Goal: Task Accomplishment & Management: Manage account settings

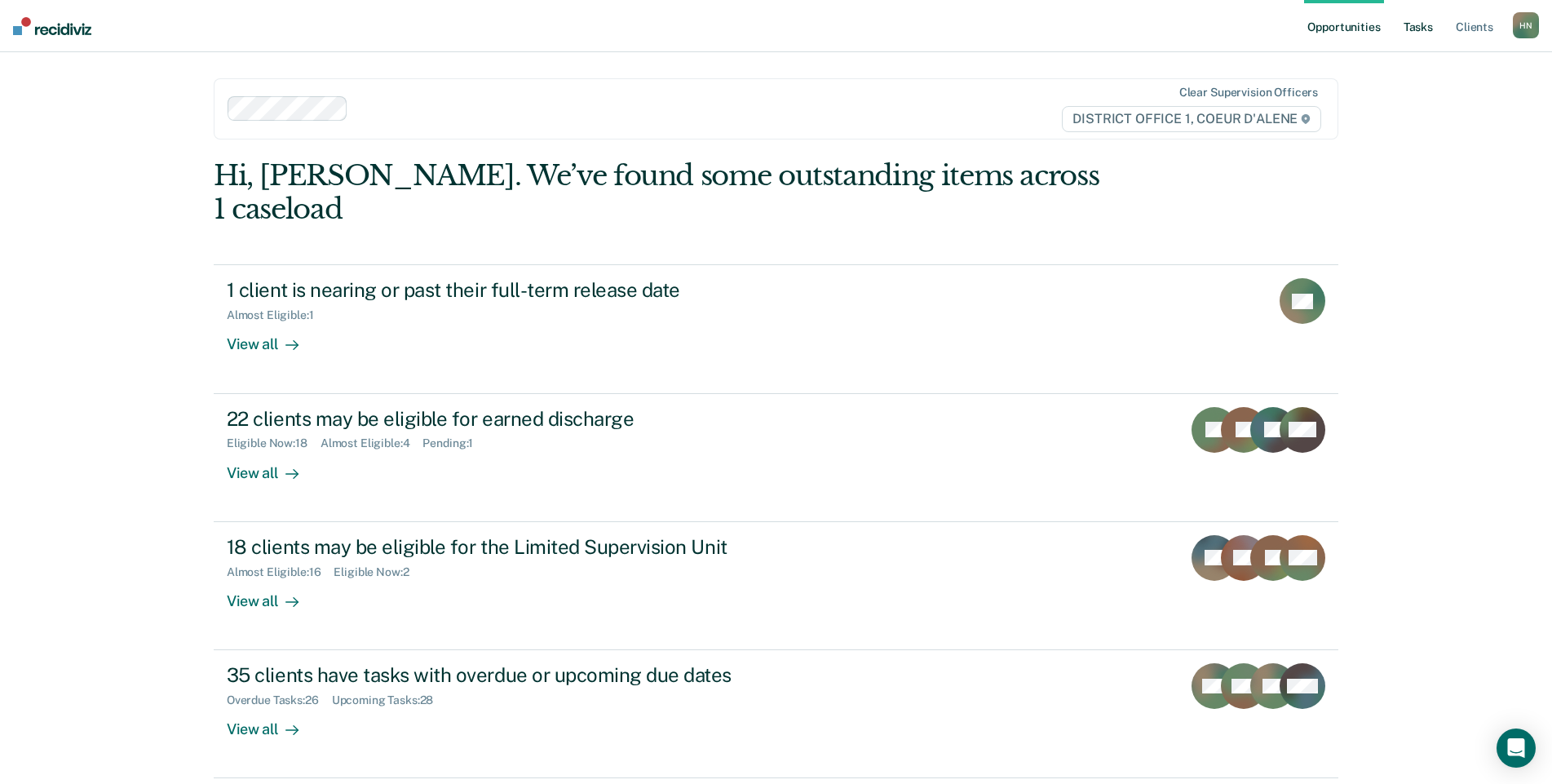
click at [1412, 35] on link "Tasks" at bounding box center [1419, 26] width 36 height 52
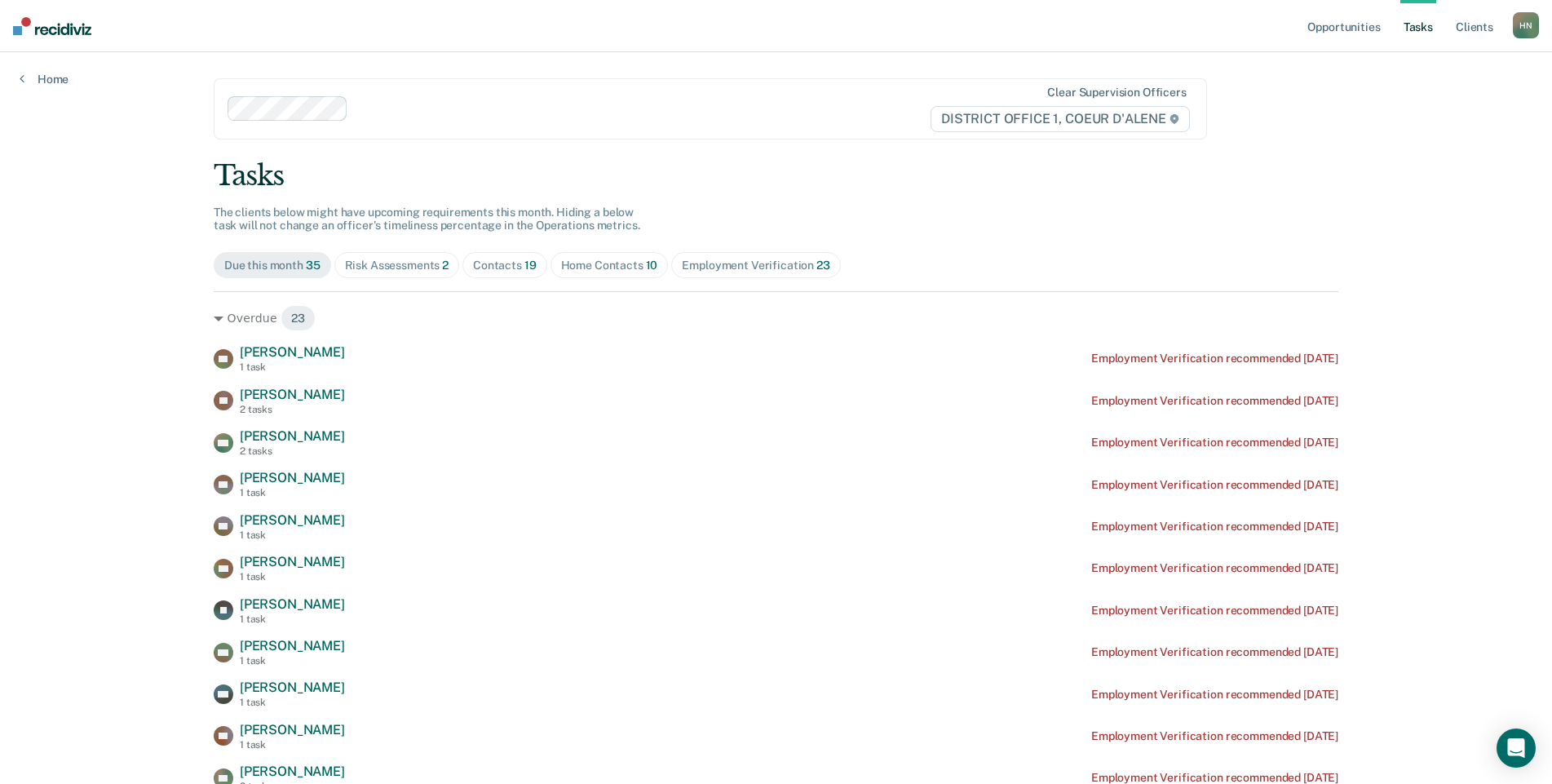
click at [414, 276] on span "Risk Assessments 2" at bounding box center [397, 265] width 126 height 26
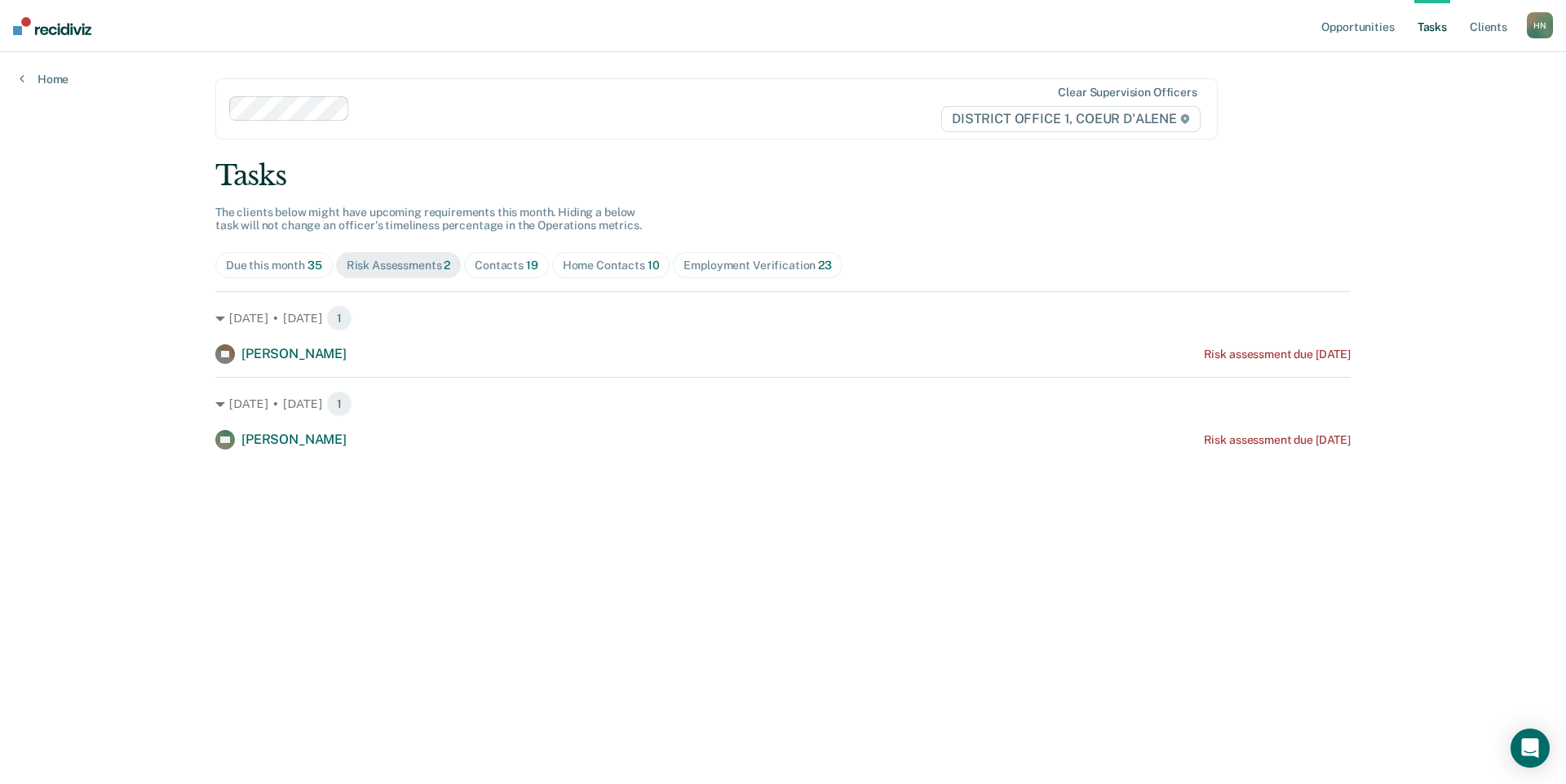
click at [500, 264] on div "Contacts 19" at bounding box center [506, 265] width 63 height 14
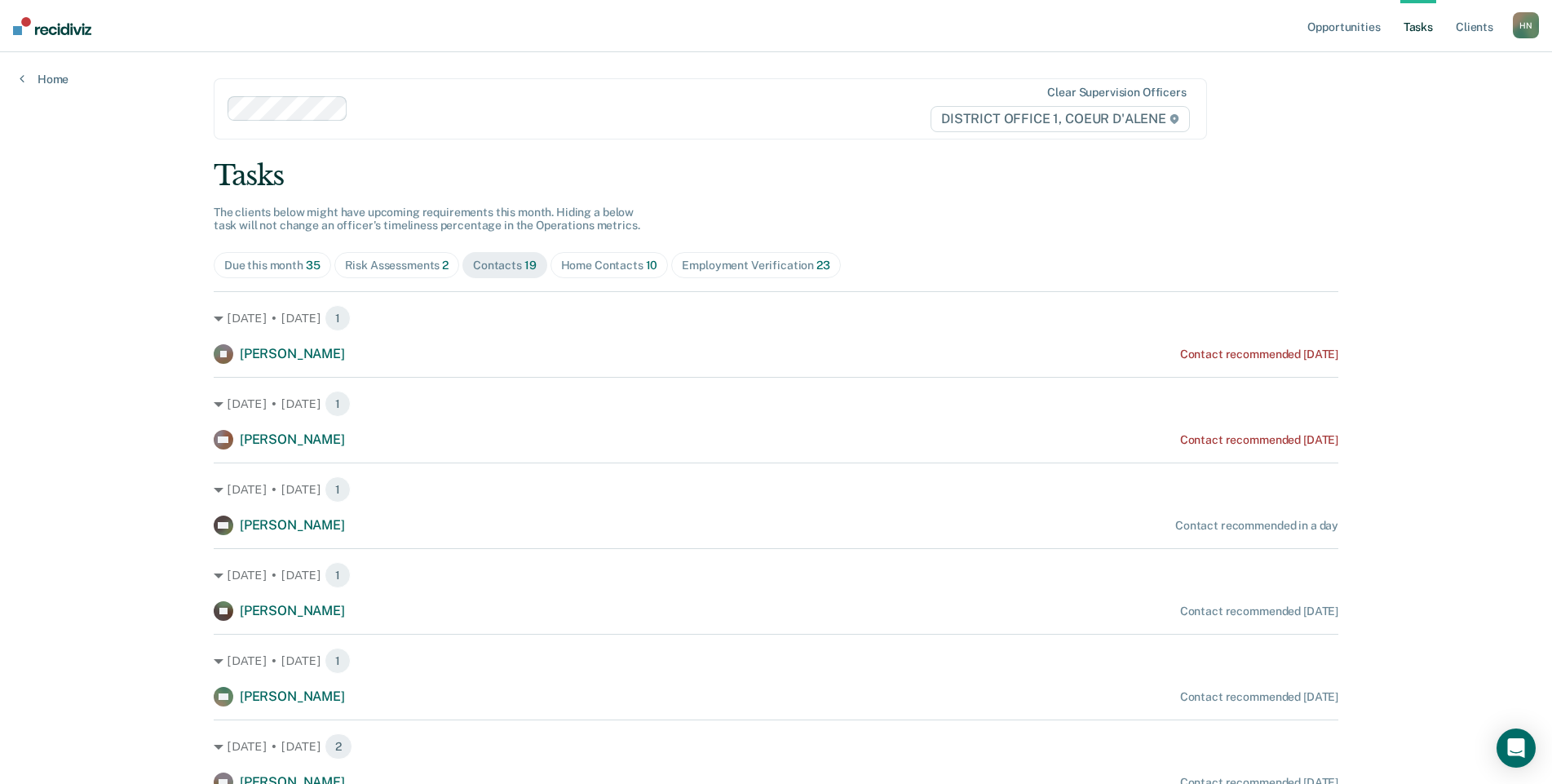
click at [258, 351] on span "[PERSON_NAME]" at bounding box center [292, 353] width 105 height 16
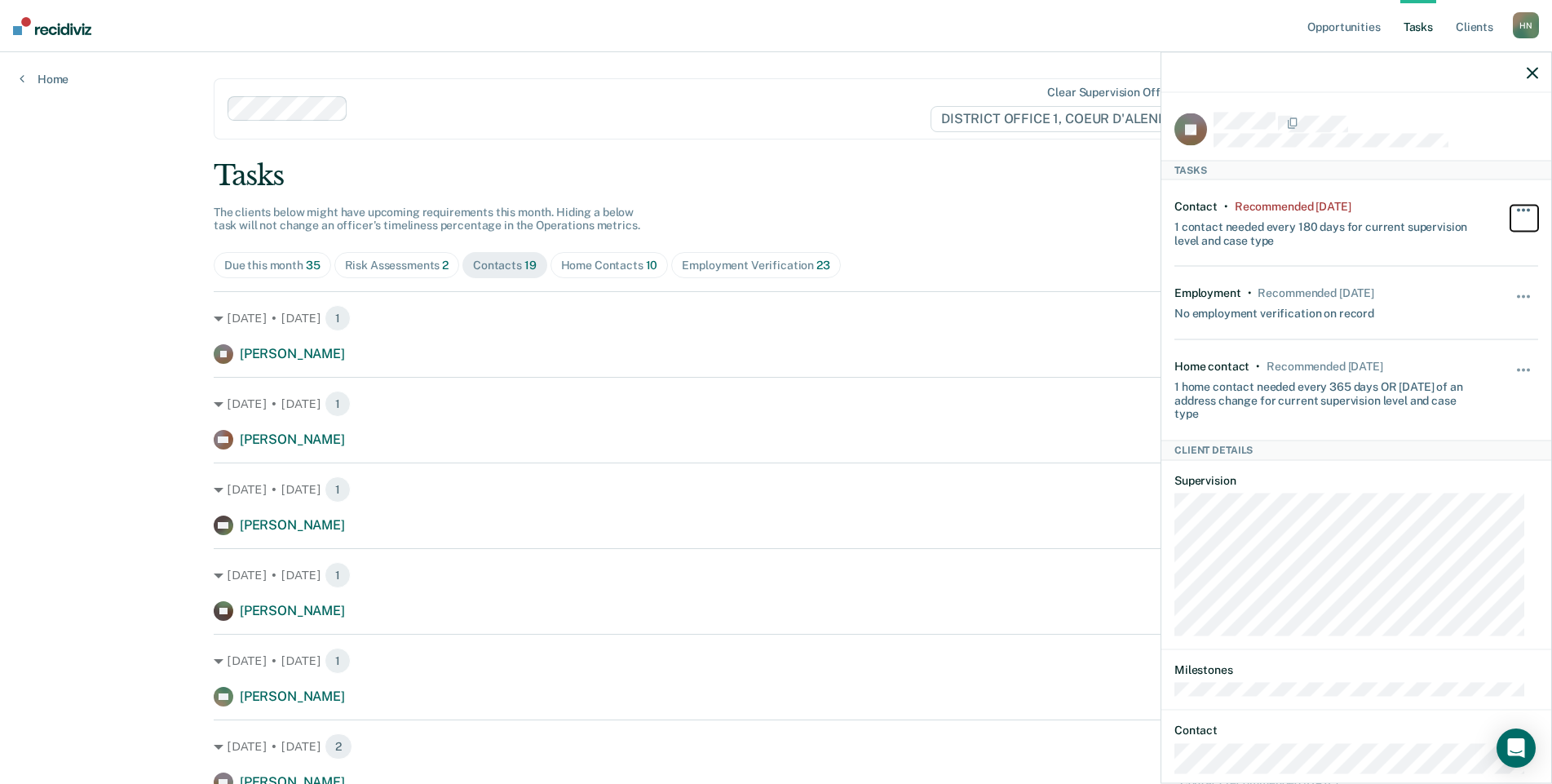
click at [1517, 209] on span "button" at bounding box center [1519, 210] width 3 height 3
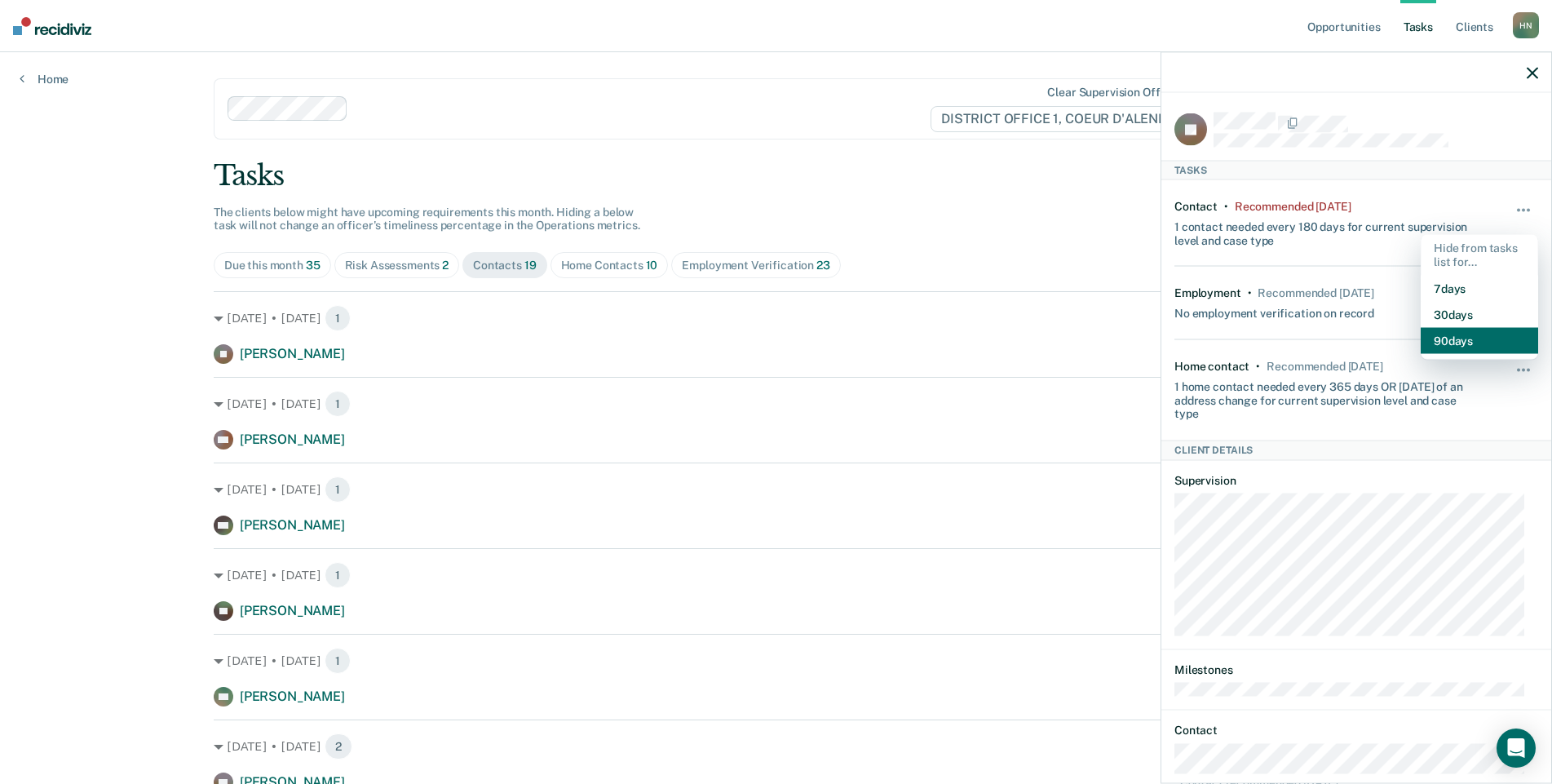
click at [1453, 342] on button "90 days" at bounding box center [1480, 341] width 118 height 26
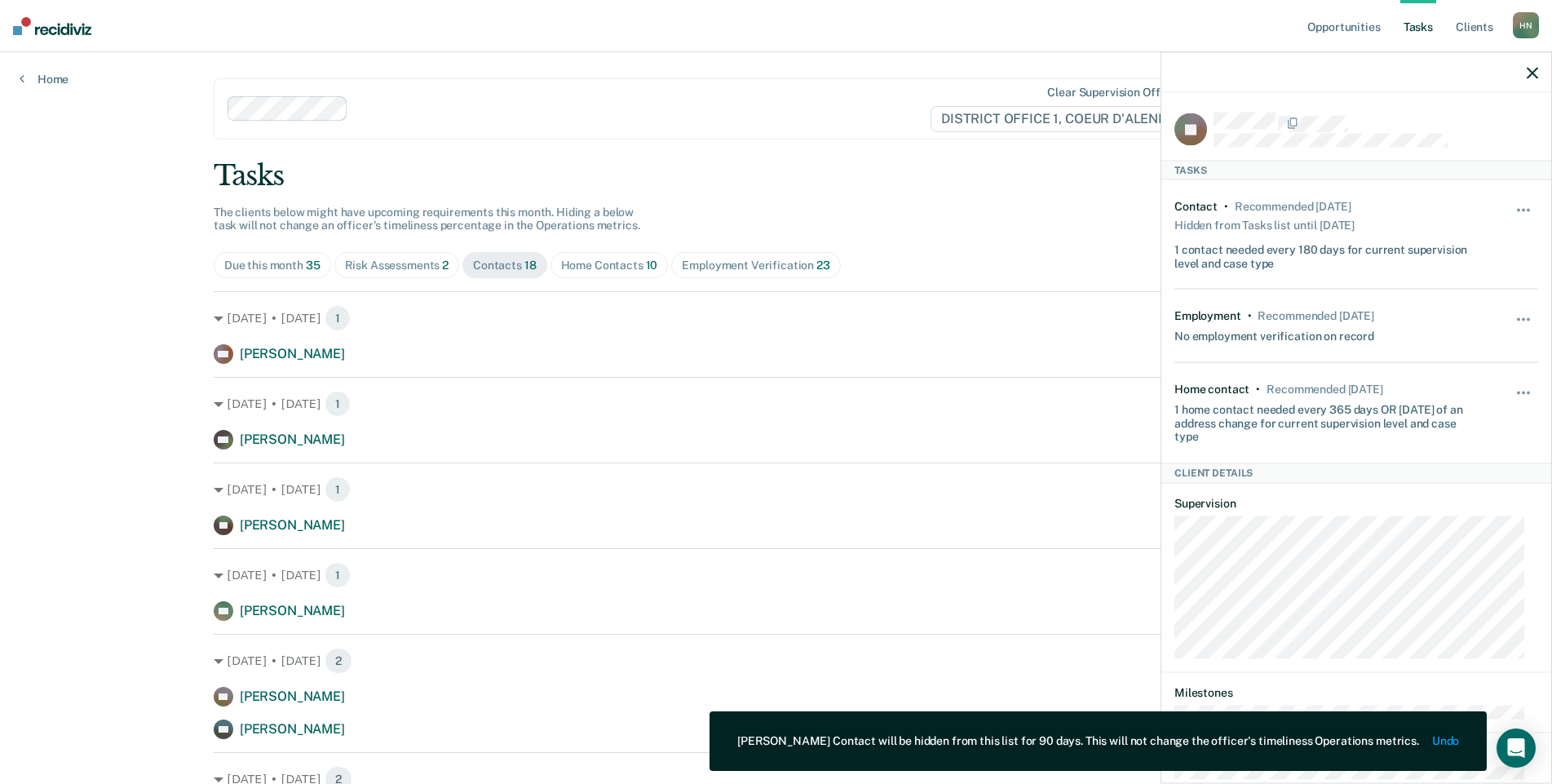
click at [30, 206] on div "Opportunities Tasks Client s [PERSON_NAME] Profile How it works Log Out Home Cl…" at bounding box center [776, 757] width 1552 height 1514
click at [1532, 69] on icon "button" at bounding box center [1533, 72] width 12 height 12
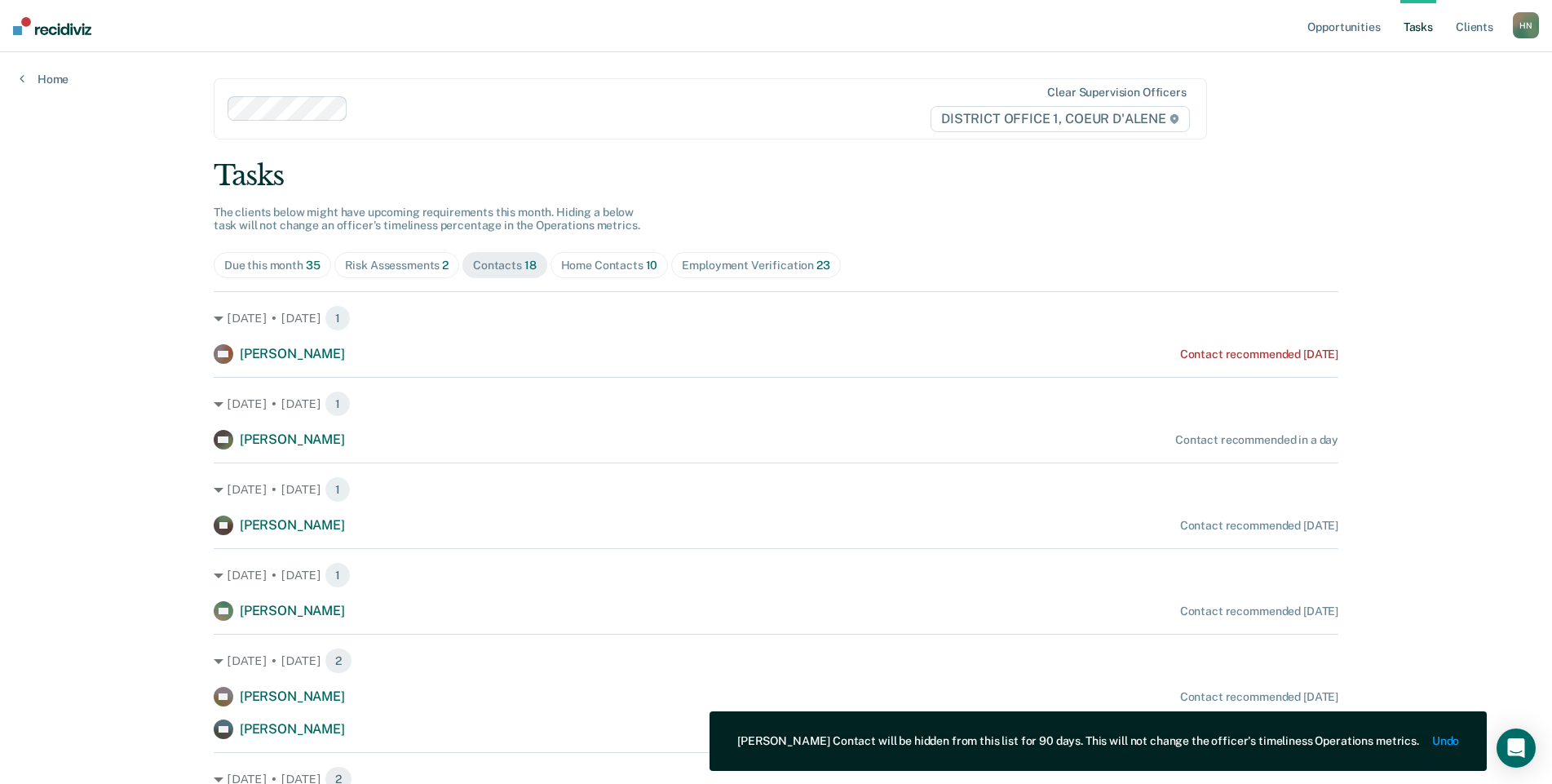
click at [589, 256] on span "Home Contacts 10" at bounding box center [610, 265] width 118 height 26
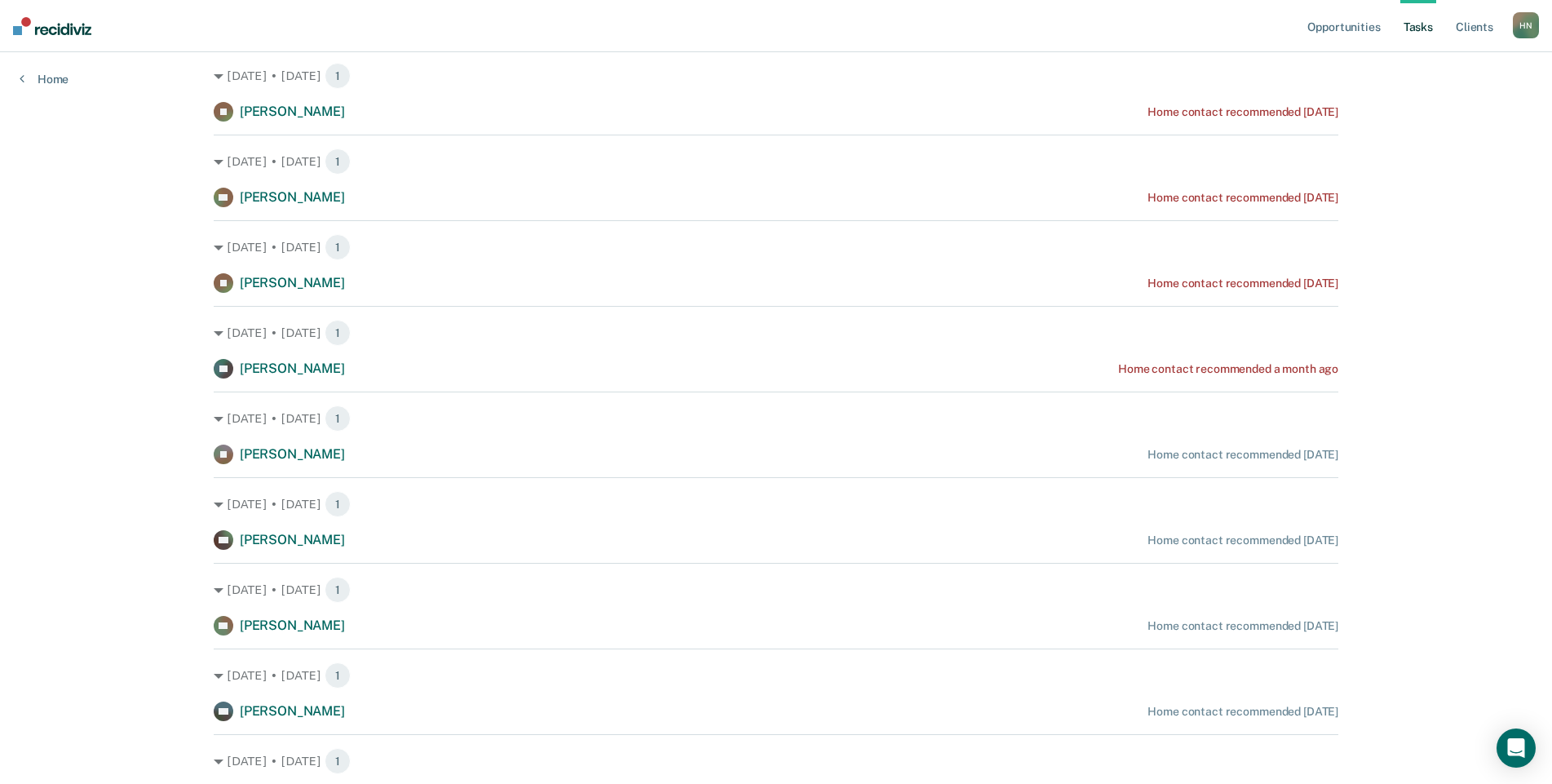
scroll to position [244, 0]
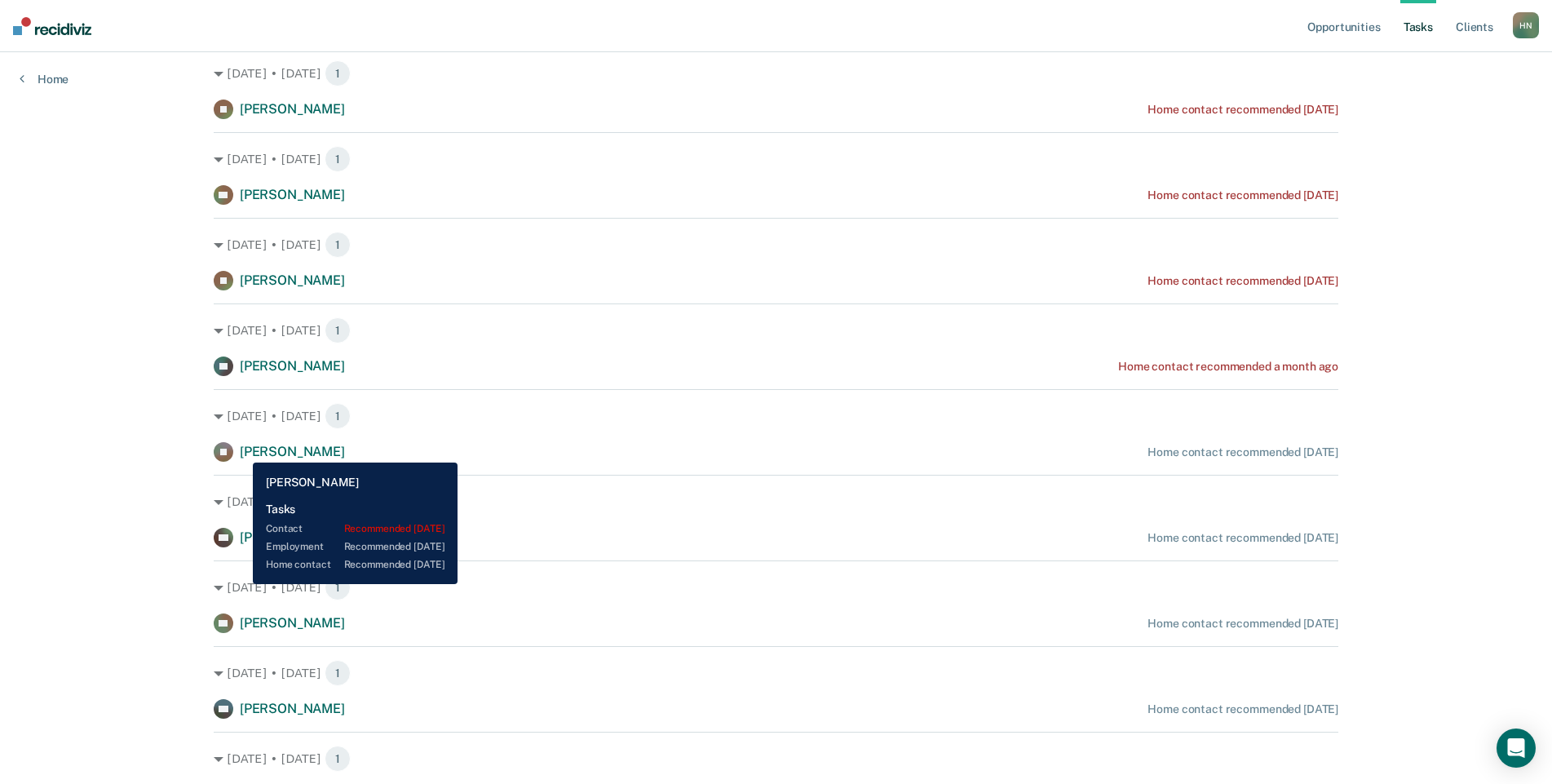
click at [240, 450] on span "[PERSON_NAME]" at bounding box center [292, 451] width 105 height 16
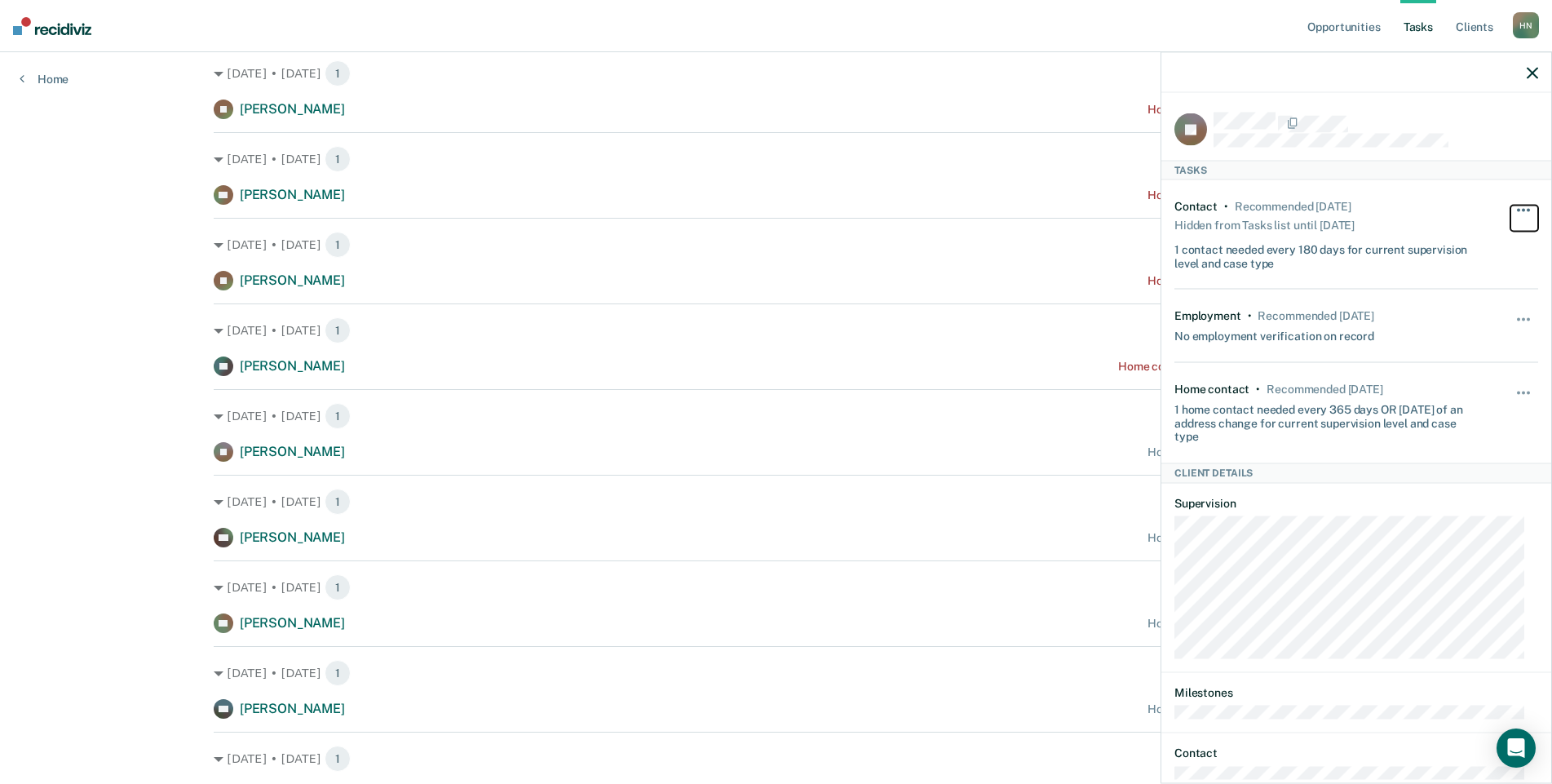
click at [1512, 210] on button "button" at bounding box center [1525, 218] width 28 height 26
click at [1515, 393] on button "button" at bounding box center [1525, 401] width 28 height 26
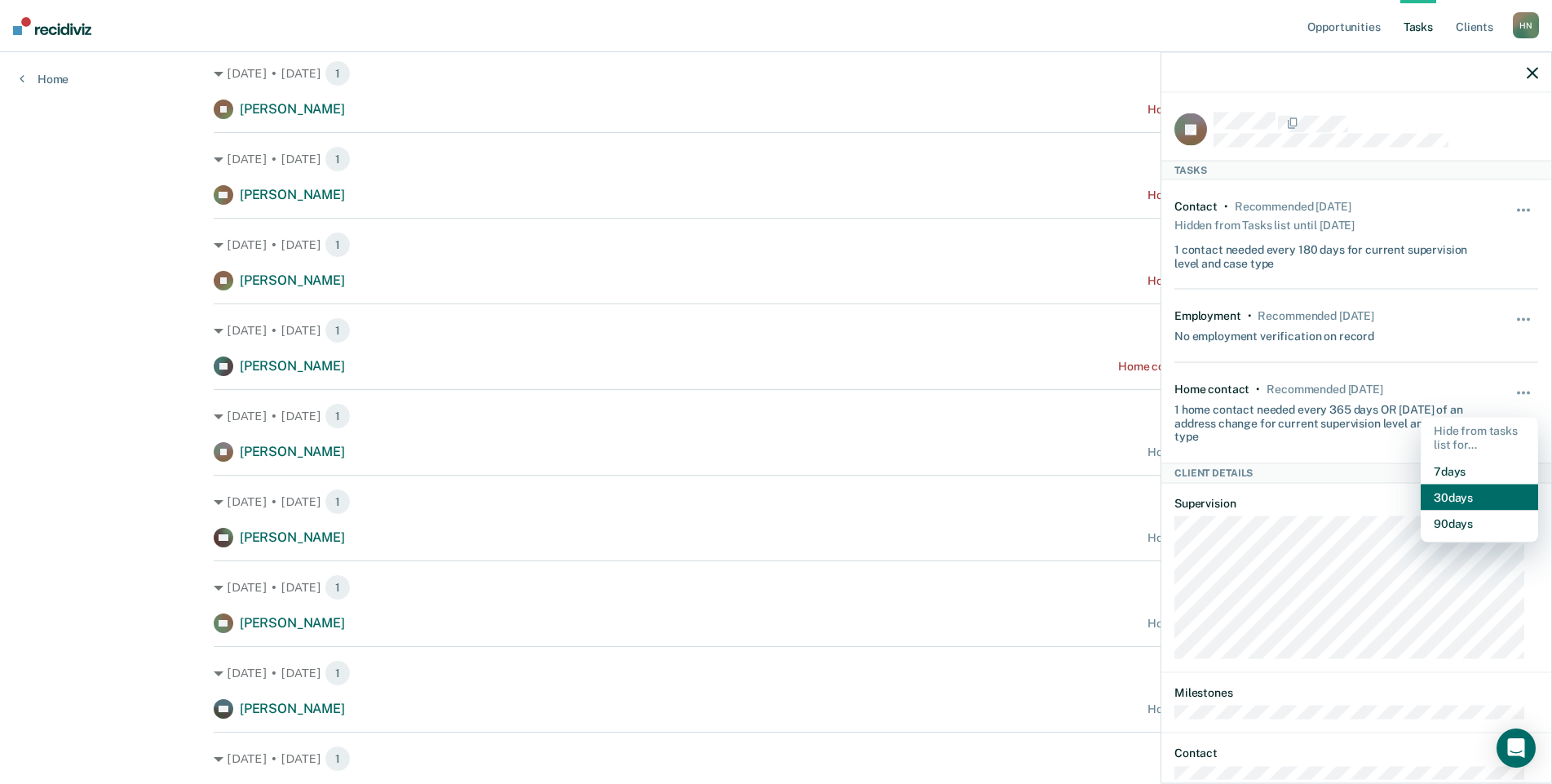
click at [1463, 503] on button "30 days" at bounding box center [1480, 497] width 118 height 26
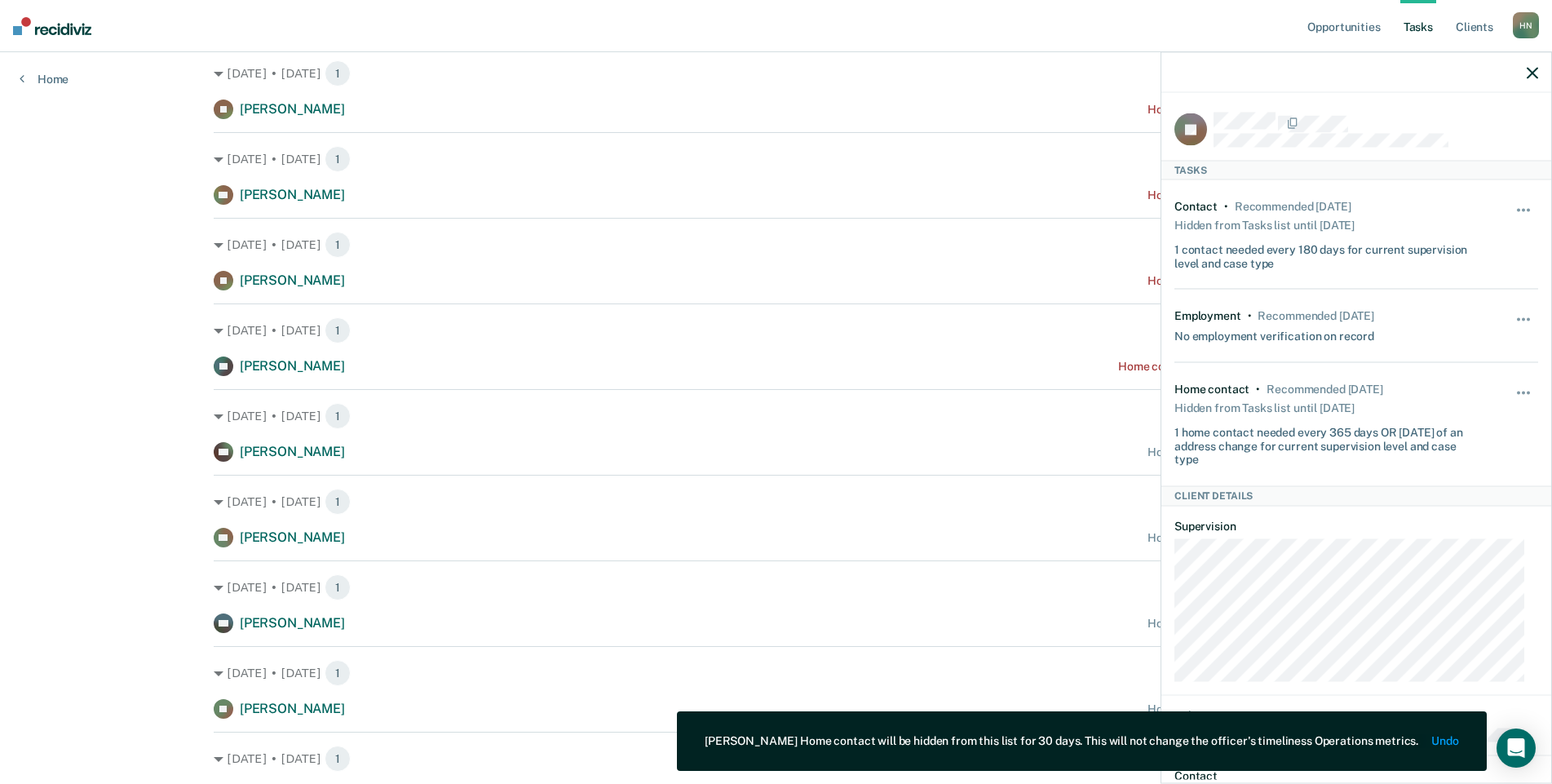
click at [144, 331] on div "Opportunities Tasks Client s [PERSON_NAME] Profile How it works Log Out Home Cl…" at bounding box center [776, 313] width 1552 height 1114
click at [1538, 76] on icon "button" at bounding box center [1533, 72] width 12 height 12
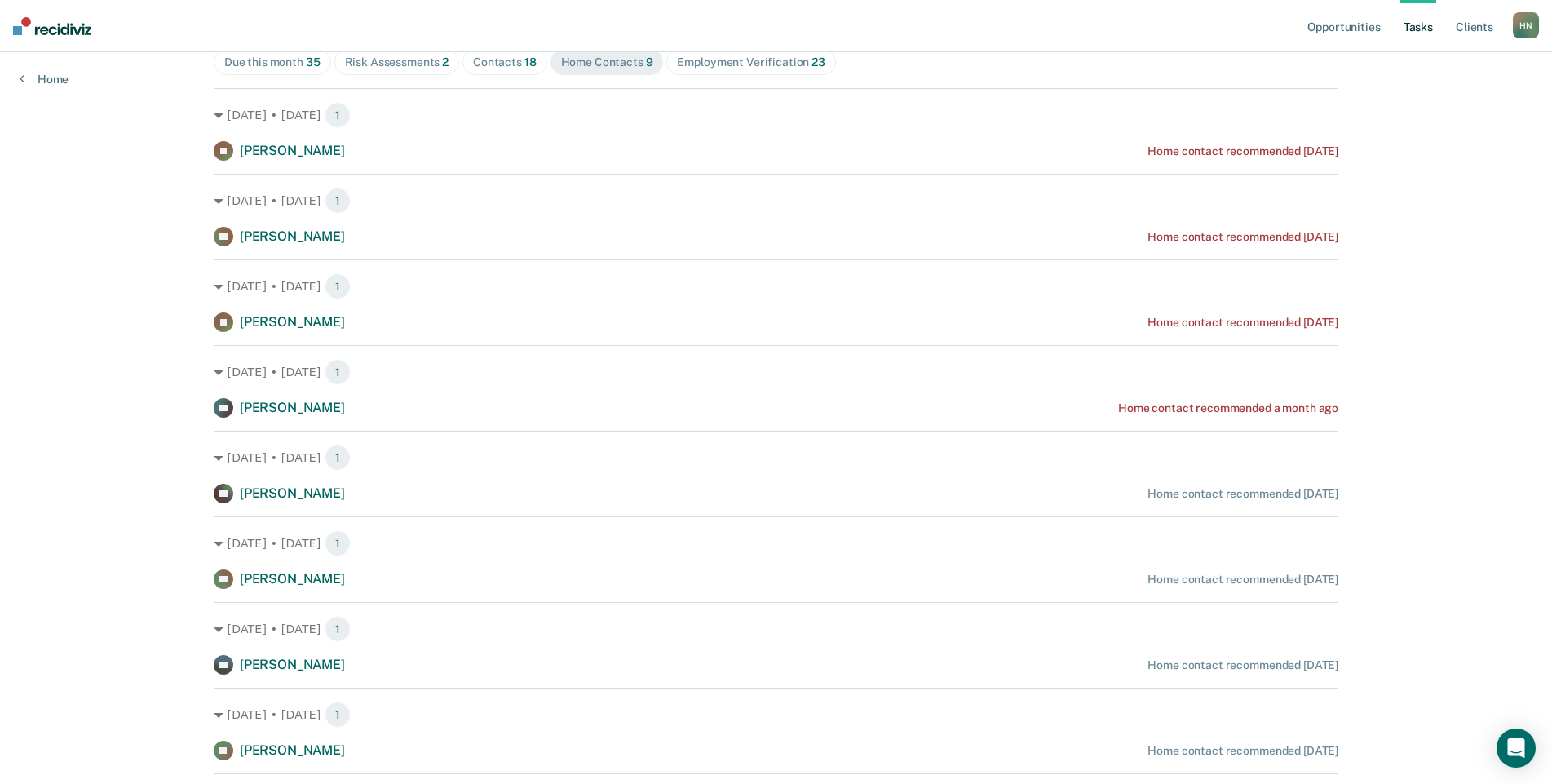
scroll to position [4, 0]
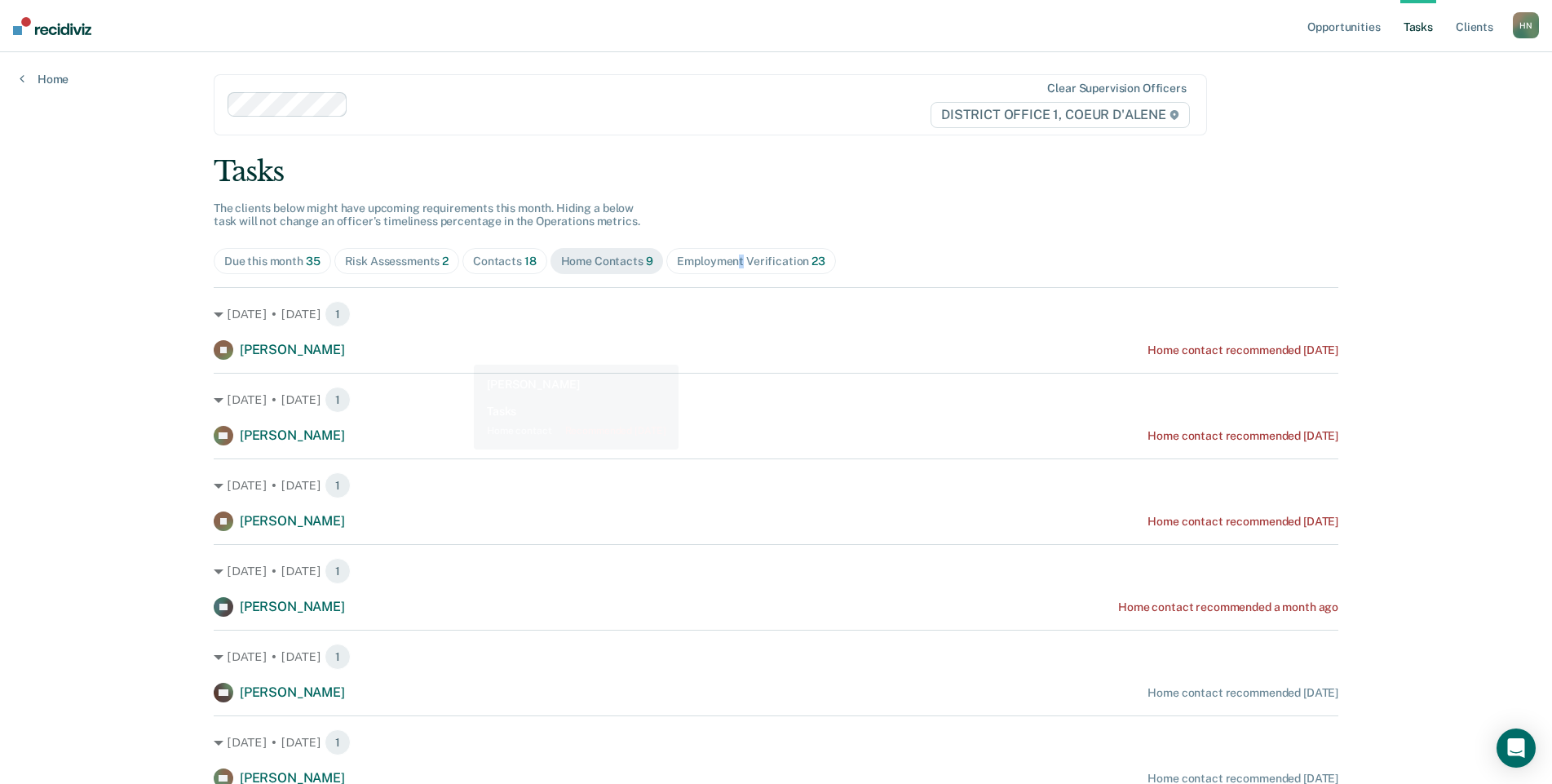
click at [734, 244] on div "Tasks The clients below might have upcoming requirements this month. Hiding a b…" at bounding box center [776, 600] width 1125 height 890
click at [737, 247] on div "Tasks The clients below might have upcoming requirements this month. Hiding a b…" at bounding box center [776, 600] width 1125 height 890
click at [735, 256] on div "Employment Verification 23" at bounding box center [750, 261] width 147 height 14
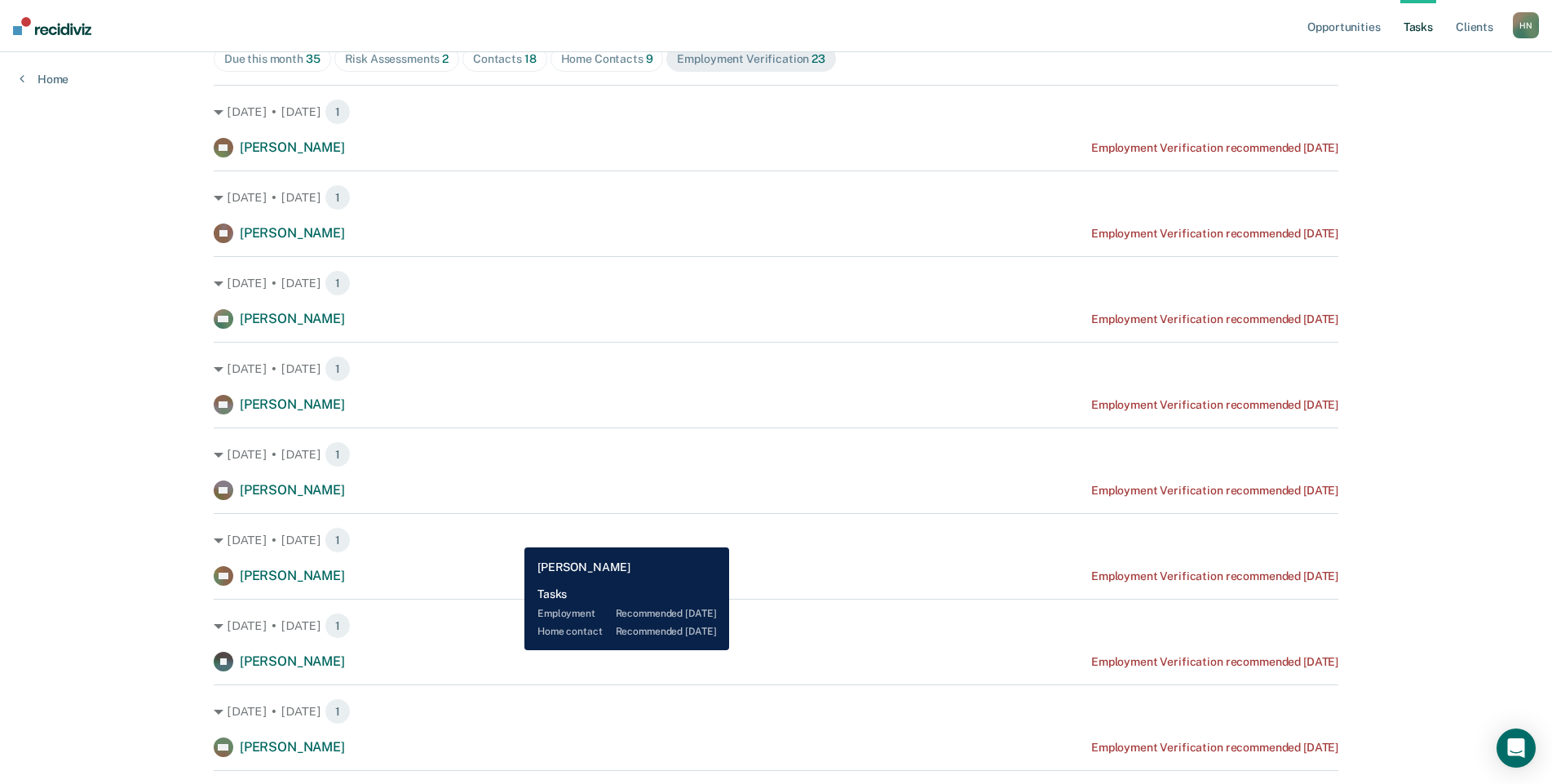
scroll to position [0, 0]
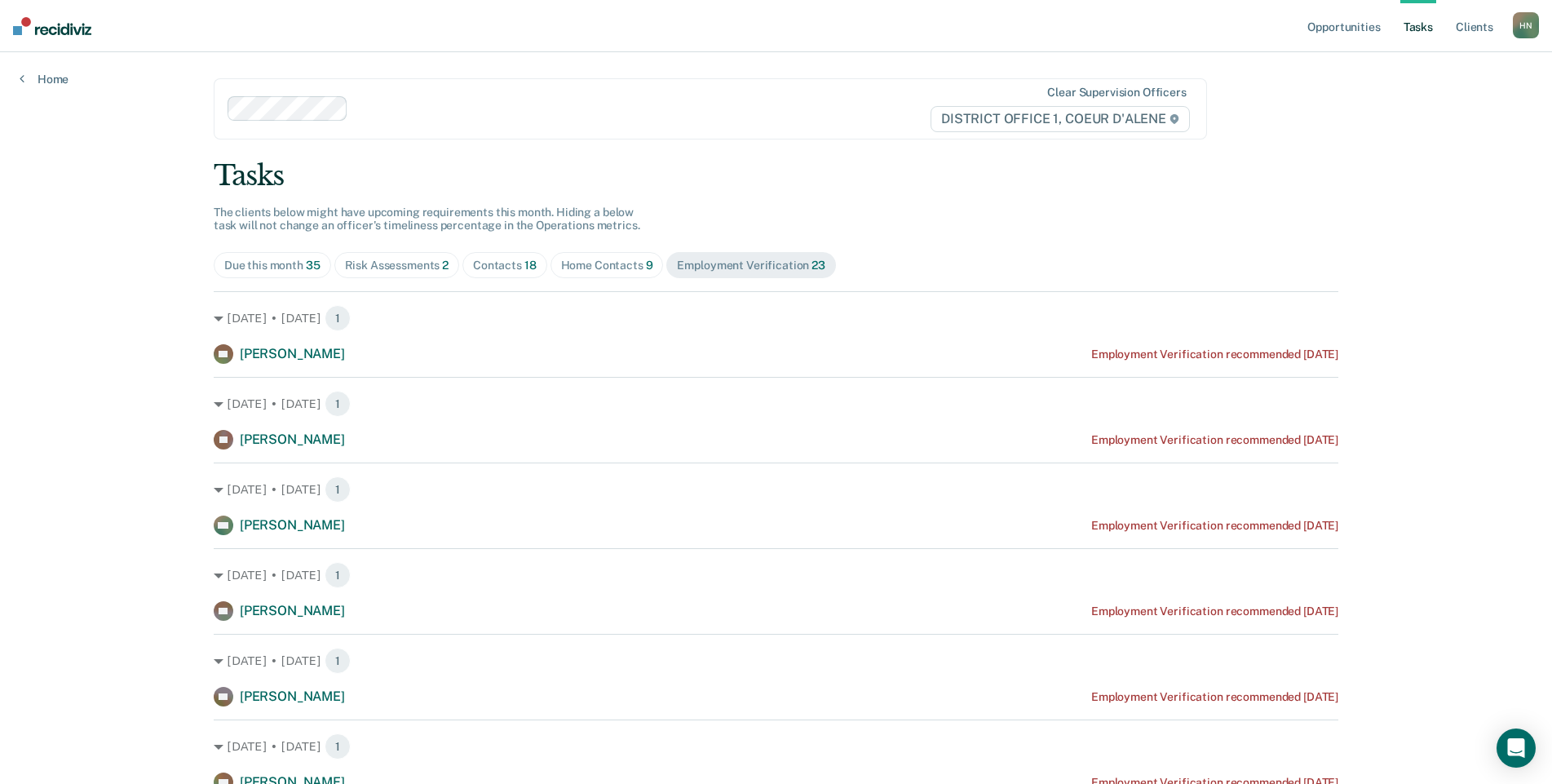
click at [286, 266] on div "Due this month 35" at bounding box center [272, 265] width 96 height 14
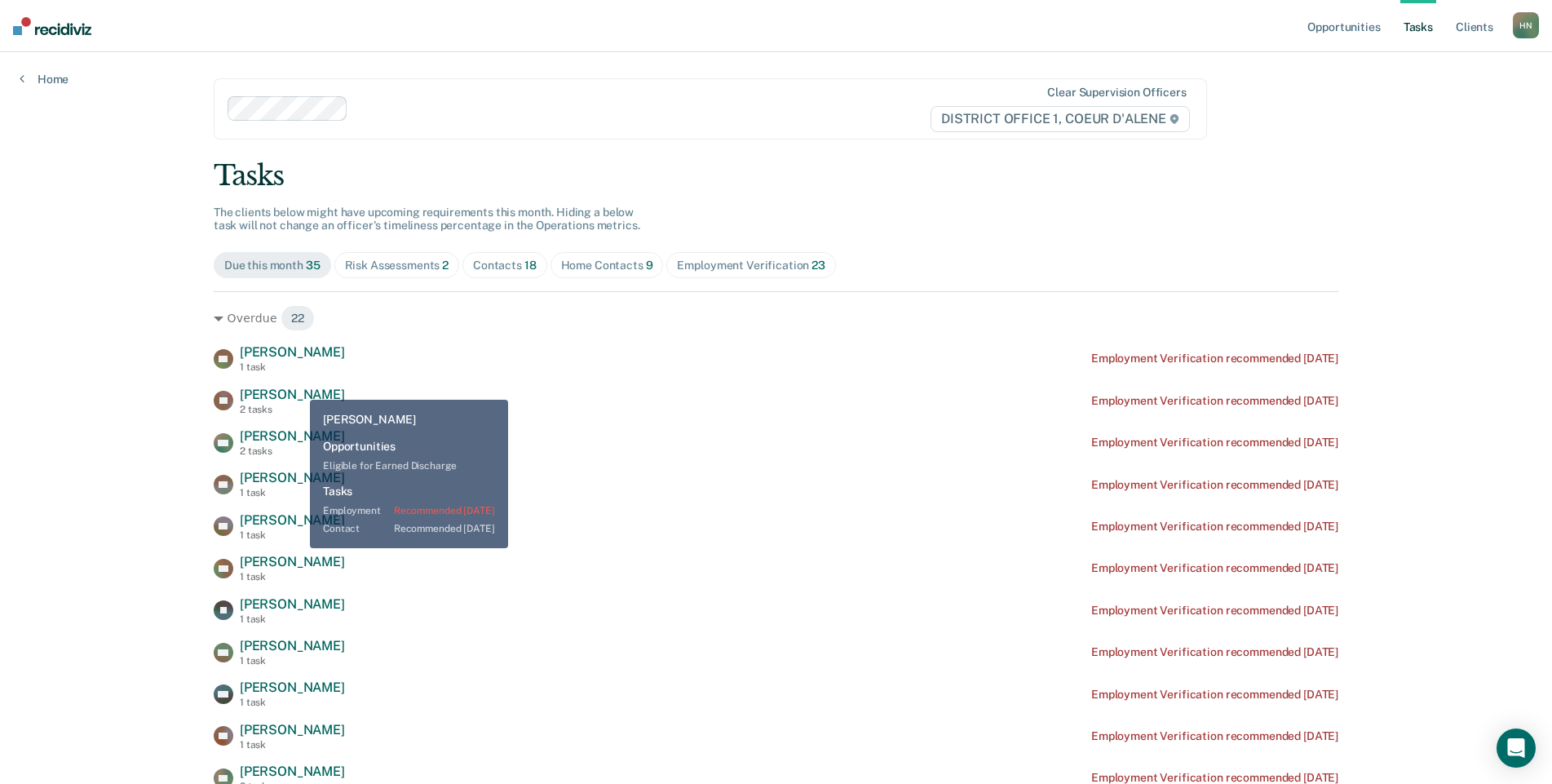
click at [281, 393] on span "[PERSON_NAME]" at bounding box center [292, 394] width 105 height 16
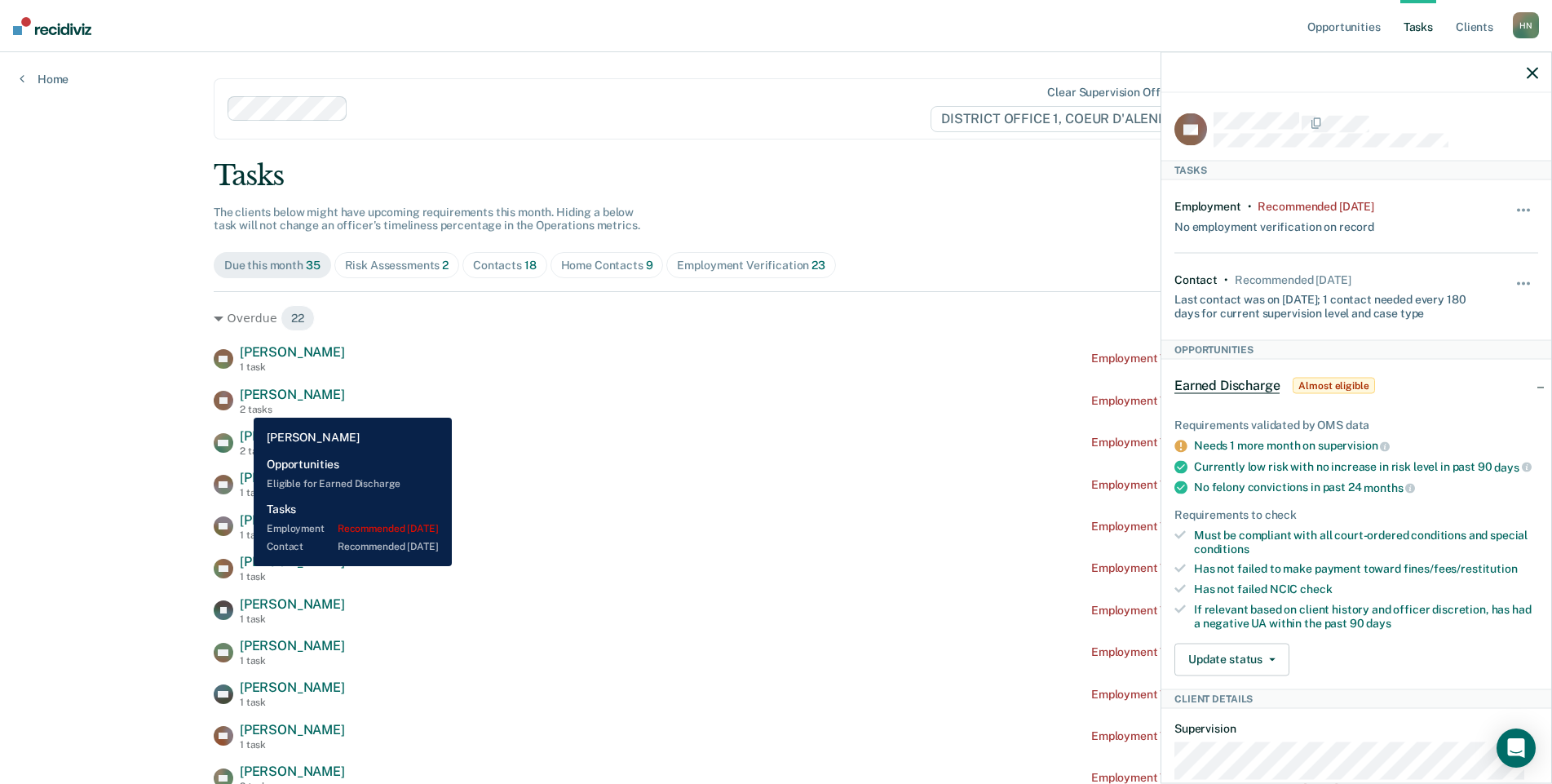
click at [241, 406] on div "2 tasks" at bounding box center [292, 410] width 105 height 12
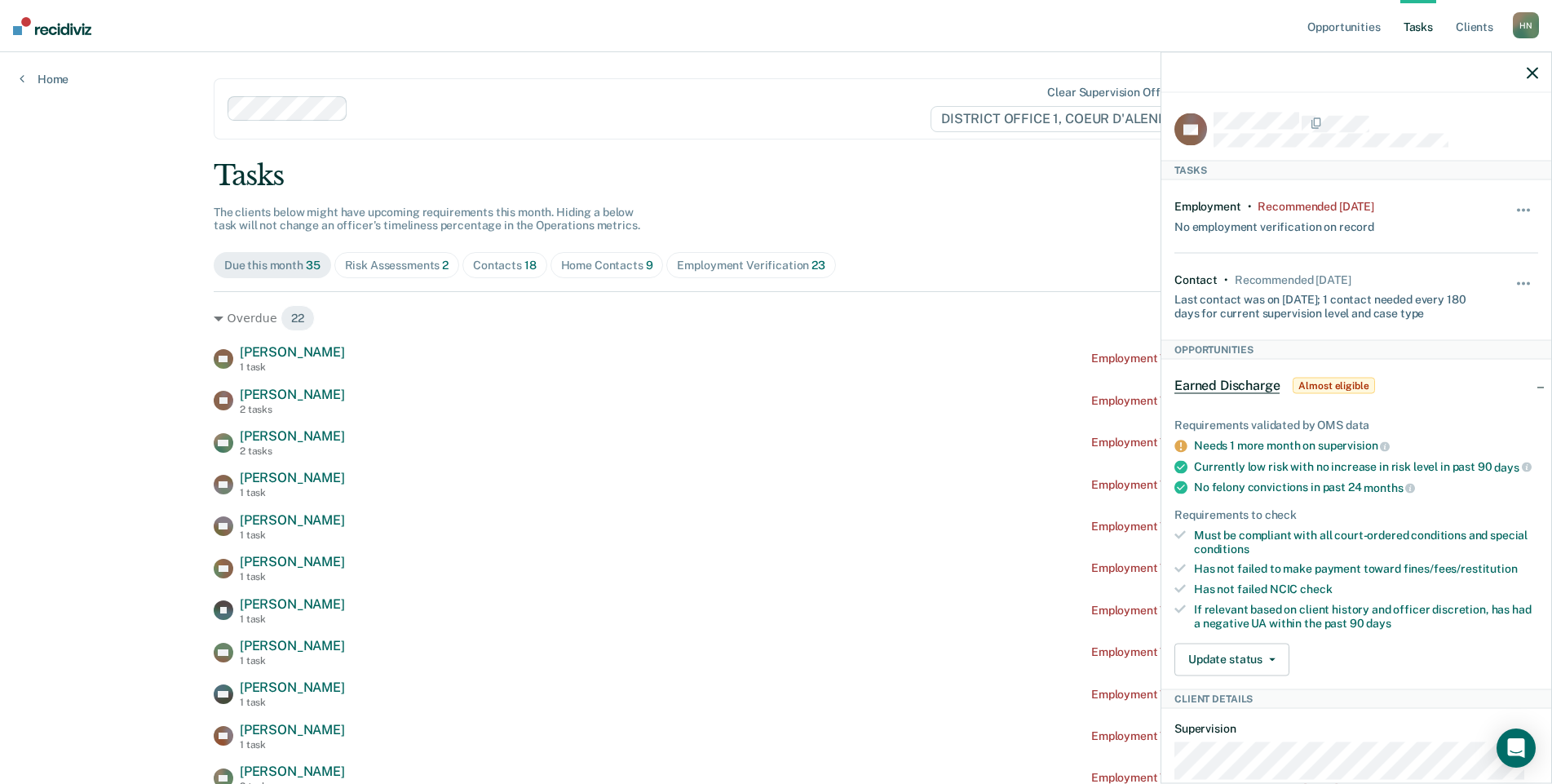
scroll to position [361, 0]
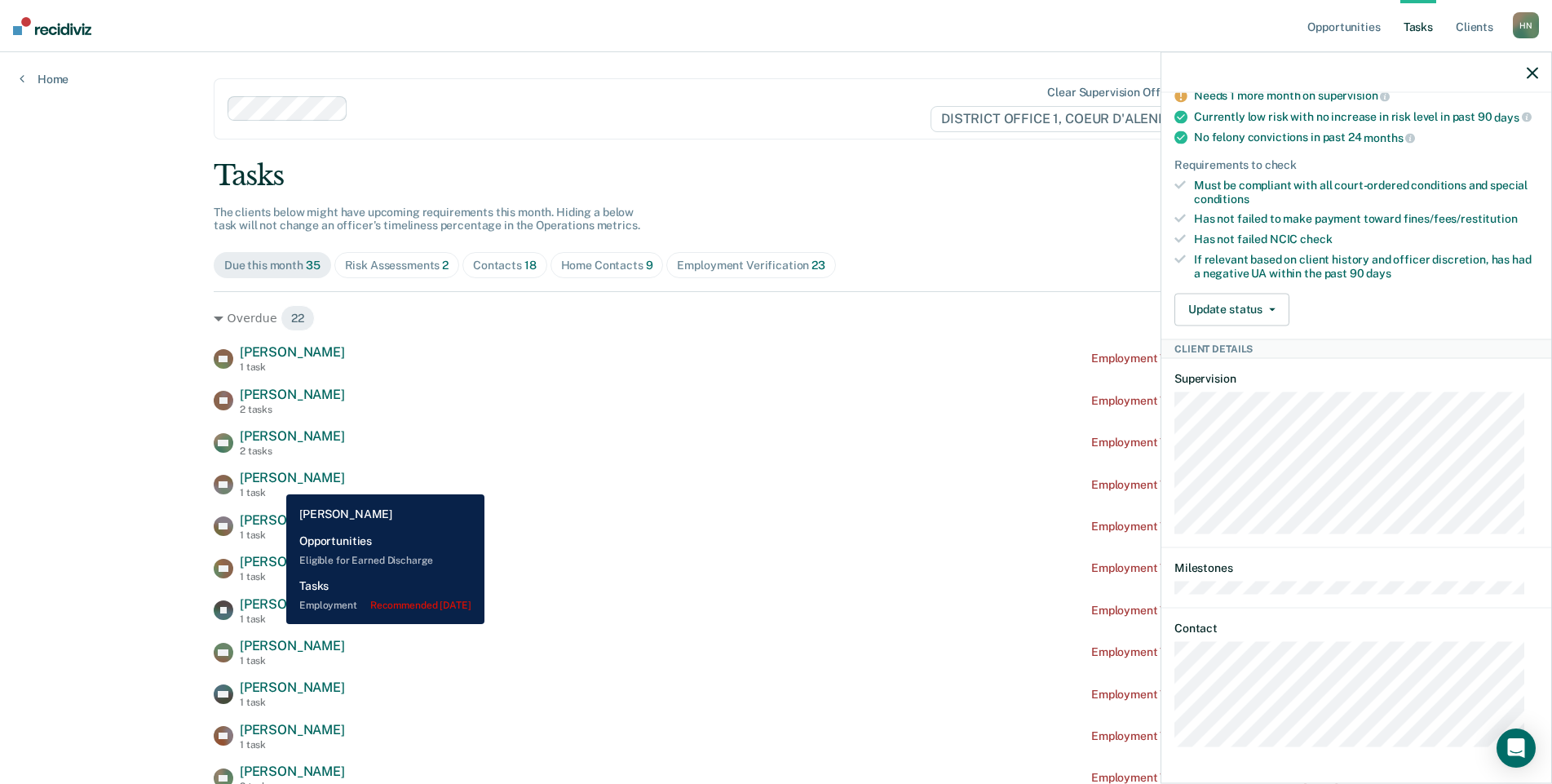
click at [274, 482] on span "[PERSON_NAME]" at bounding box center [292, 477] width 105 height 16
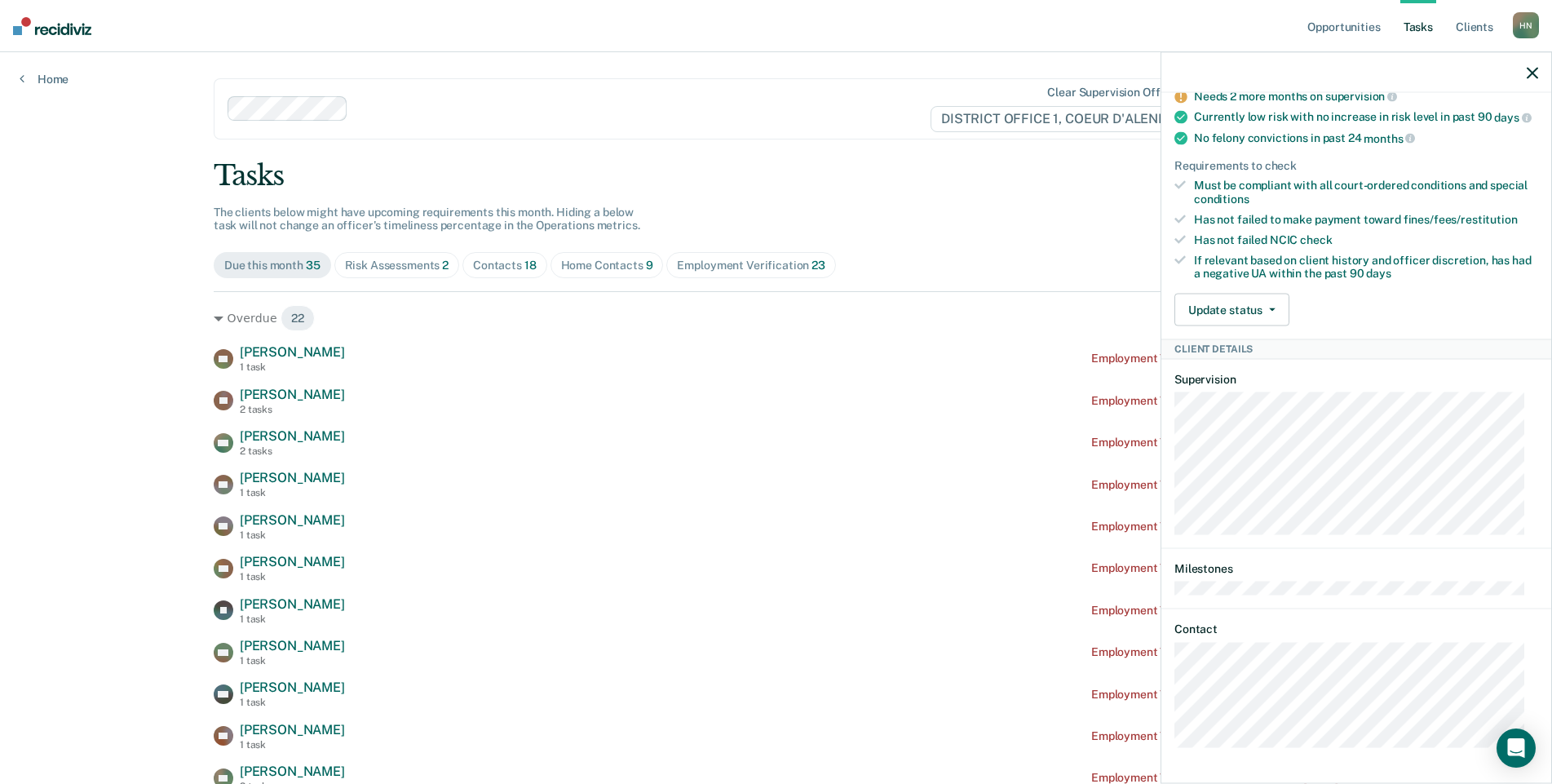
scroll to position [0, 0]
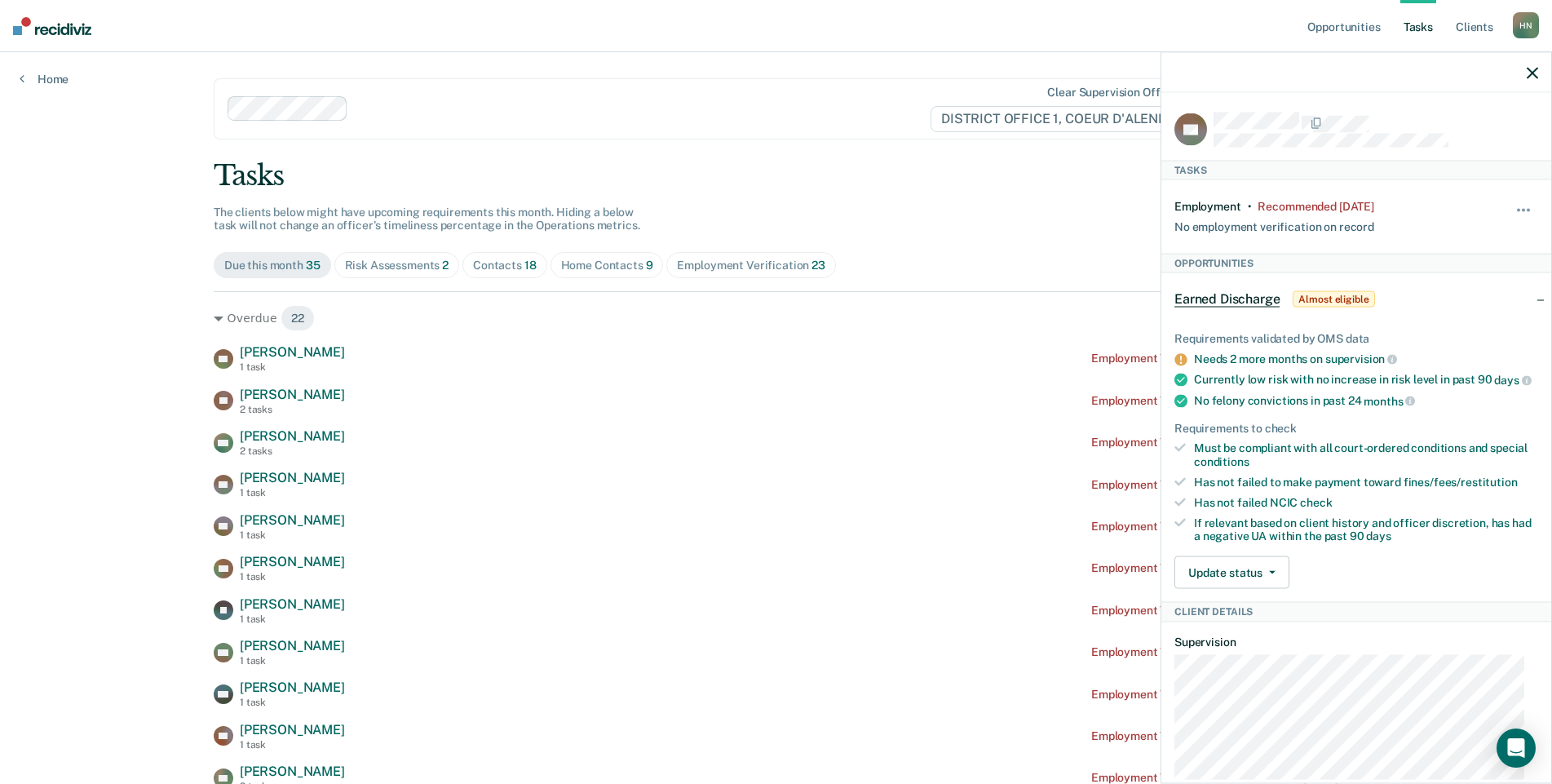
click at [1526, 71] on div at bounding box center [1357, 72] width 390 height 41
click at [1531, 71] on icon "button" at bounding box center [1533, 72] width 12 height 12
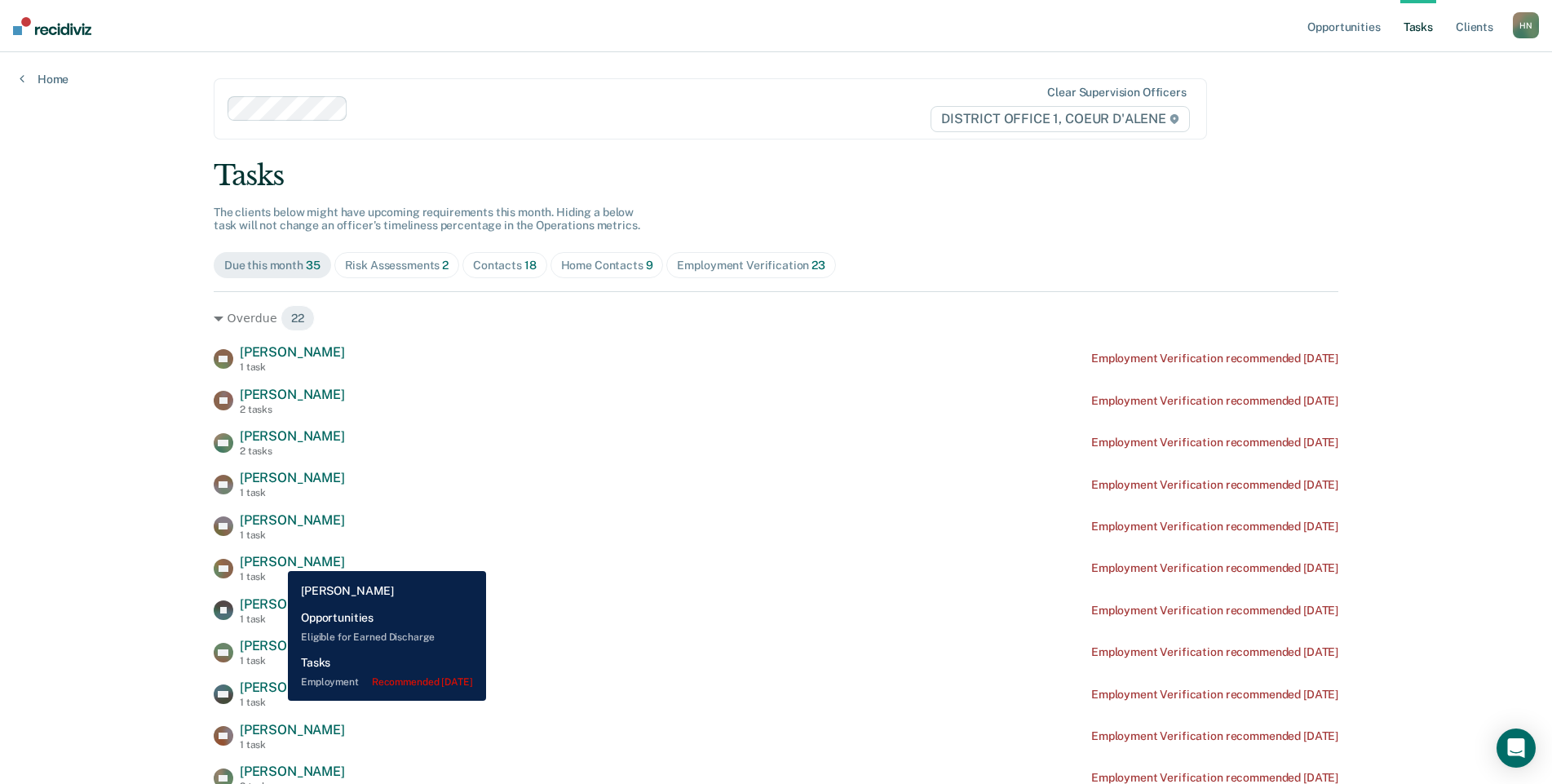
click at [276, 559] on span "[PERSON_NAME]" at bounding box center [292, 561] width 105 height 16
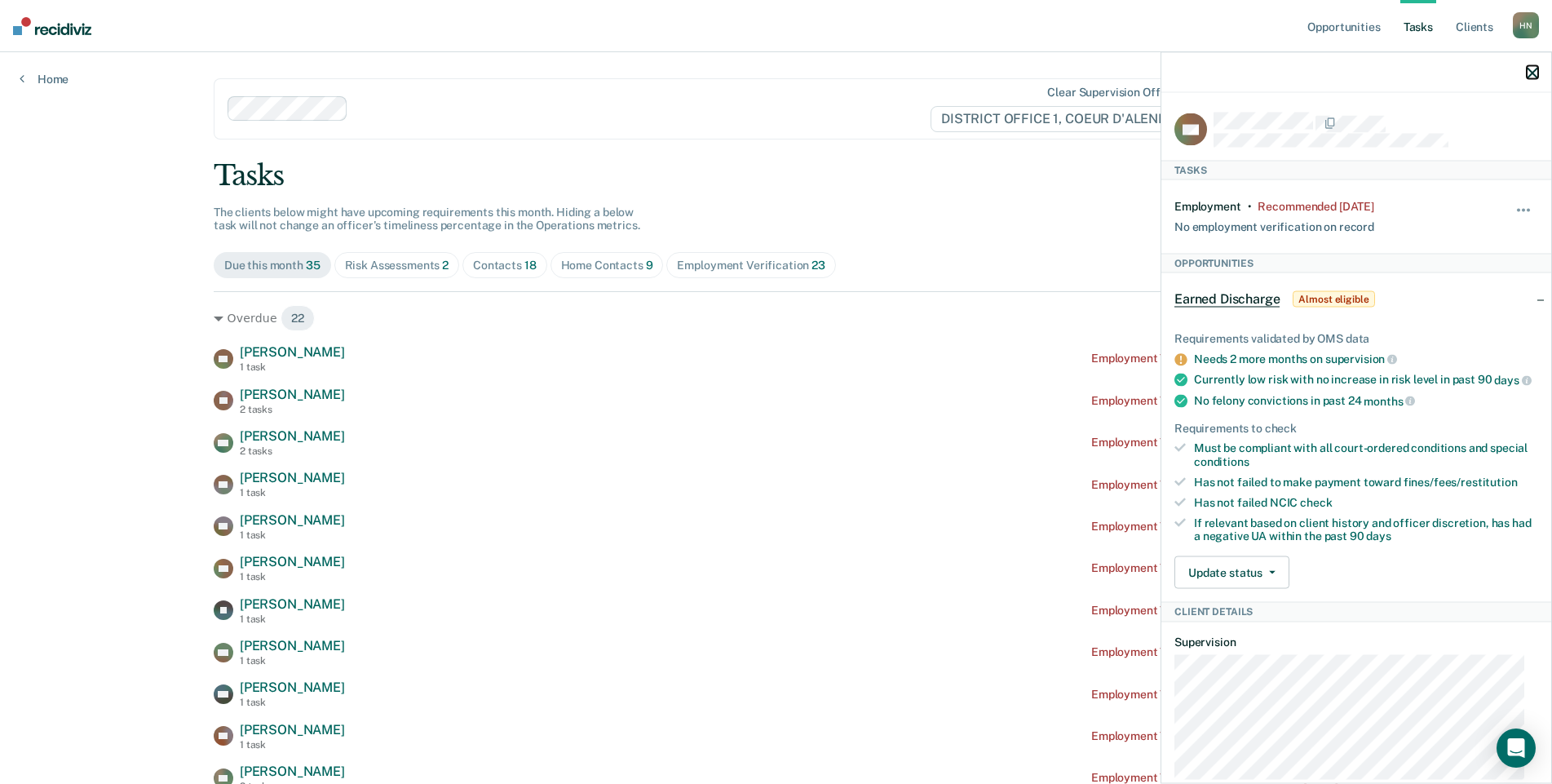
click at [1531, 70] on icon "button" at bounding box center [1533, 72] width 12 height 12
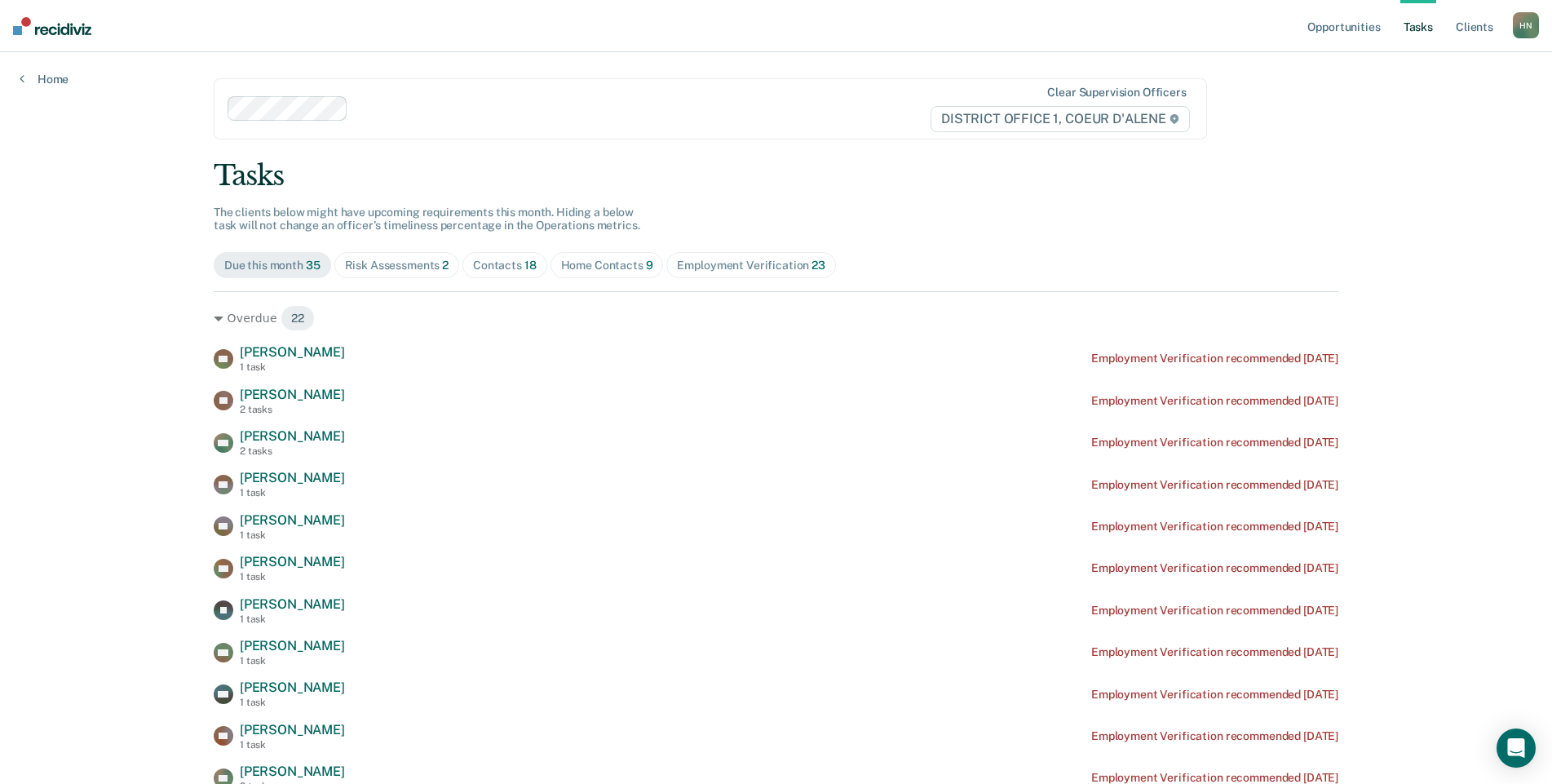
click at [268, 603] on span "[PERSON_NAME]" at bounding box center [292, 604] width 105 height 16
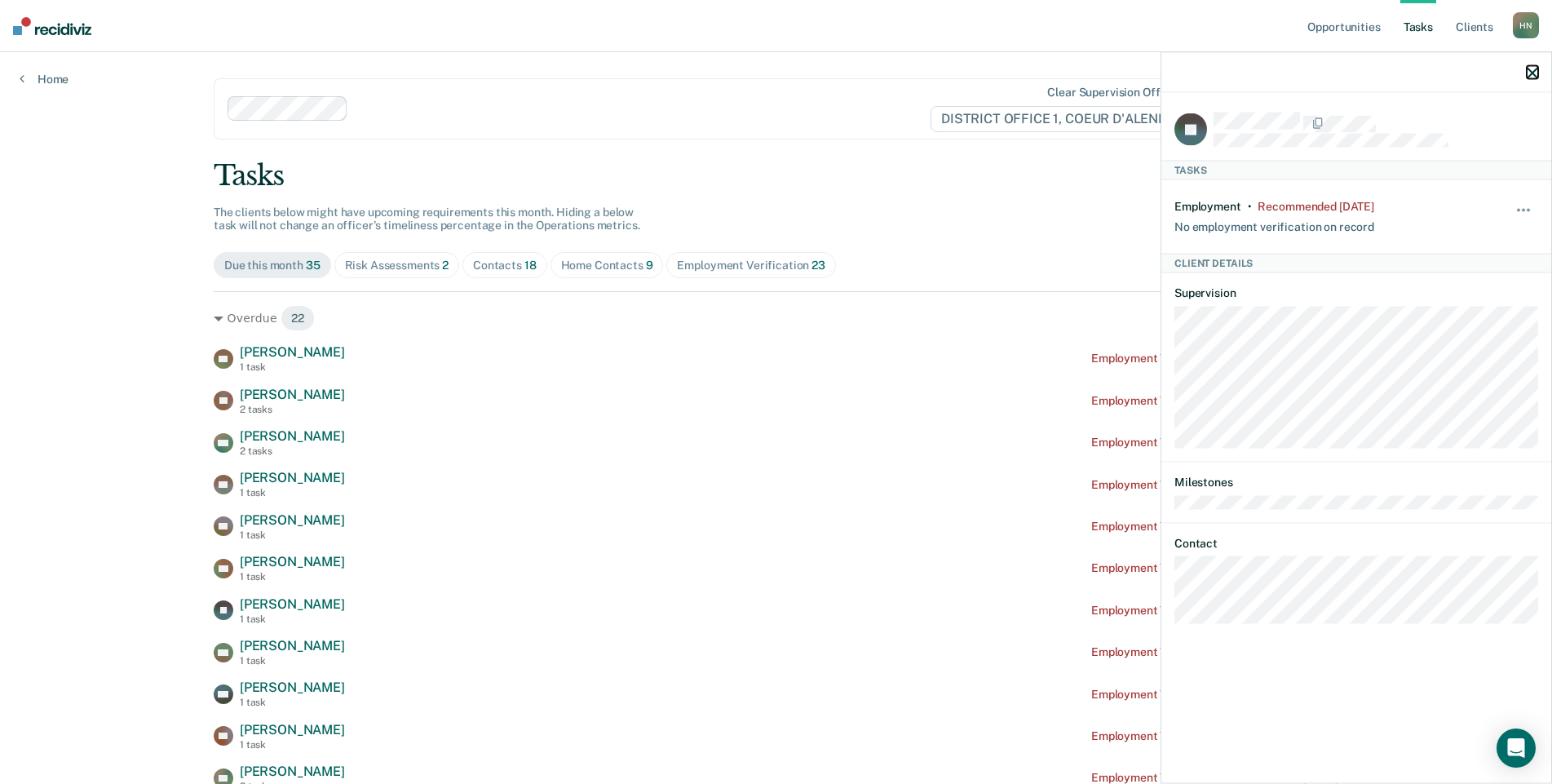
click at [1531, 74] on icon "button" at bounding box center [1533, 72] width 12 height 12
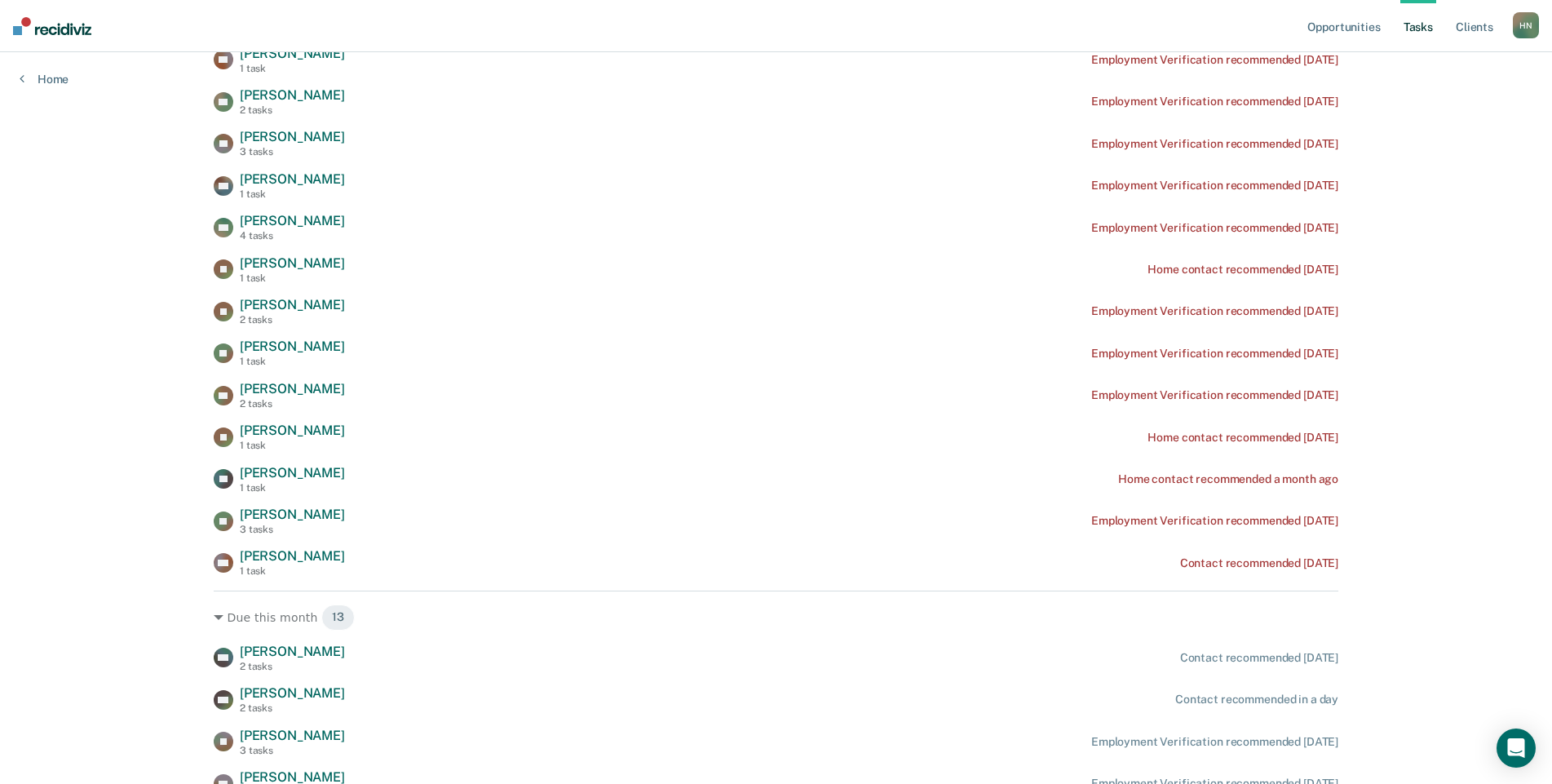
scroll to position [652, 0]
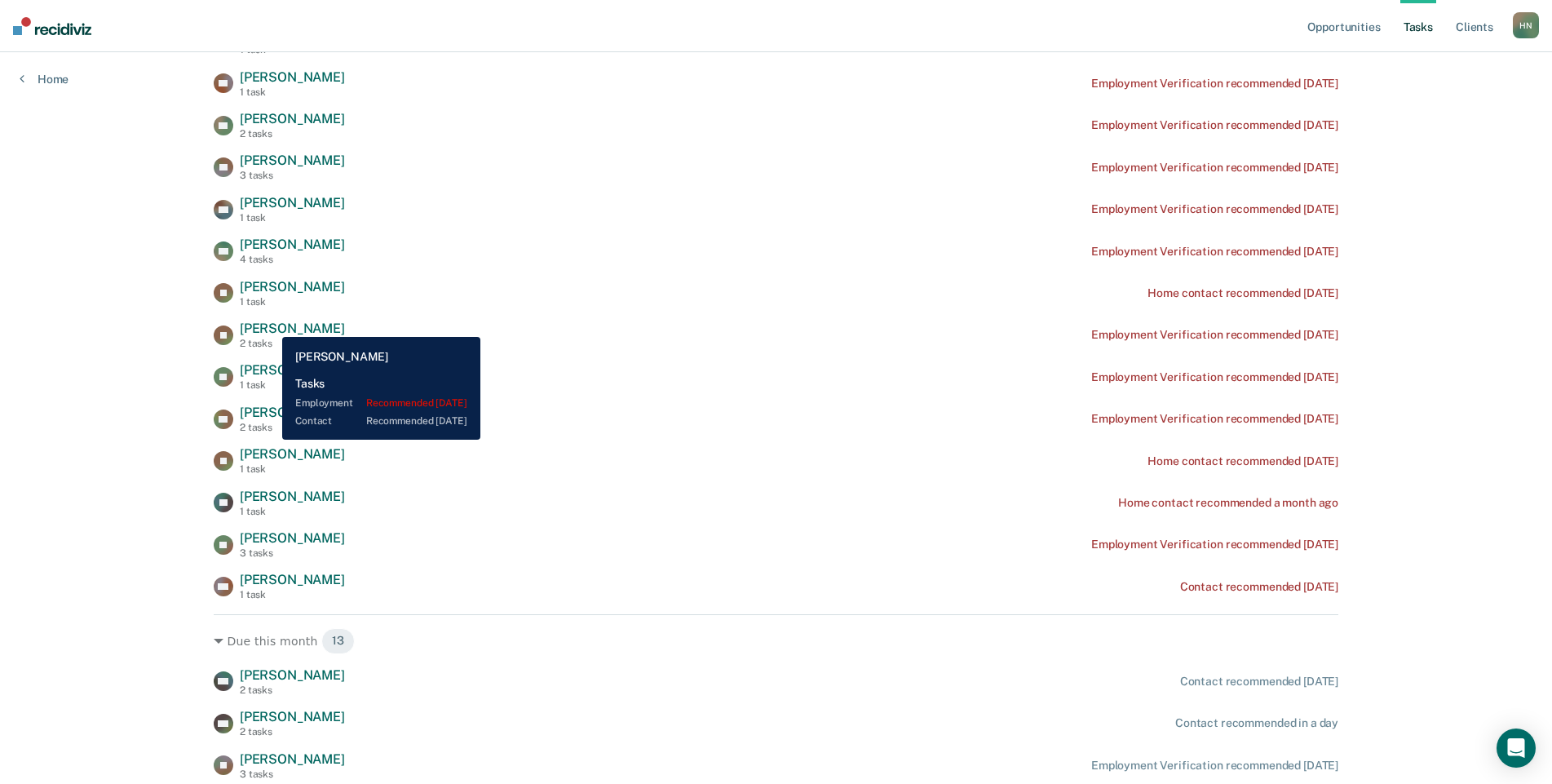
click at [268, 324] on span "[PERSON_NAME]" at bounding box center [292, 328] width 105 height 16
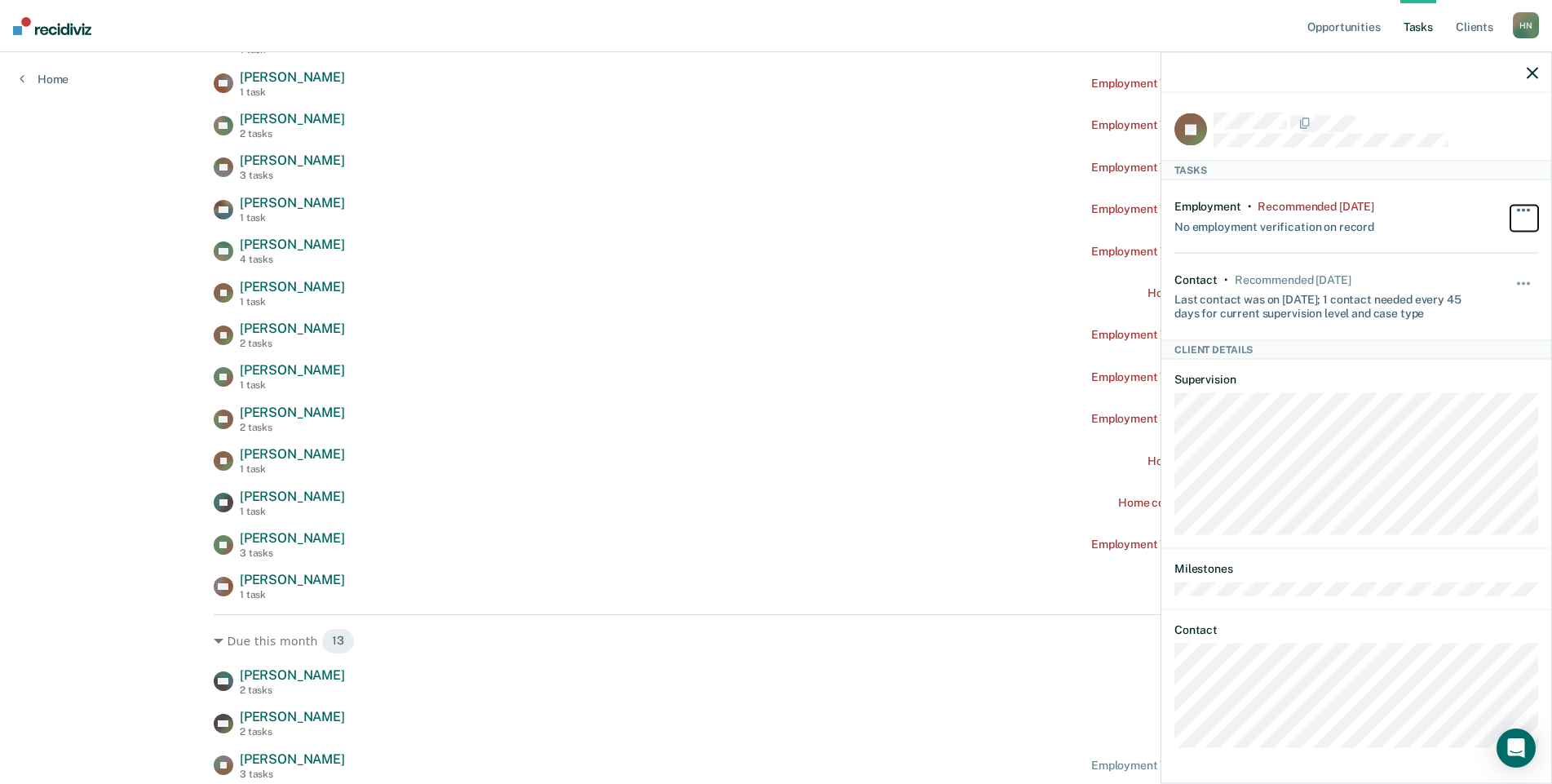
click at [1525, 211] on button "button" at bounding box center [1525, 218] width 28 height 26
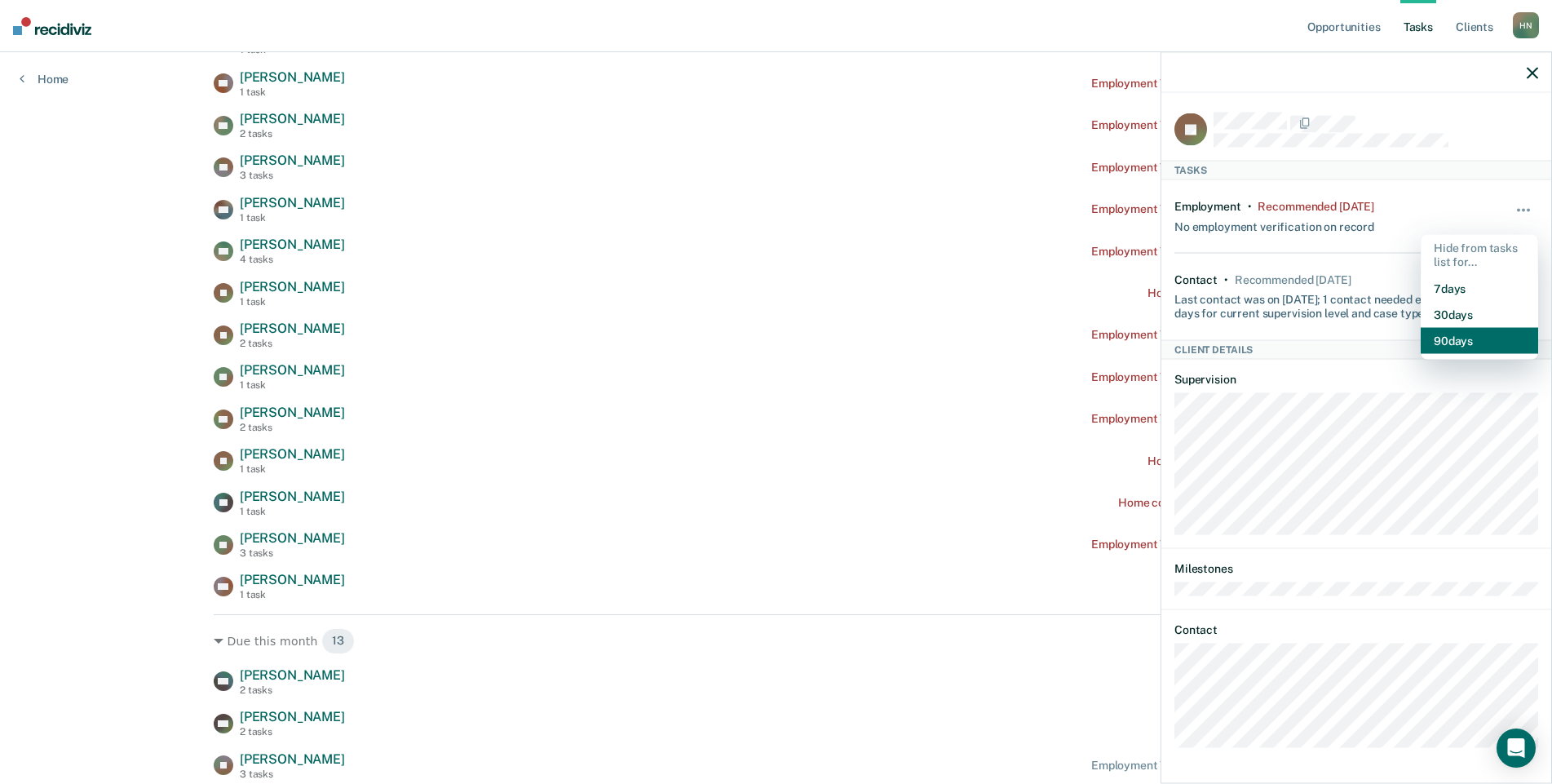
click at [1461, 340] on button "90 days" at bounding box center [1480, 341] width 118 height 26
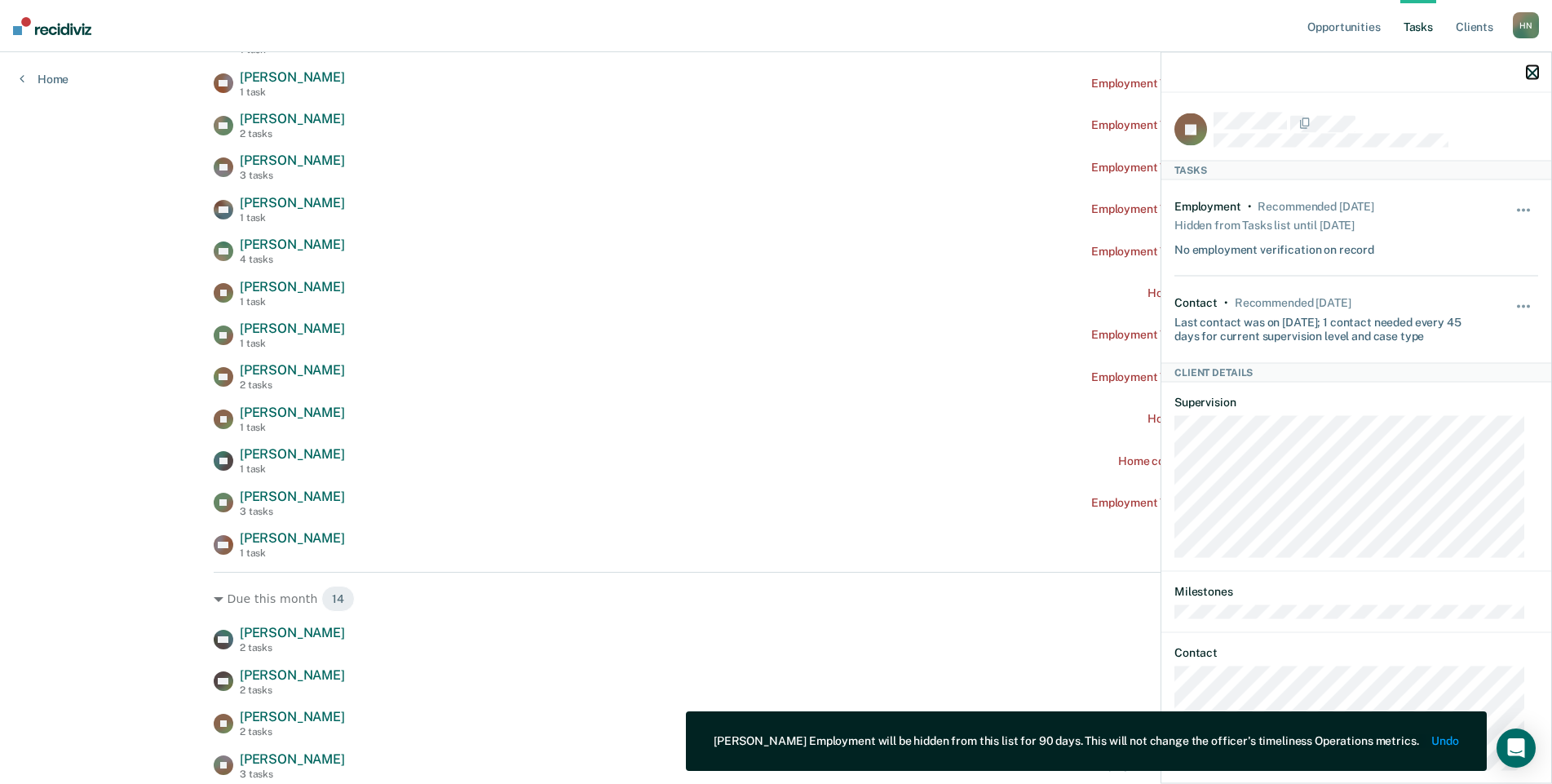
click at [1530, 69] on icon "button" at bounding box center [1533, 72] width 12 height 12
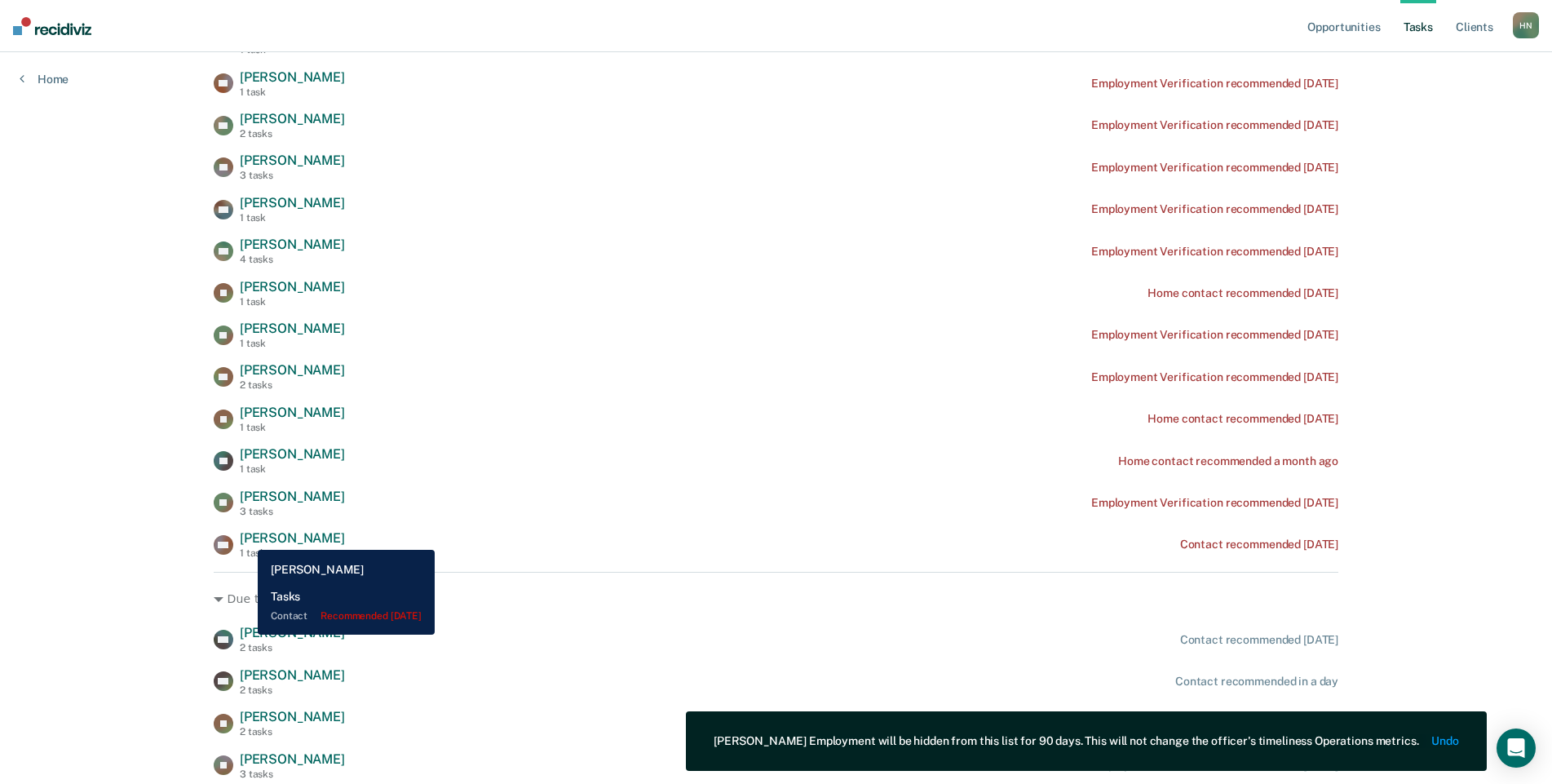
click at [245, 537] on span "[PERSON_NAME]" at bounding box center [292, 537] width 105 height 16
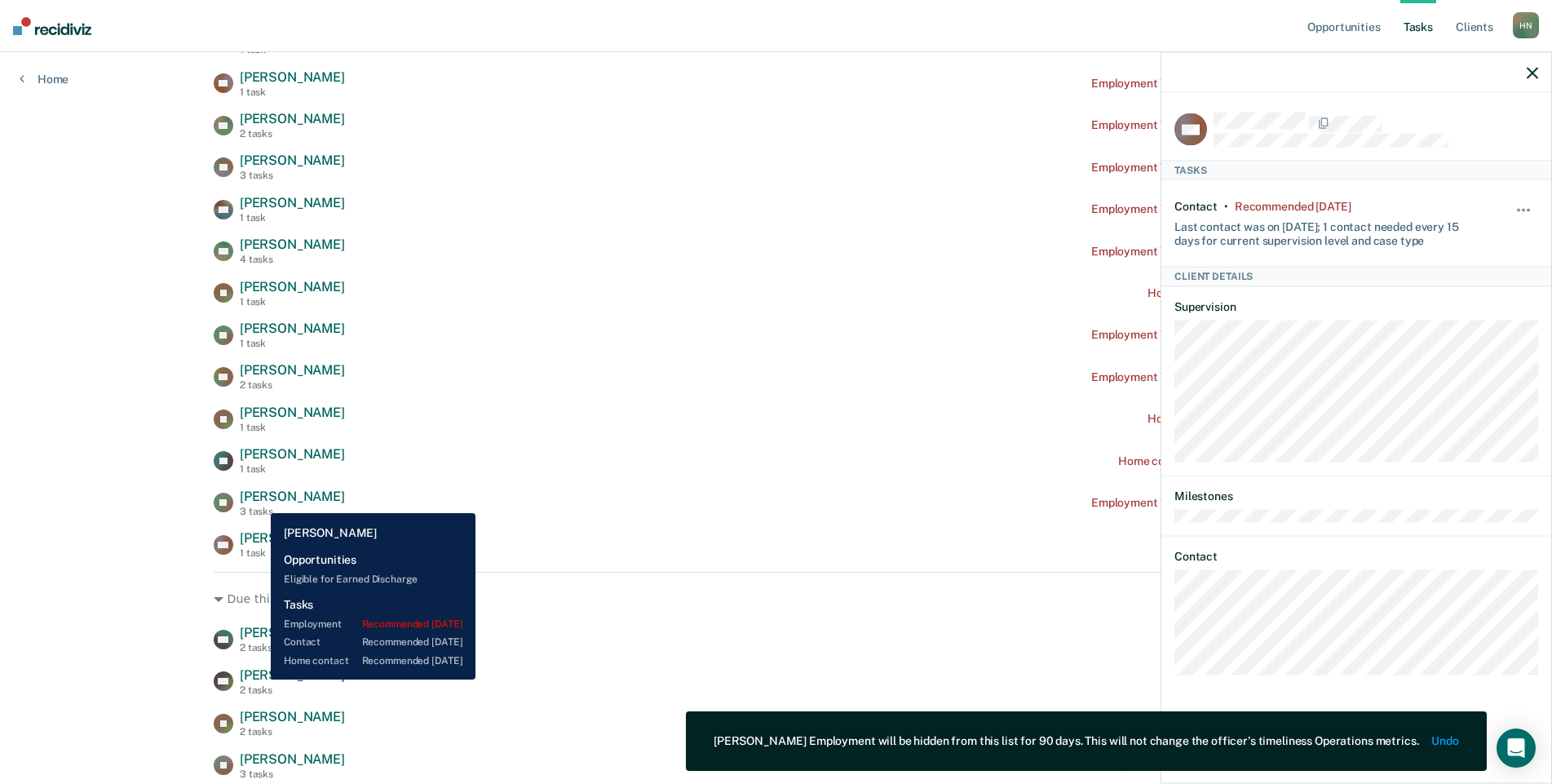
click at [258, 501] on span "[PERSON_NAME]" at bounding box center [292, 496] width 105 height 16
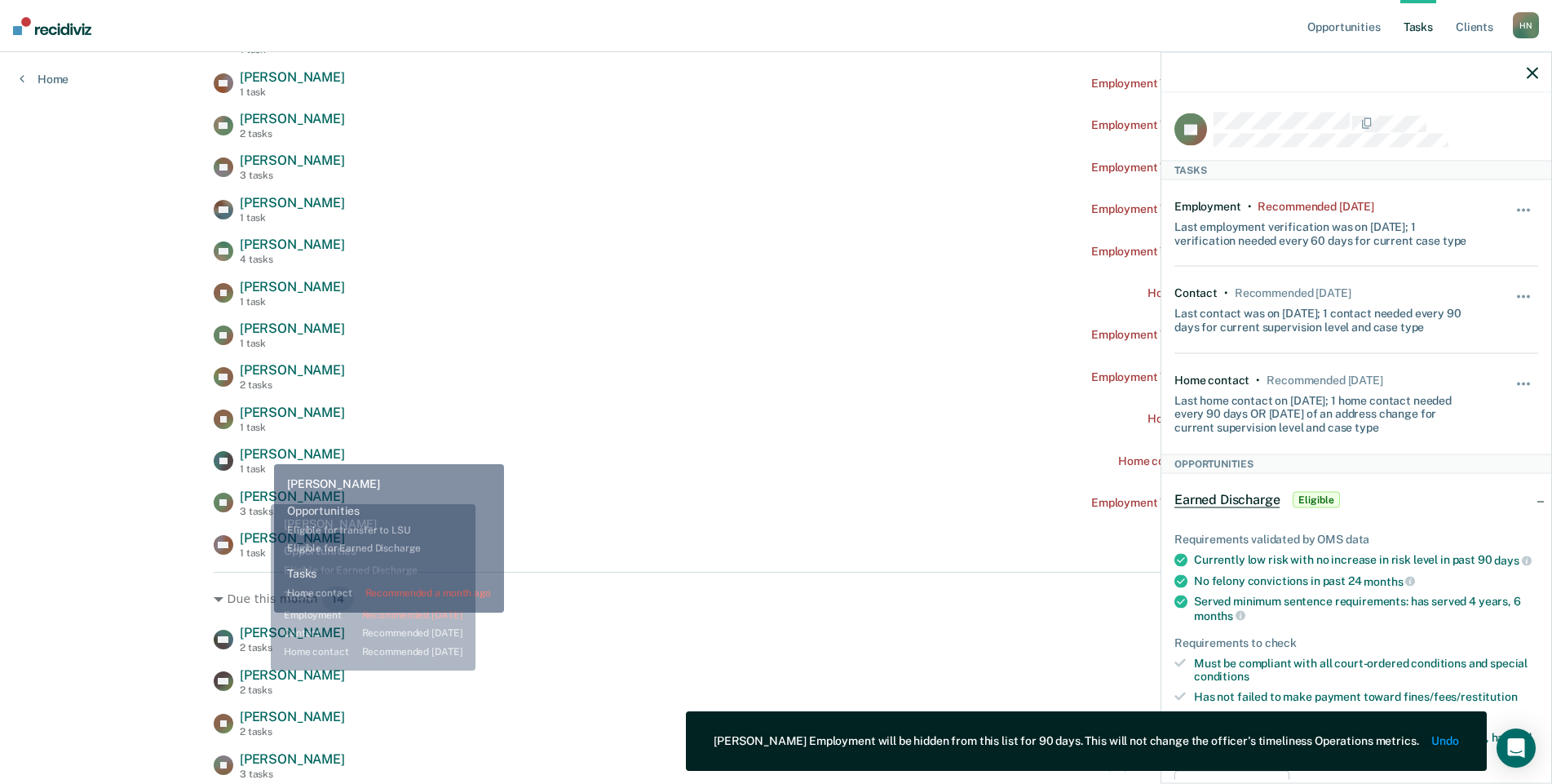
click at [263, 448] on span "[PERSON_NAME]" at bounding box center [292, 453] width 105 height 16
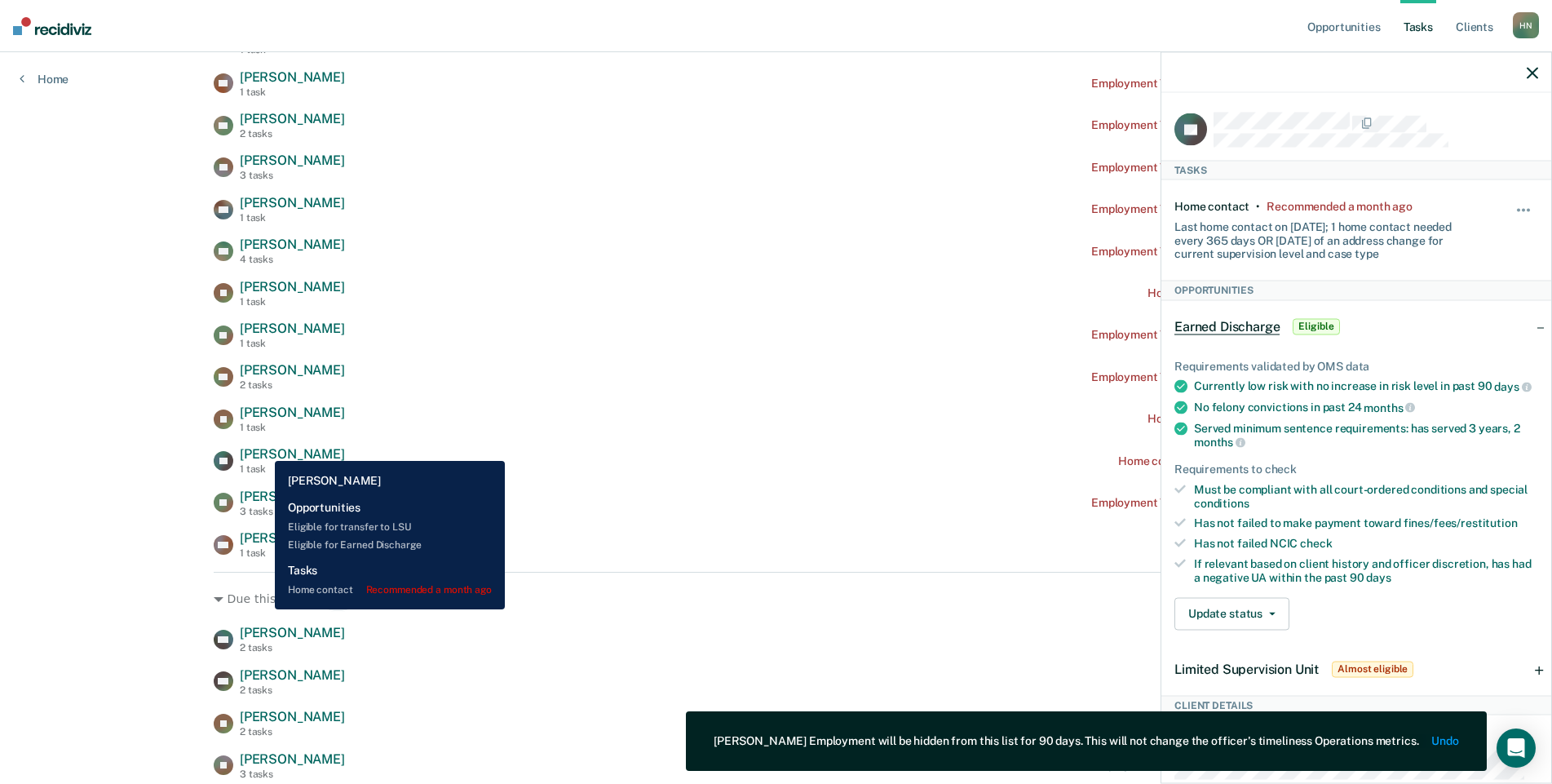
click at [261, 413] on span "[PERSON_NAME]" at bounding box center [292, 412] width 105 height 16
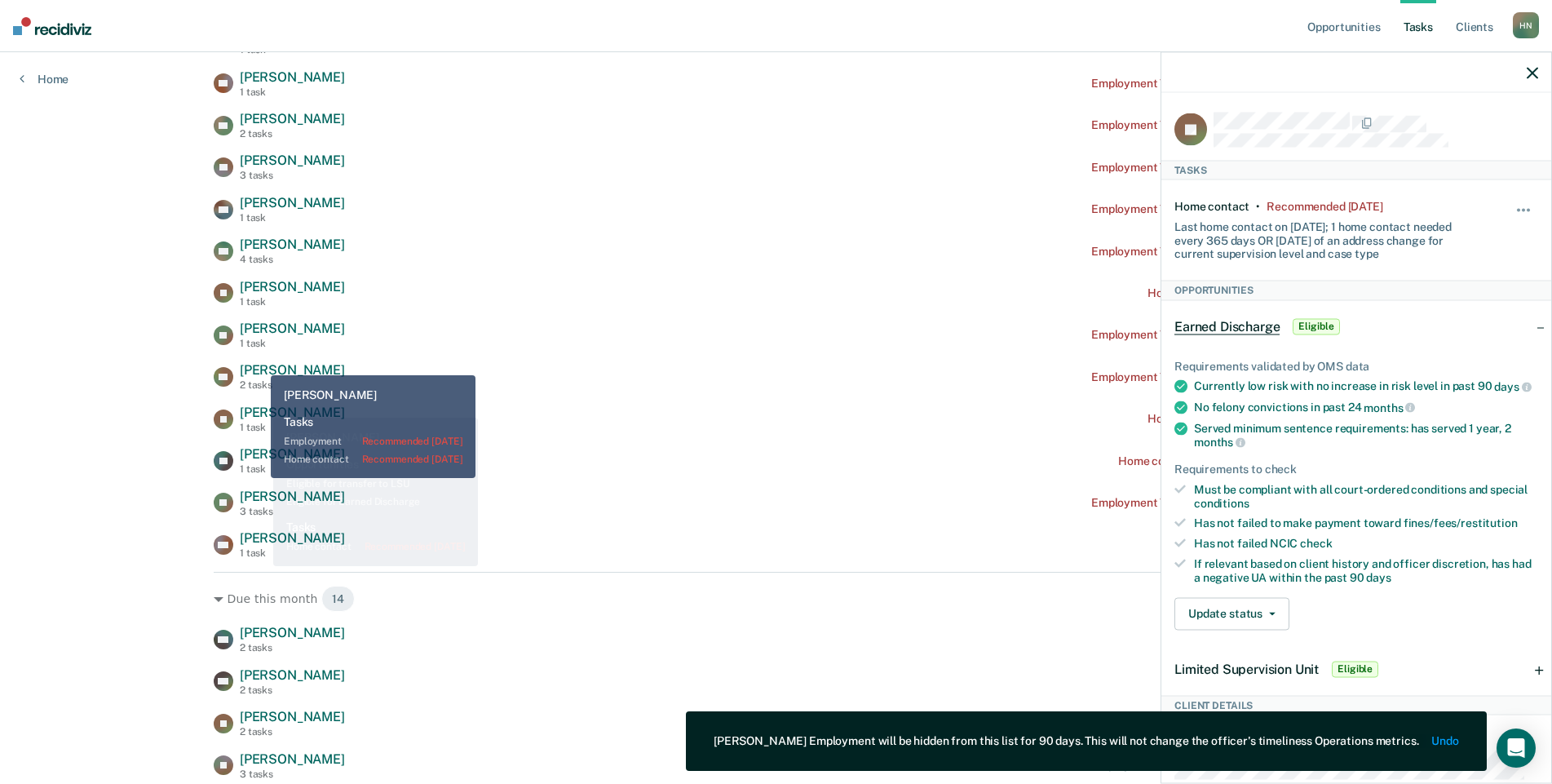
click at [258, 358] on div "SD [PERSON_NAME] 1 task Employment Verification recommended [DATE] TS [PERSON_N…" at bounding box center [776, 125] width 1125 height 867
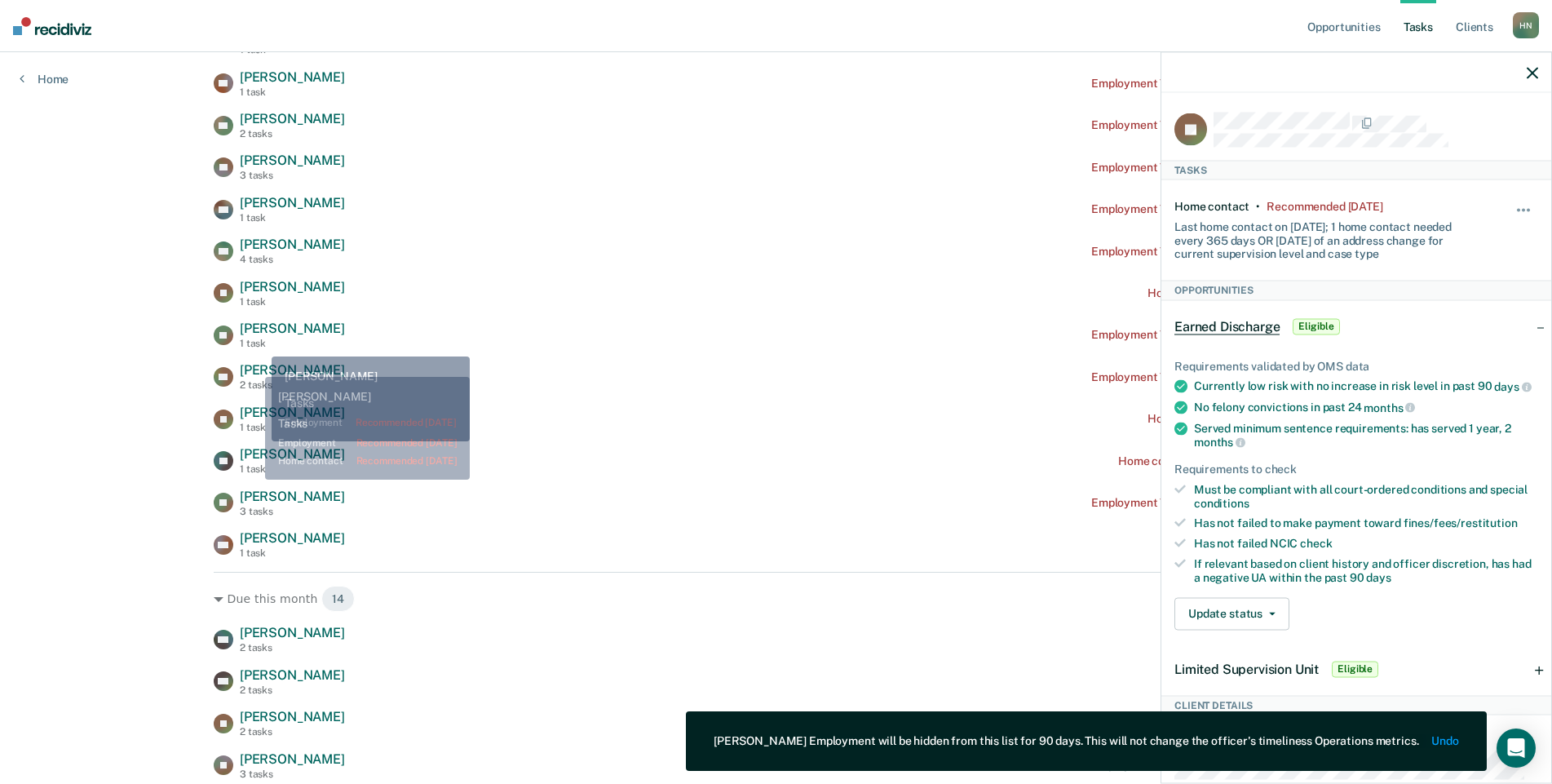
click at [253, 366] on span "[PERSON_NAME]" at bounding box center [292, 369] width 105 height 16
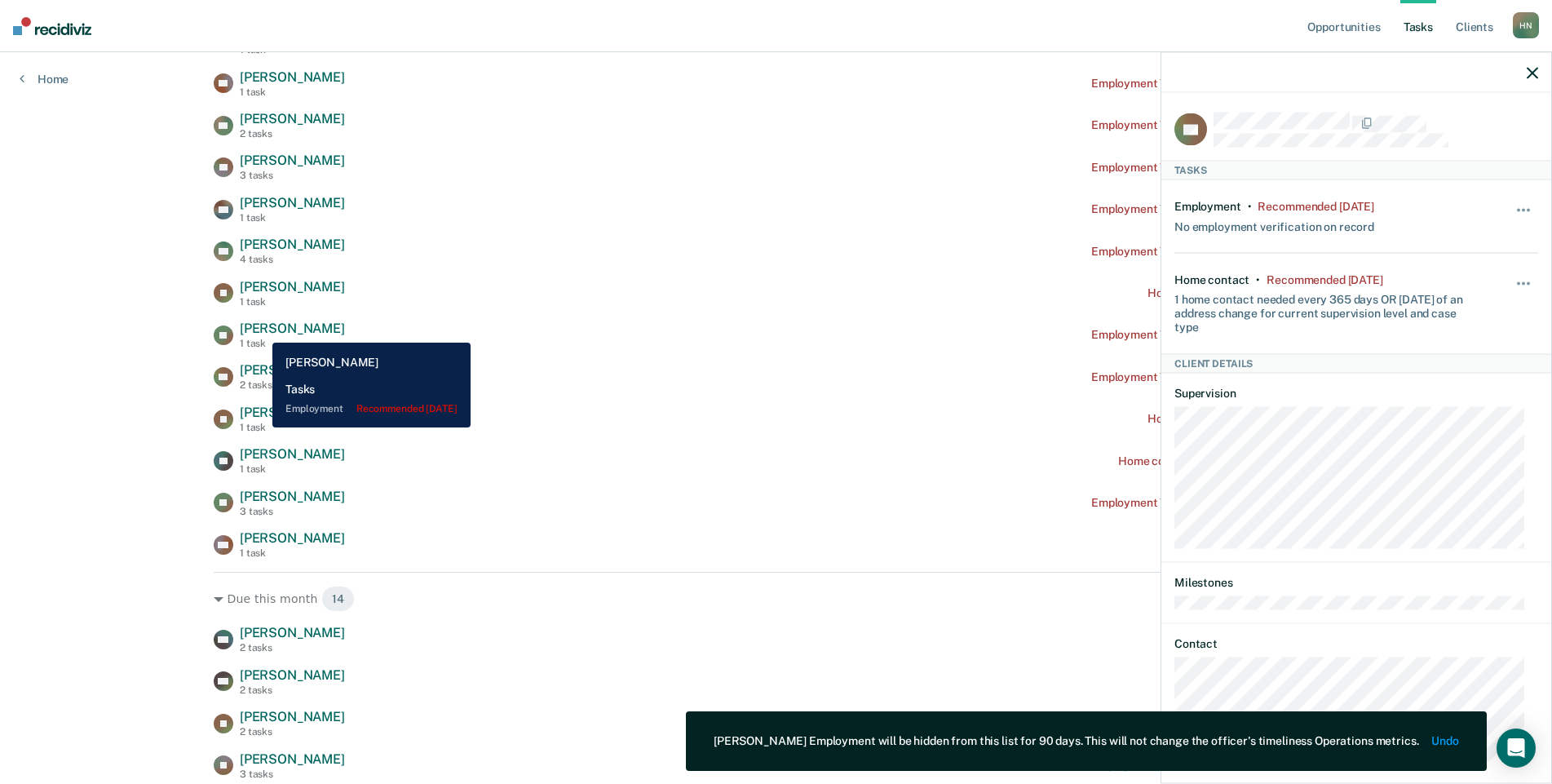
click at [260, 330] on span "[PERSON_NAME]" at bounding box center [292, 328] width 105 height 16
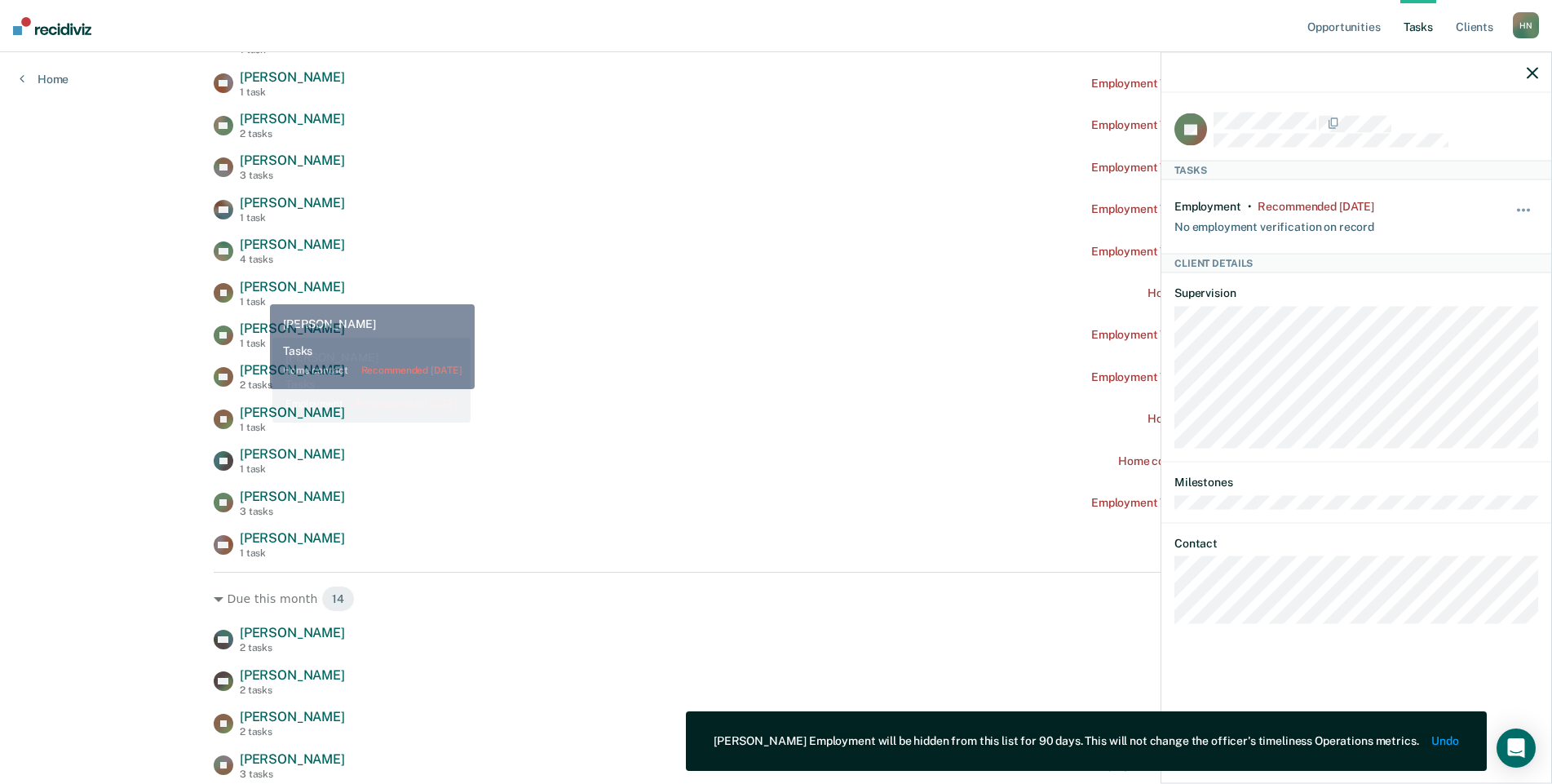
click at [257, 288] on span "[PERSON_NAME]" at bounding box center [292, 286] width 105 height 16
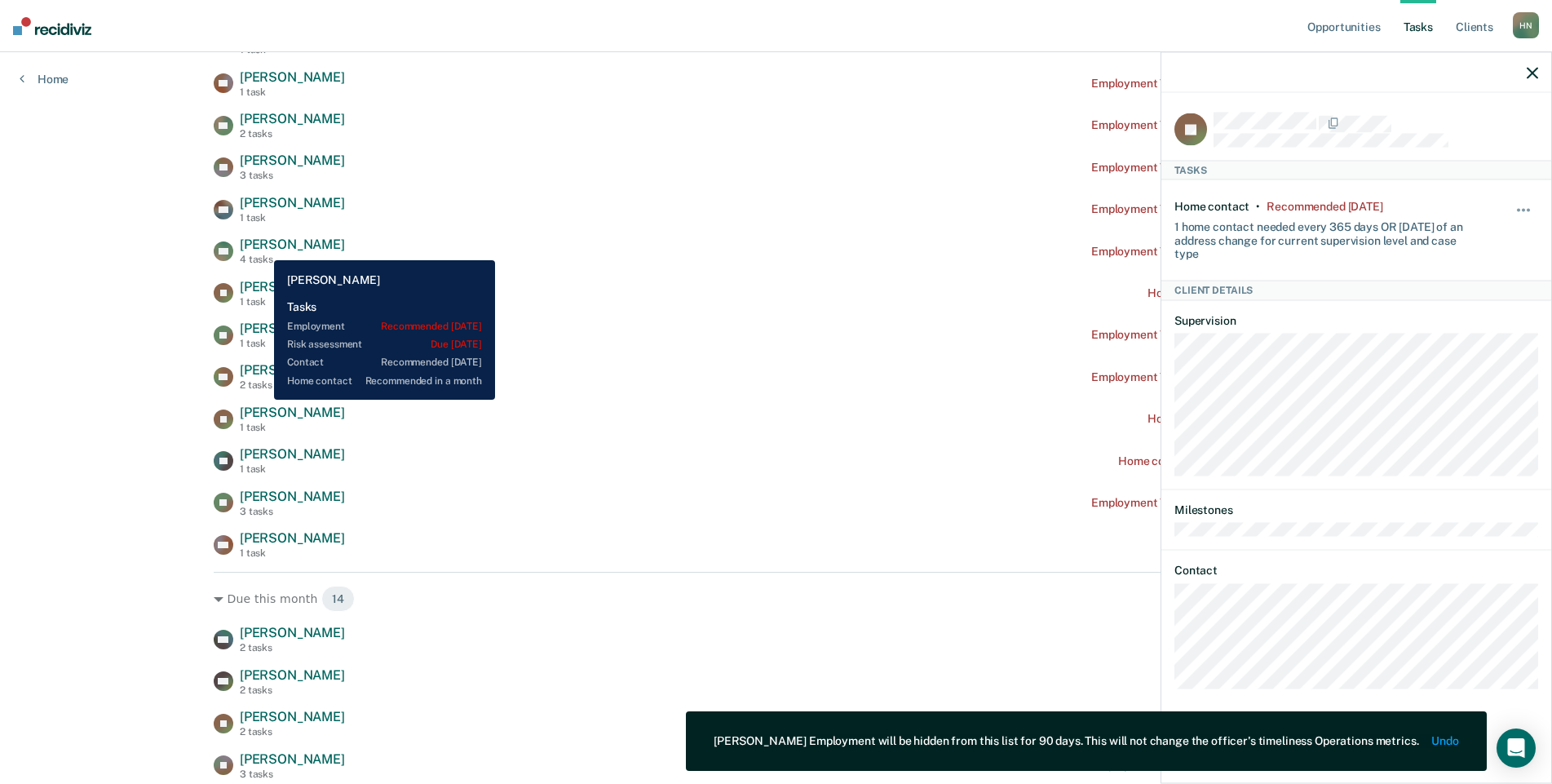
click at [262, 248] on span "[PERSON_NAME]" at bounding box center [292, 244] width 105 height 16
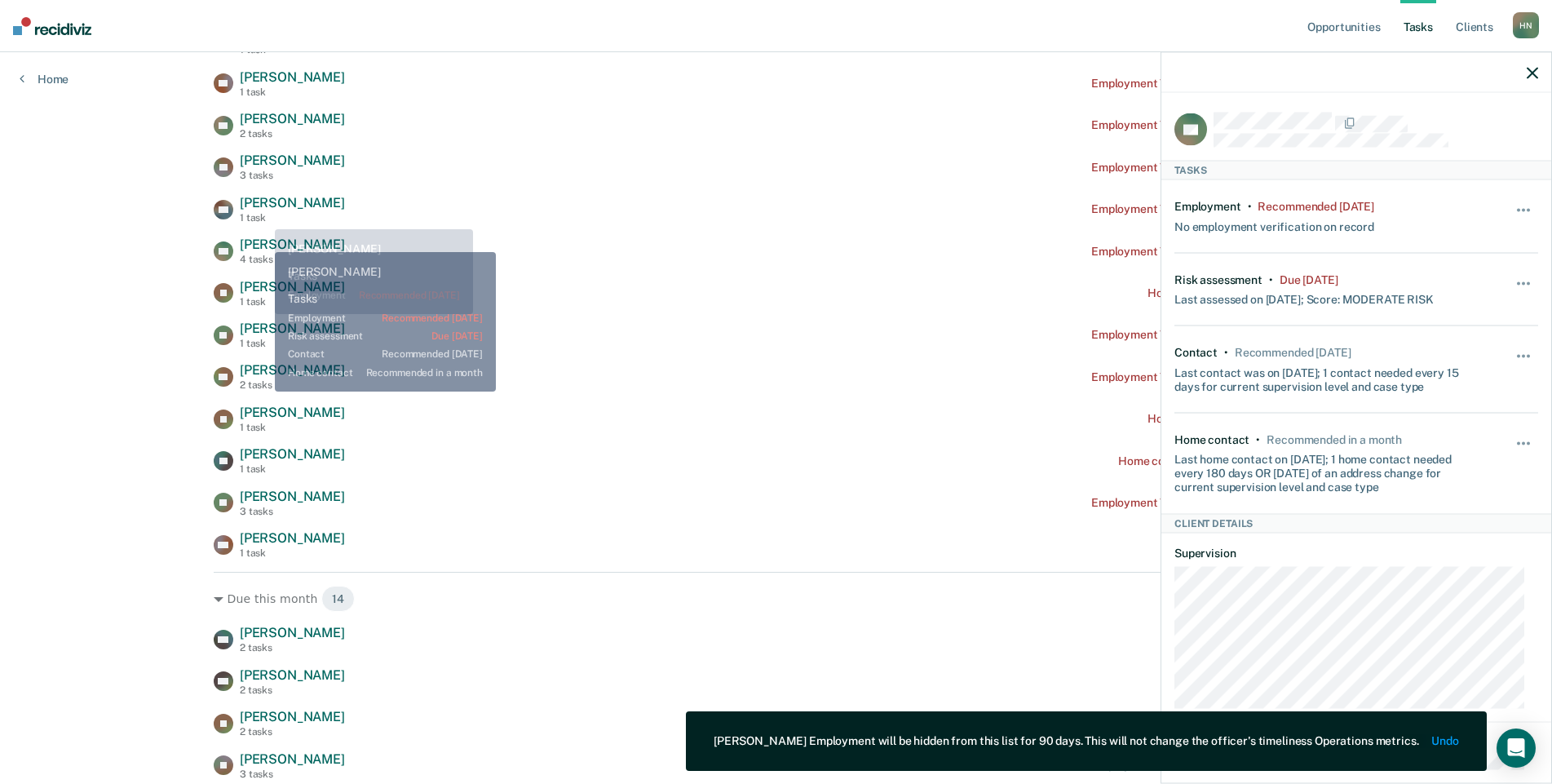
click at [260, 205] on span "[PERSON_NAME]" at bounding box center [292, 202] width 105 height 16
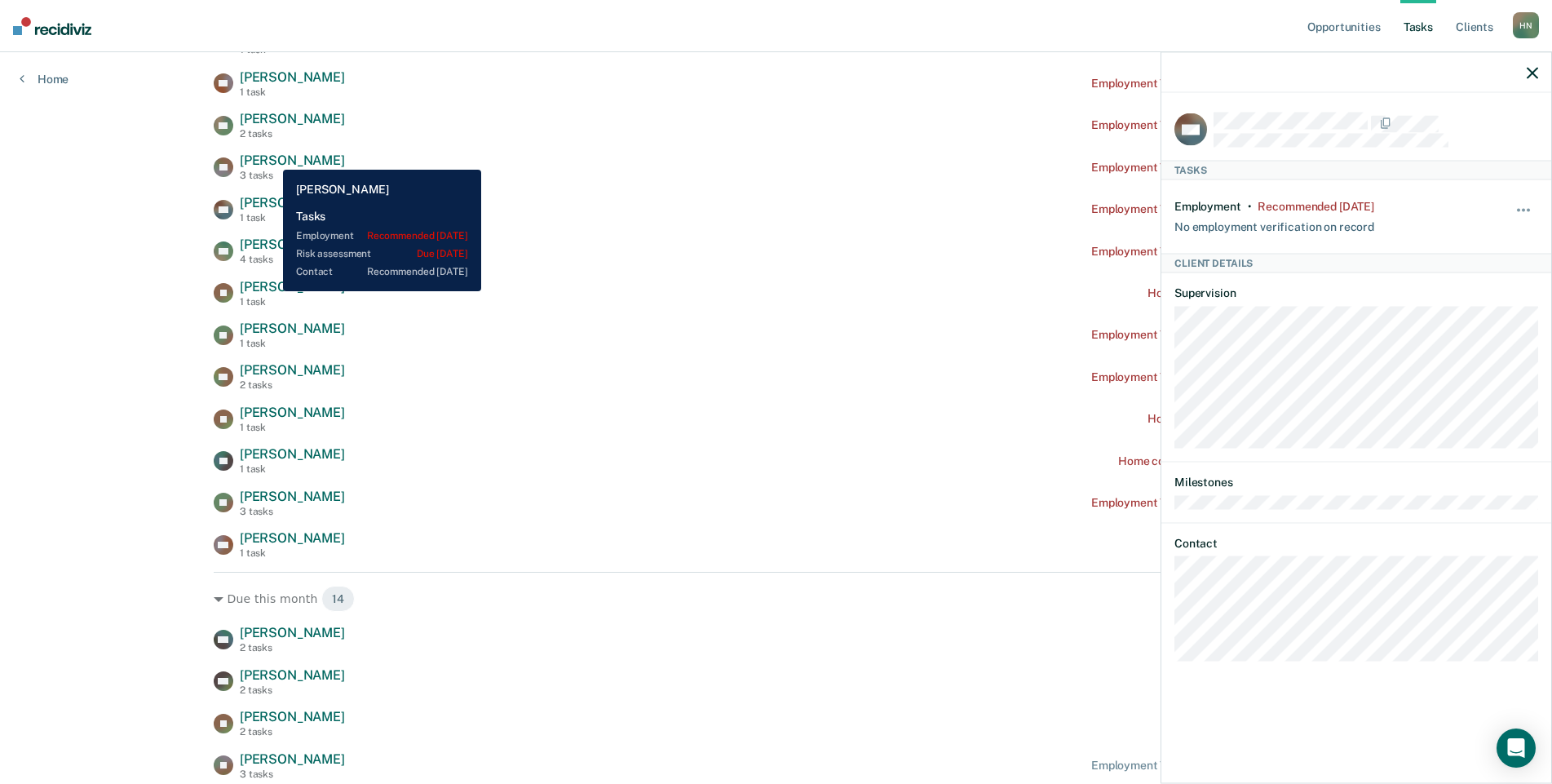
drag, startPoint x: 271, startPoint y: 158, endPoint x: 270, endPoint y: 147, distance: 11.0
click at [271, 155] on span "[PERSON_NAME]" at bounding box center [292, 160] width 105 height 16
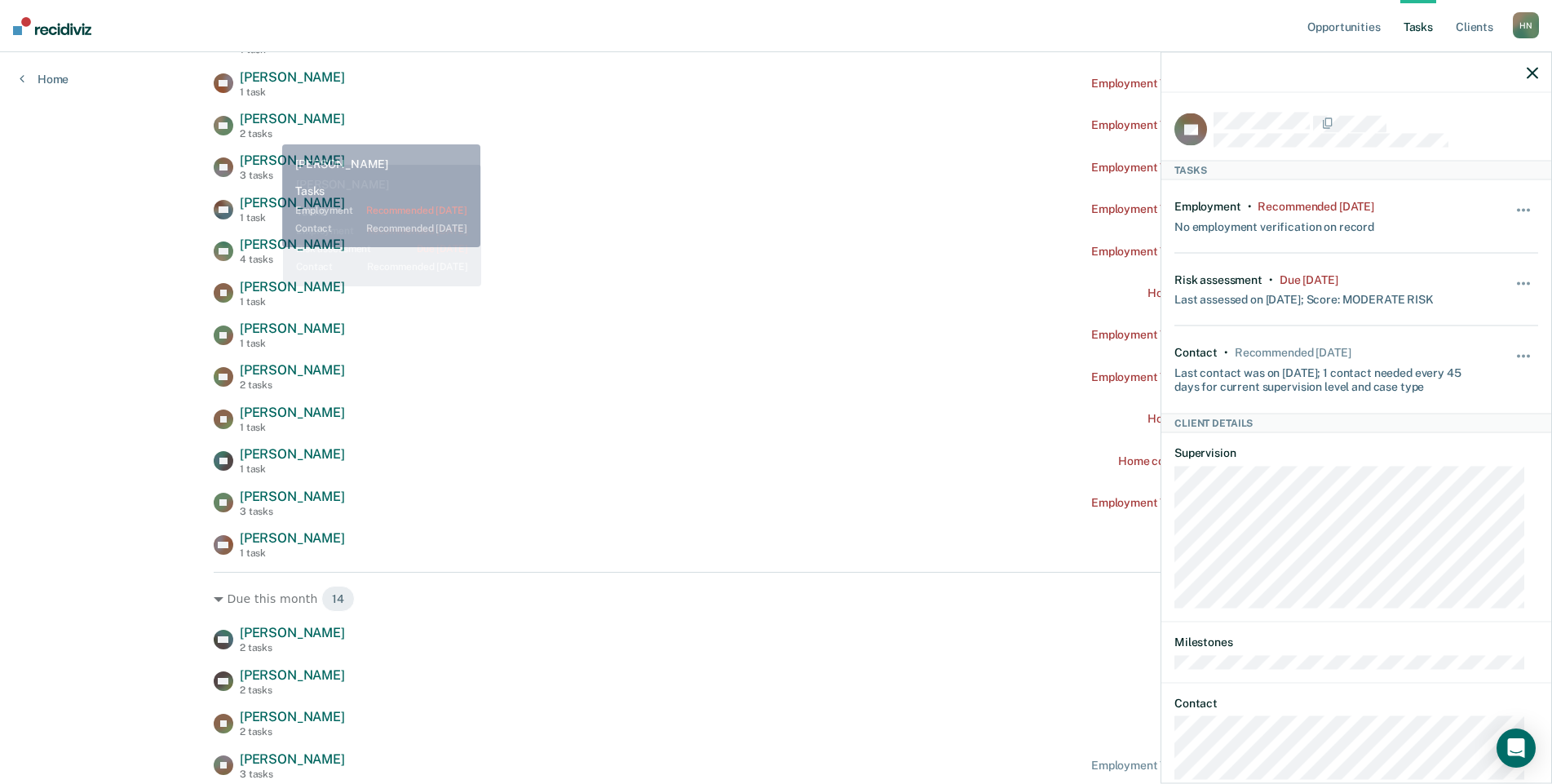
click at [267, 114] on span "[PERSON_NAME]" at bounding box center [292, 118] width 105 height 16
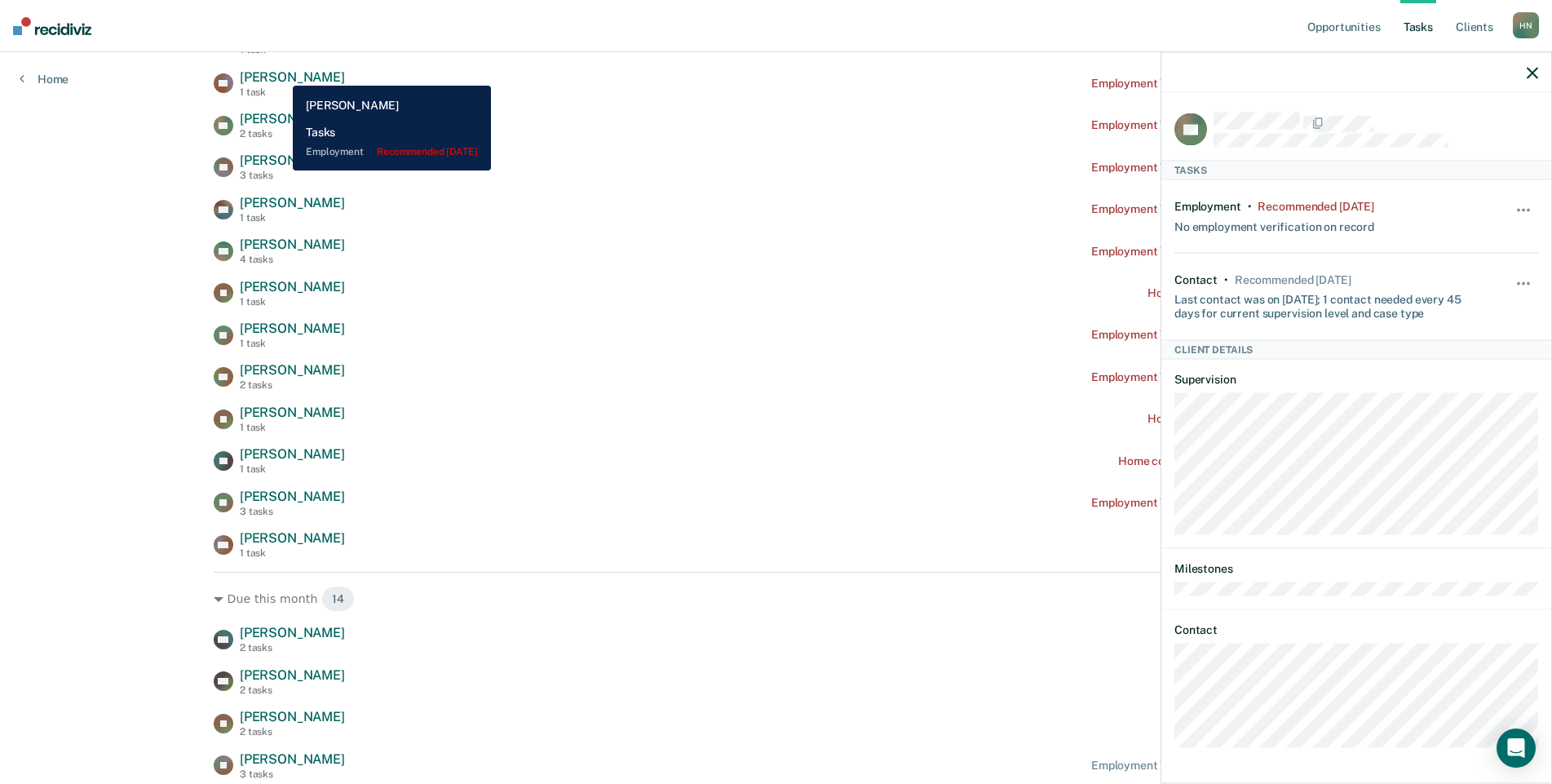
click at [281, 73] on span "[PERSON_NAME]" at bounding box center [292, 77] width 105 height 16
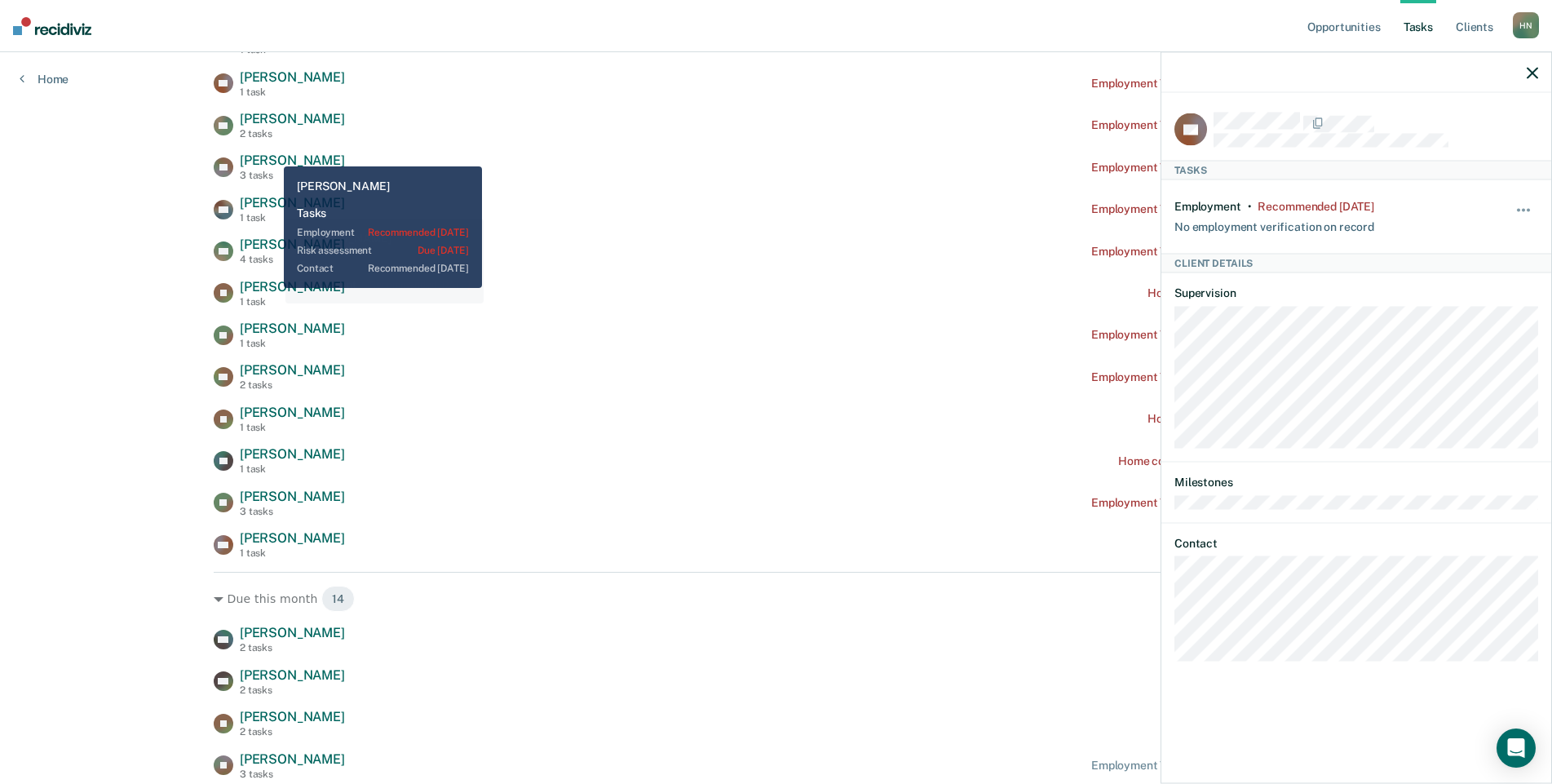
click at [276, 136] on div "2 tasks" at bounding box center [292, 134] width 105 height 12
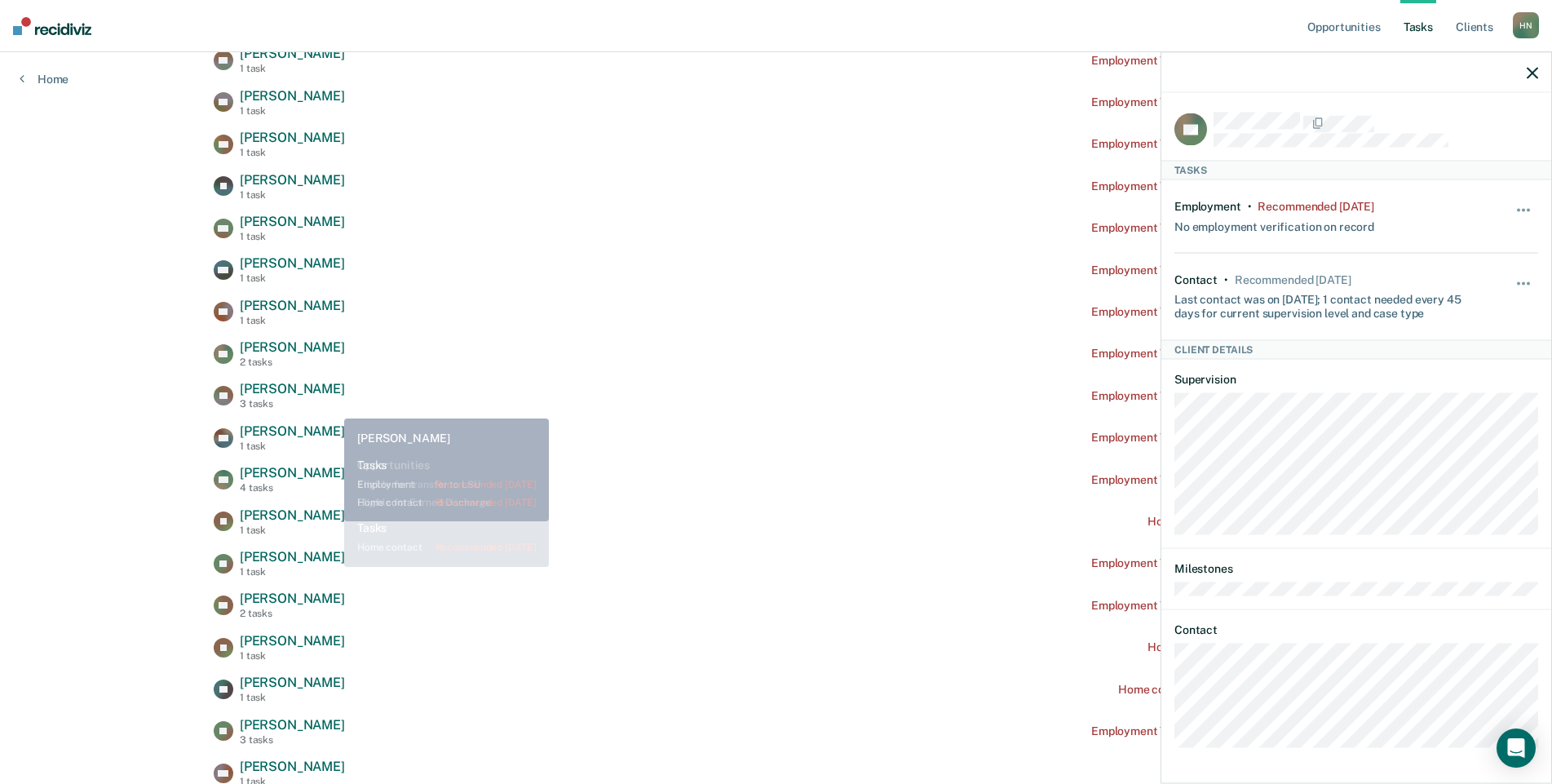
scroll to position [408, 0]
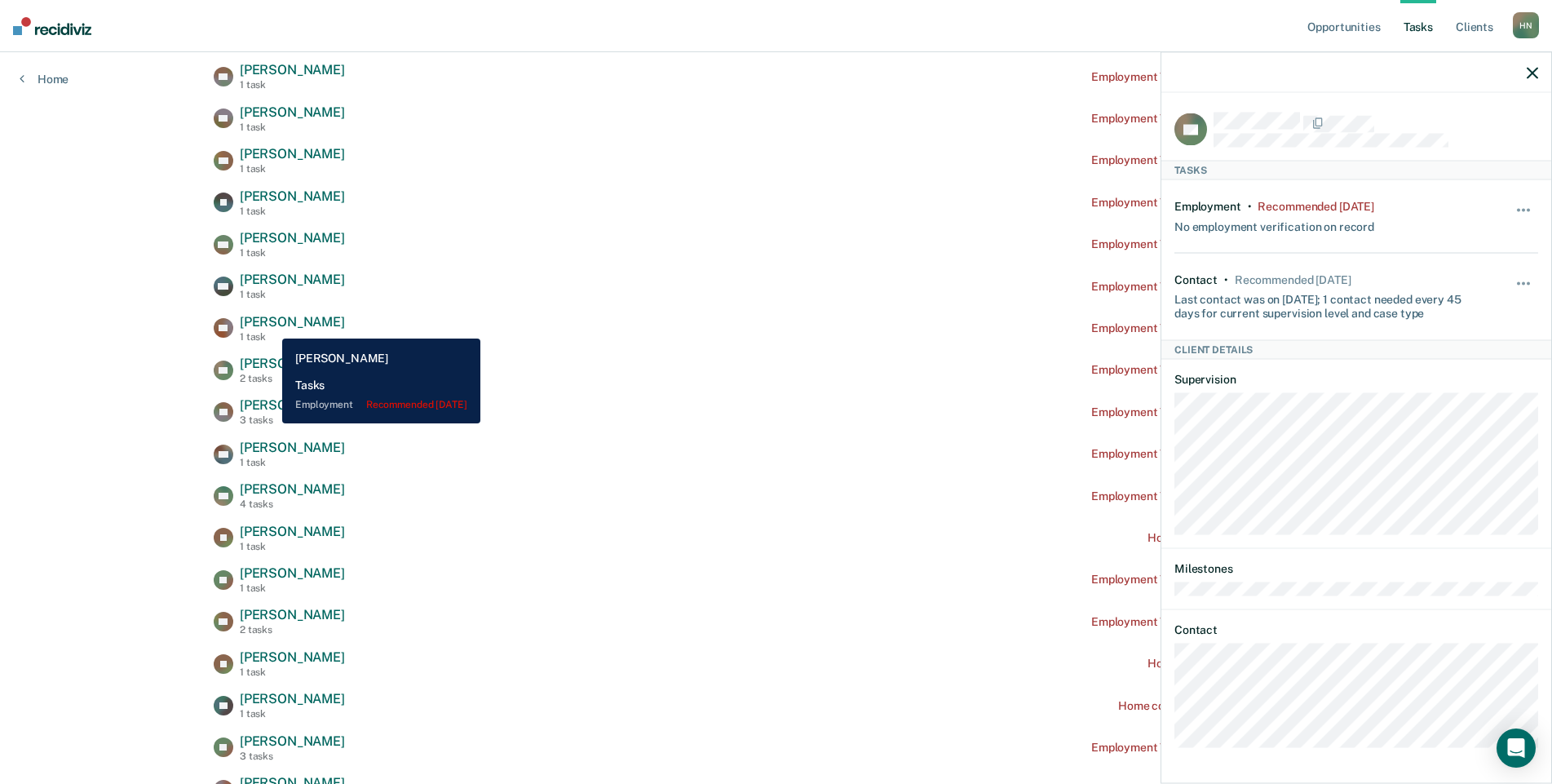
click at [270, 327] on span "[PERSON_NAME]" at bounding box center [292, 322] width 105 height 16
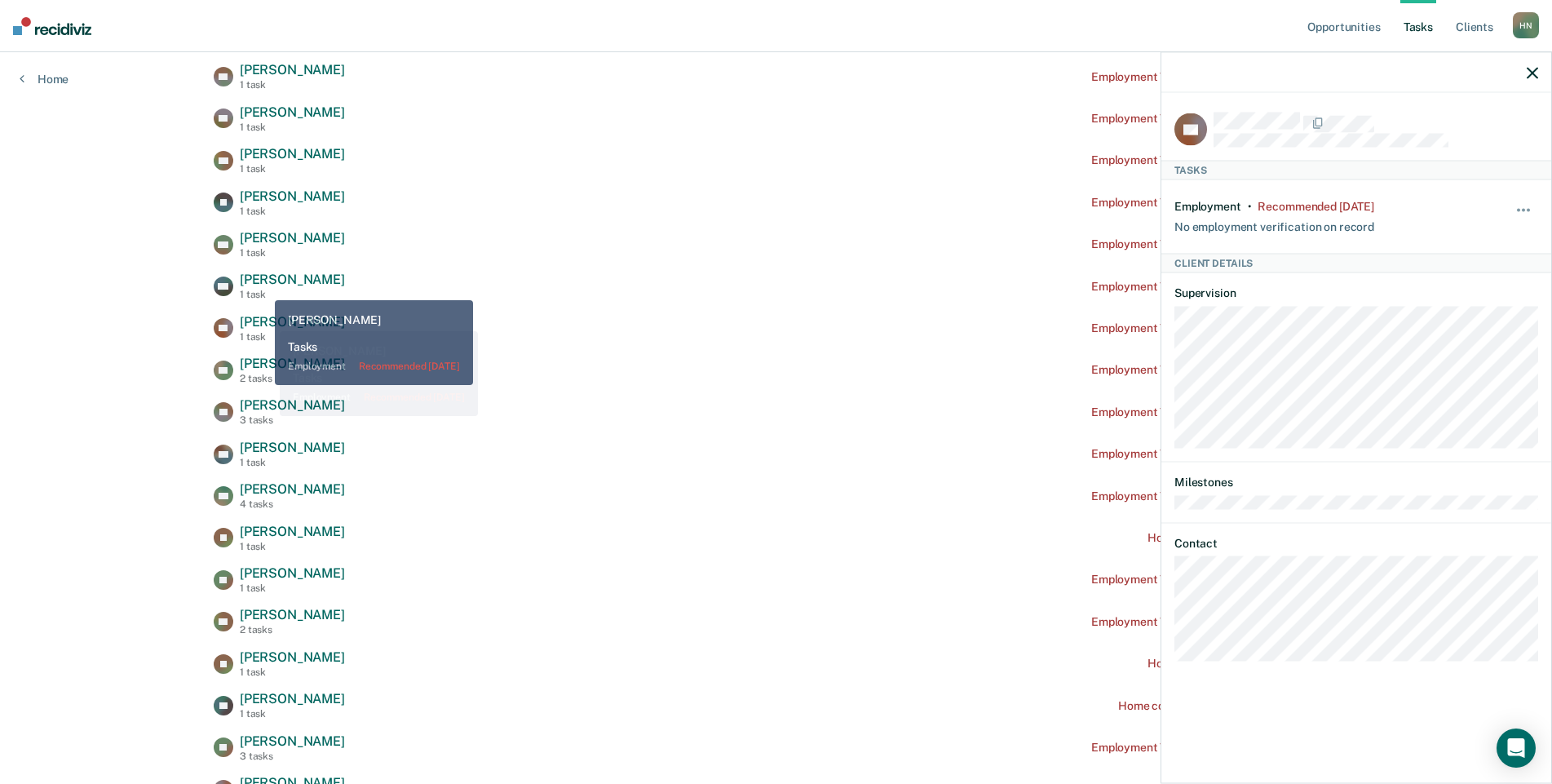
click at [262, 285] on span "[PERSON_NAME]" at bounding box center [292, 279] width 105 height 16
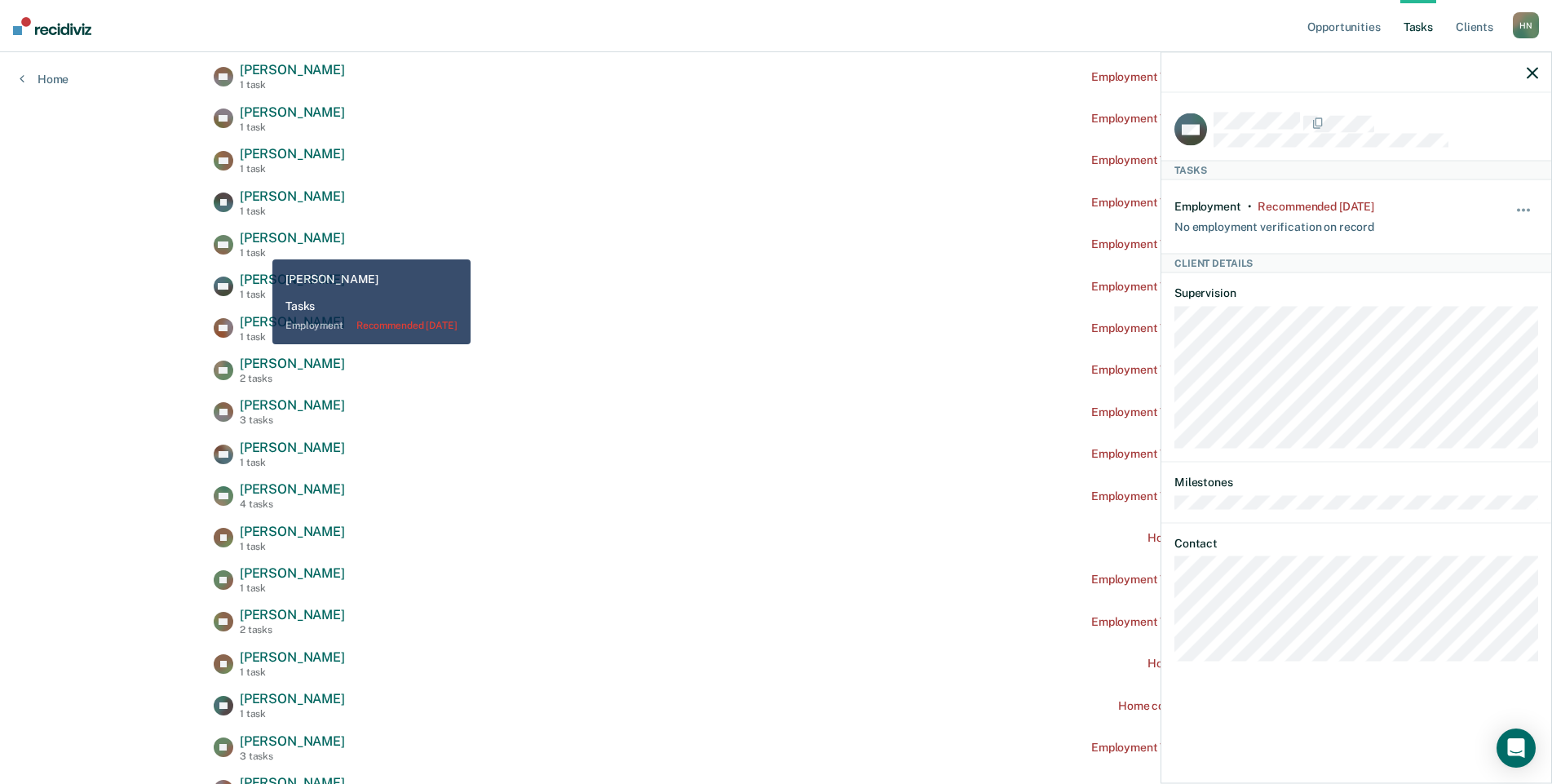
click at [260, 247] on div "1 task" at bounding box center [292, 253] width 105 height 12
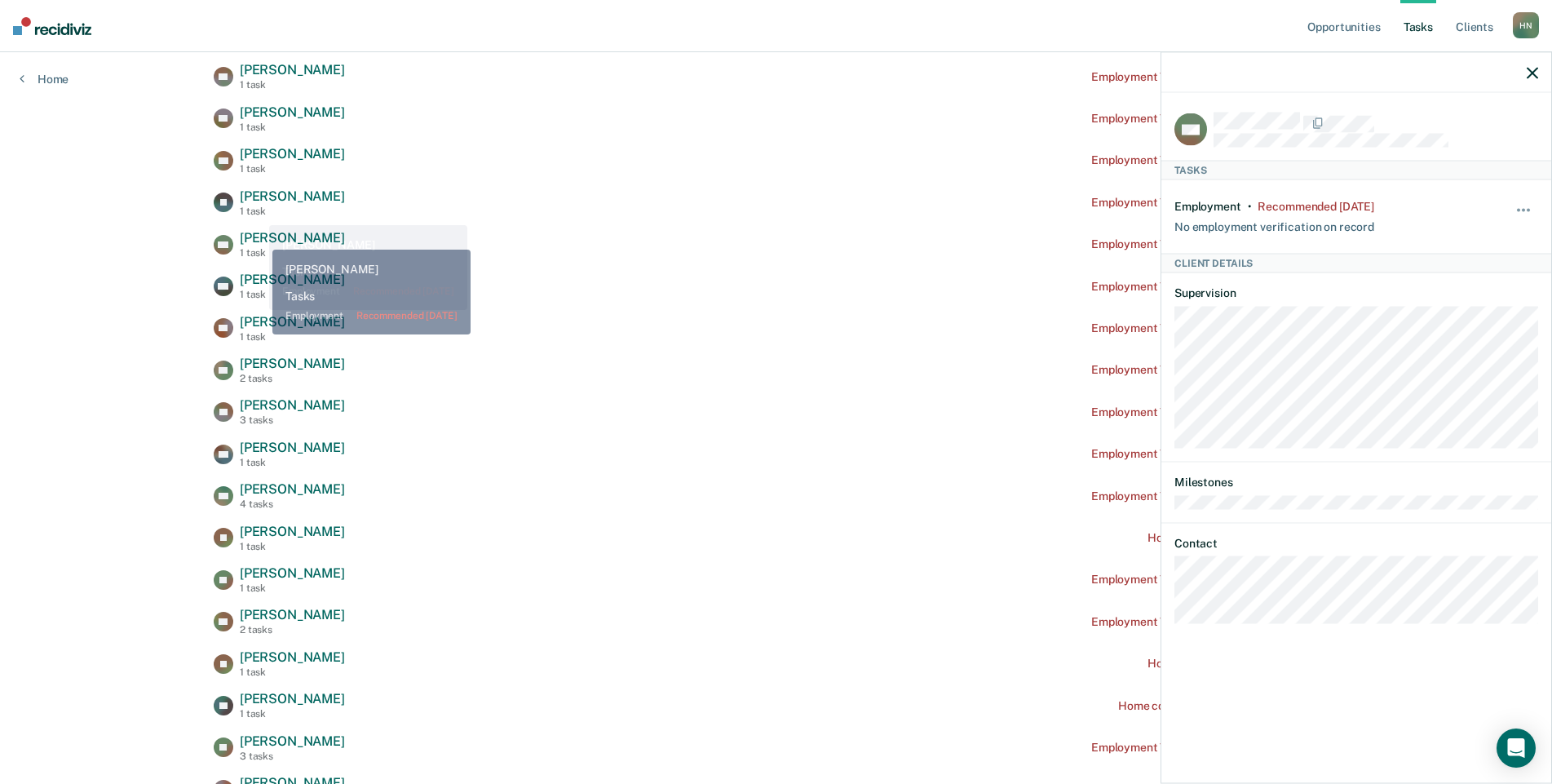
click at [257, 203] on span "[PERSON_NAME]" at bounding box center [292, 196] width 105 height 16
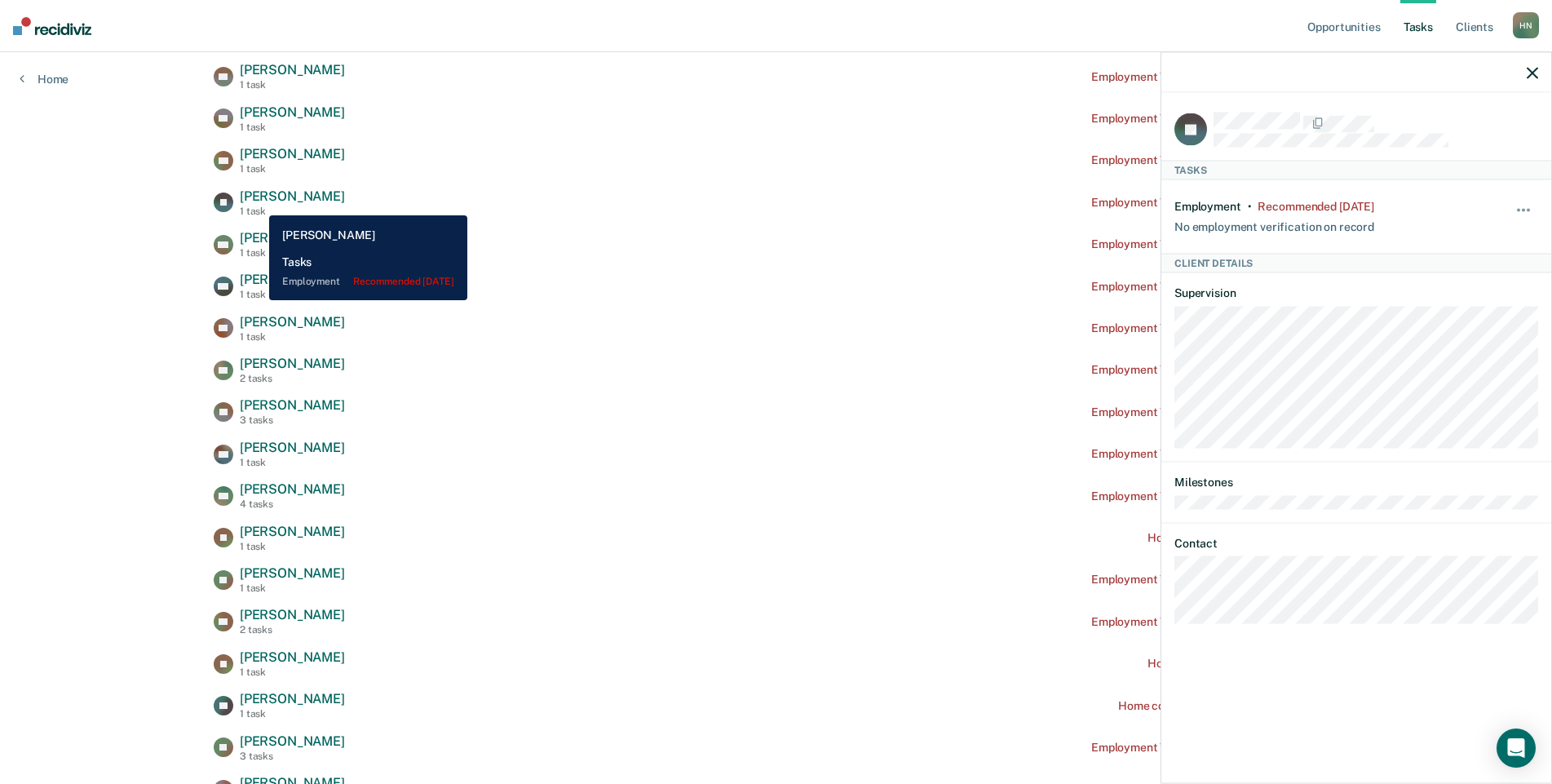
click at [262, 155] on span "[PERSON_NAME]" at bounding box center [292, 153] width 105 height 16
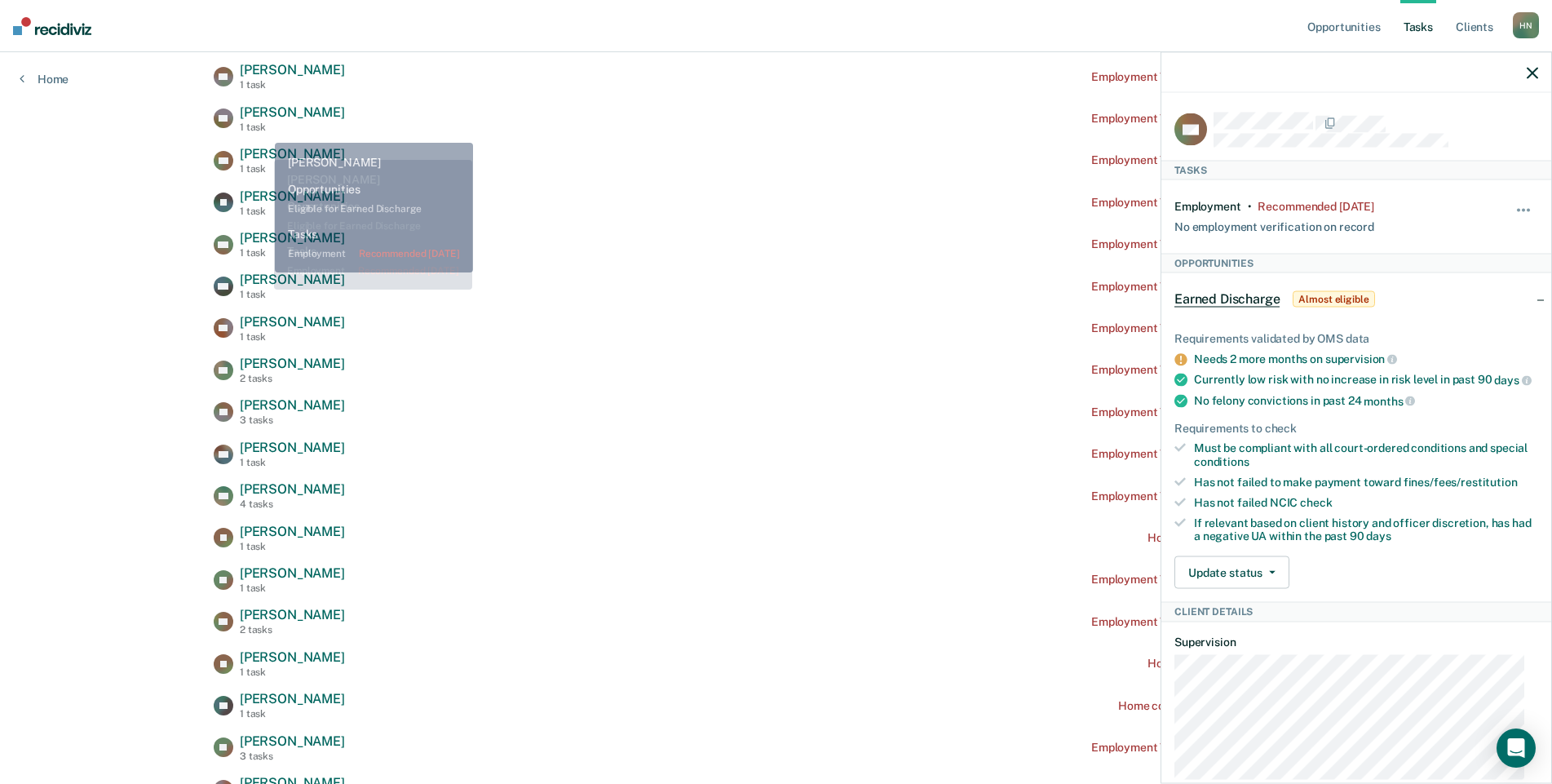
click at [263, 126] on div "1 task" at bounding box center [292, 128] width 105 height 12
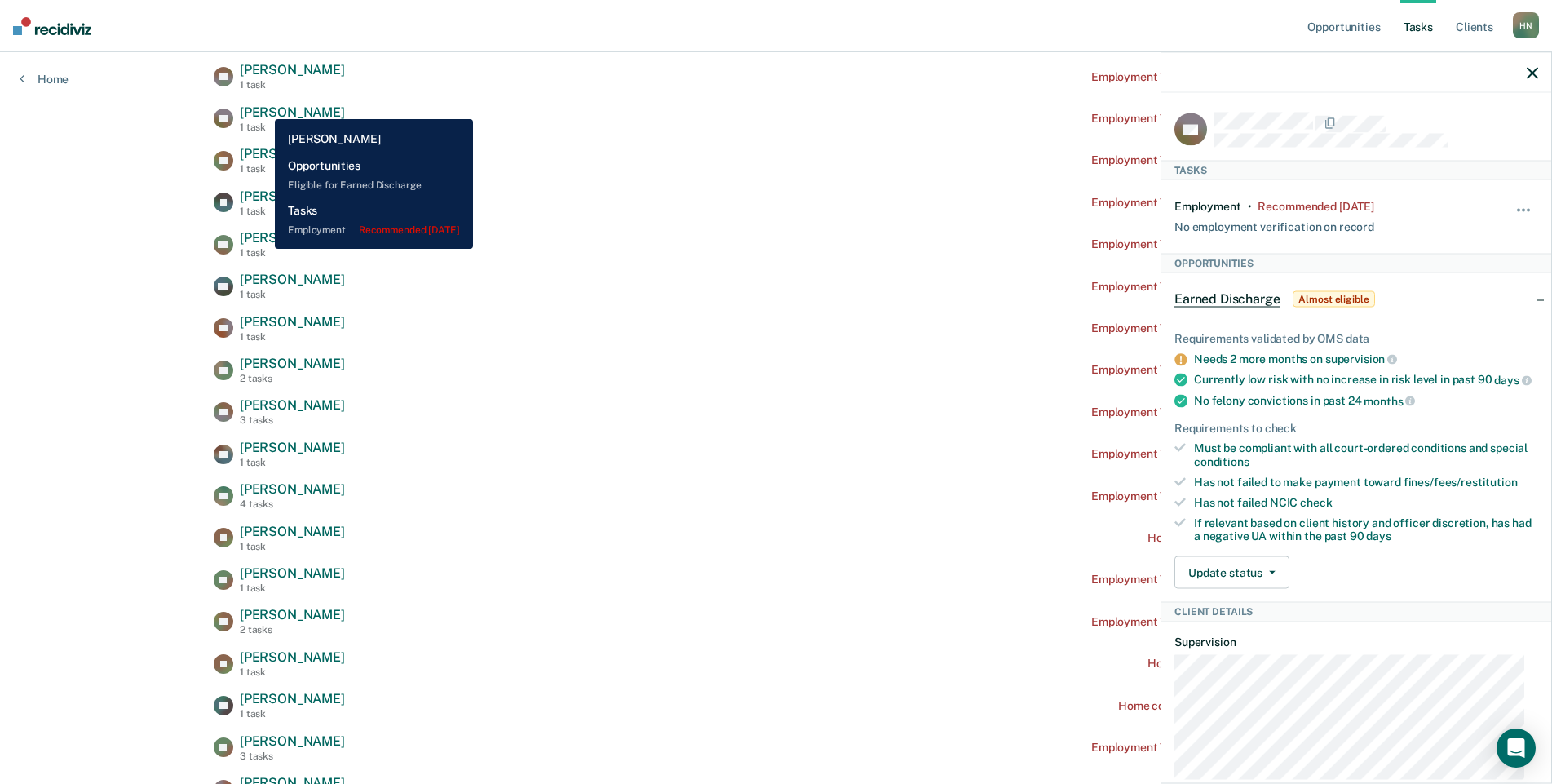
click at [272, 71] on span "[PERSON_NAME]" at bounding box center [292, 69] width 105 height 16
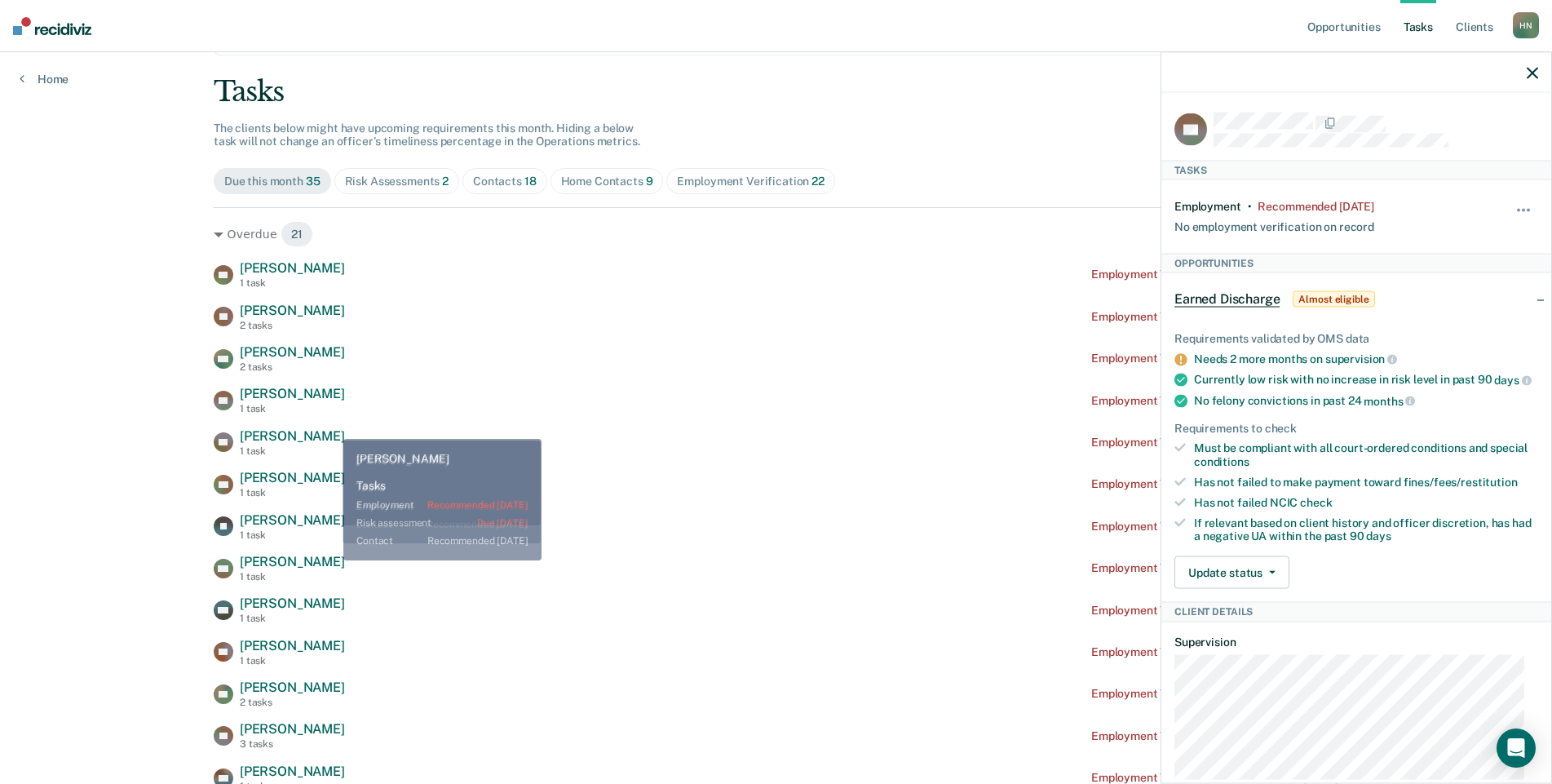
scroll to position [81, 0]
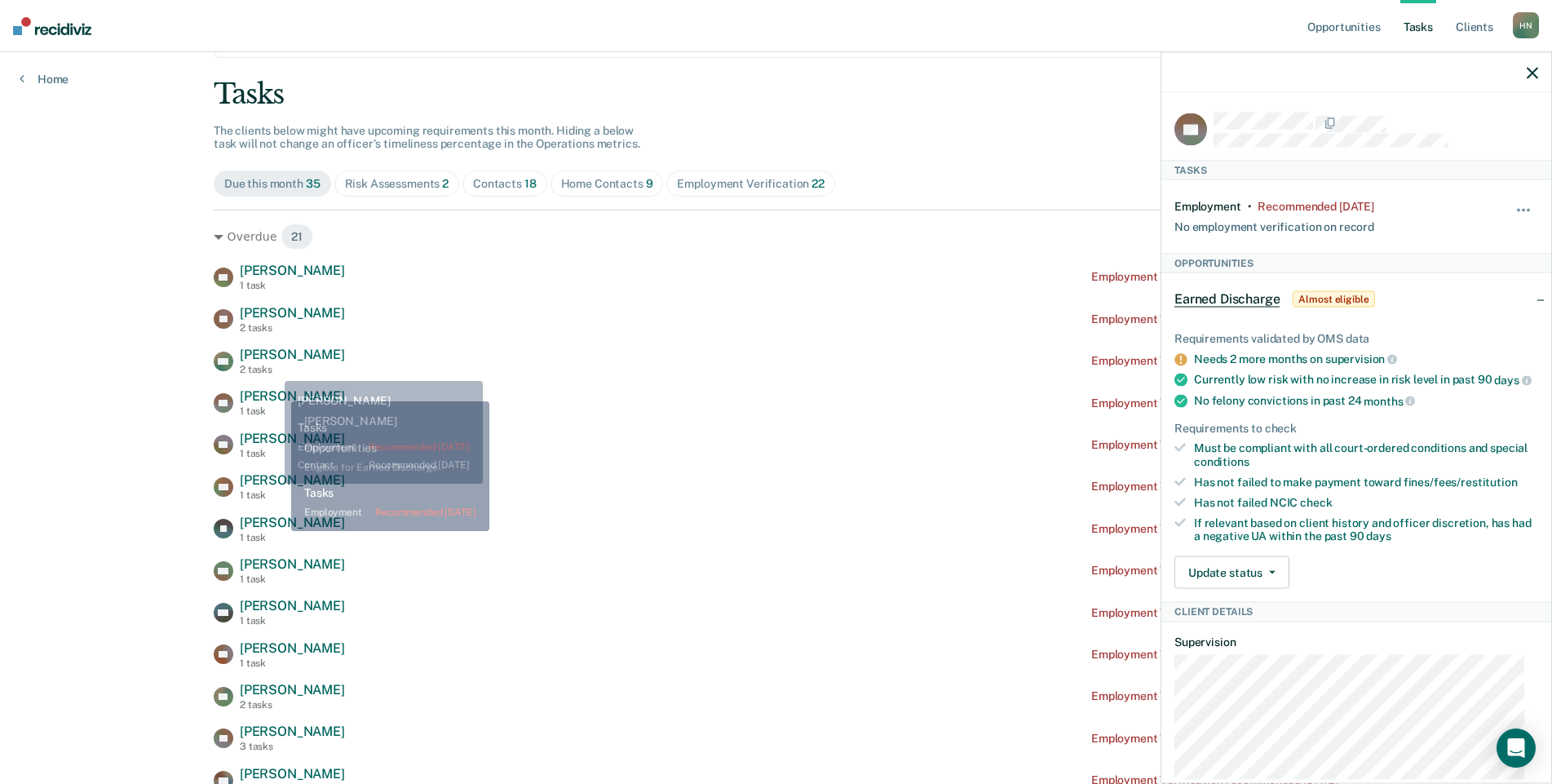
click at [272, 369] on div "2 tasks" at bounding box center [292, 369] width 105 height 12
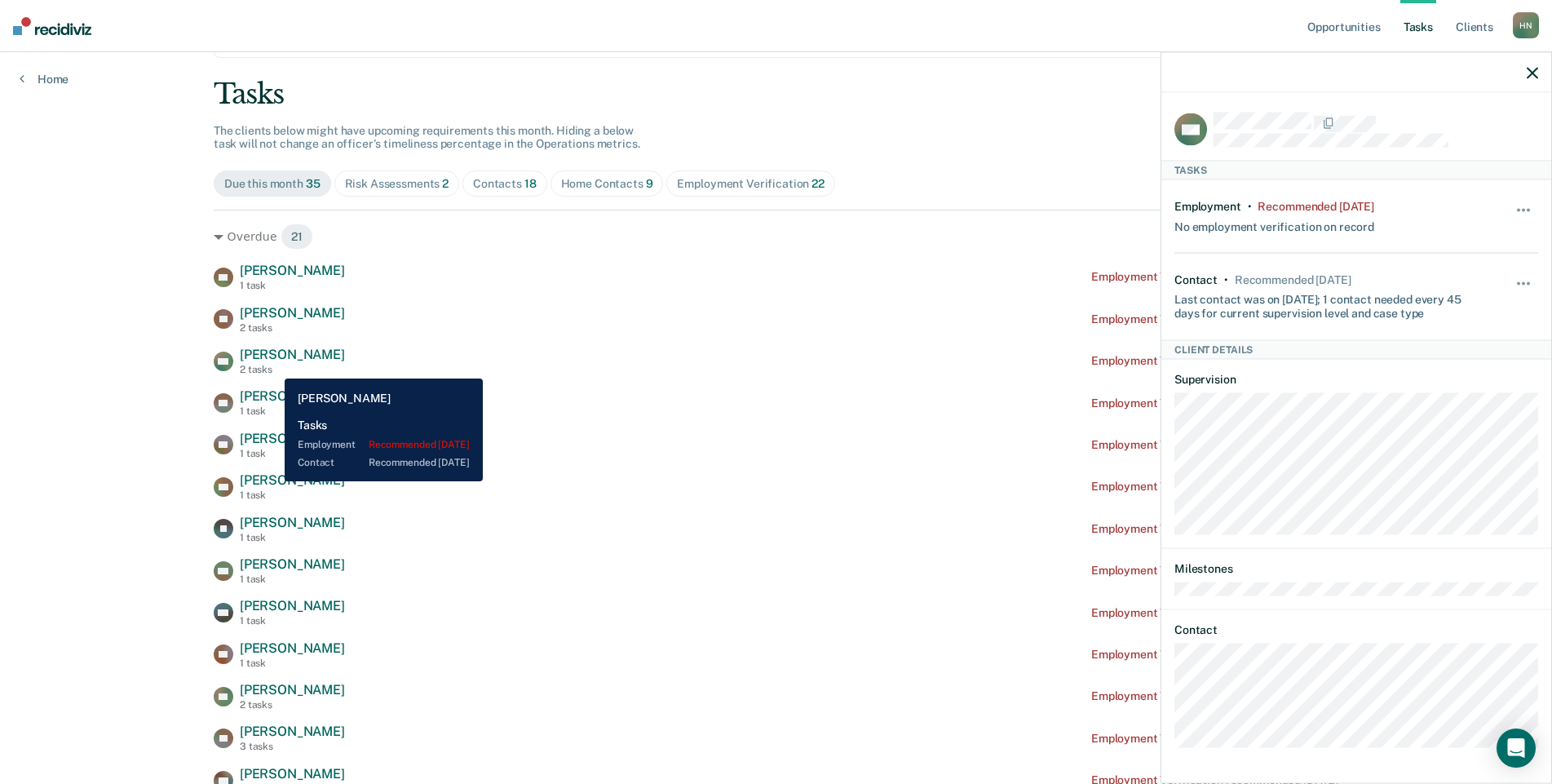
click at [264, 322] on div "2 tasks" at bounding box center [292, 328] width 105 height 12
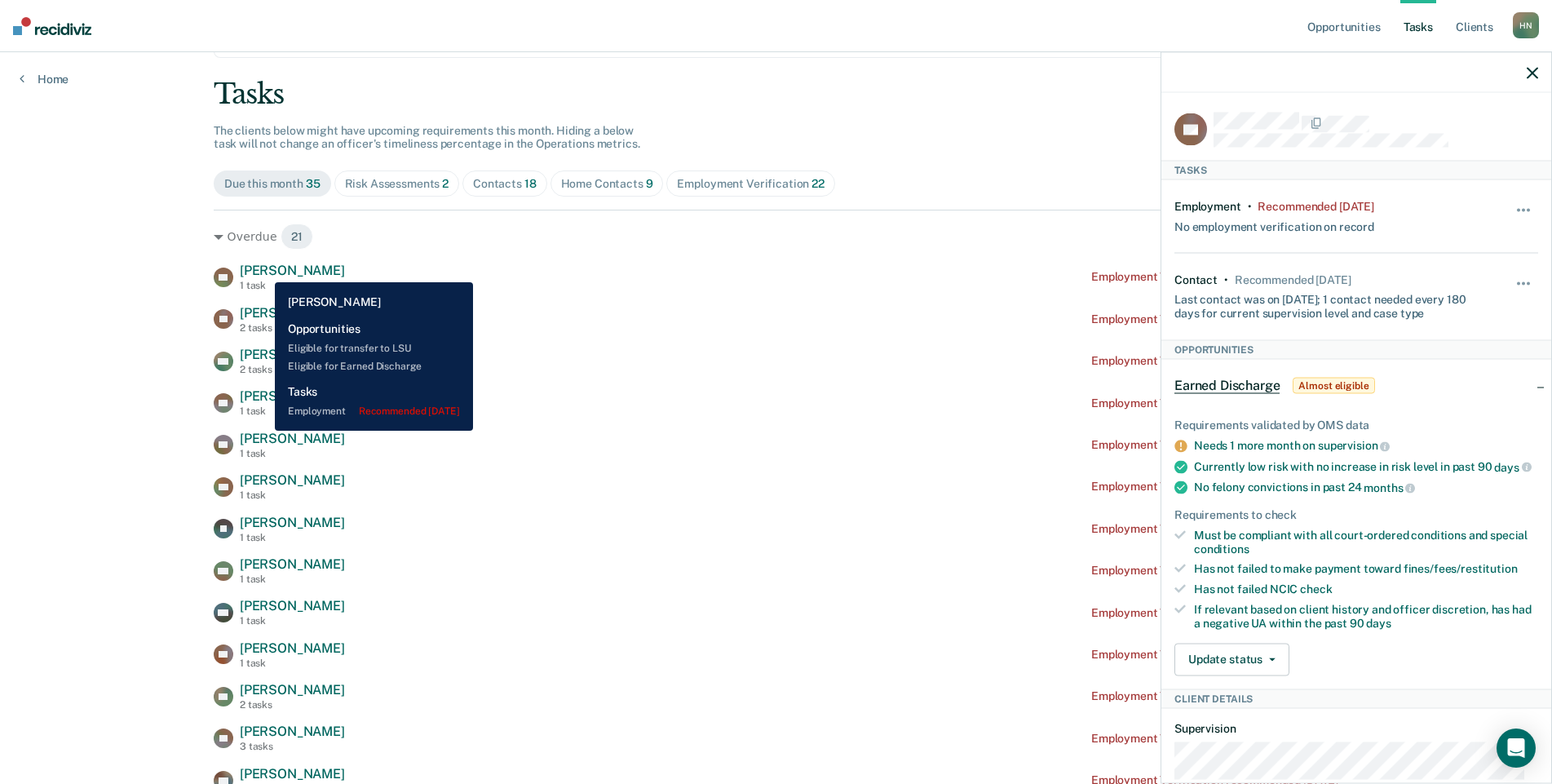
click at [263, 270] on span "[PERSON_NAME]" at bounding box center [292, 270] width 105 height 16
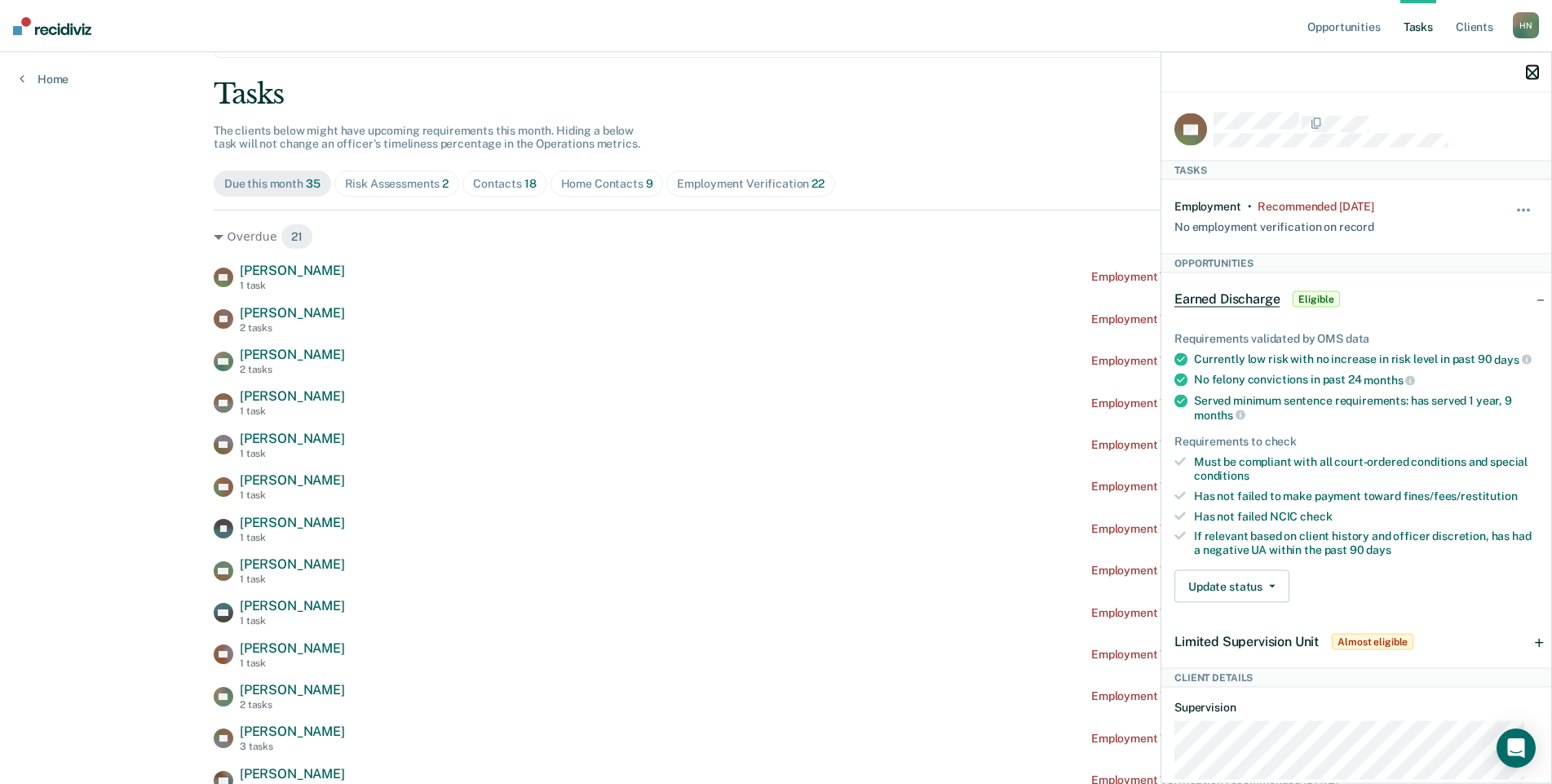
click at [1532, 71] on icon "button" at bounding box center [1533, 72] width 12 height 12
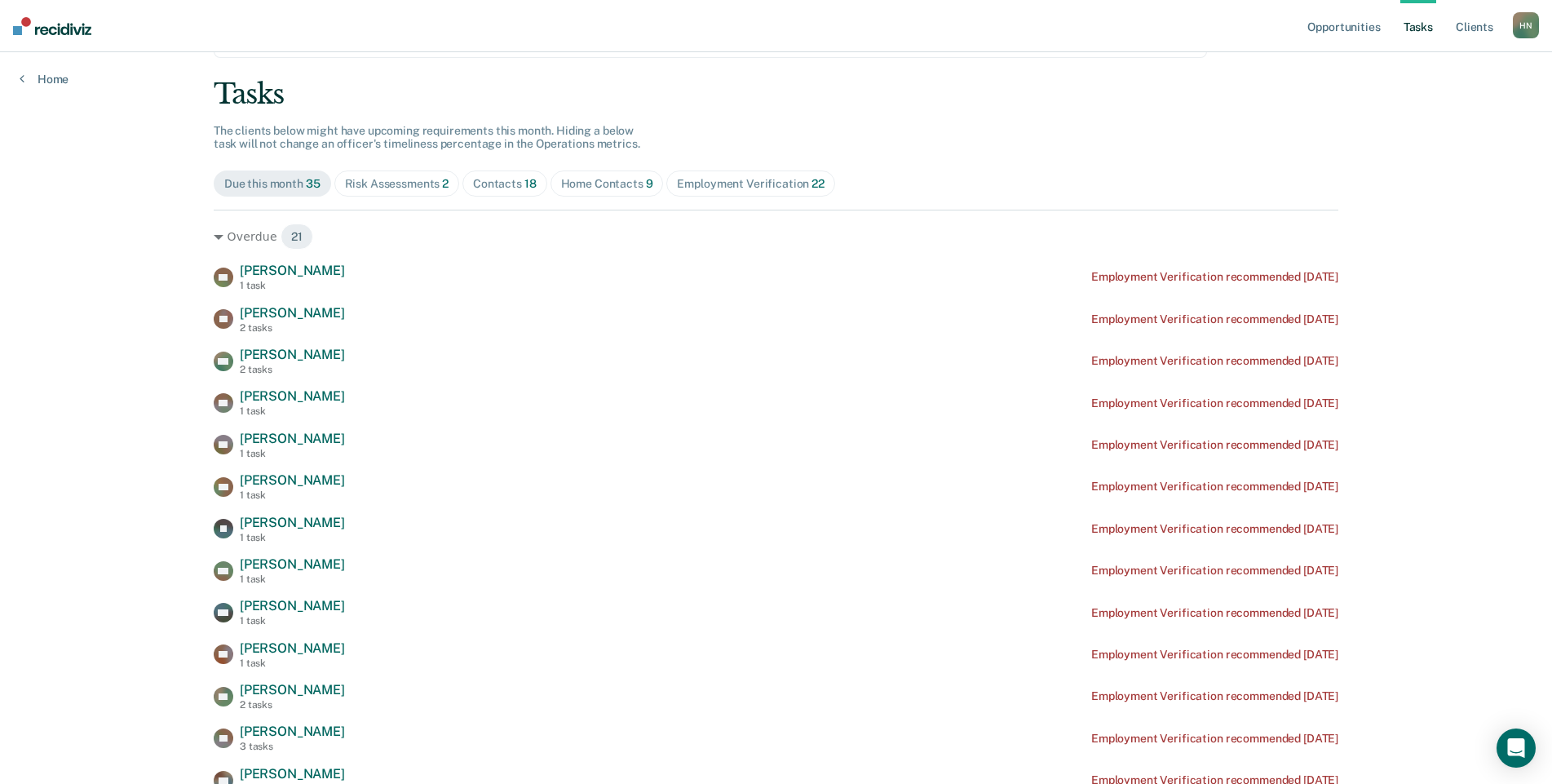
click at [504, 185] on div "Contacts 18" at bounding box center [504, 183] width 63 height 14
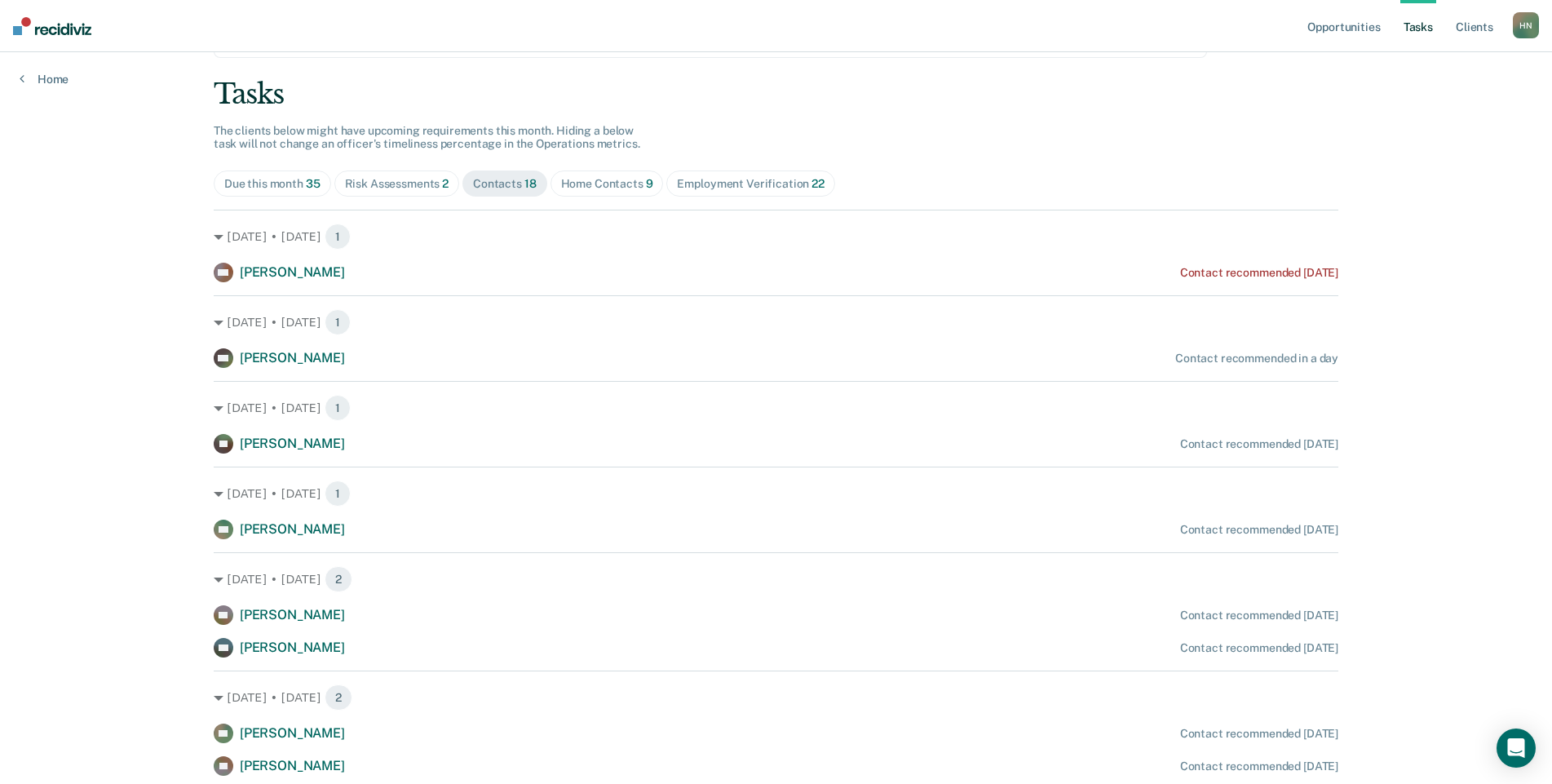
click at [587, 188] on div "Home Contacts 9" at bounding box center [607, 183] width 92 height 14
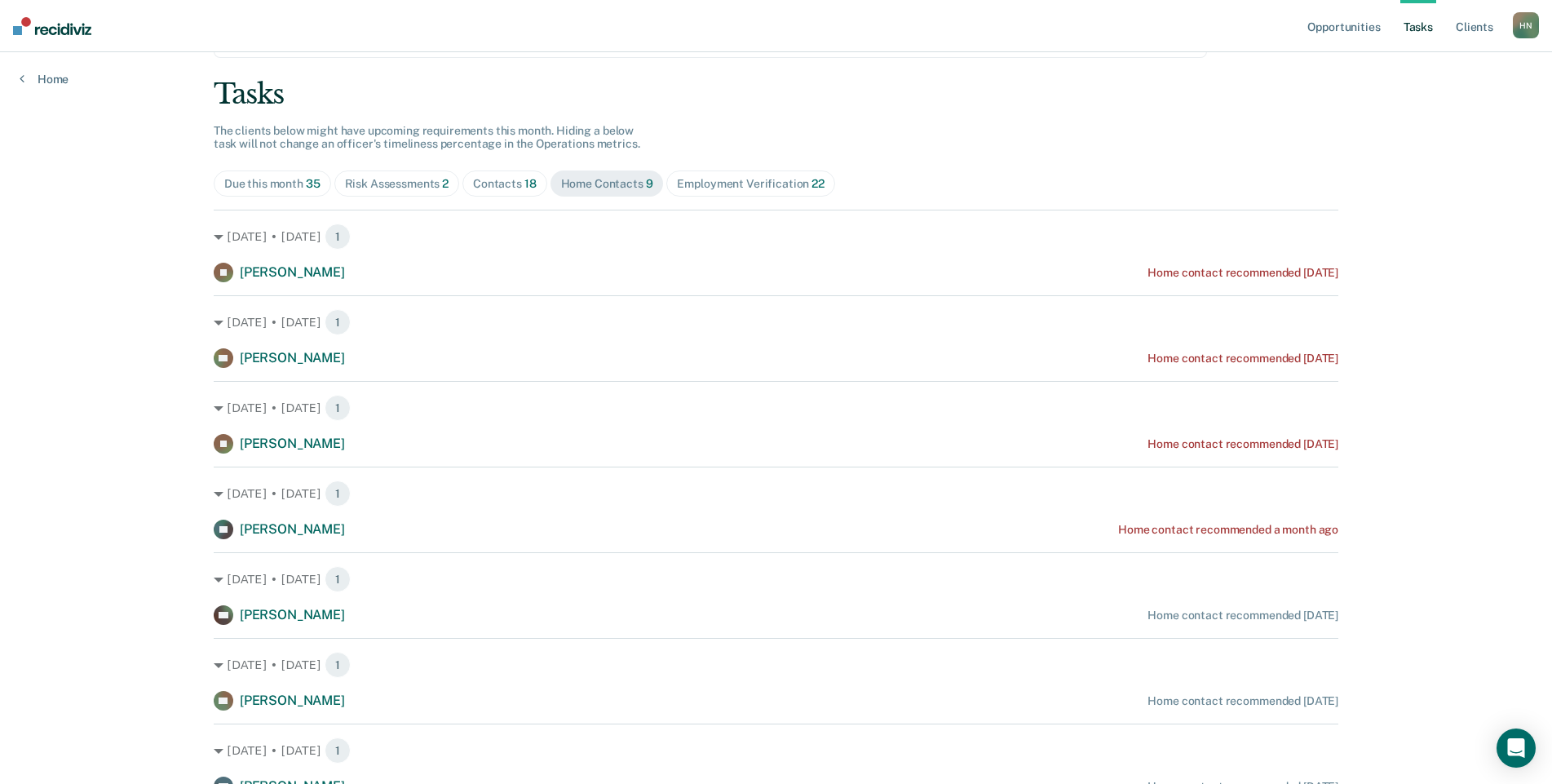
click at [735, 179] on div "Employment Verification 22" at bounding box center [750, 183] width 146 height 14
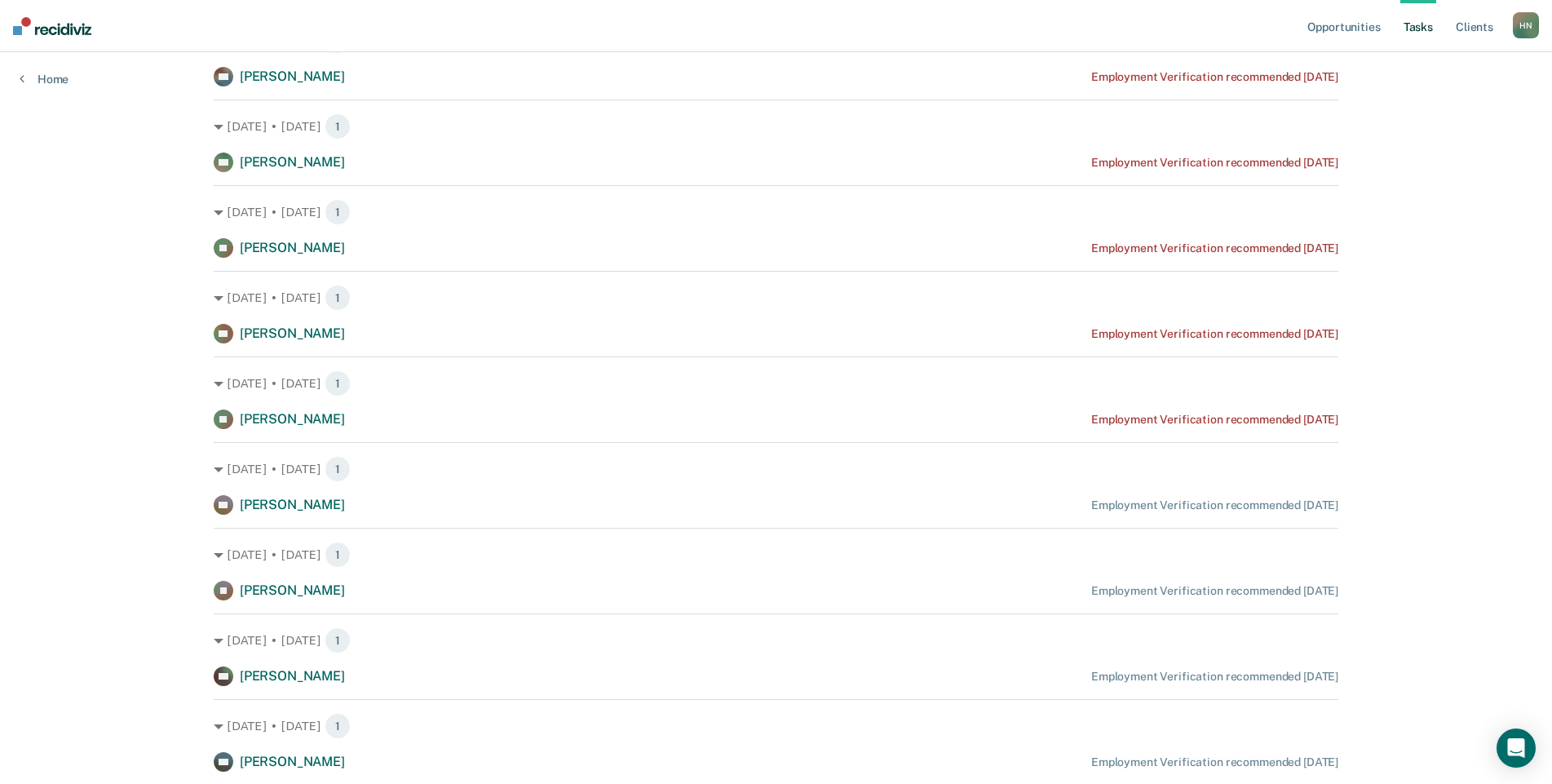
scroll to position [1386, 0]
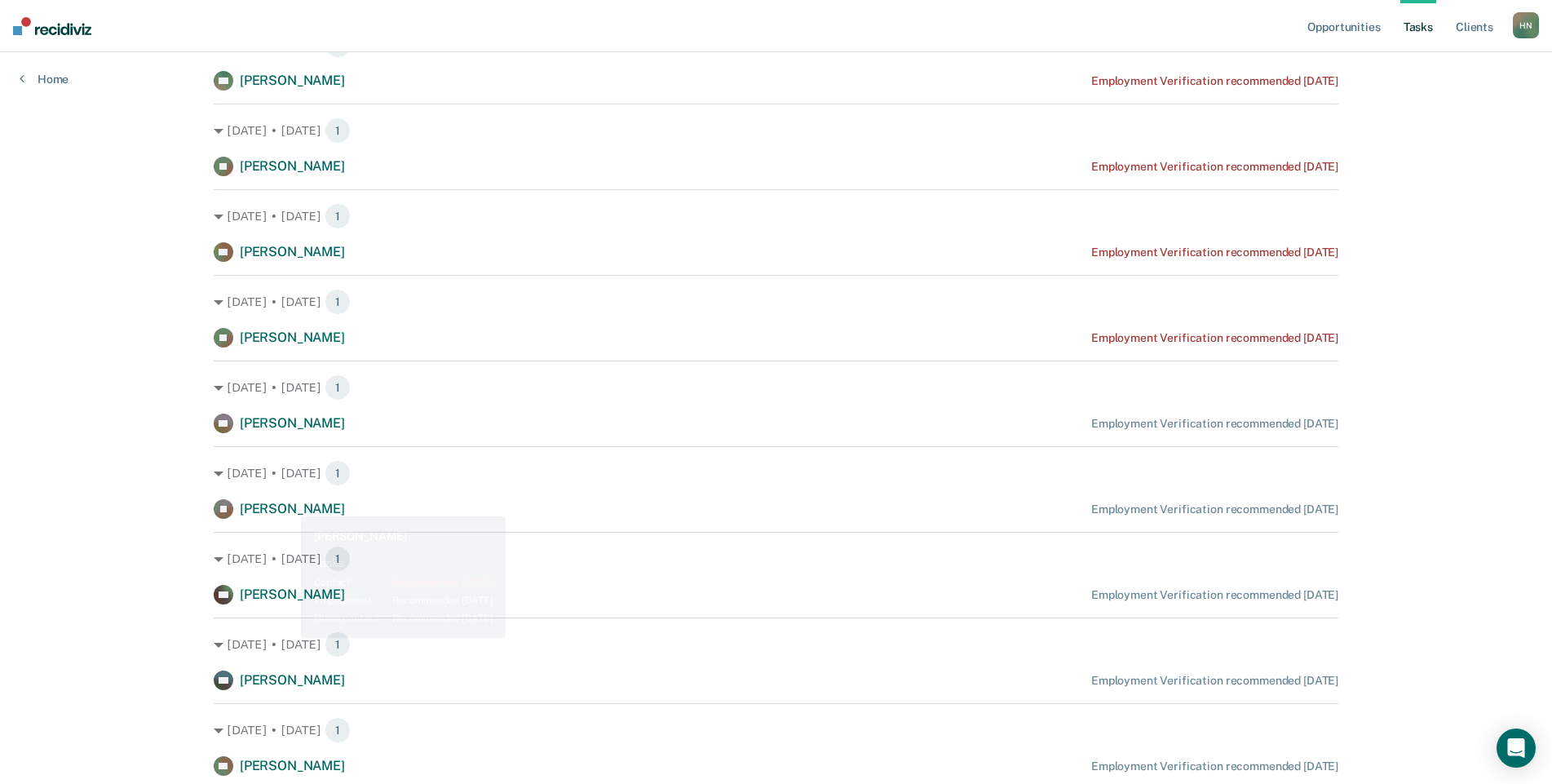
click at [281, 509] on span "[PERSON_NAME]" at bounding box center [292, 508] width 105 height 16
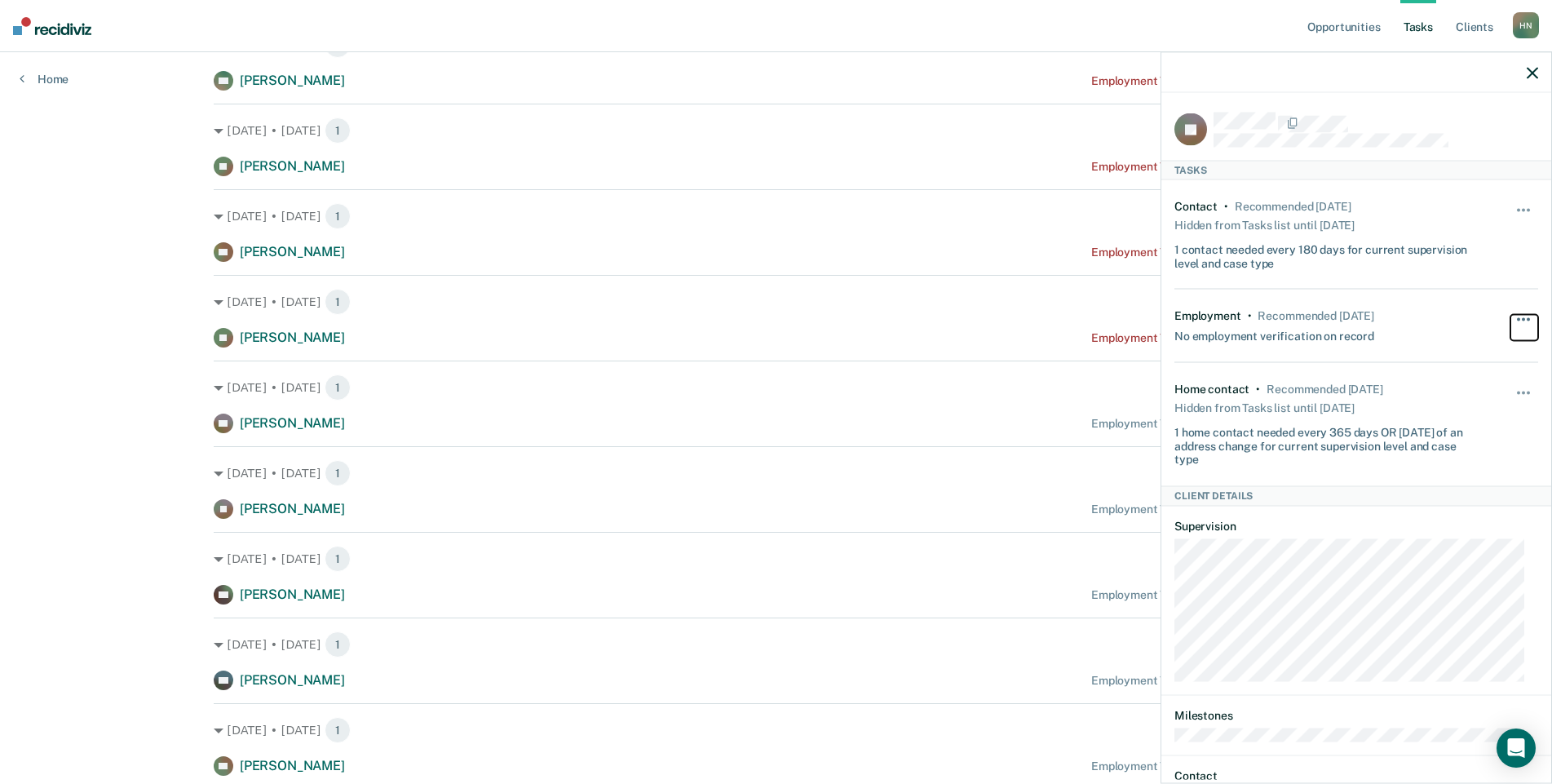
click at [1511, 315] on button "button" at bounding box center [1525, 328] width 28 height 26
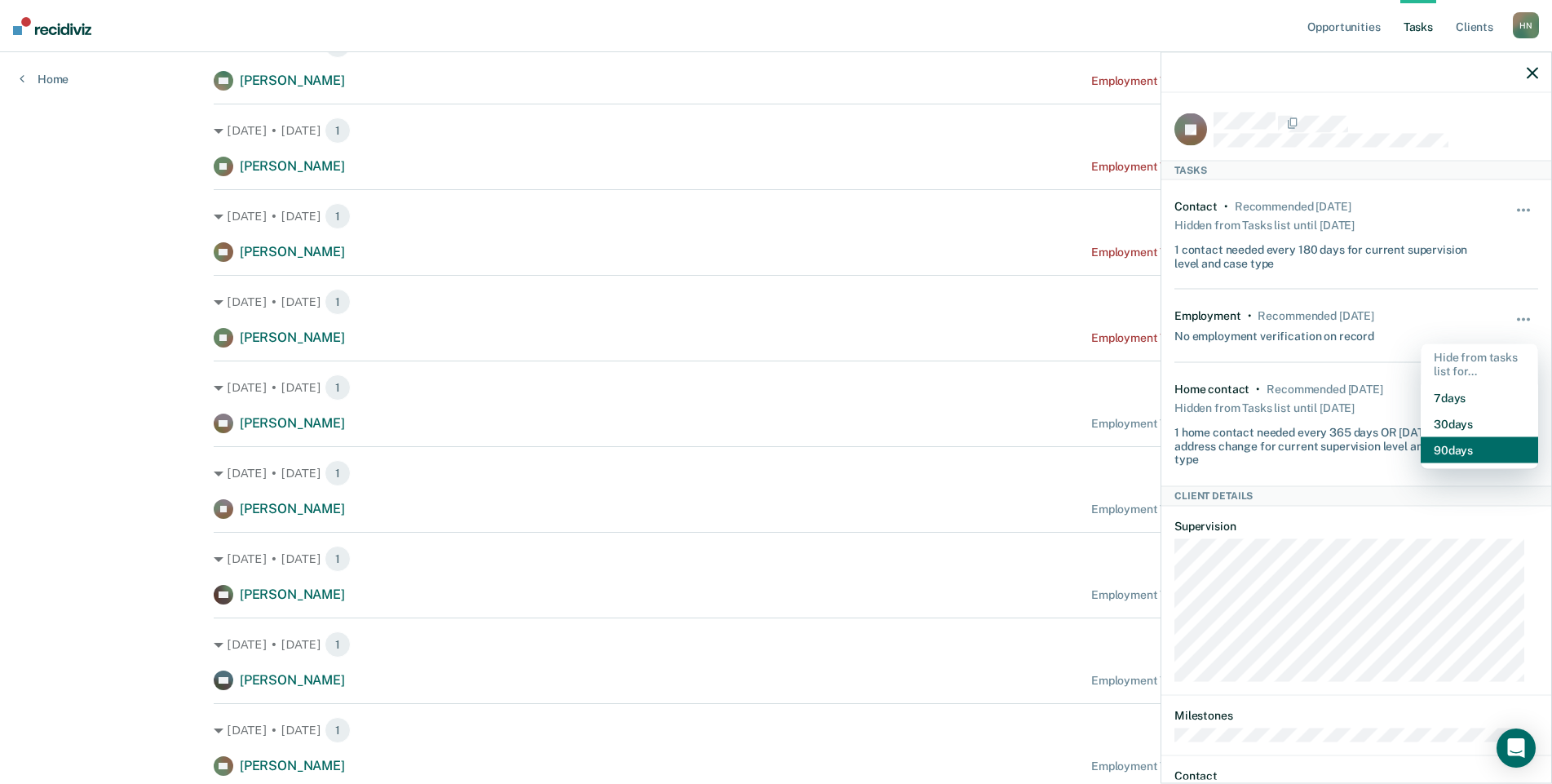
click at [1457, 448] on button "90 days" at bounding box center [1480, 449] width 118 height 26
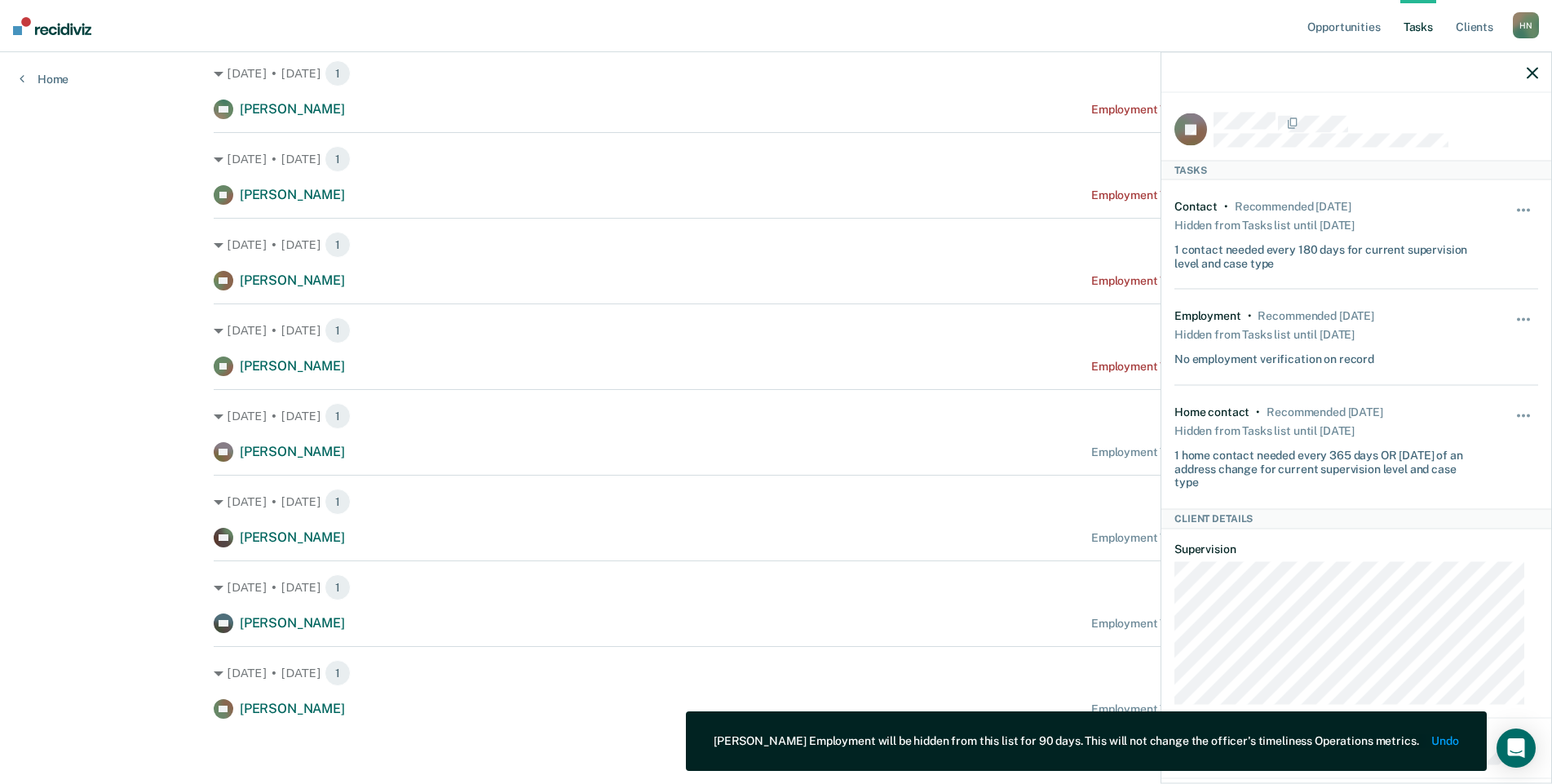
click at [1526, 78] on div at bounding box center [1357, 72] width 390 height 41
click at [1525, 67] on div at bounding box center [1357, 72] width 390 height 41
click at [1527, 72] on icon "button" at bounding box center [1533, 72] width 12 height 12
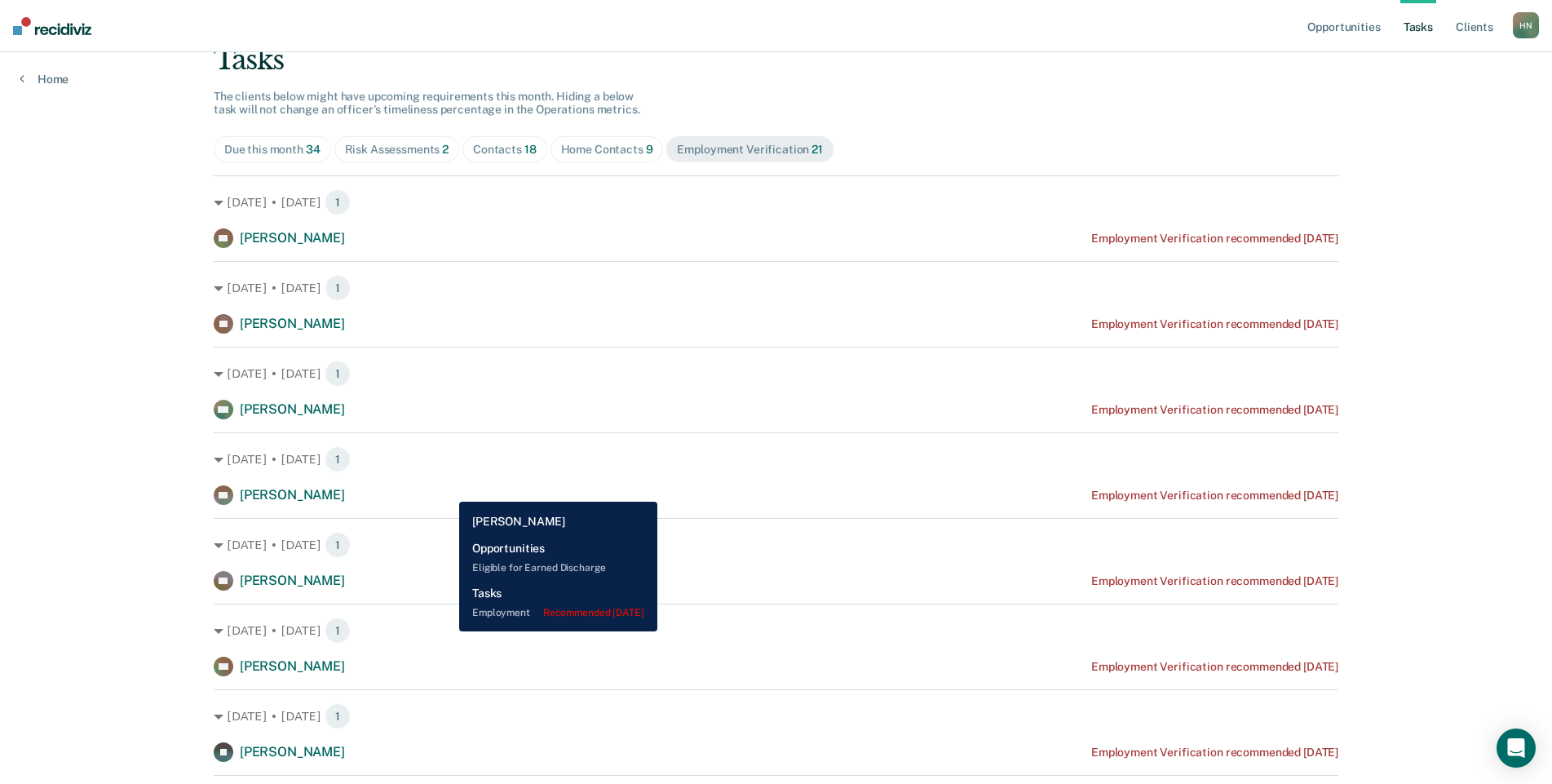
scroll to position [0, 0]
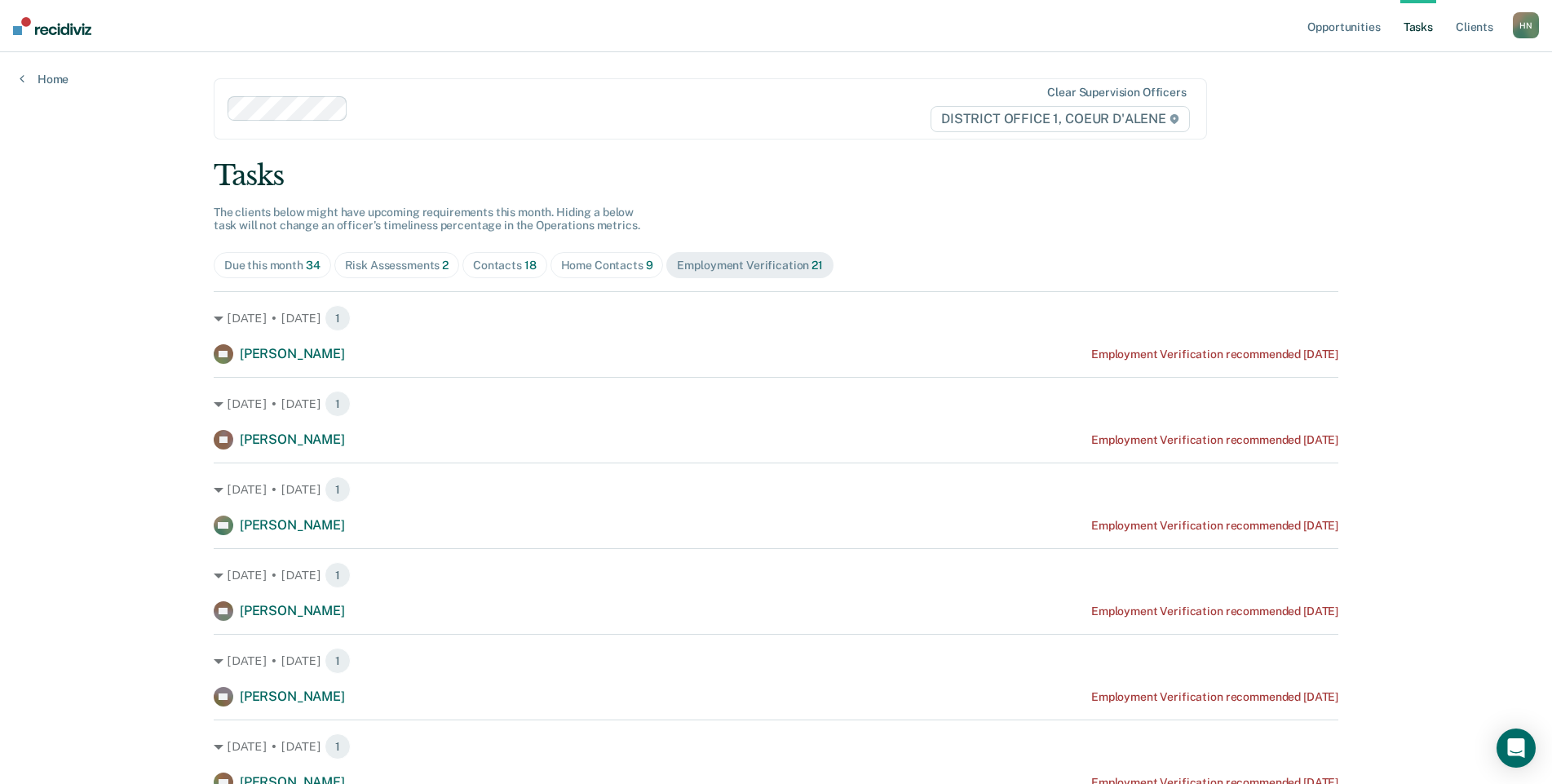
click at [414, 271] on div "Risk Assessments 2" at bounding box center [397, 265] width 105 height 14
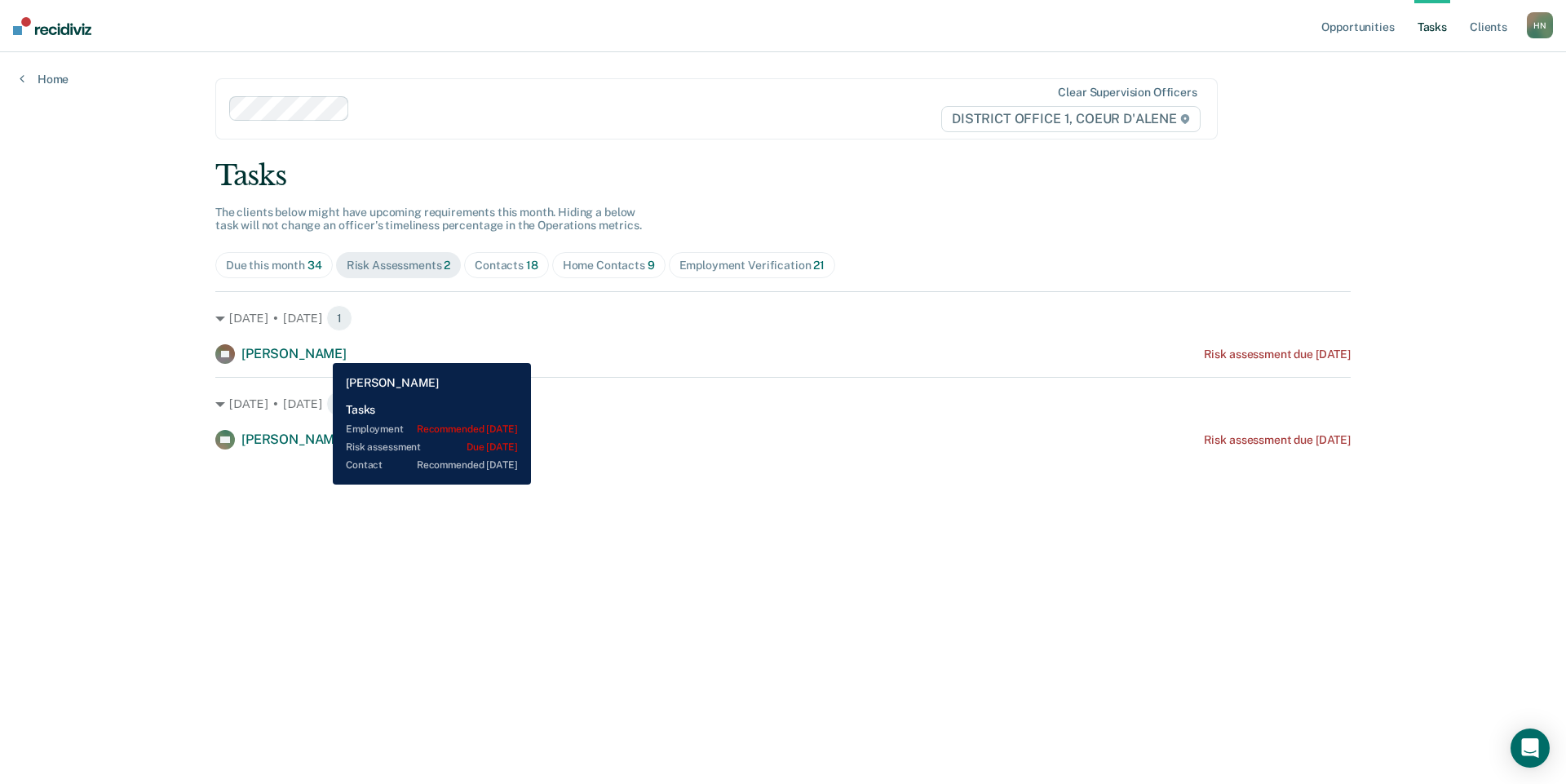
click at [321, 350] on span "[PERSON_NAME]" at bounding box center [294, 353] width 105 height 16
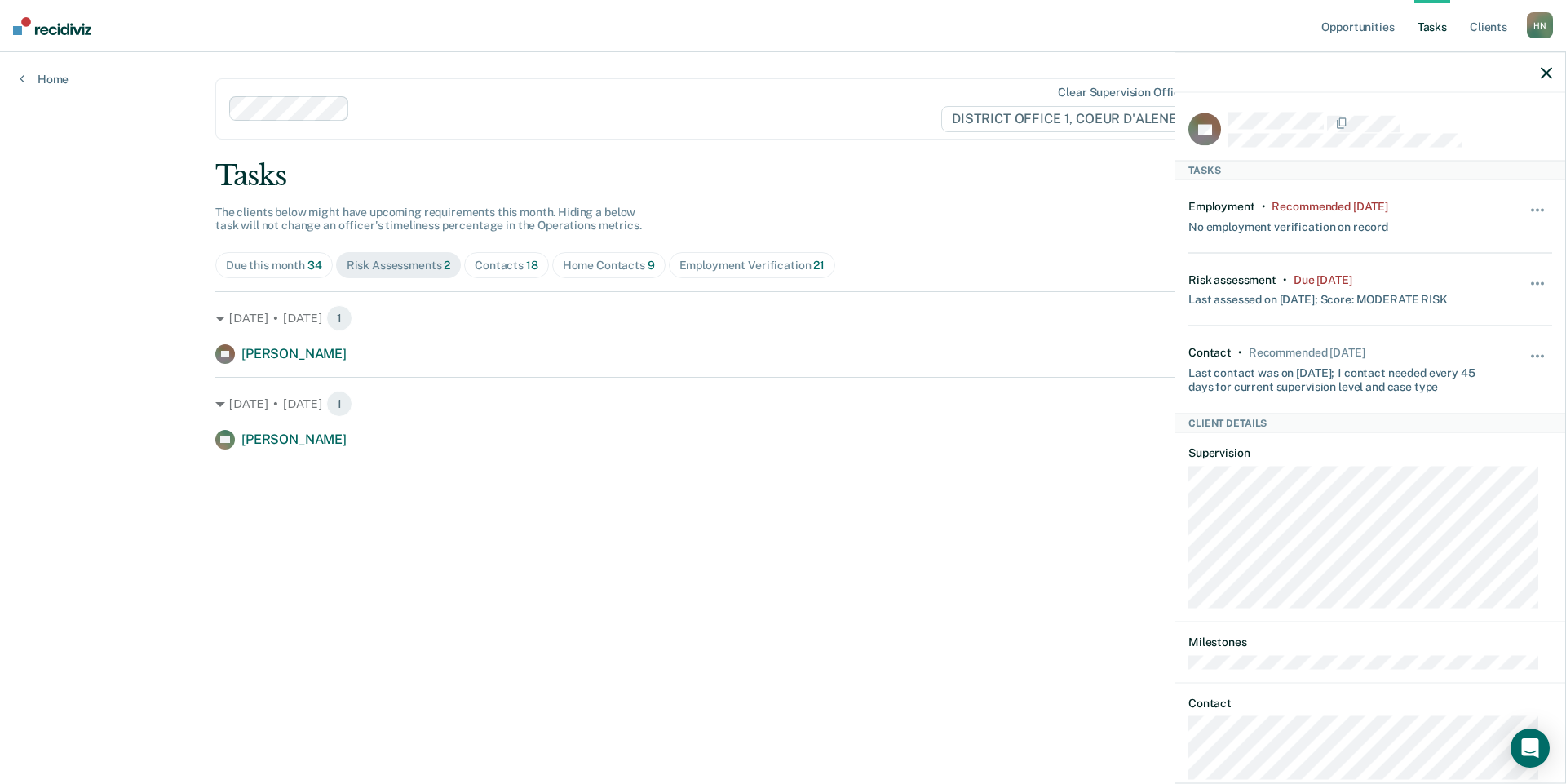
click at [711, 264] on div "Employment Verification 21" at bounding box center [752, 265] width 145 height 14
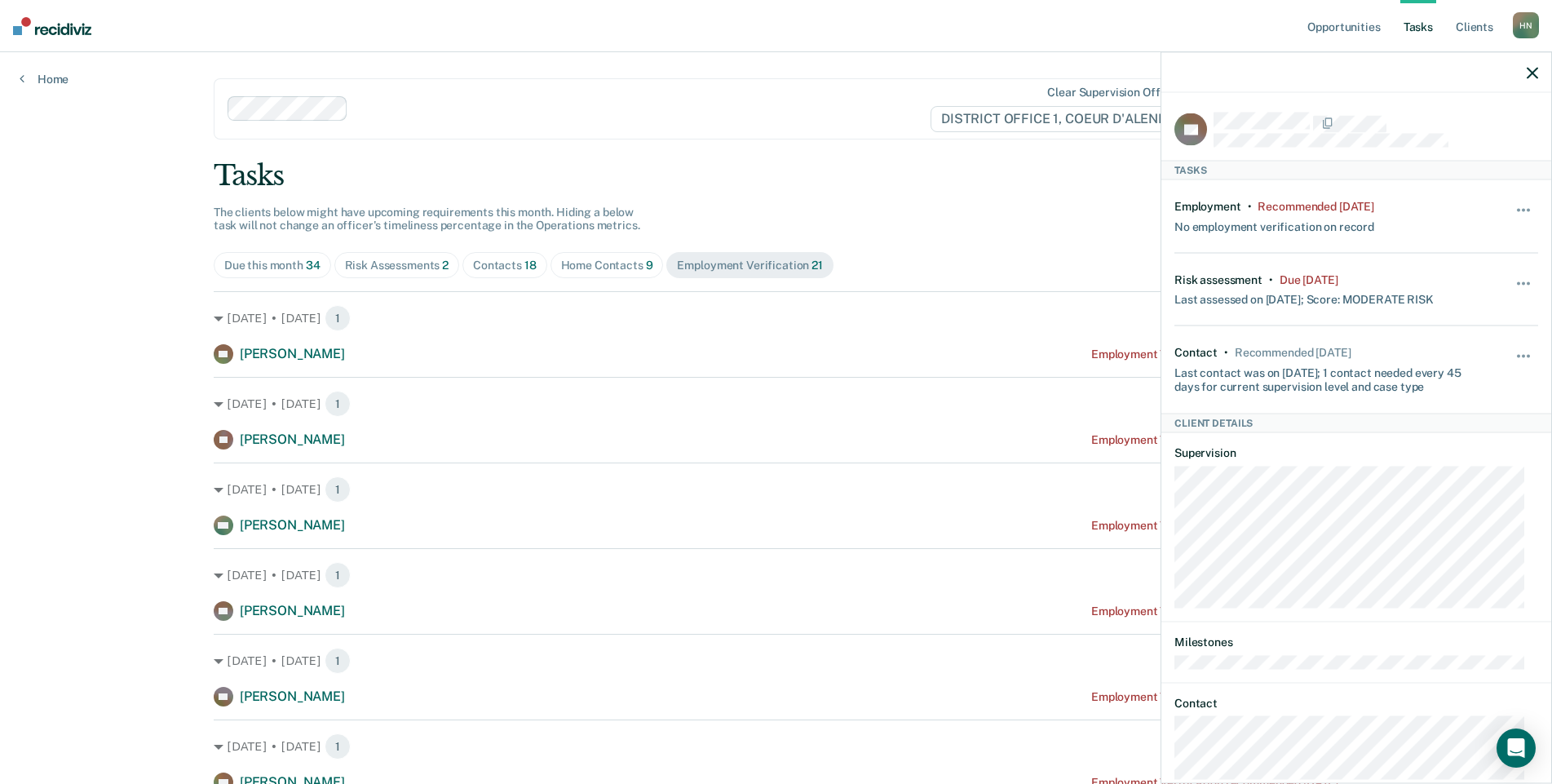
click at [1525, 76] on div at bounding box center [1357, 72] width 390 height 41
click at [1533, 75] on icon "button" at bounding box center [1533, 72] width 12 height 12
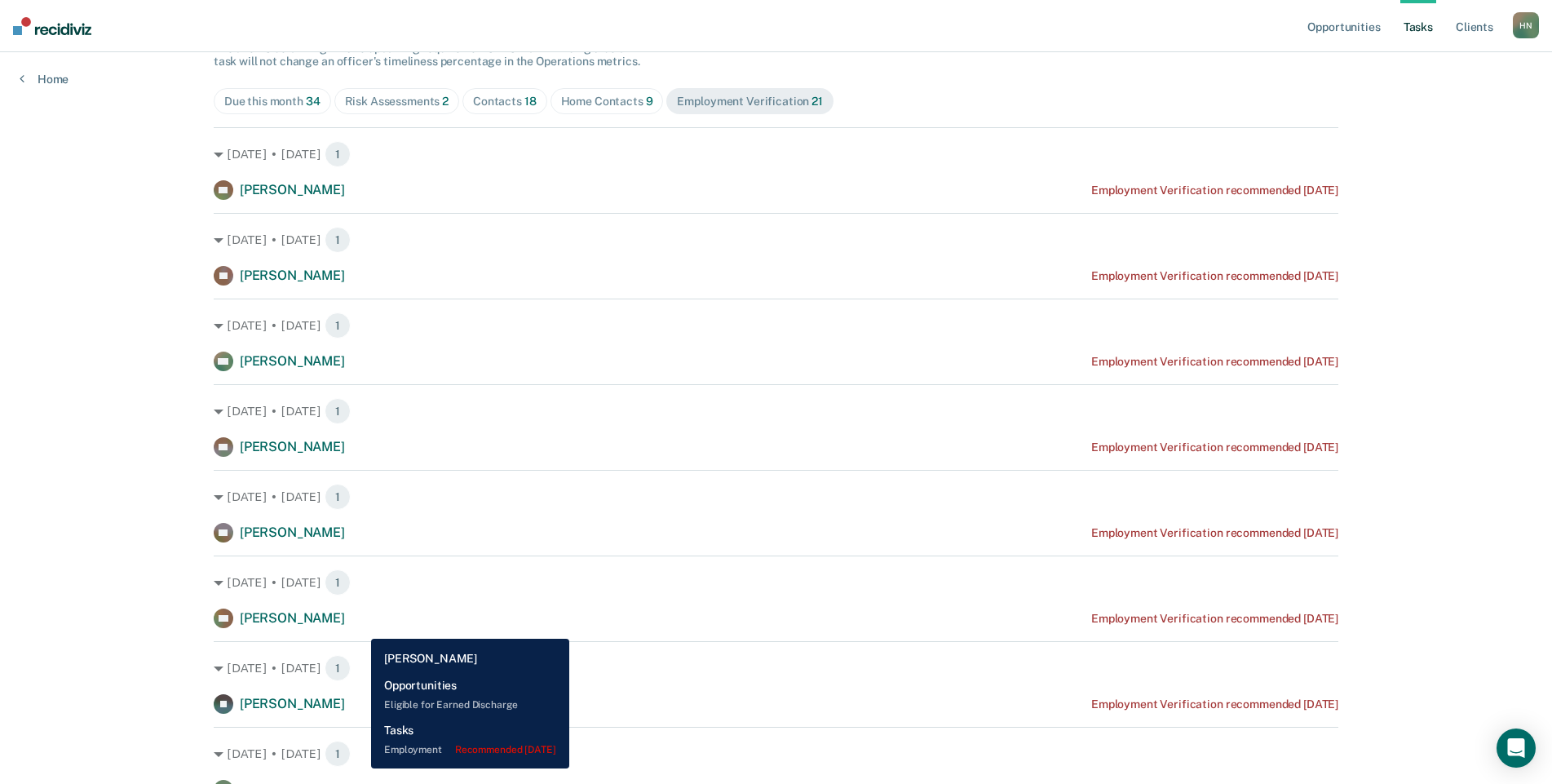
scroll to position [327, 0]
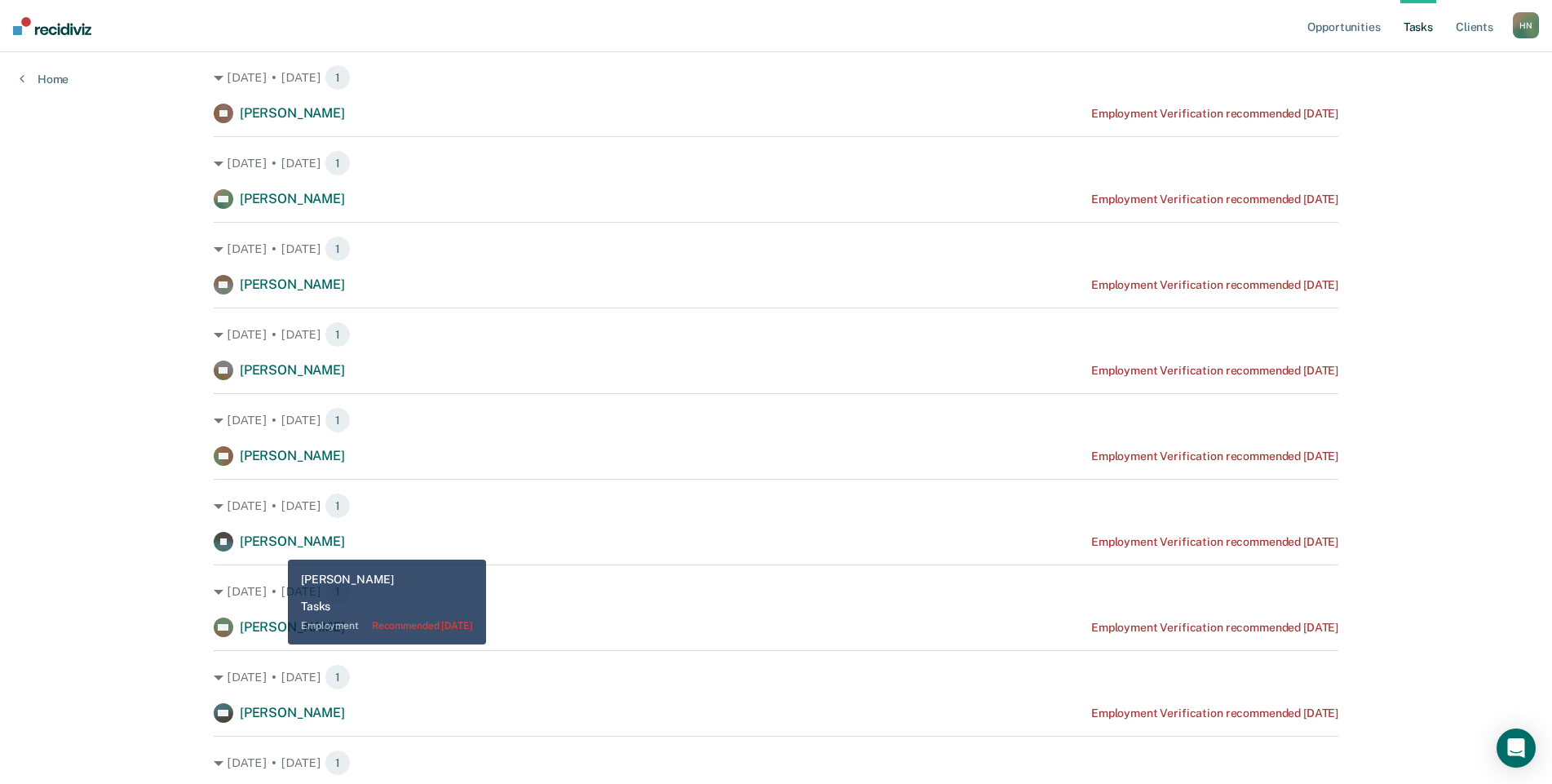
click at [283, 537] on span "[PERSON_NAME]" at bounding box center [292, 540] width 105 height 16
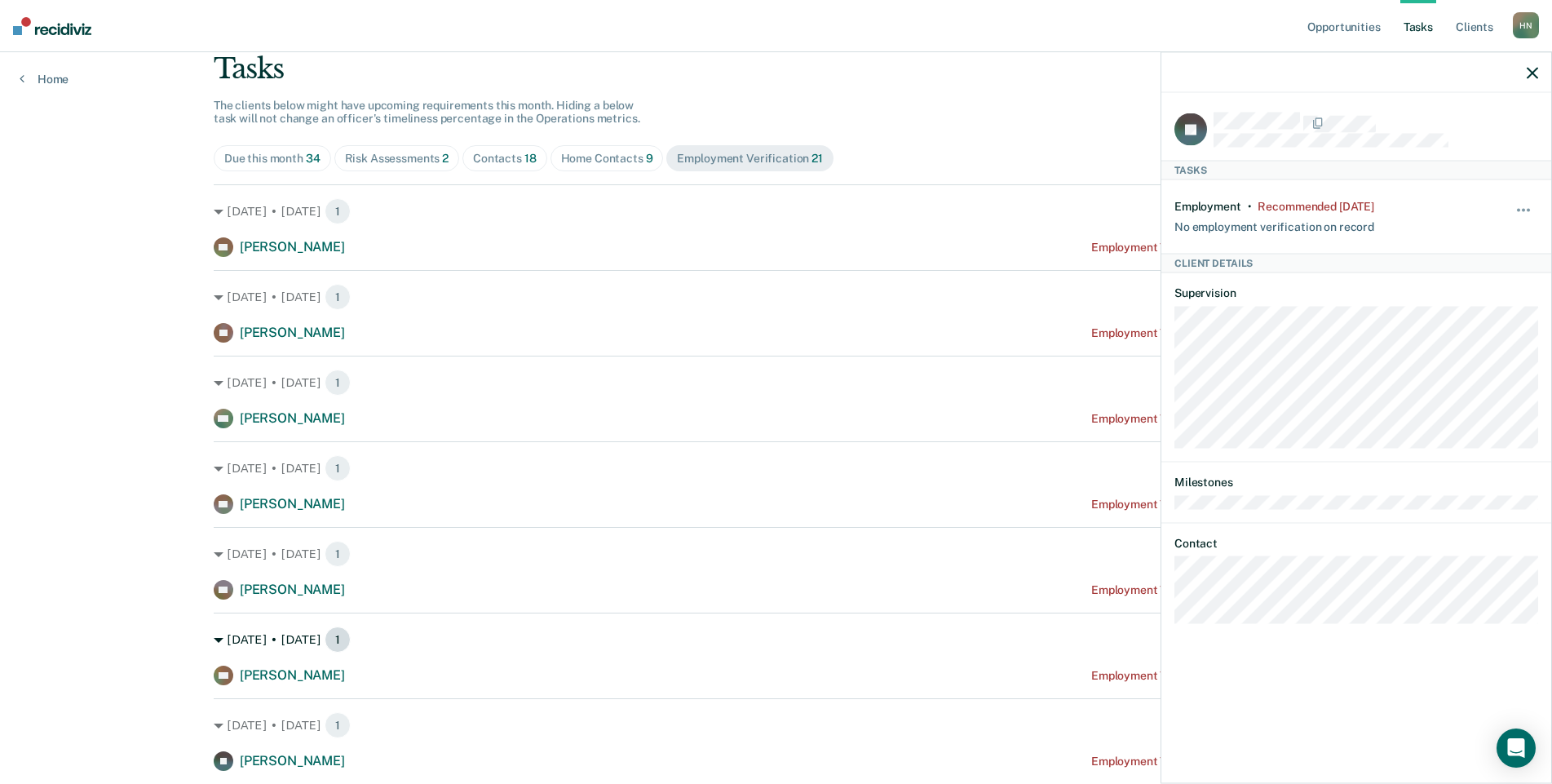
scroll to position [0, 0]
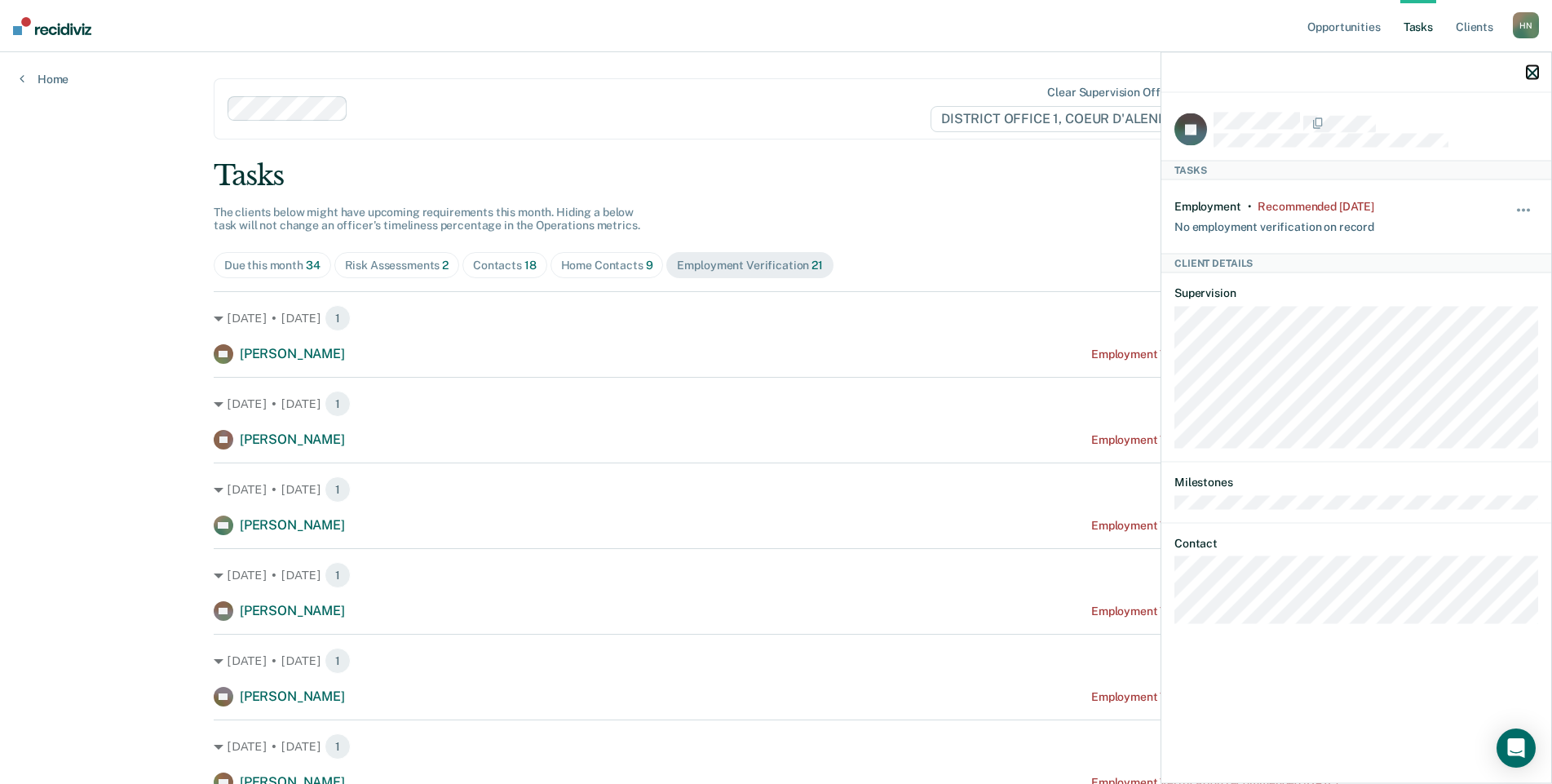
click at [1531, 73] on icon "button" at bounding box center [1533, 72] width 12 height 12
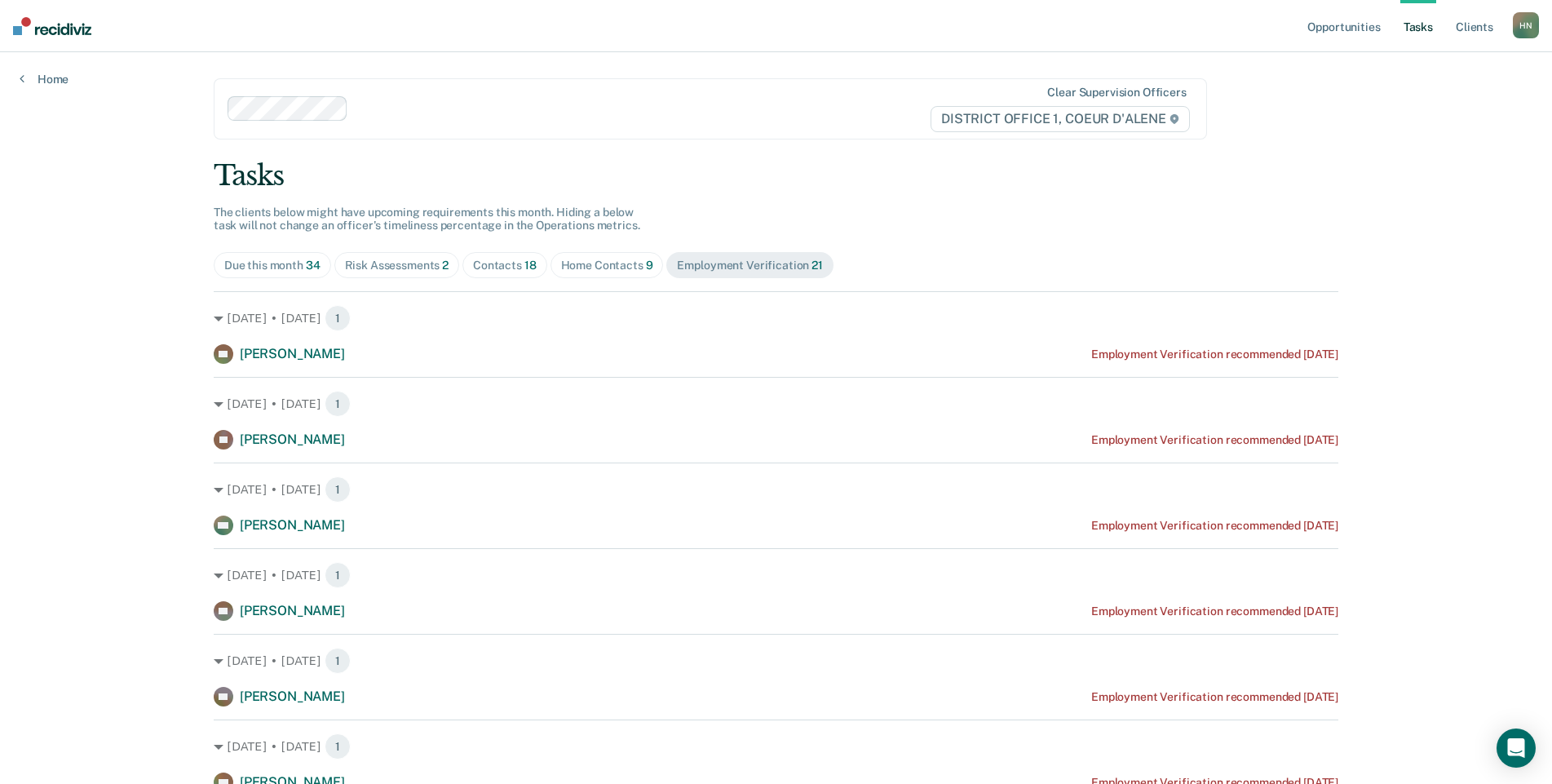
click at [258, 272] on span "Due this month 34" at bounding box center [272, 265] width 118 height 26
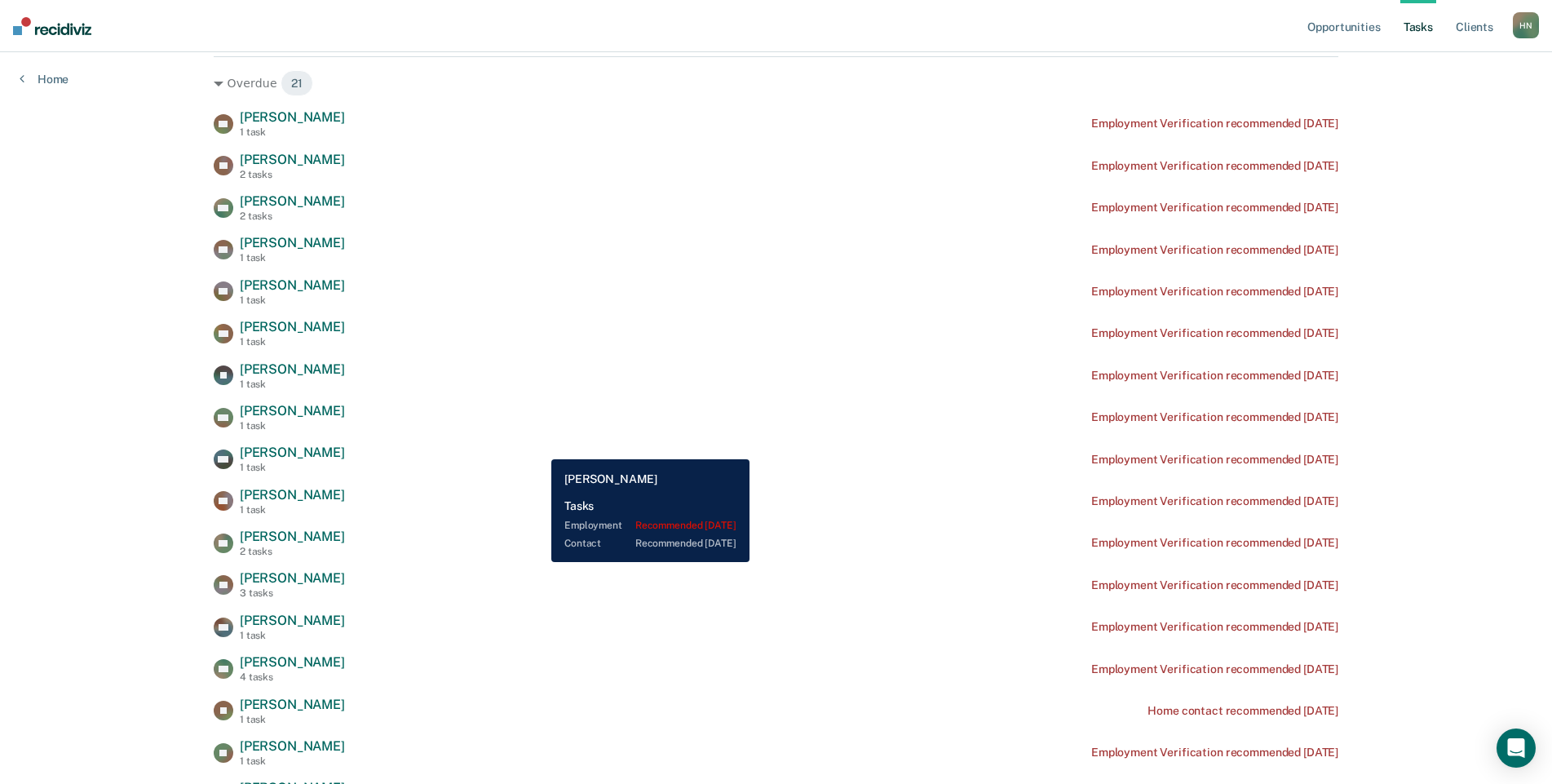
scroll to position [244, 0]
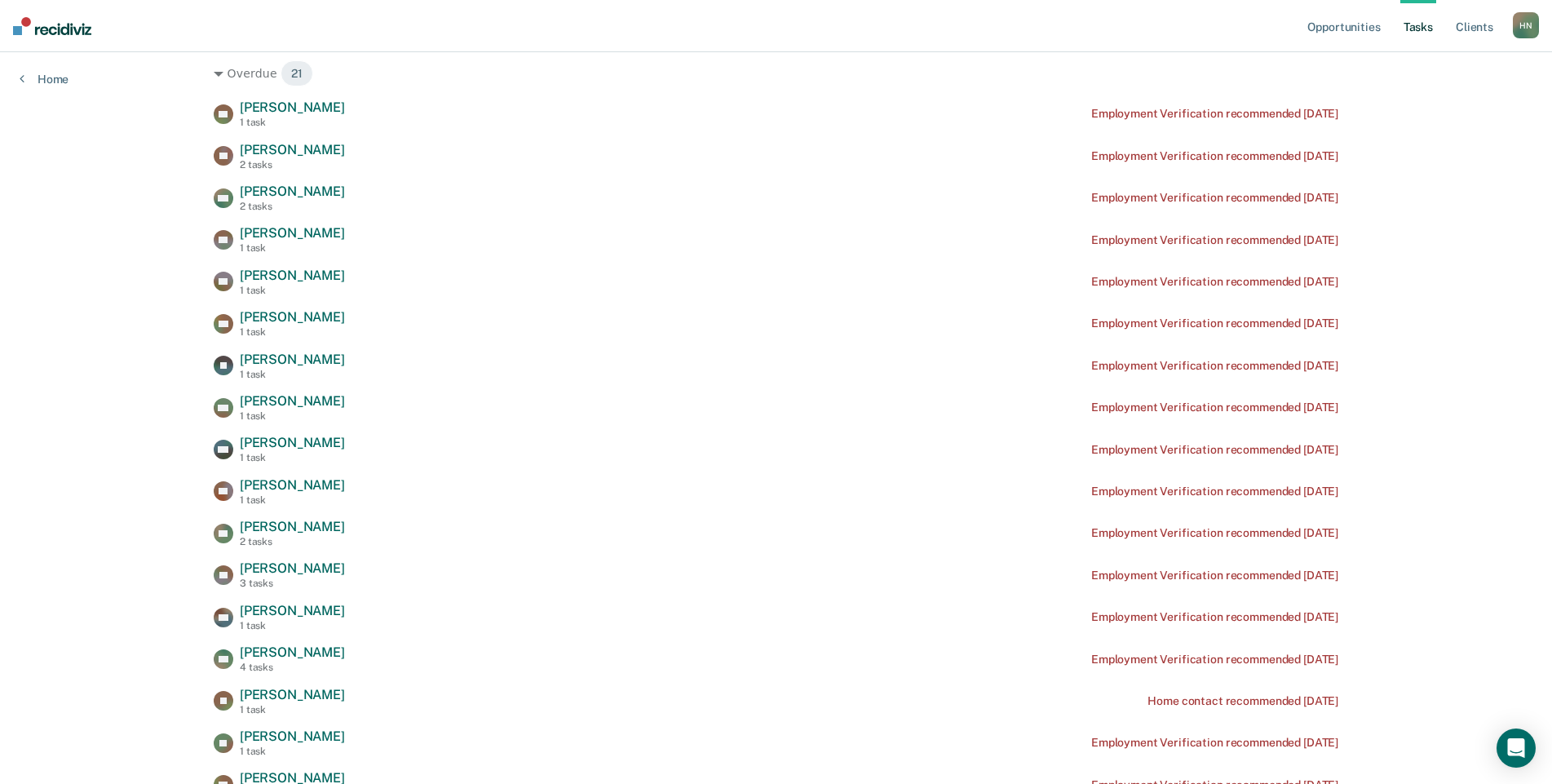
click at [263, 430] on div "SD [PERSON_NAME] 1 task Employment Verification recommended [DATE] TS [PERSON_N…" at bounding box center [776, 533] width 1125 height 867
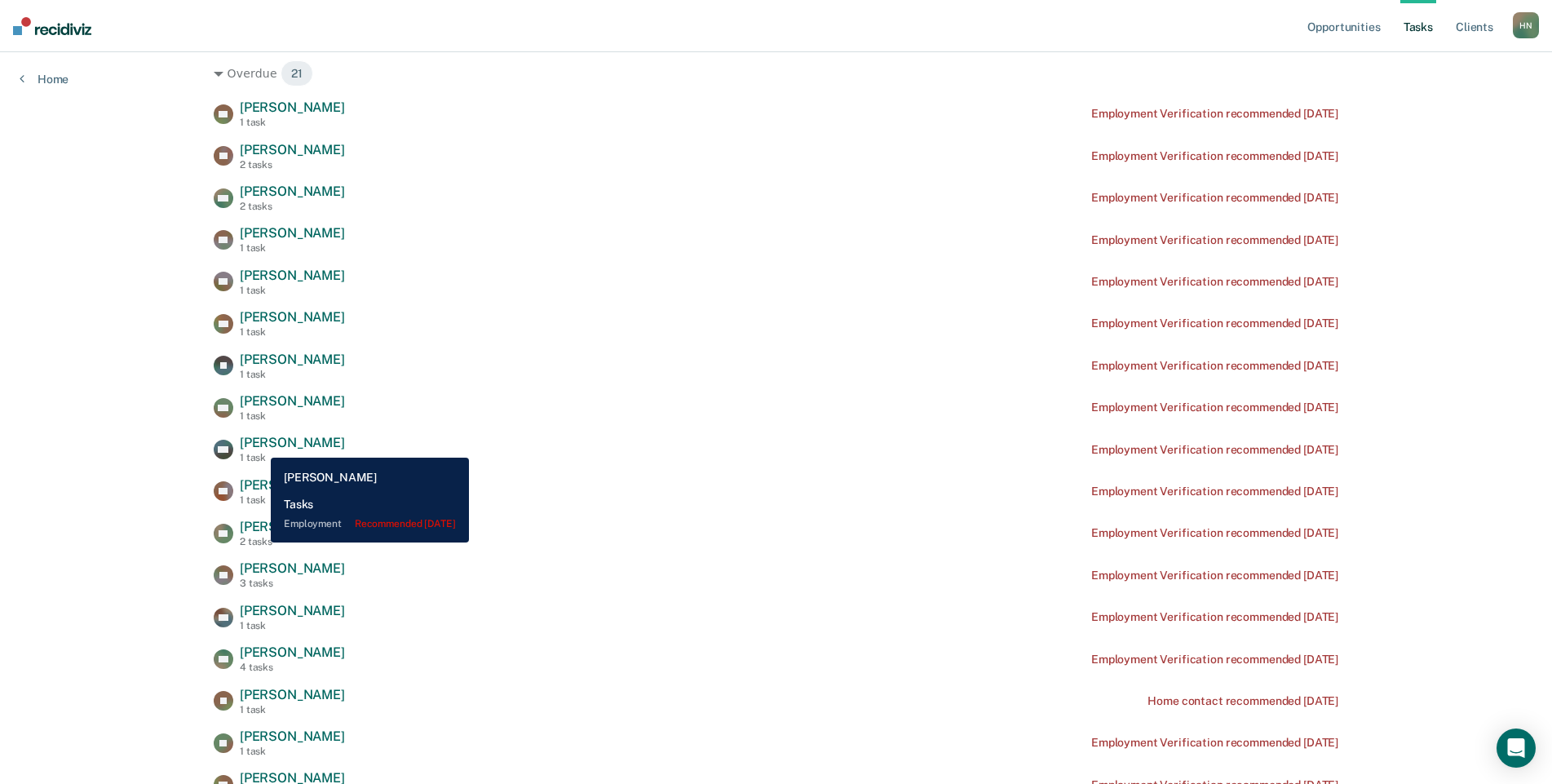
click at [258, 445] on span "[PERSON_NAME]" at bounding box center [292, 442] width 105 height 16
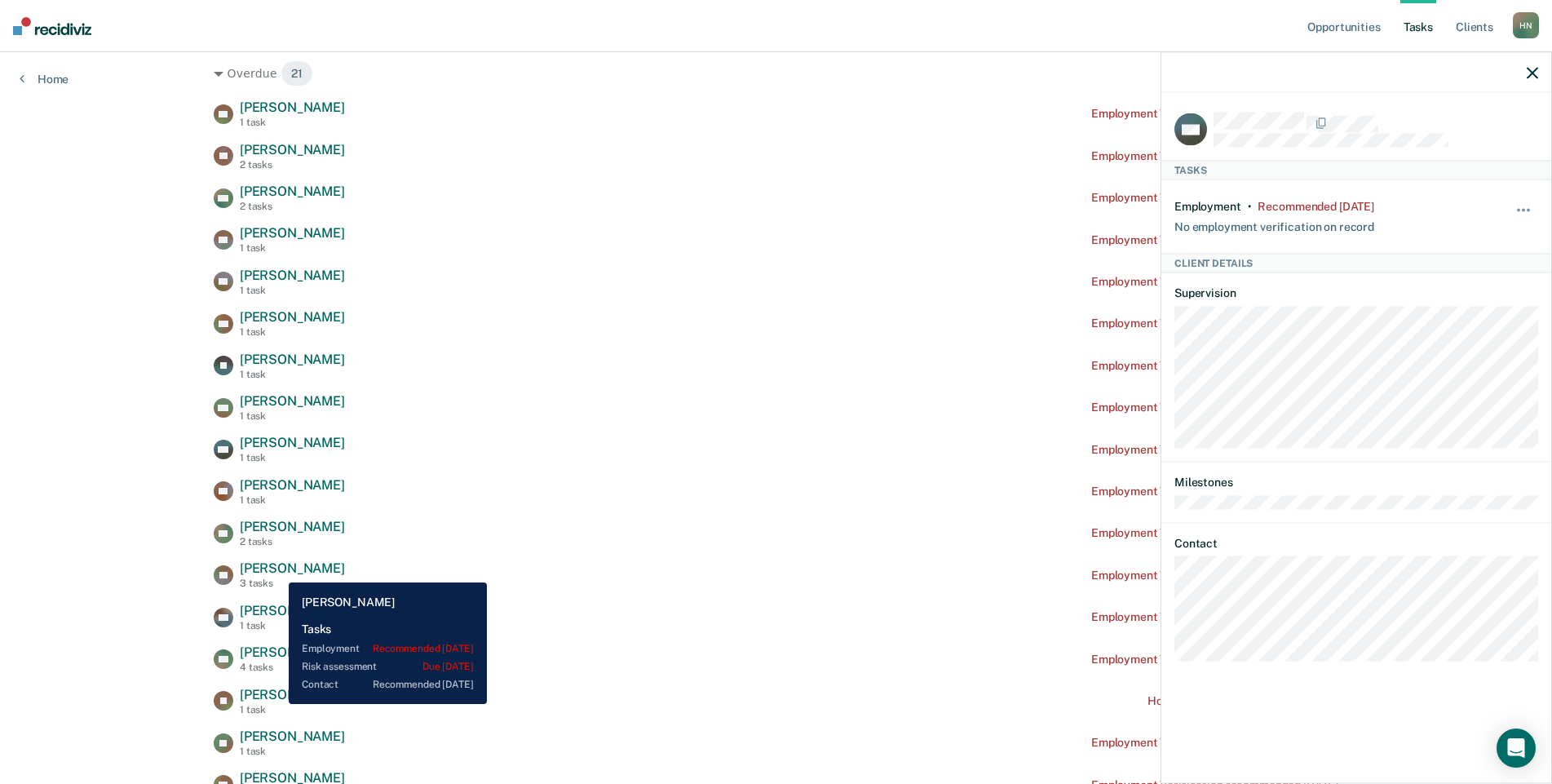
click at [276, 570] on span "[PERSON_NAME]" at bounding box center [292, 568] width 105 height 16
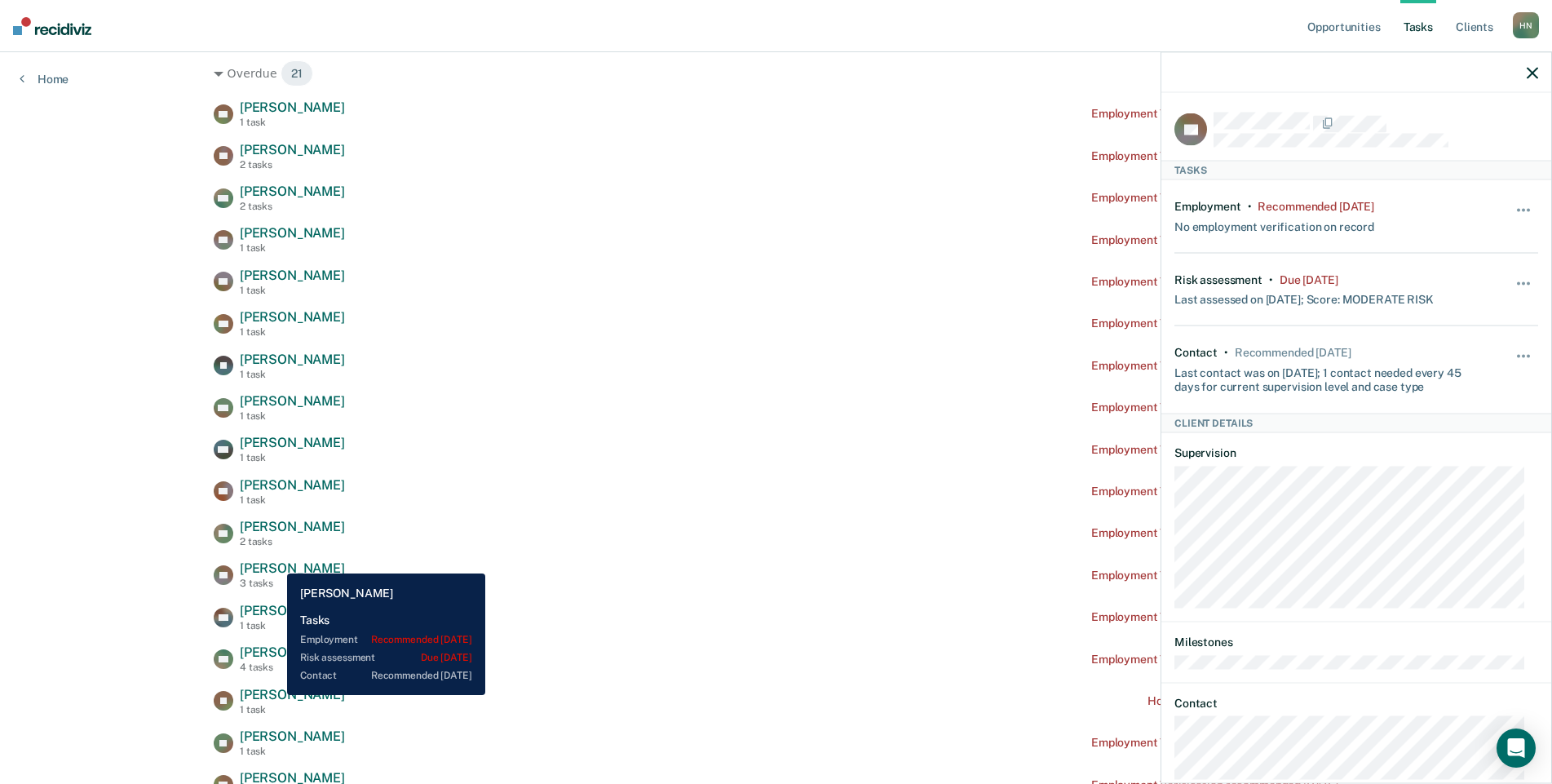
click at [272, 537] on div "2 tasks" at bounding box center [292, 541] width 105 height 12
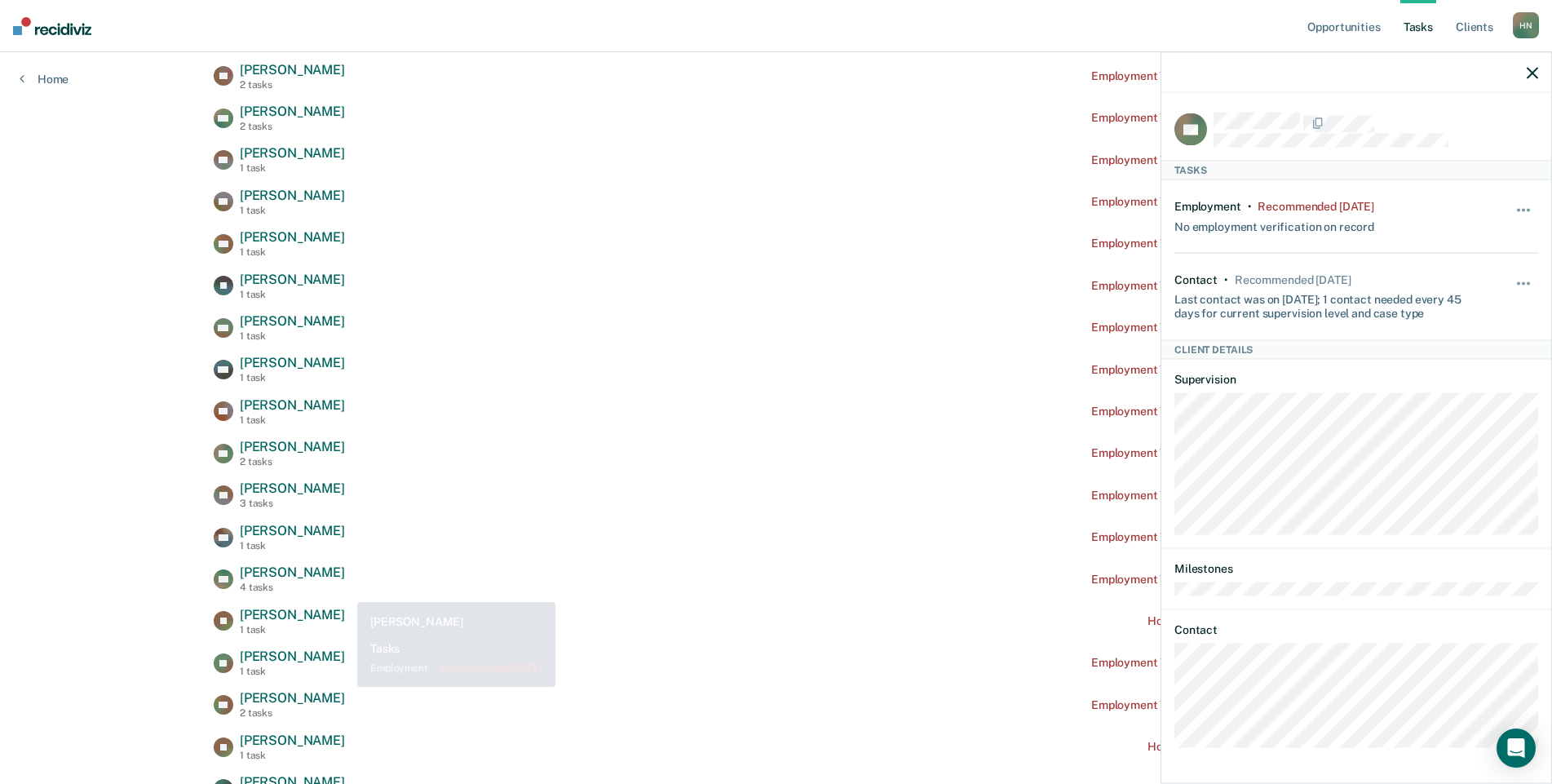
scroll to position [327, 0]
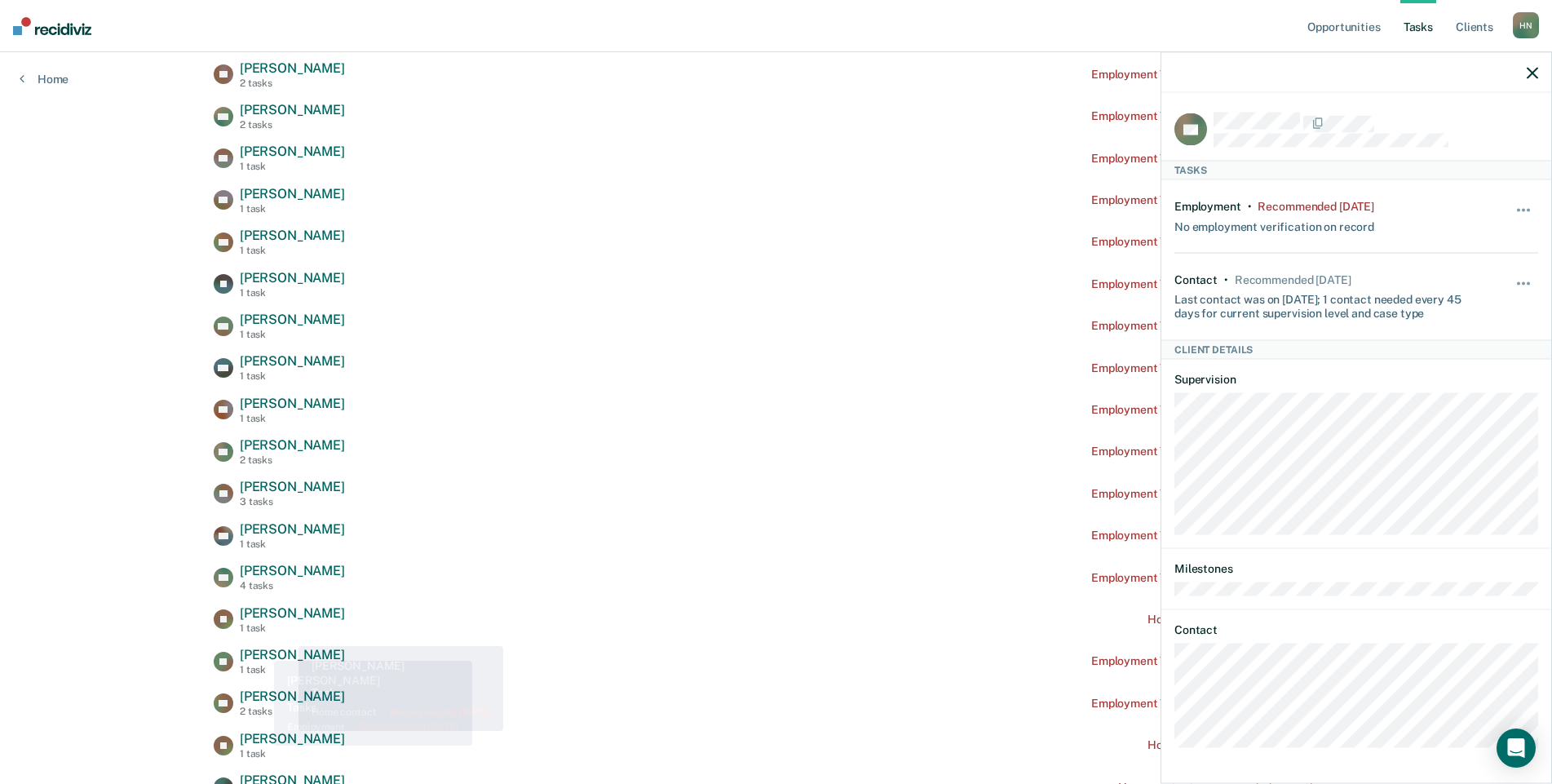
click at [259, 652] on span "[PERSON_NAME]" at bounding box center [292, 654] width 105 height 16
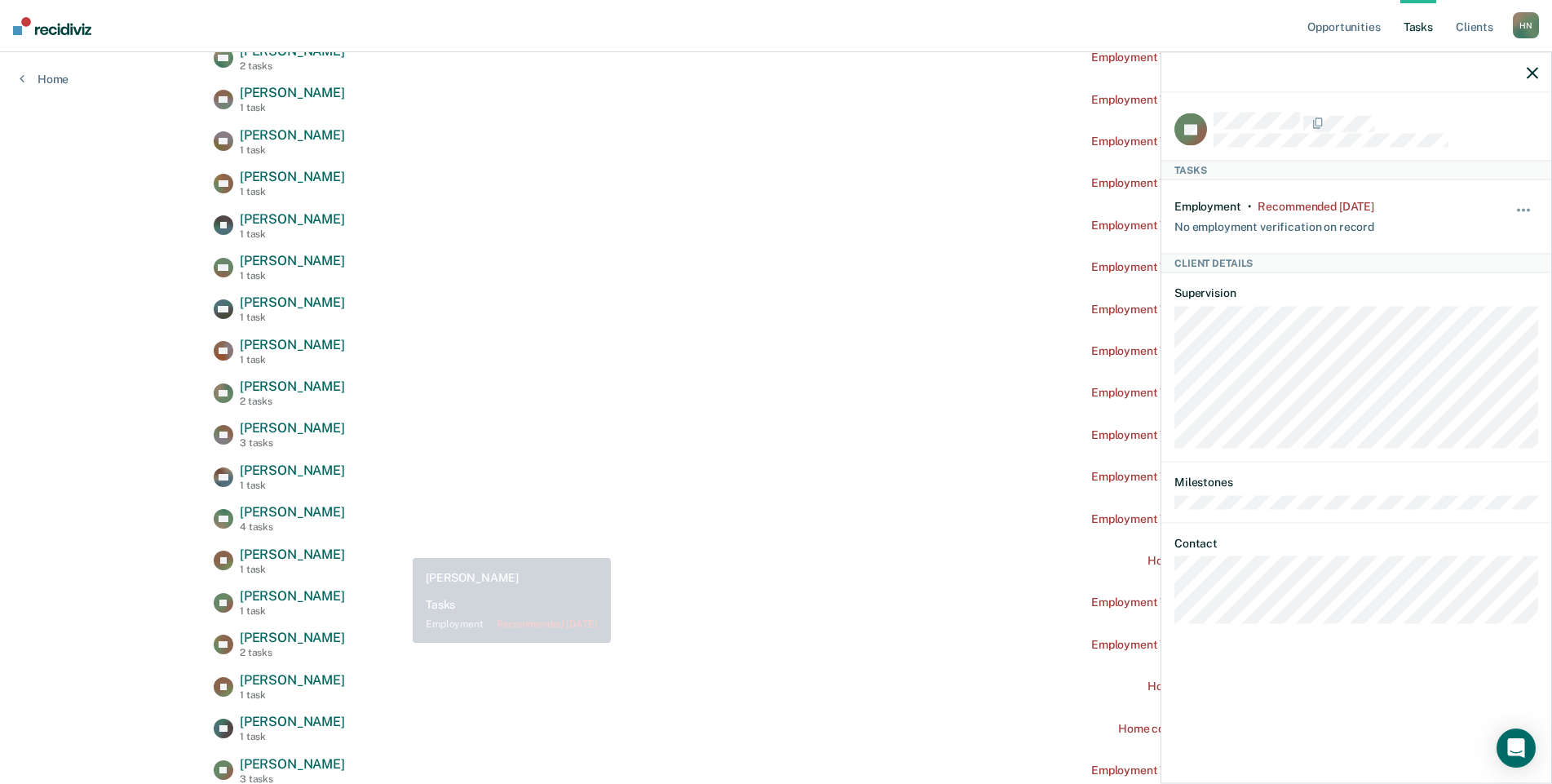
scroll to position [408, 0]
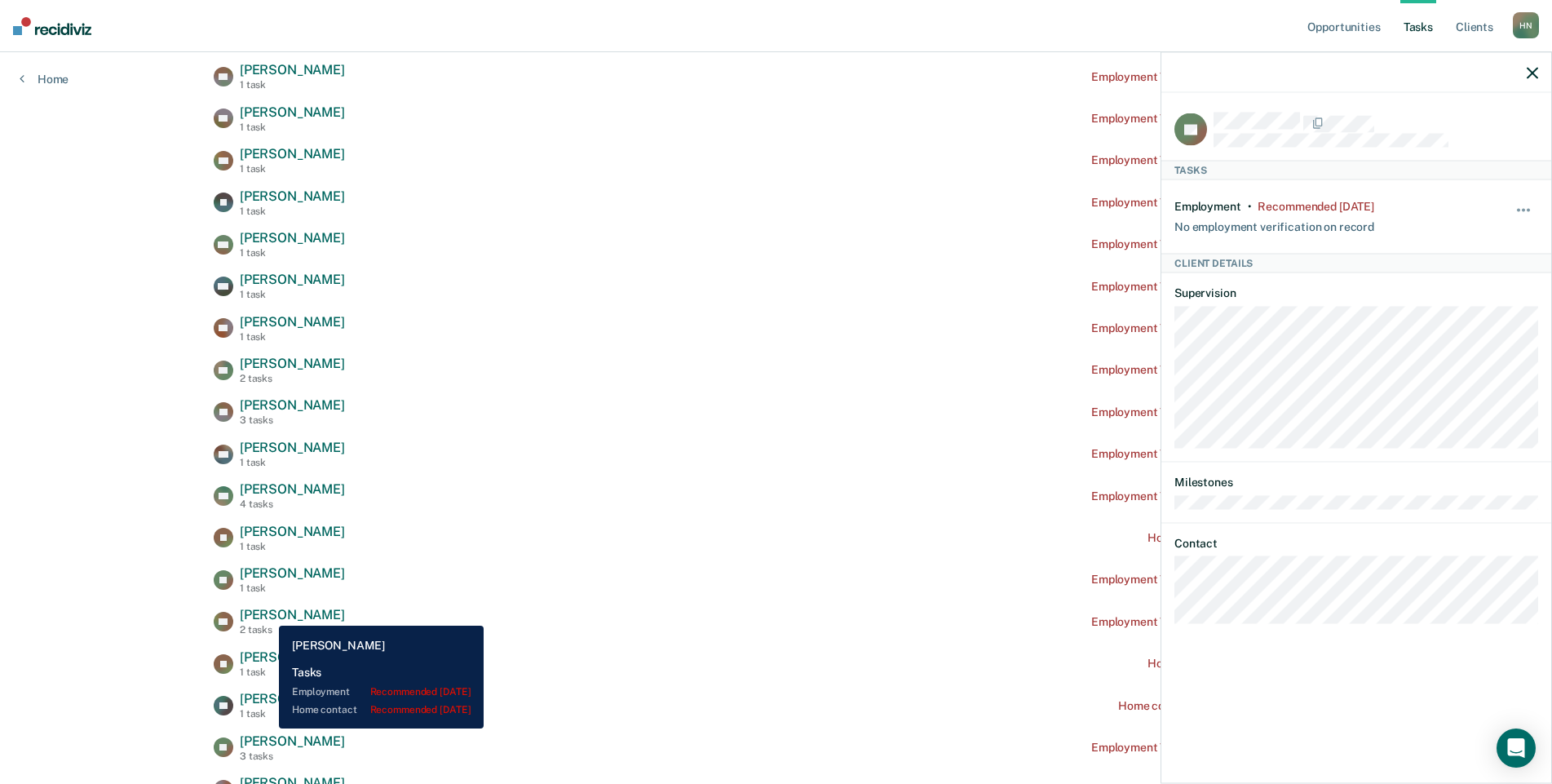
click at [267, 613] on span "[PERSON_NAME]" at bounding box center [292, 615] width 105 height 16
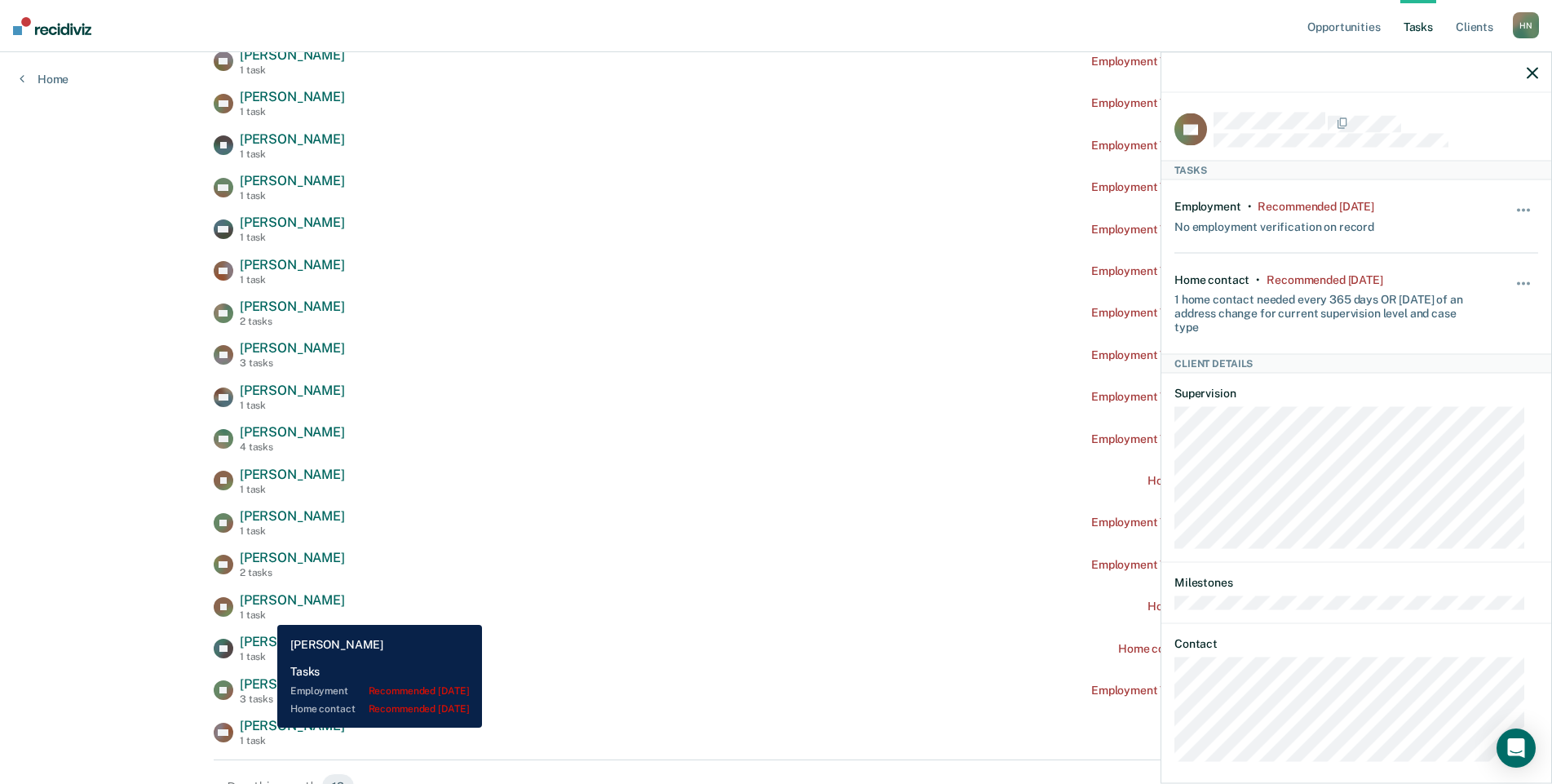
scroll to position [489, 0]
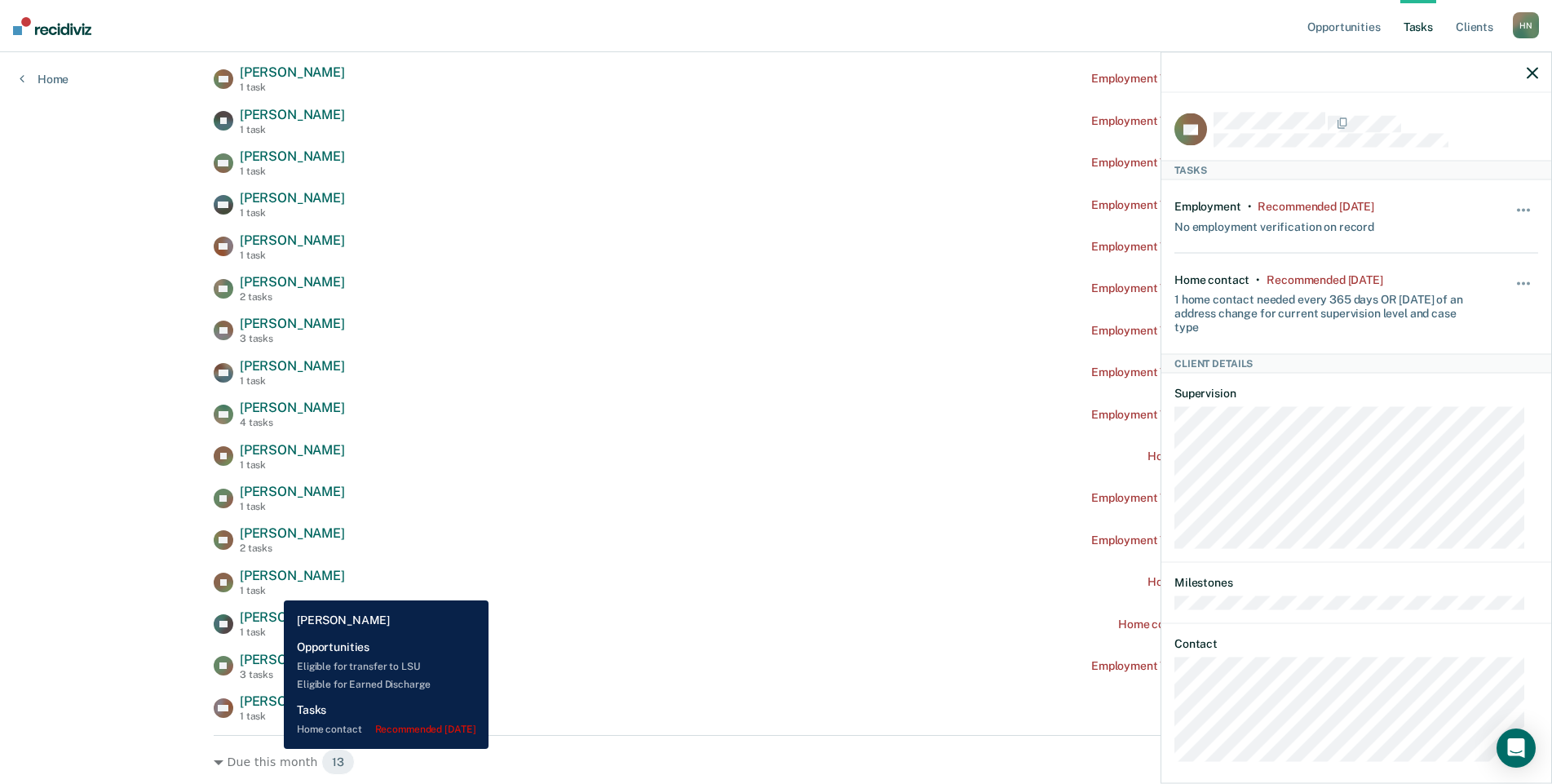
click at [272, 588] on div "1 task" at bounding box center [292, 591] width 105 height 12
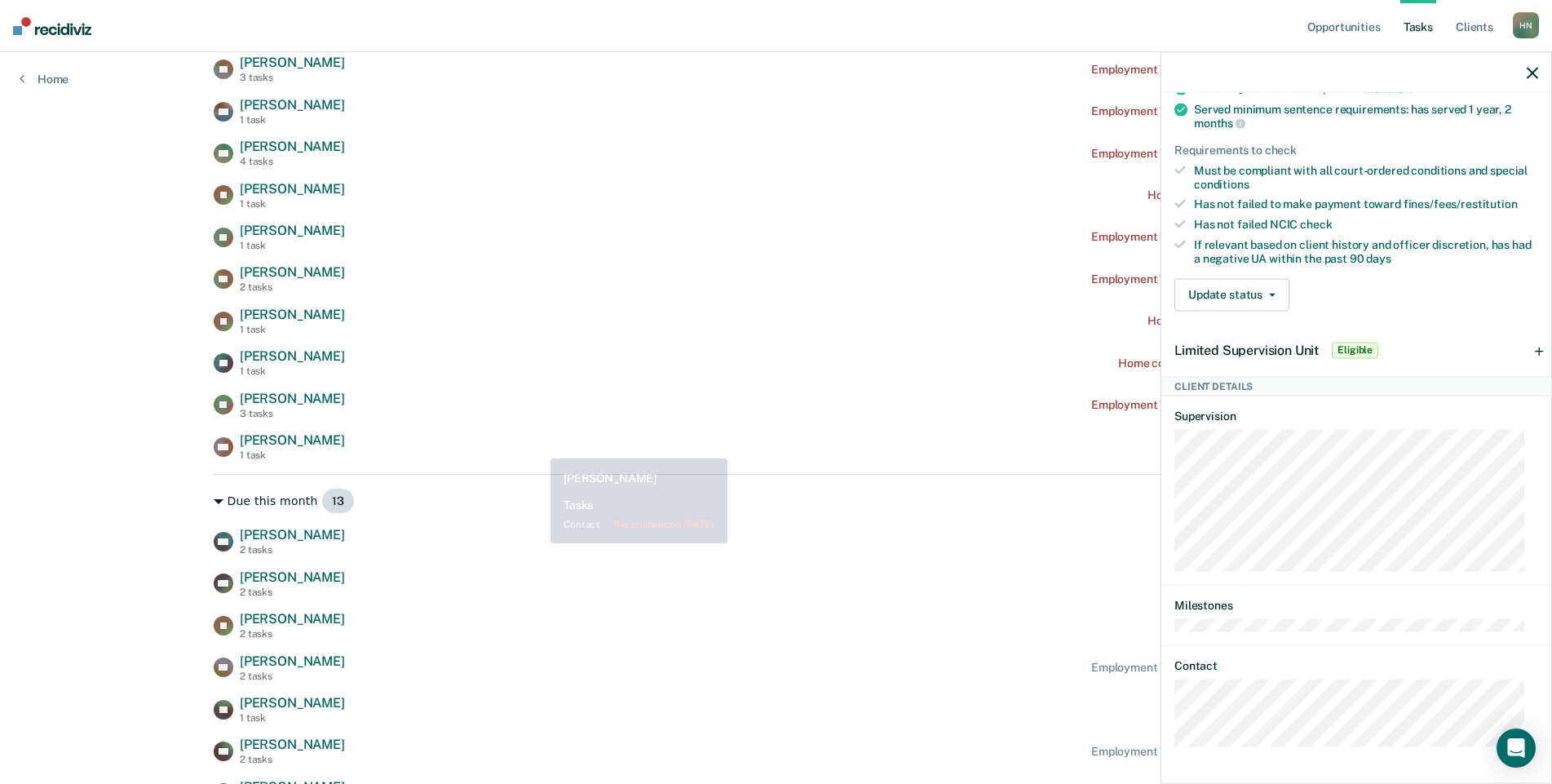
scroll to position [571, 0]
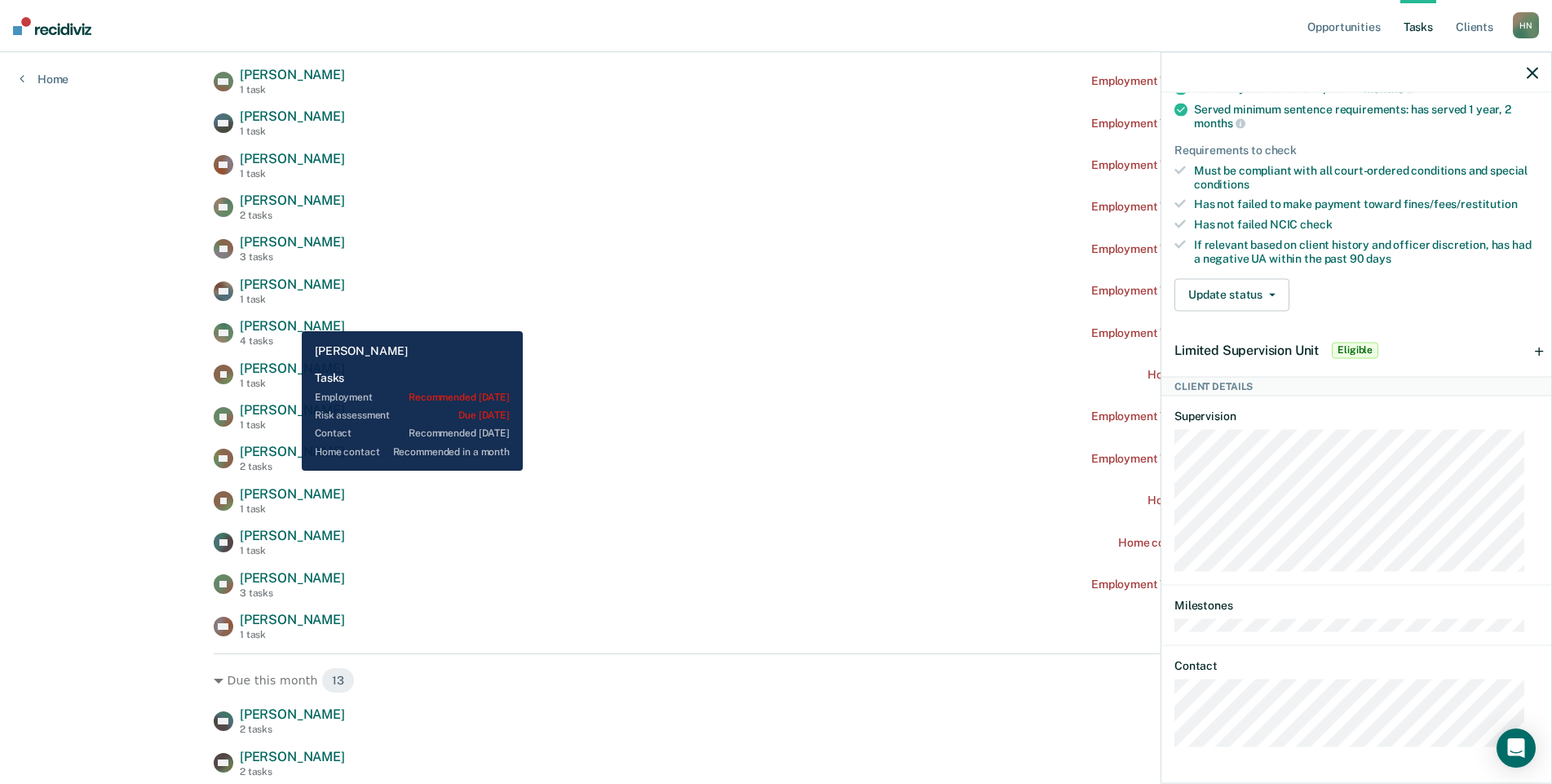
click at [285, 320] on span "[PERSON_NAME]" at bounding box center [292, 326] width 105 height 16
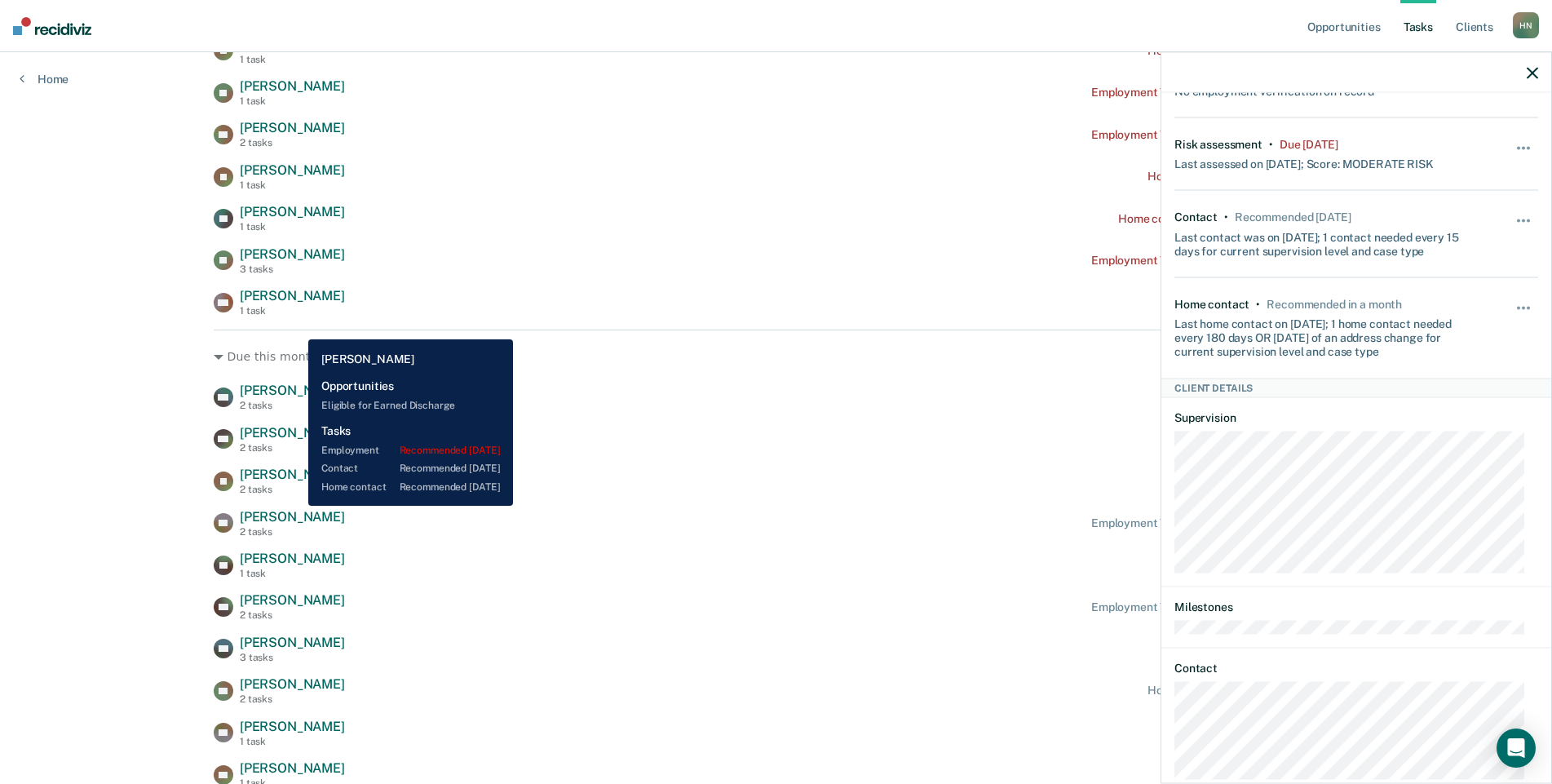
scroll to position [897, 0]
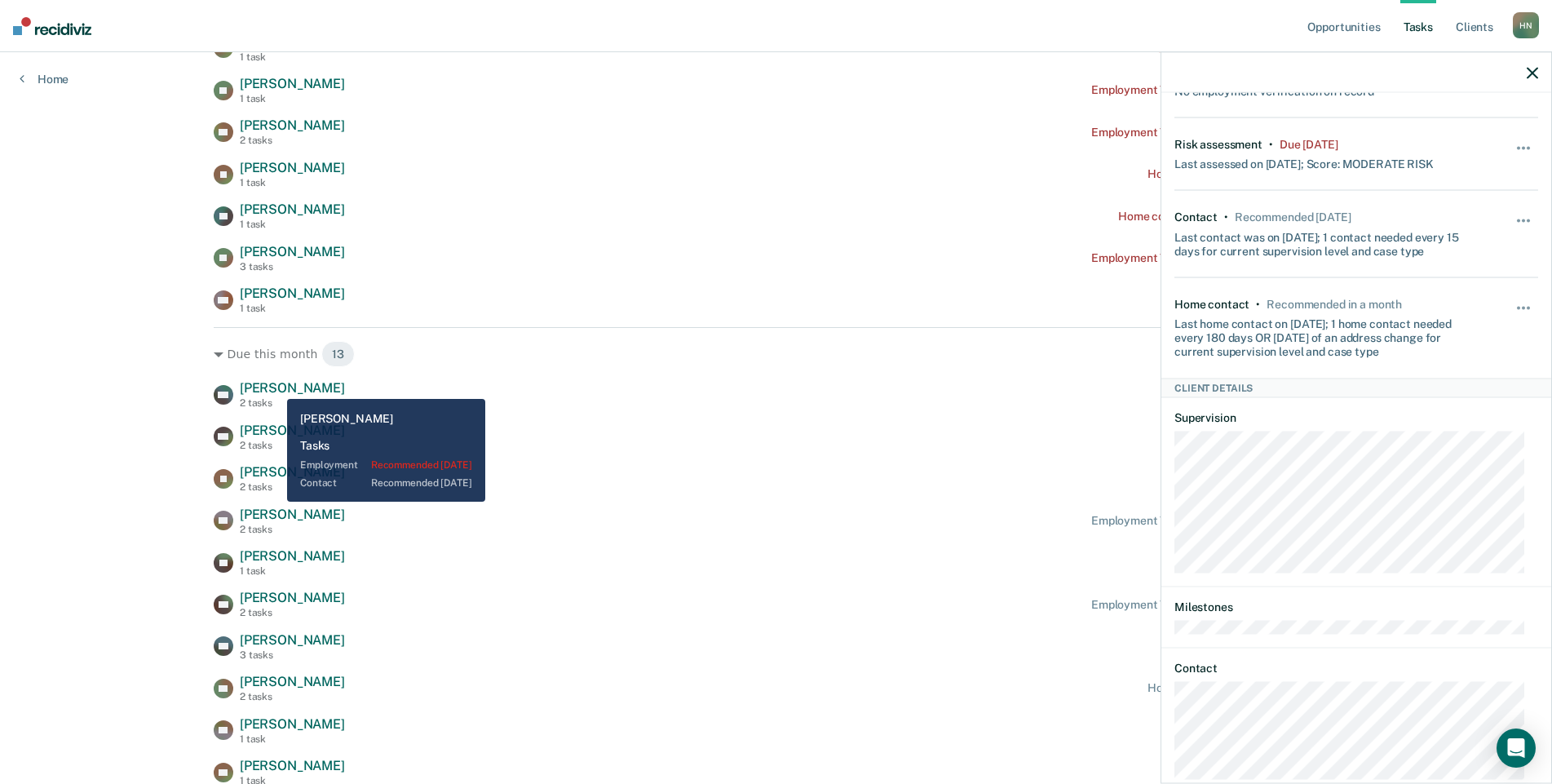
click at [275, 387] on span "[PERSON_NAME]" at bounding box center [292, 387] width 105 height 16
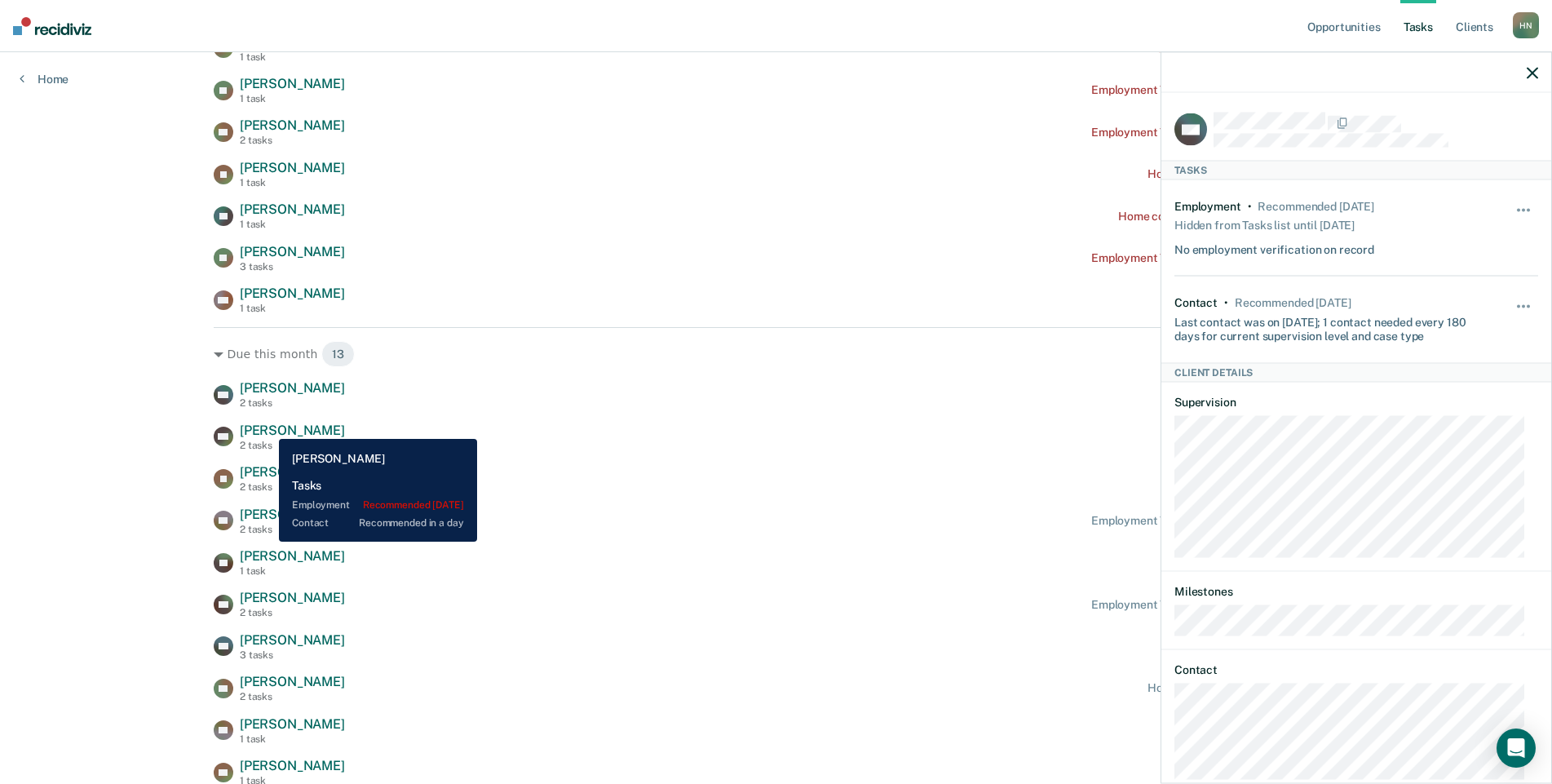
click at [267, 426] on span "[PERSON_NAME]" at bounding box center [292, 430] width 105 height 16
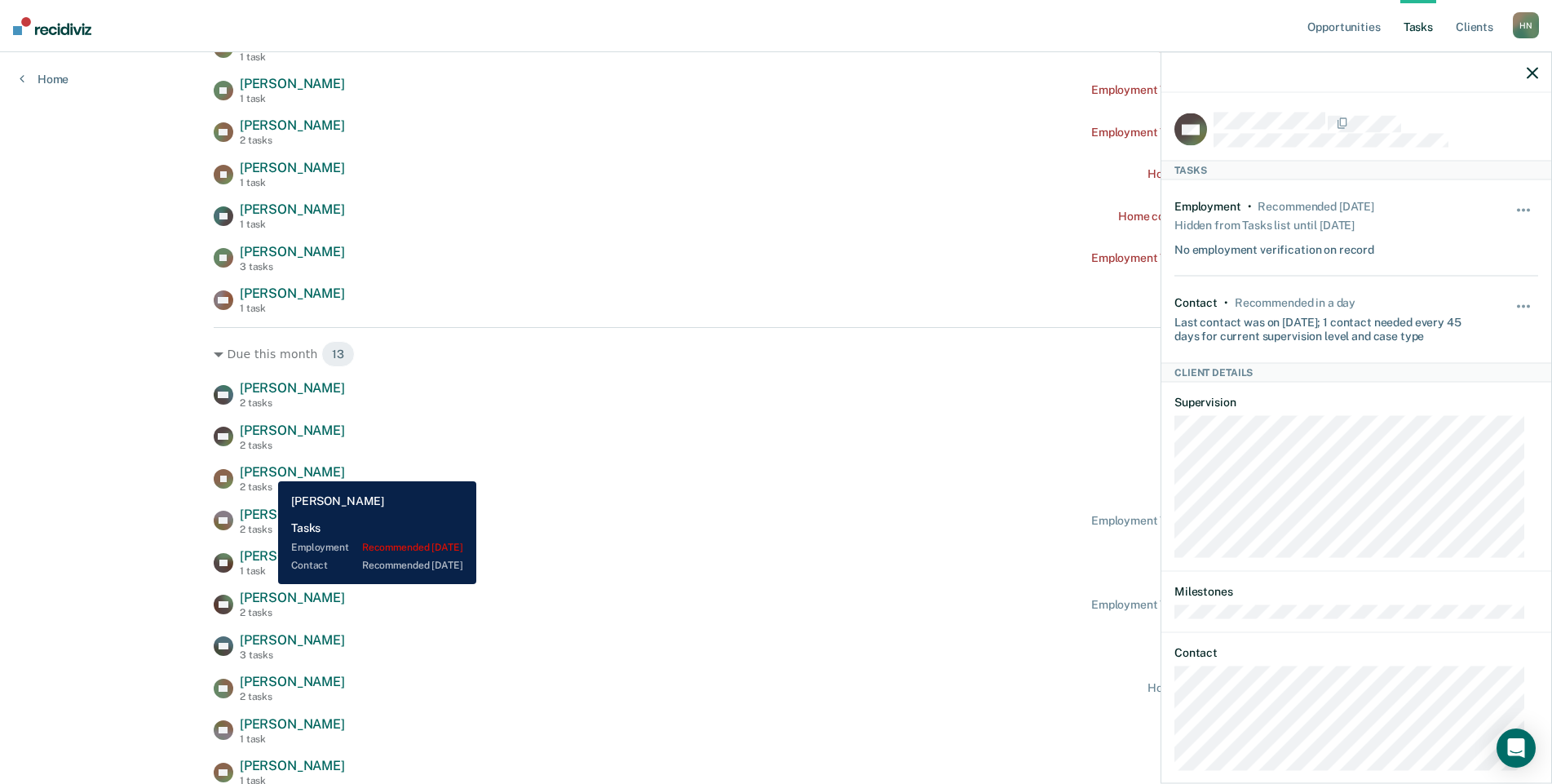
click at [266, 469] on span "[PERSON_NAME]" at bounding box center [292, 471] width 105 height 16
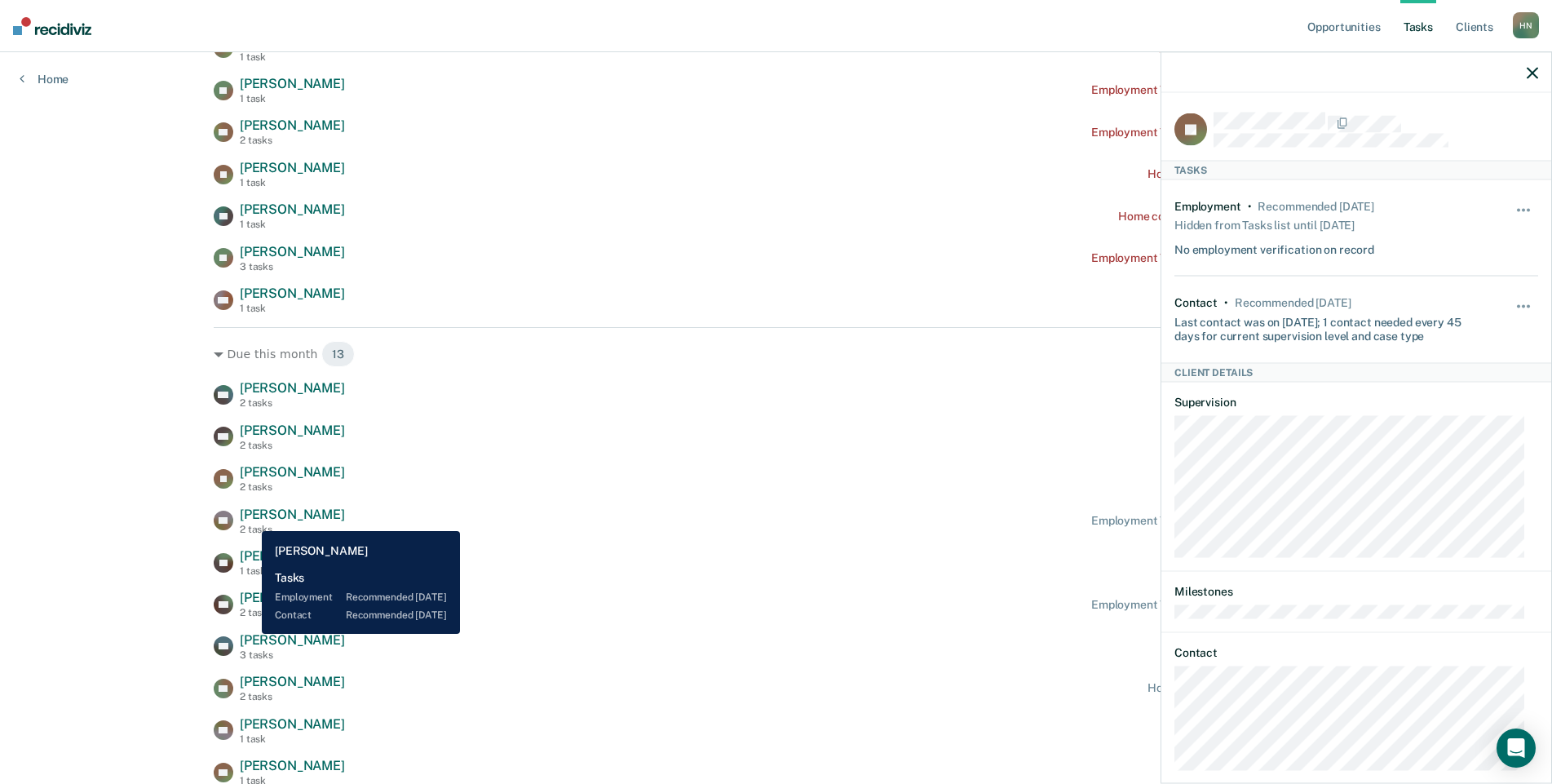
click at [249, 518] on span "[PERSON_NAME]" at bounding box center [292, 514] width 105 height 16
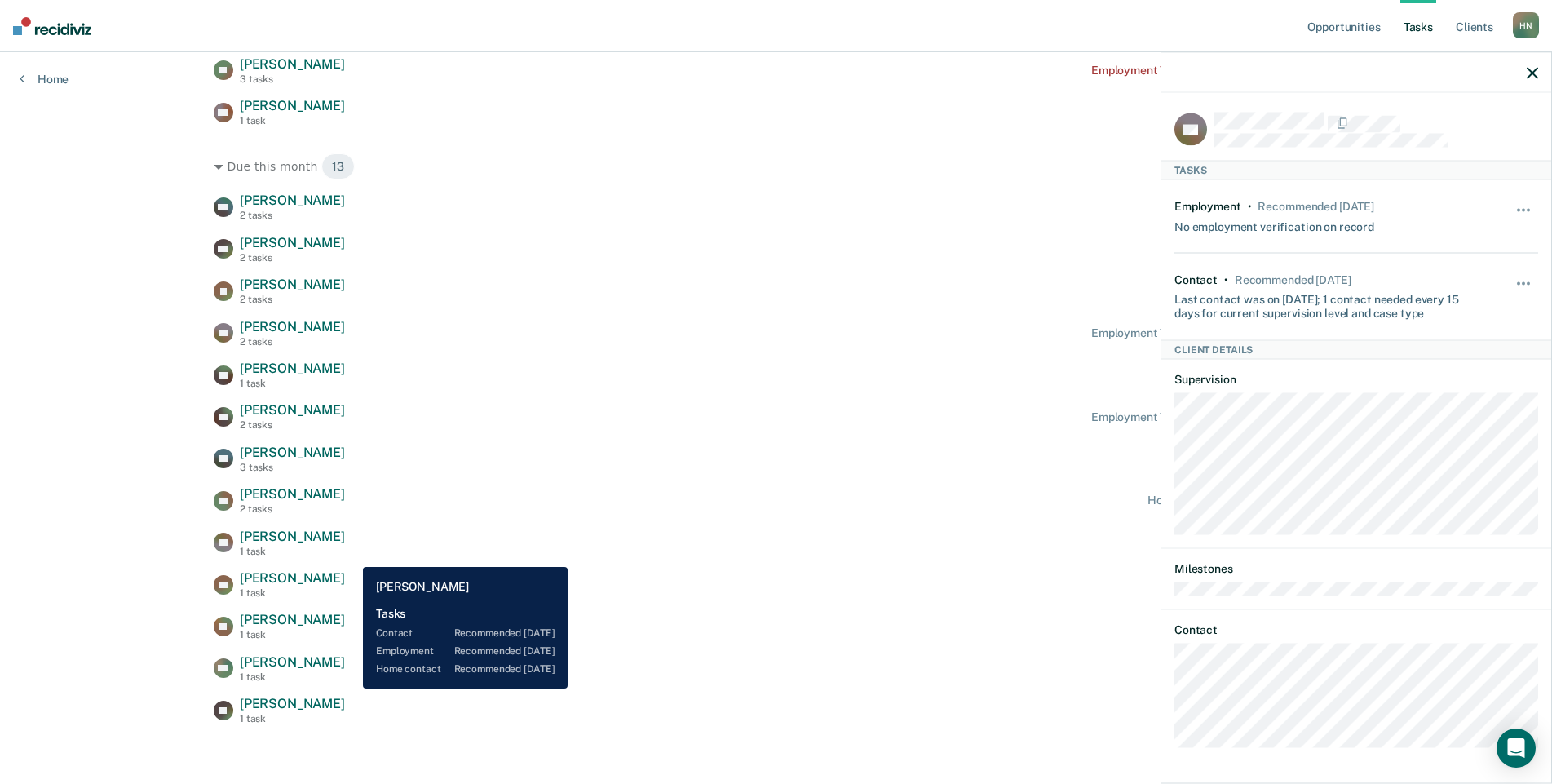
scroll to position [1090, 0]
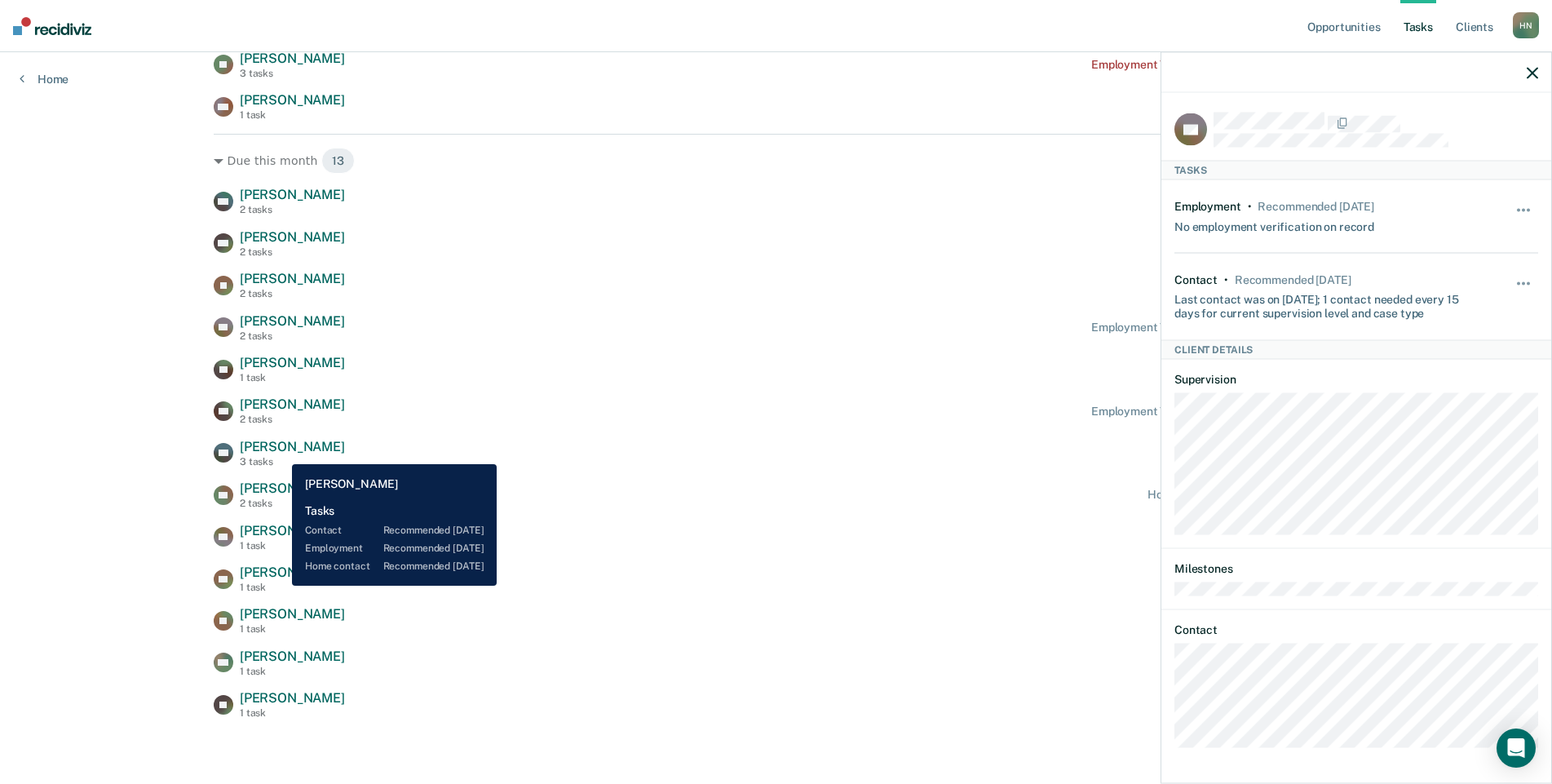
click at [280, 452] on span "[PERSON_NAME]" at bounding box center [292, 446] width 105 height 16
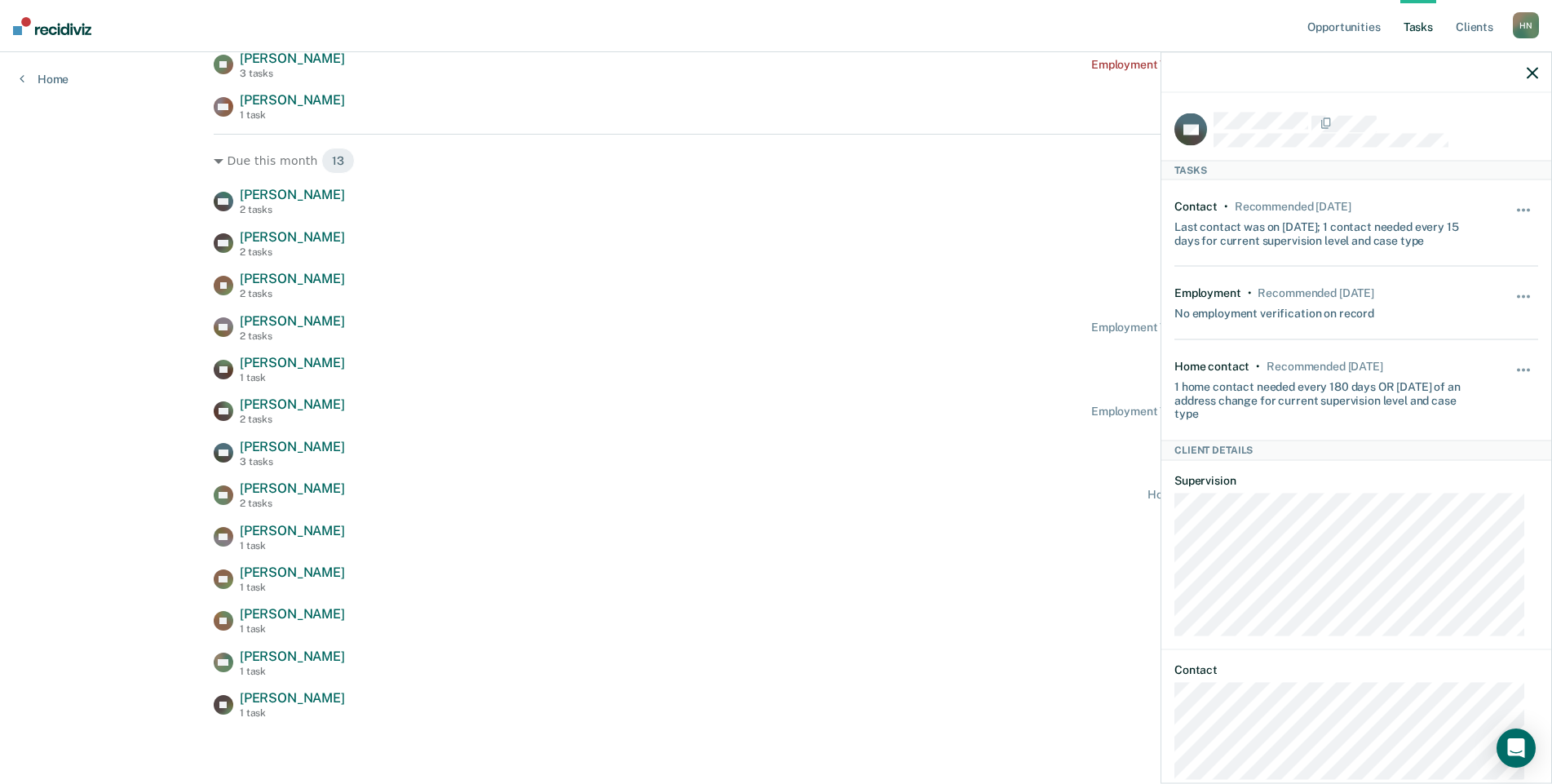
scroll to position [39, 0]
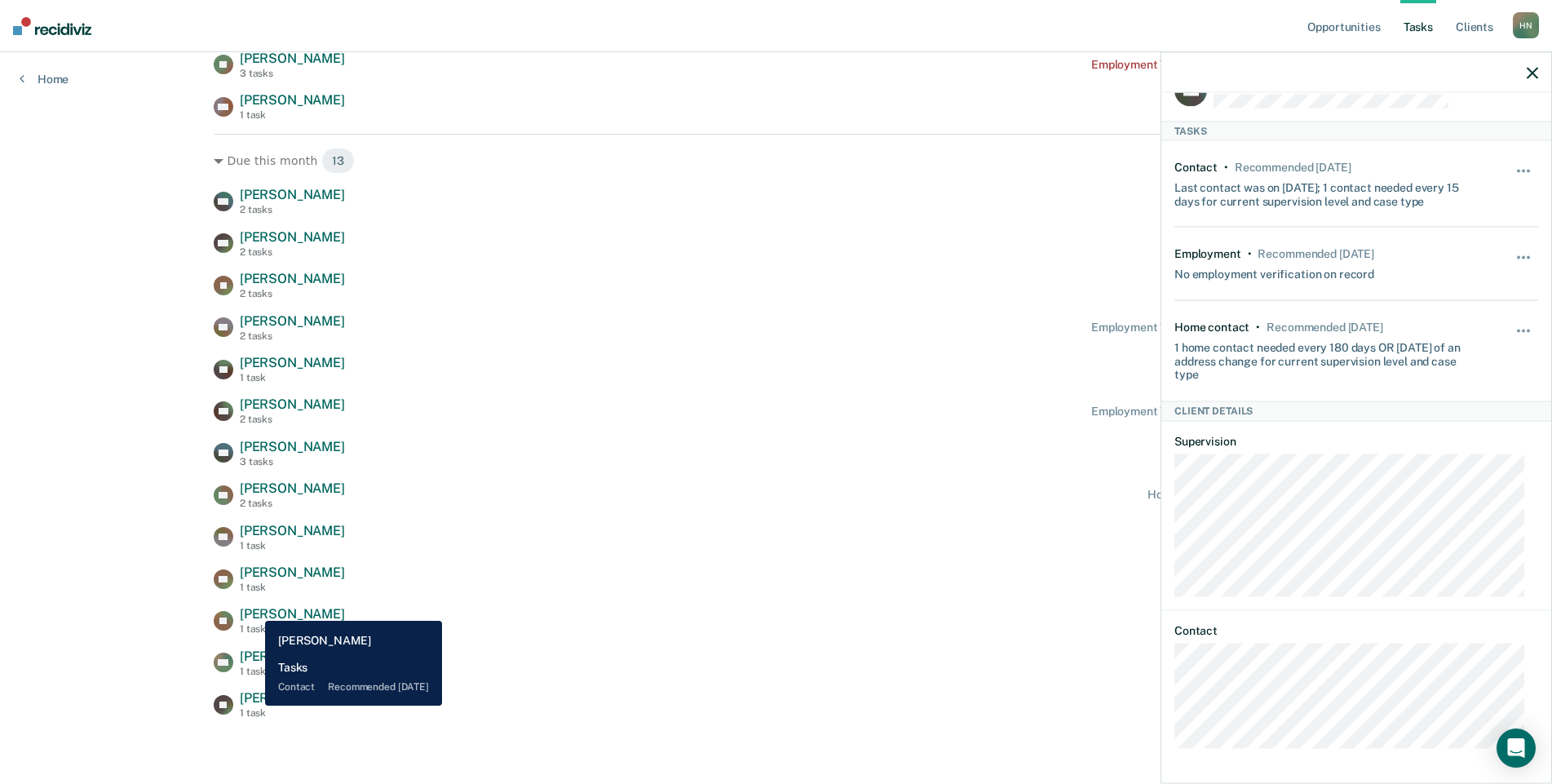
click at [253, 705] on span "[PERSON_NAME]" at bounding box center [292, 698] width 105 height 16
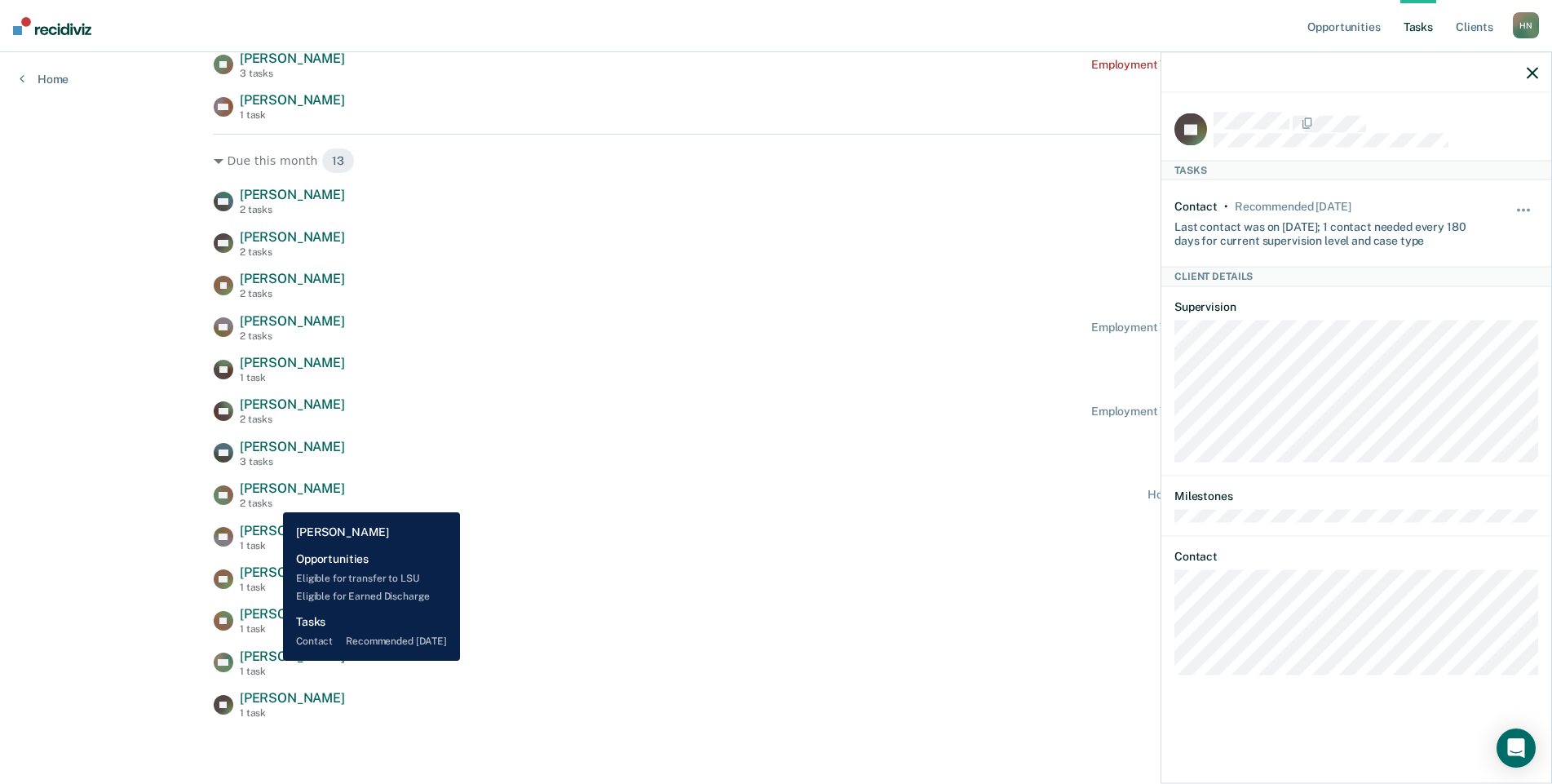
click at [271, 661] on span "[PERSON_NAME]" at bounding box center [292, 656] width 105 height 16
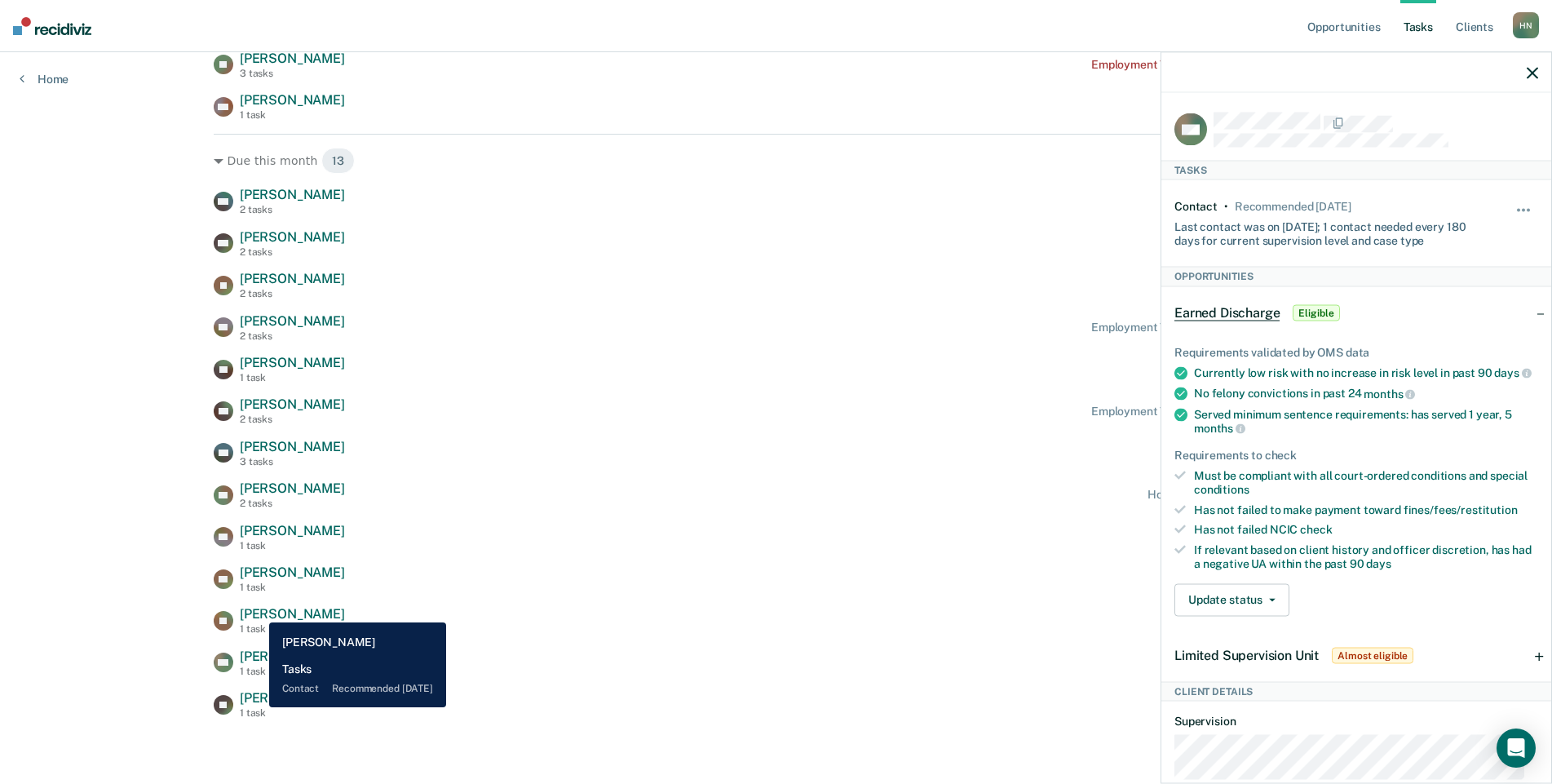
click at [257, 707] on div "1 task" at bounding box center [292, 712] width 105 height 12
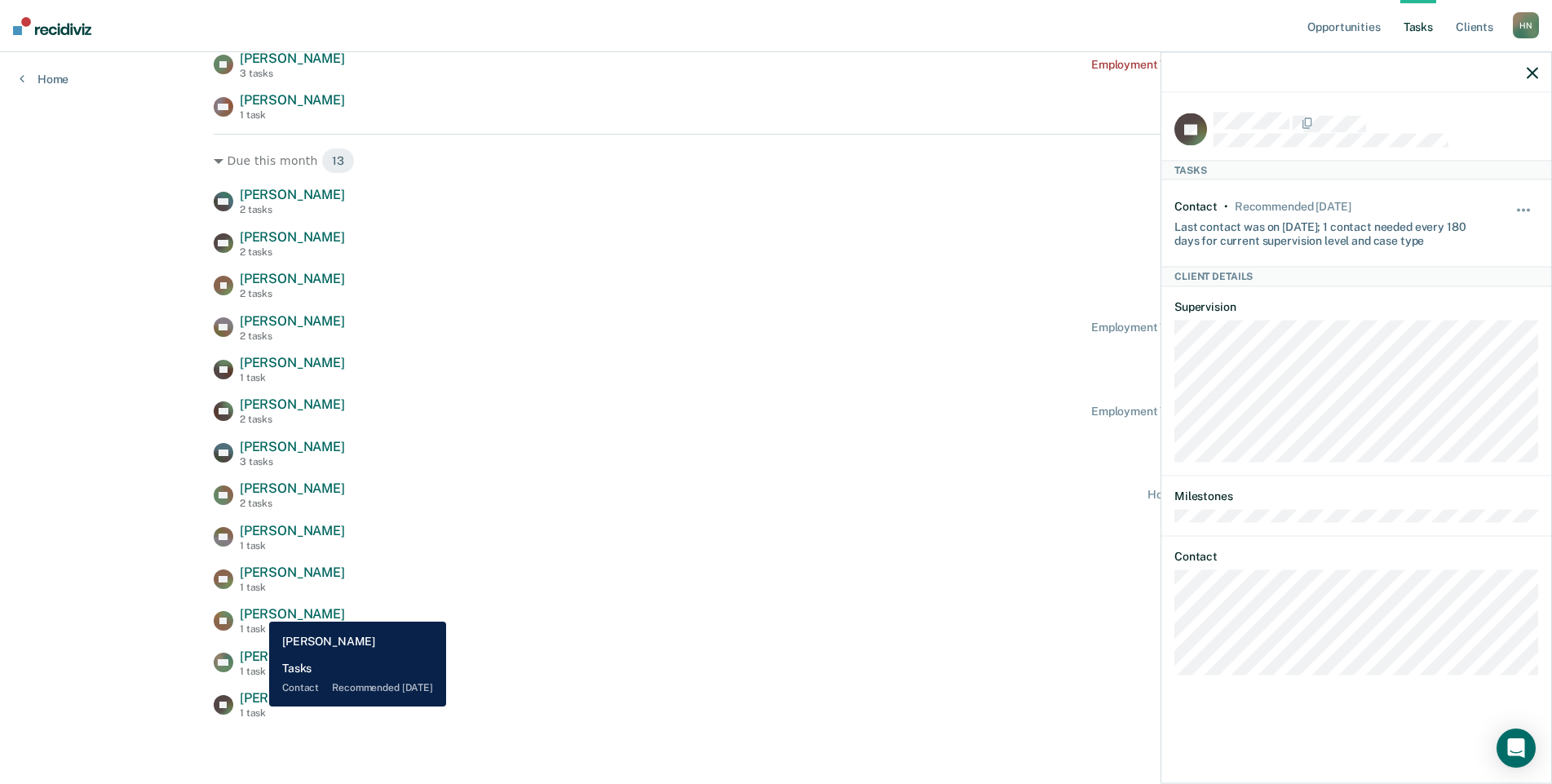
click at [257, 705] on span "[PERSON_NAME]" at bounding box center [292, 698] width 105 height 16
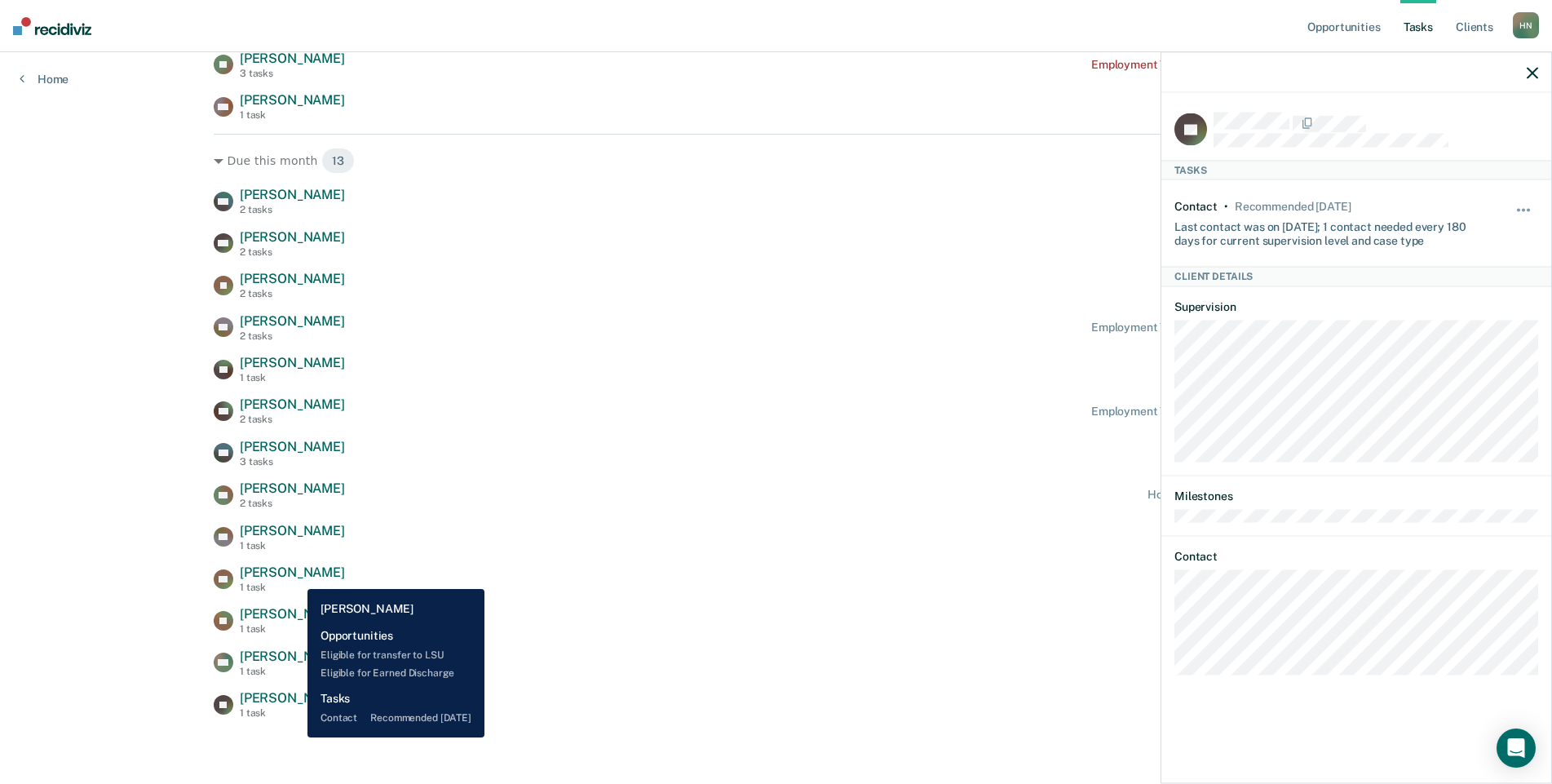
click at [295, 577] on span "[PERSON_NAME]" at bounding box center [292, 572] width 105 height 16
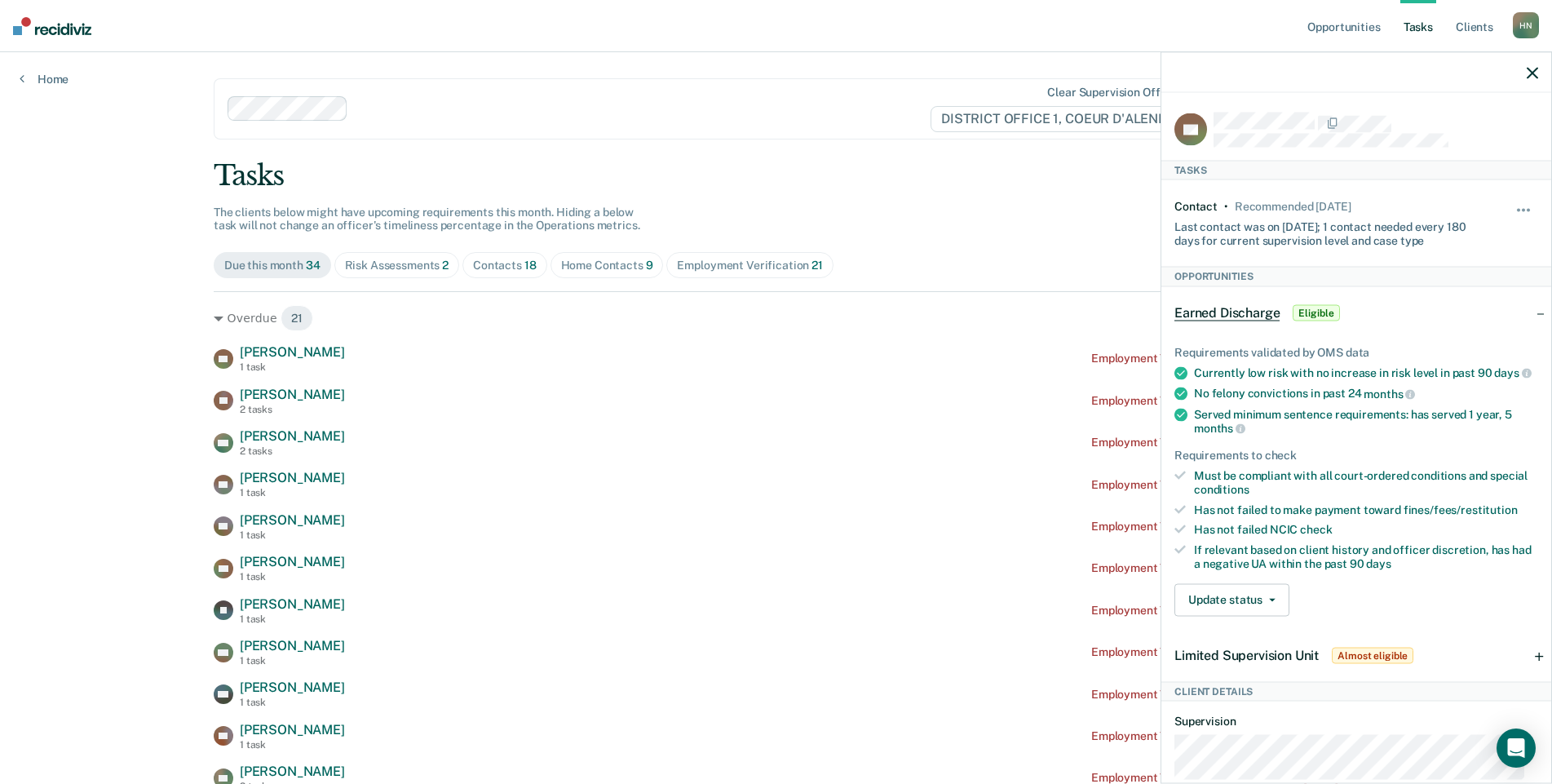
click at [402, 260] on div "Risk Assessments 2" at bounding box center [397, 265] width 105 height 14
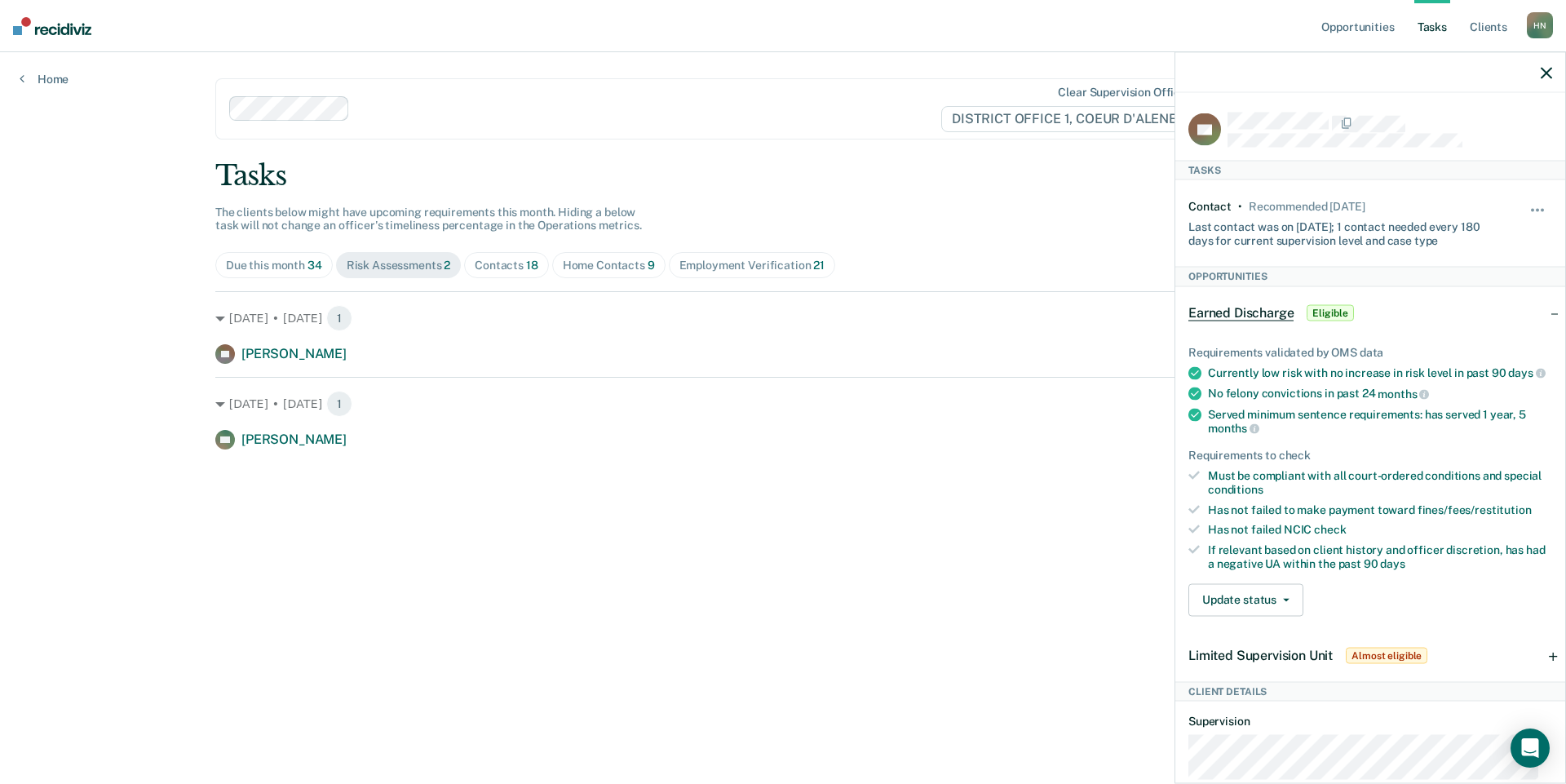
click at [550, 258] on div "Due this month 34 Risk Assessments 2 Contacts 18 Home Contacts 9 Employment Ver…" at bounding box center [783, 265] width 1136 height 26
click at [518, 265] on div "Contacts 18" at bounding box center [506, 265] width 63 height 14
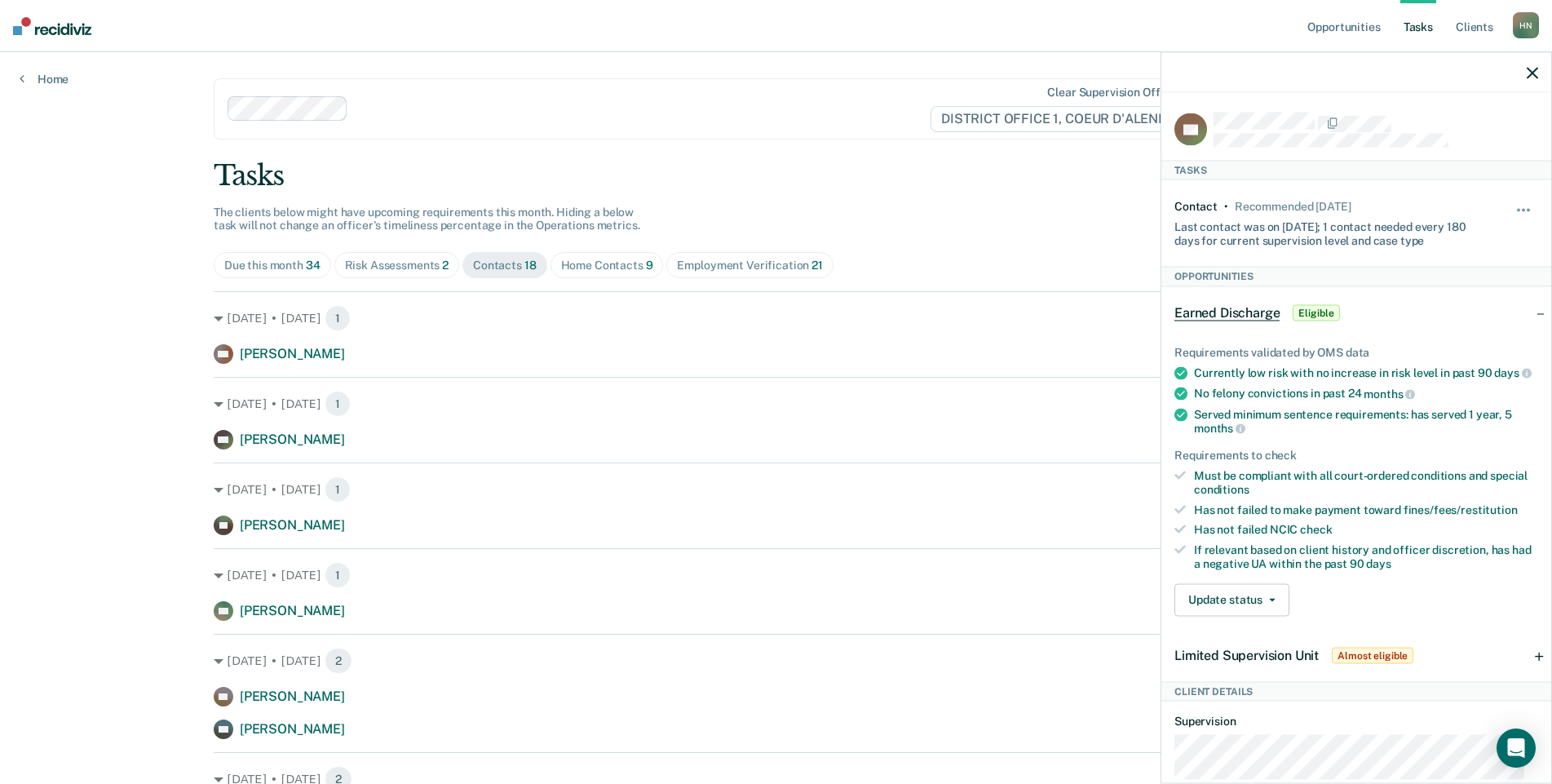
click at [604, 265] on div "Home Contacts 9" at bounding box center [607, 265] width 92 height 14
click at [698, 266] on div "Employment Verification 21" at bounding box center [750, 265] width 145 height 14
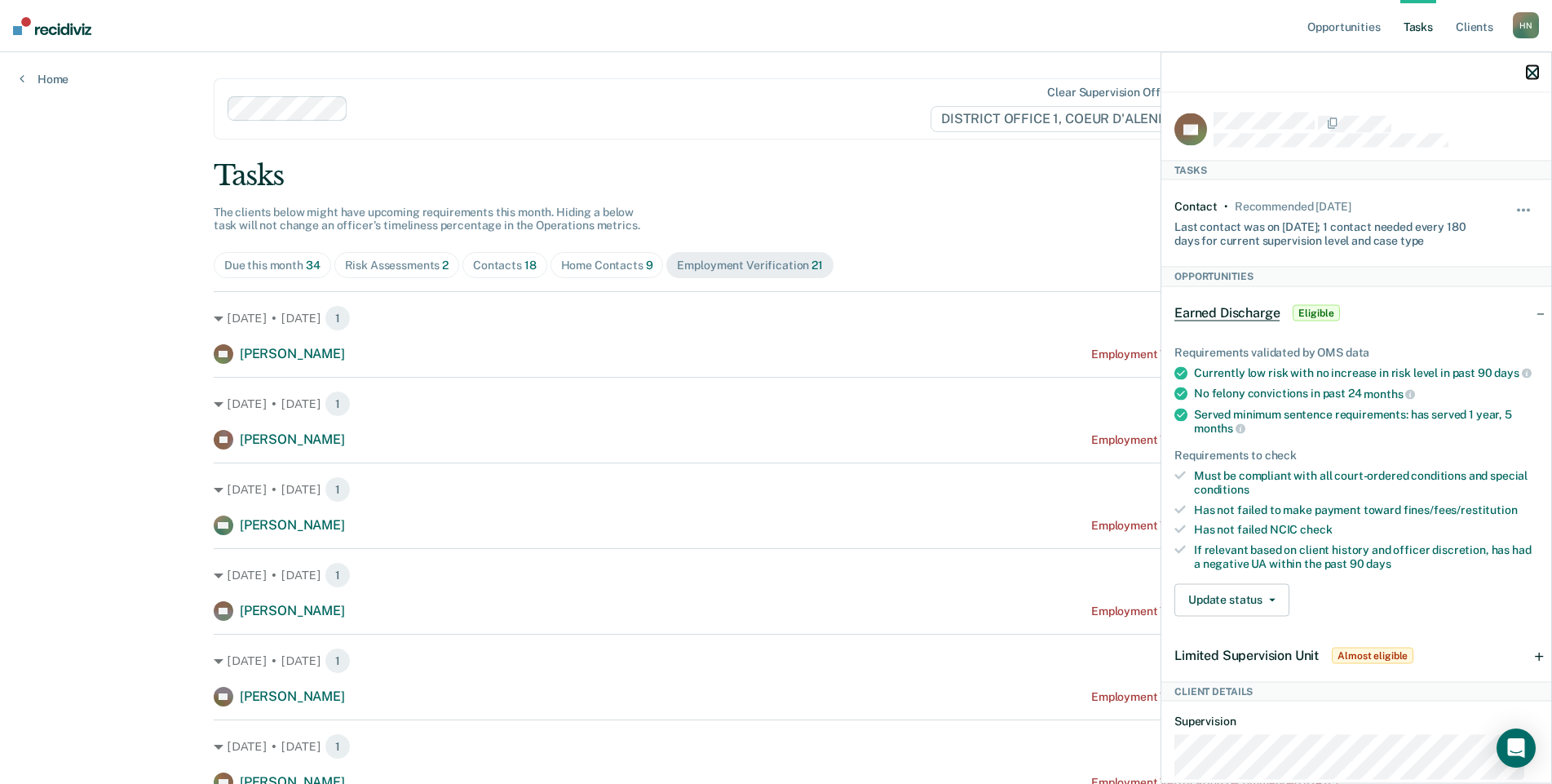
click at [1529, 67] on icon "button" at bounding box center [1533, 72] width 12 height 12
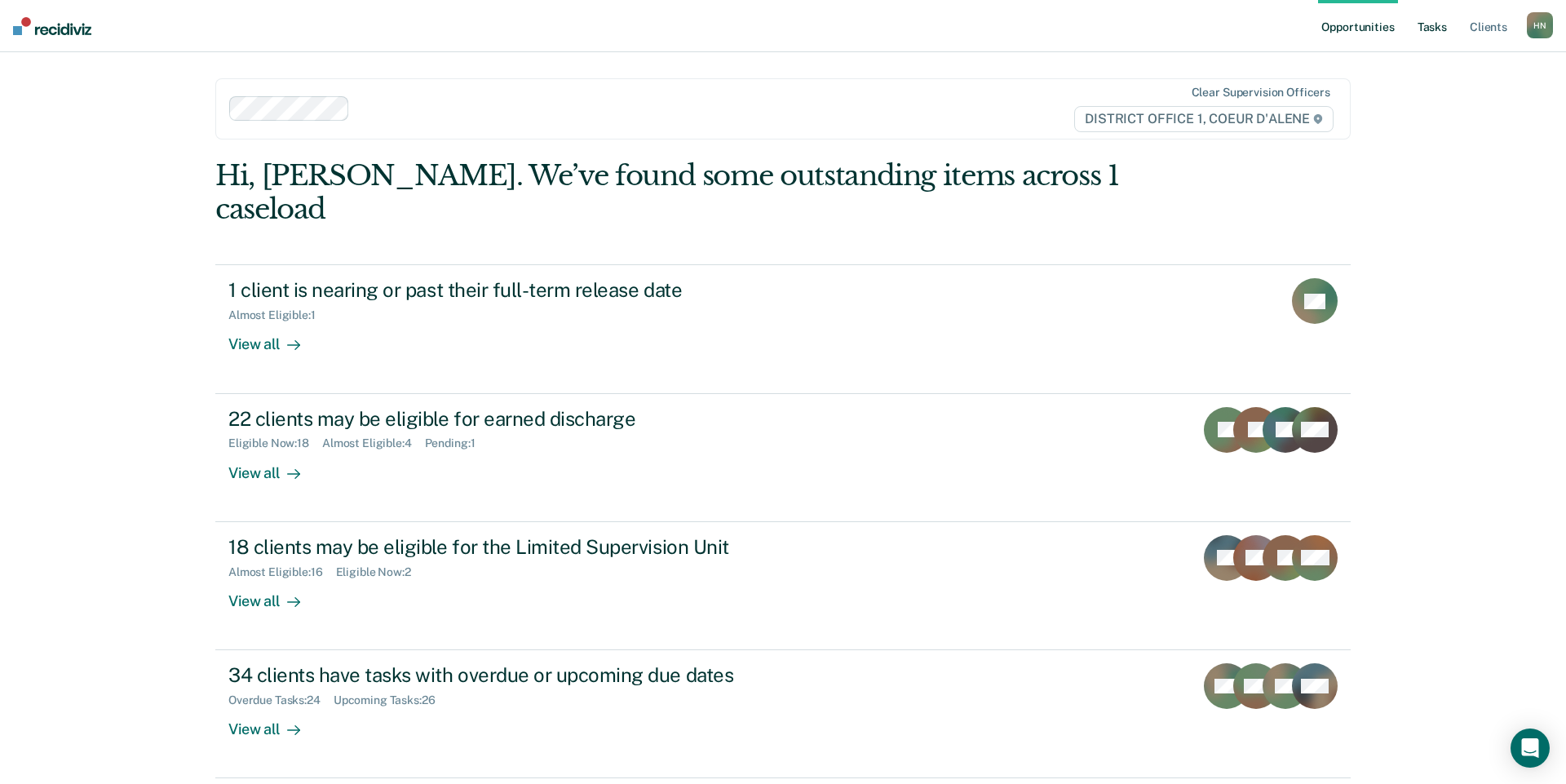
click at [1434, 27] on link "Tasks" at bounding box center [1433, 26] width 36 height 52
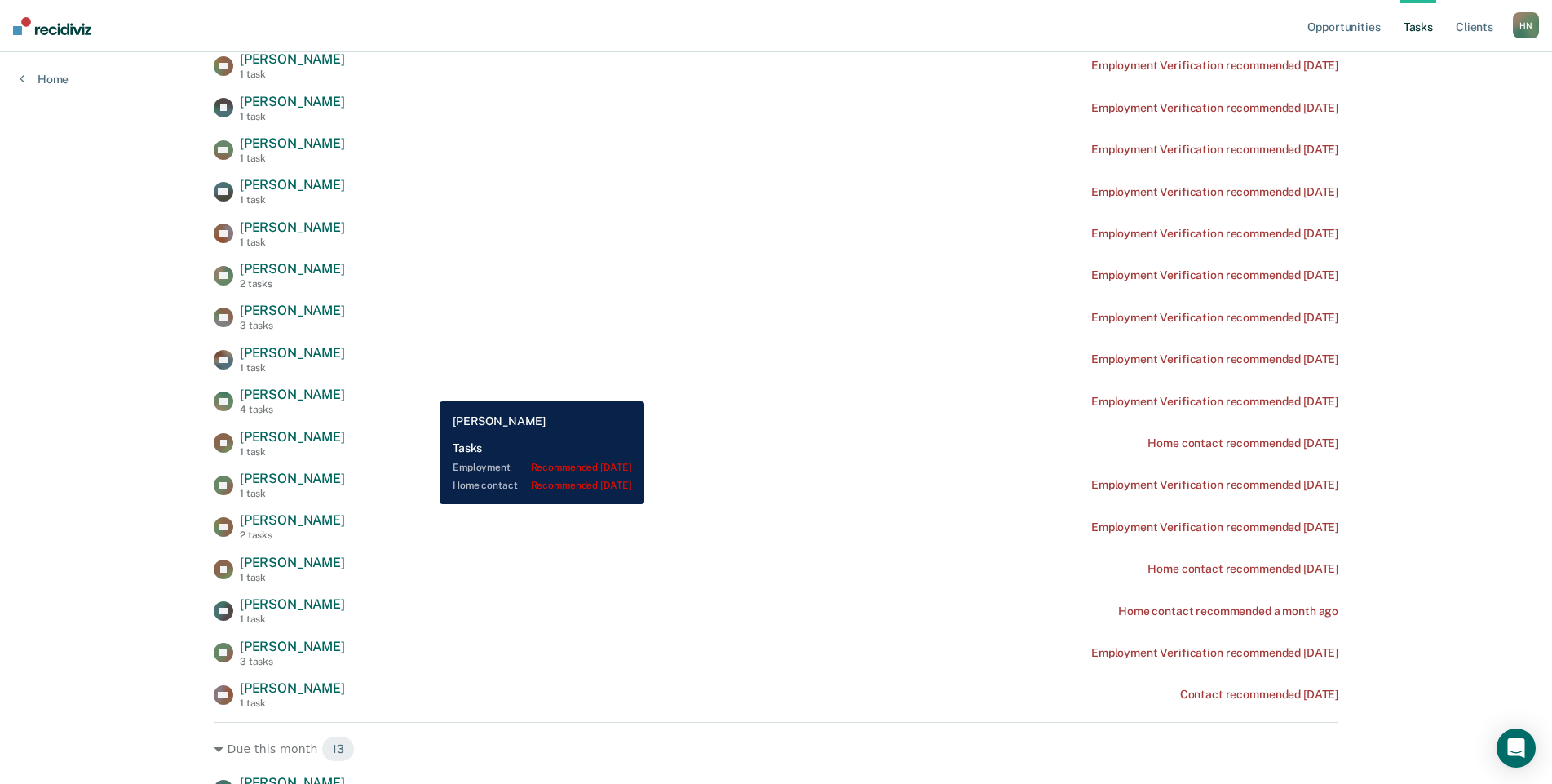
scroll to position [489, 0]
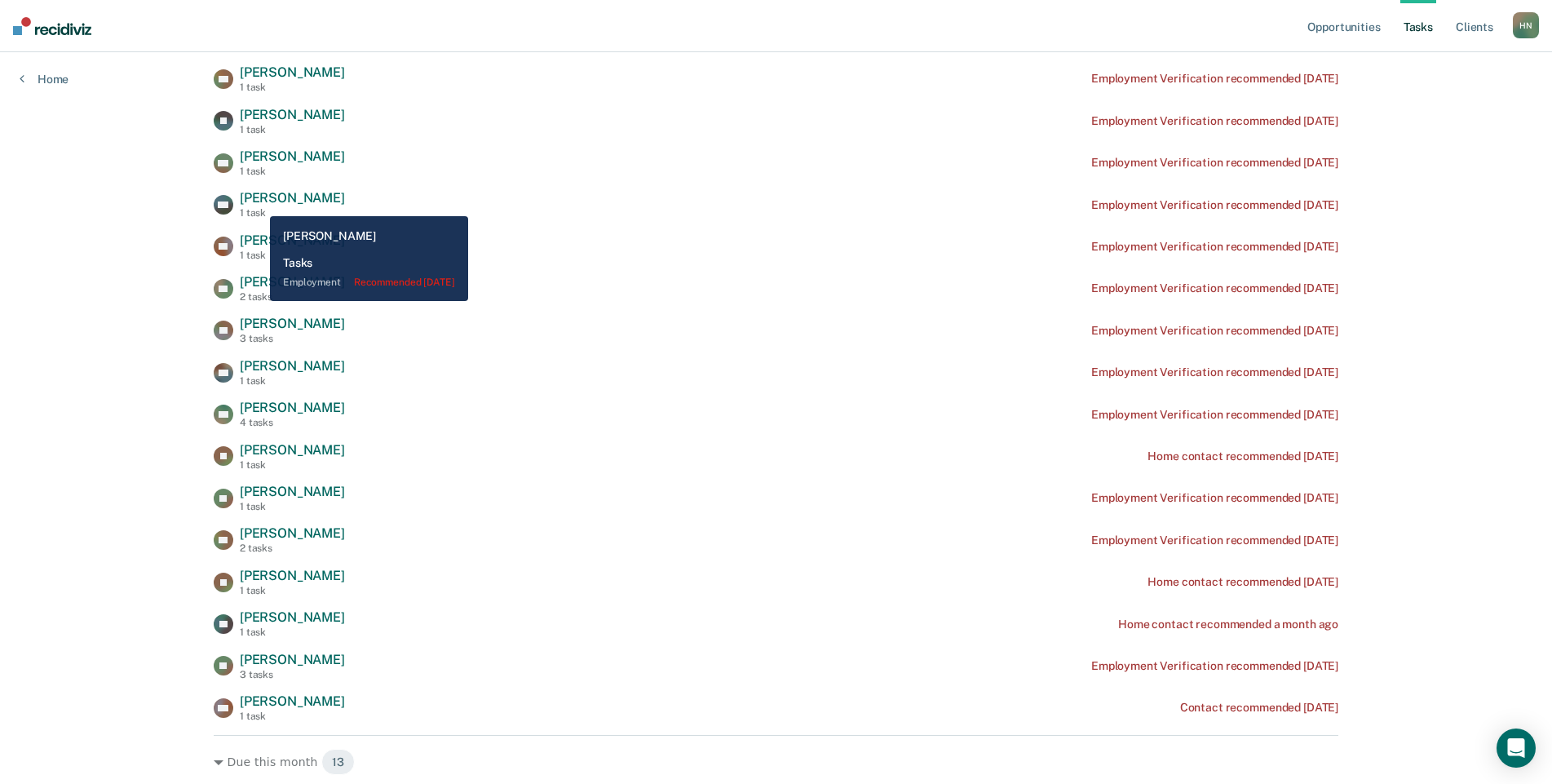
click at [258, 204] on span "[PERSON_NAME]" at bounding box center [292, 197] width 105 height 16
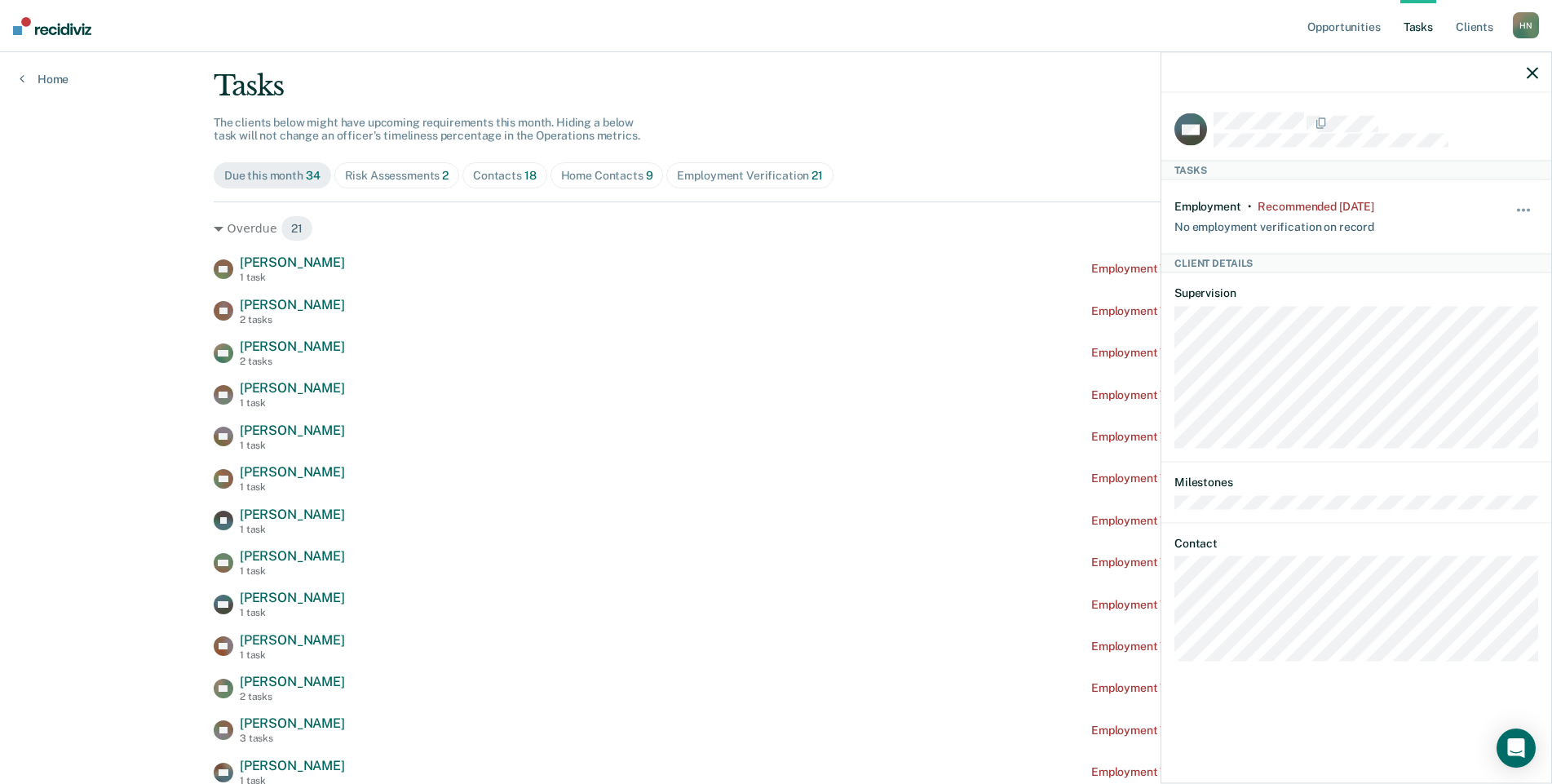
scroll to position [81, 0]
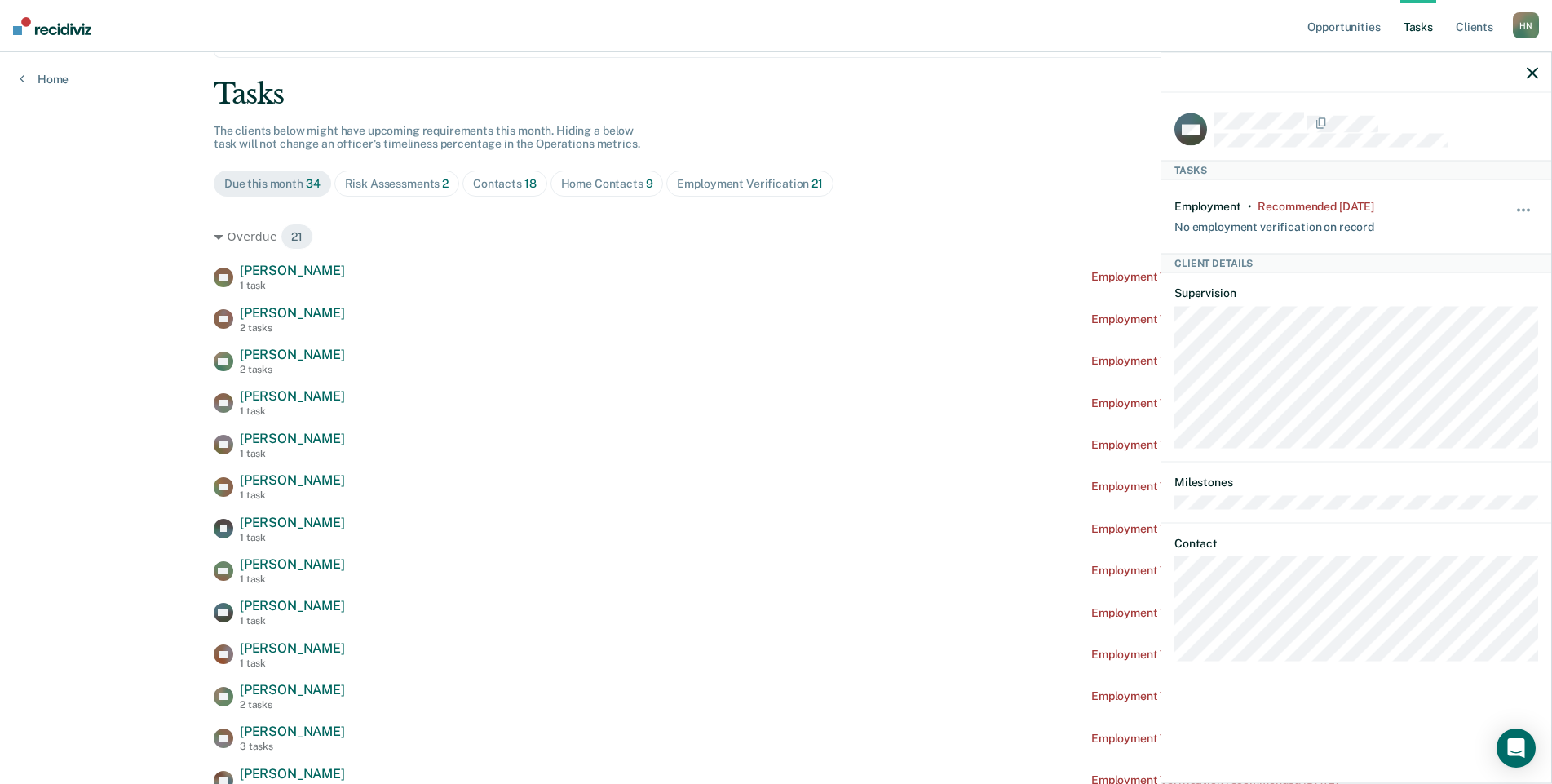
click at [383, 186] on div "Risk Assessments 2" at bounding box center [397, 183] width 105 height 14
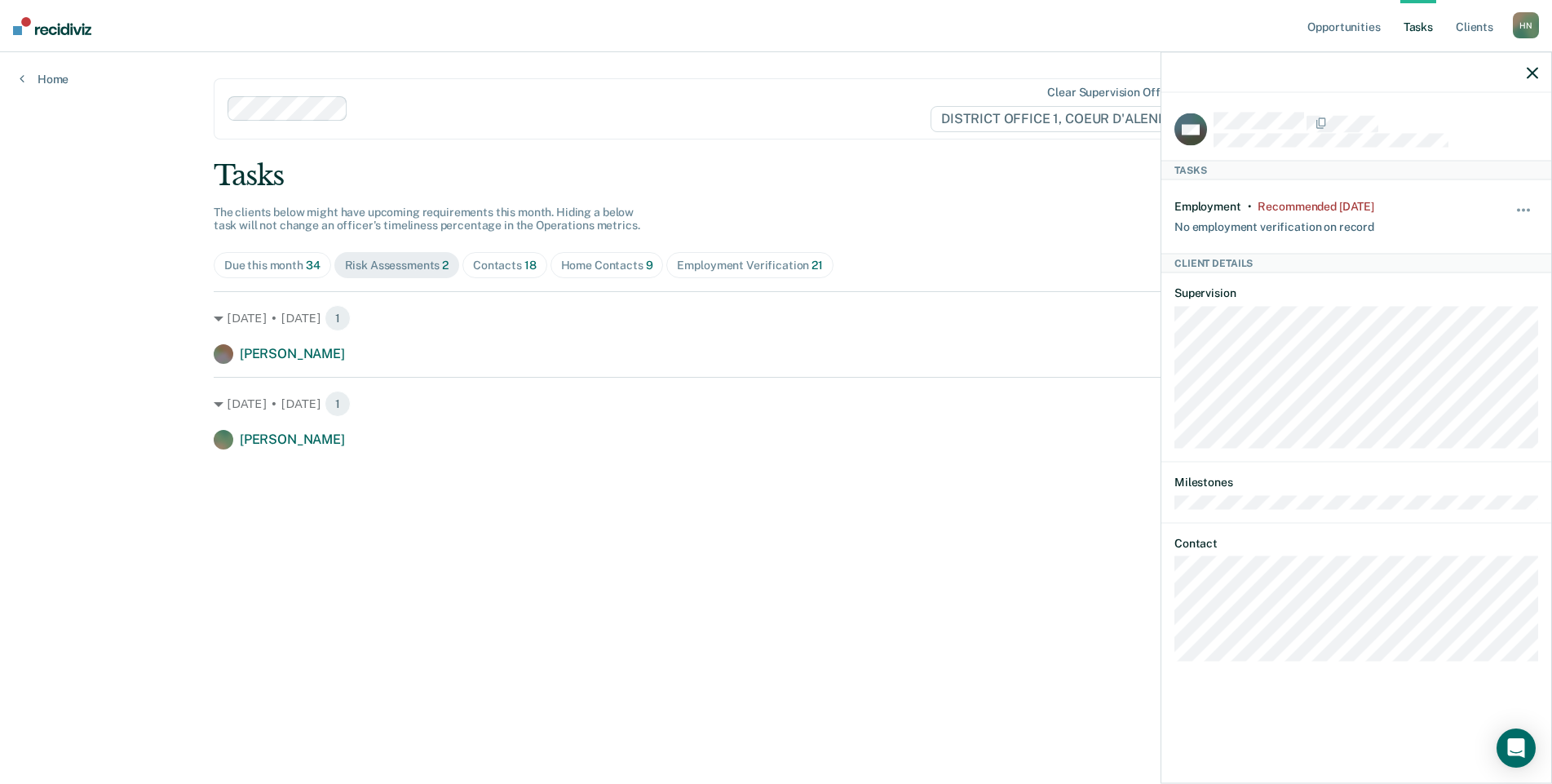
scroll to position [0, 0]
click at [494, 257] on span "Contacts 18" at bounding box center [506, 265] width 85 height 26
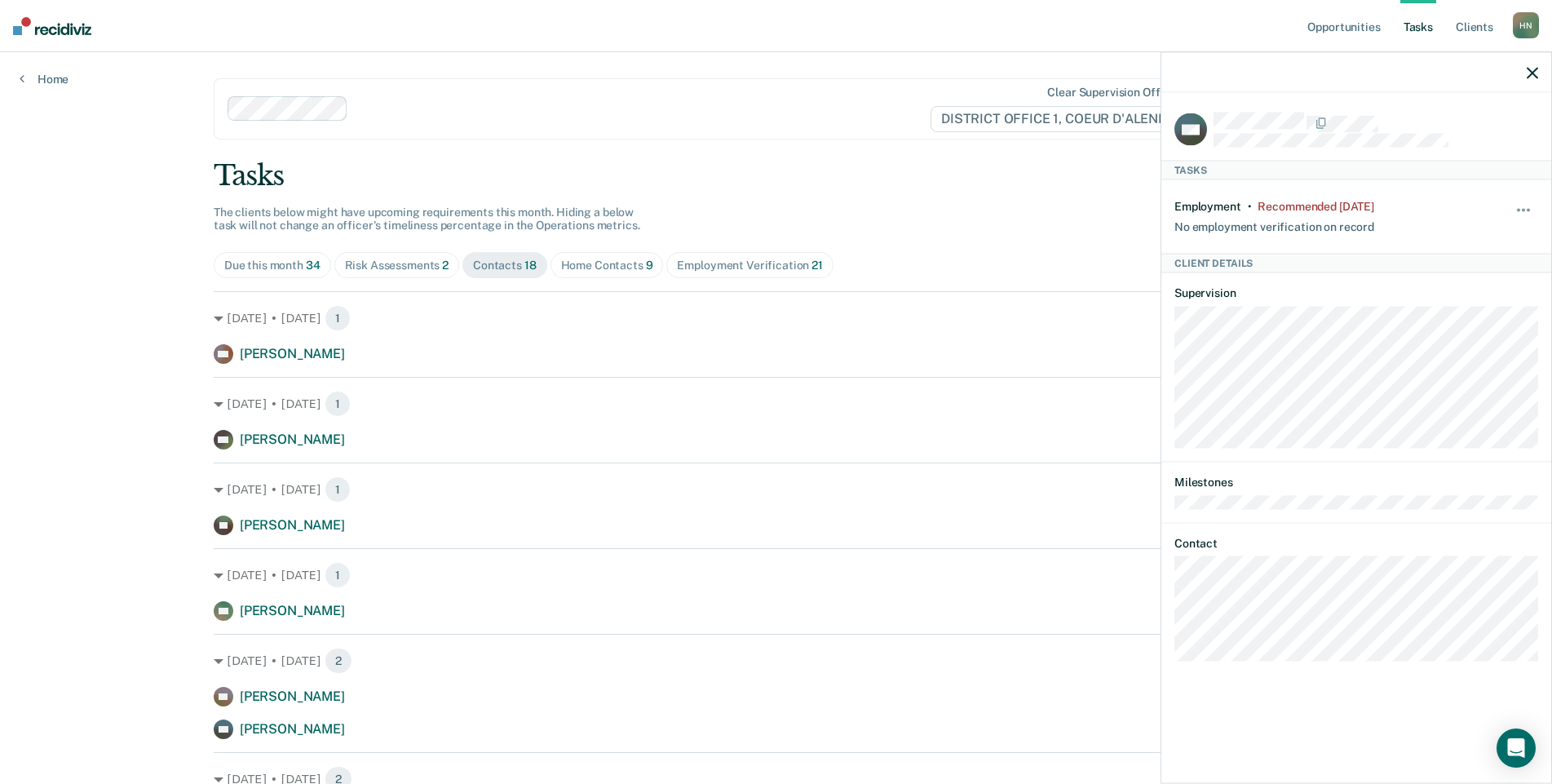
click at [597, 258] on div "Home Contacts 9" at bounding box center [607, 265] width 92 height 14
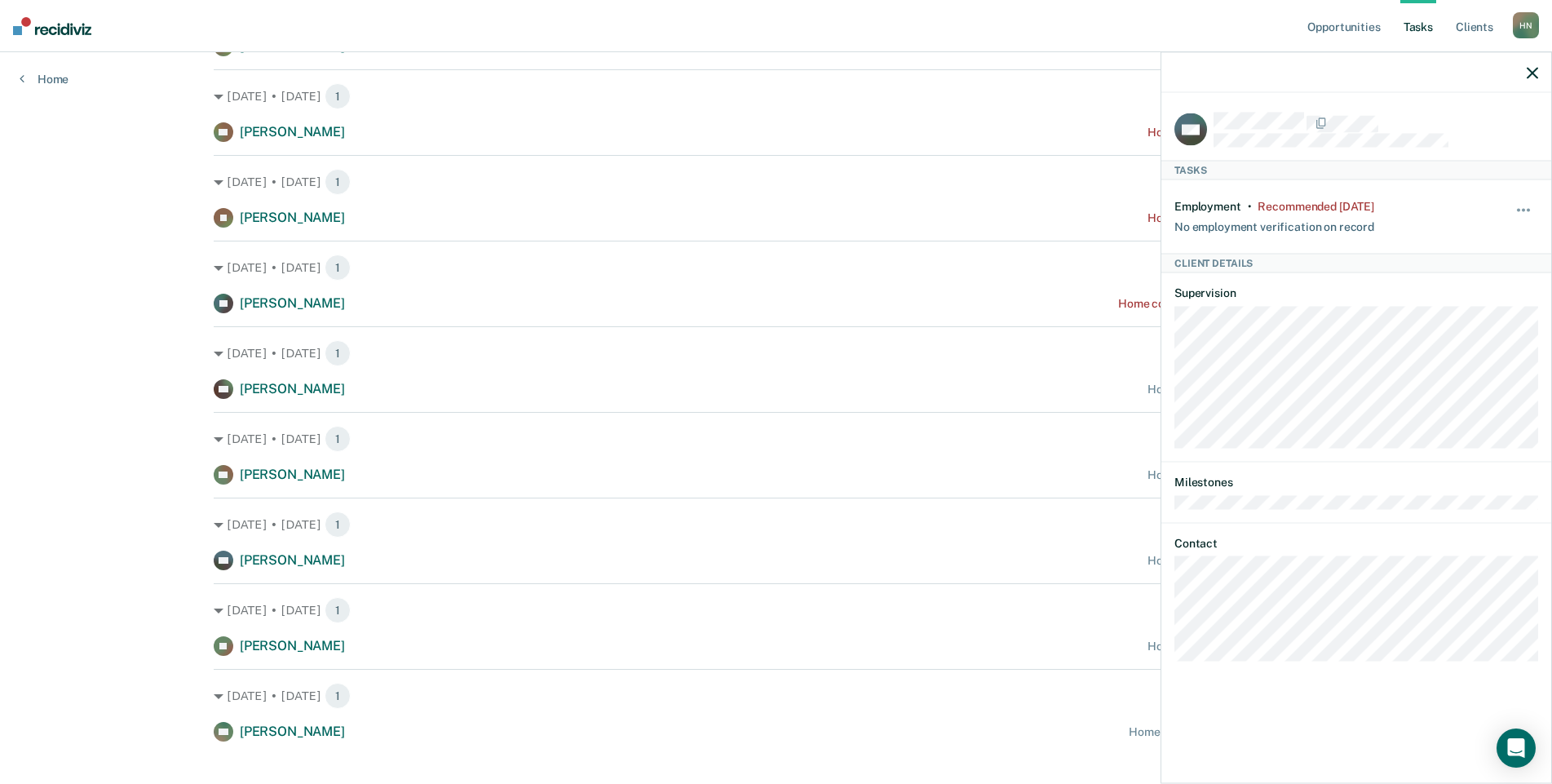
scroll to position [330, 0]
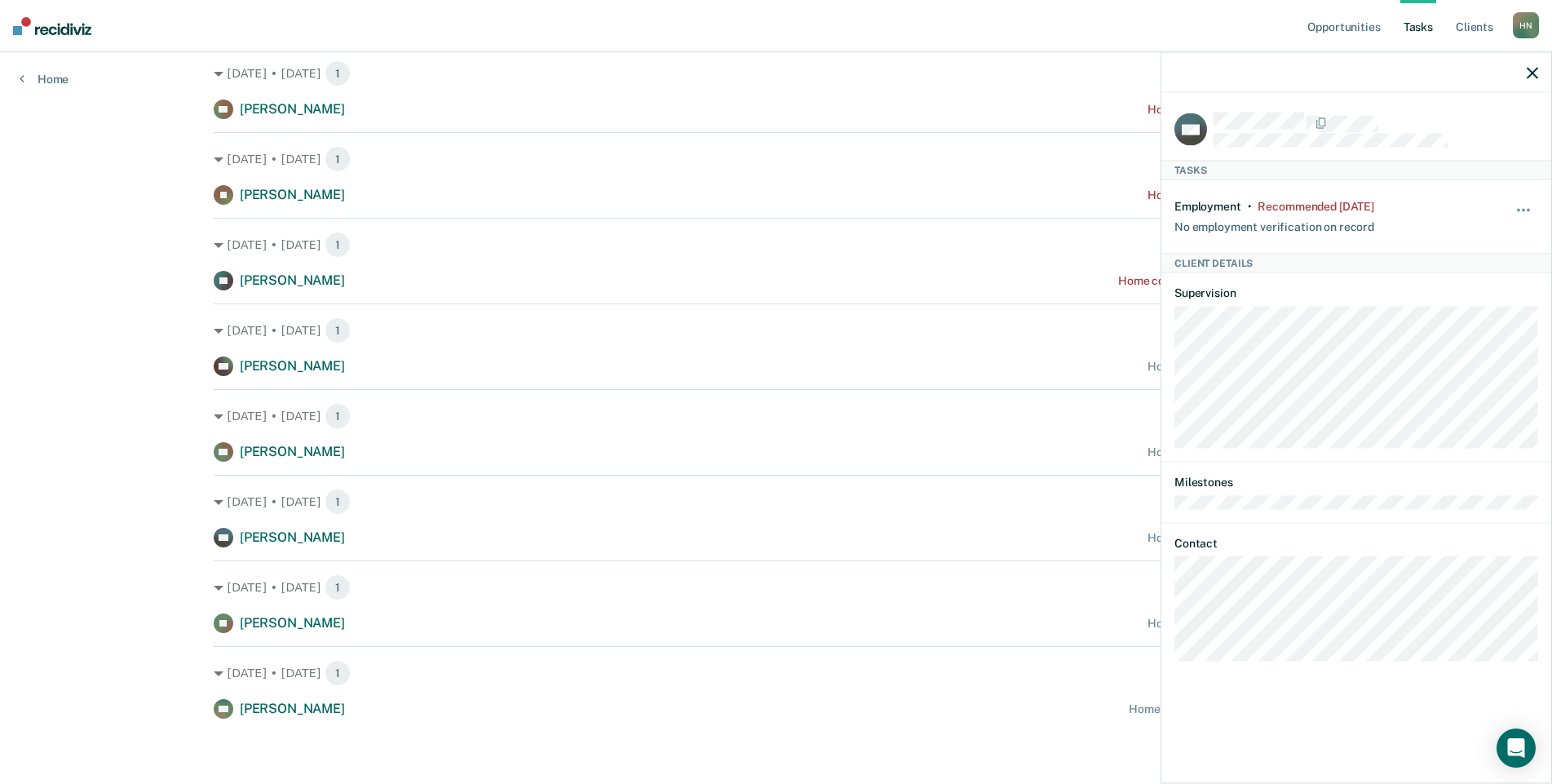
click at [1526, 67] on div at bounding box center [1357, 72] width 390 height 41
click at [1530, 69] on icon "button" at bounding box center [1533, 72] width 12 height 12
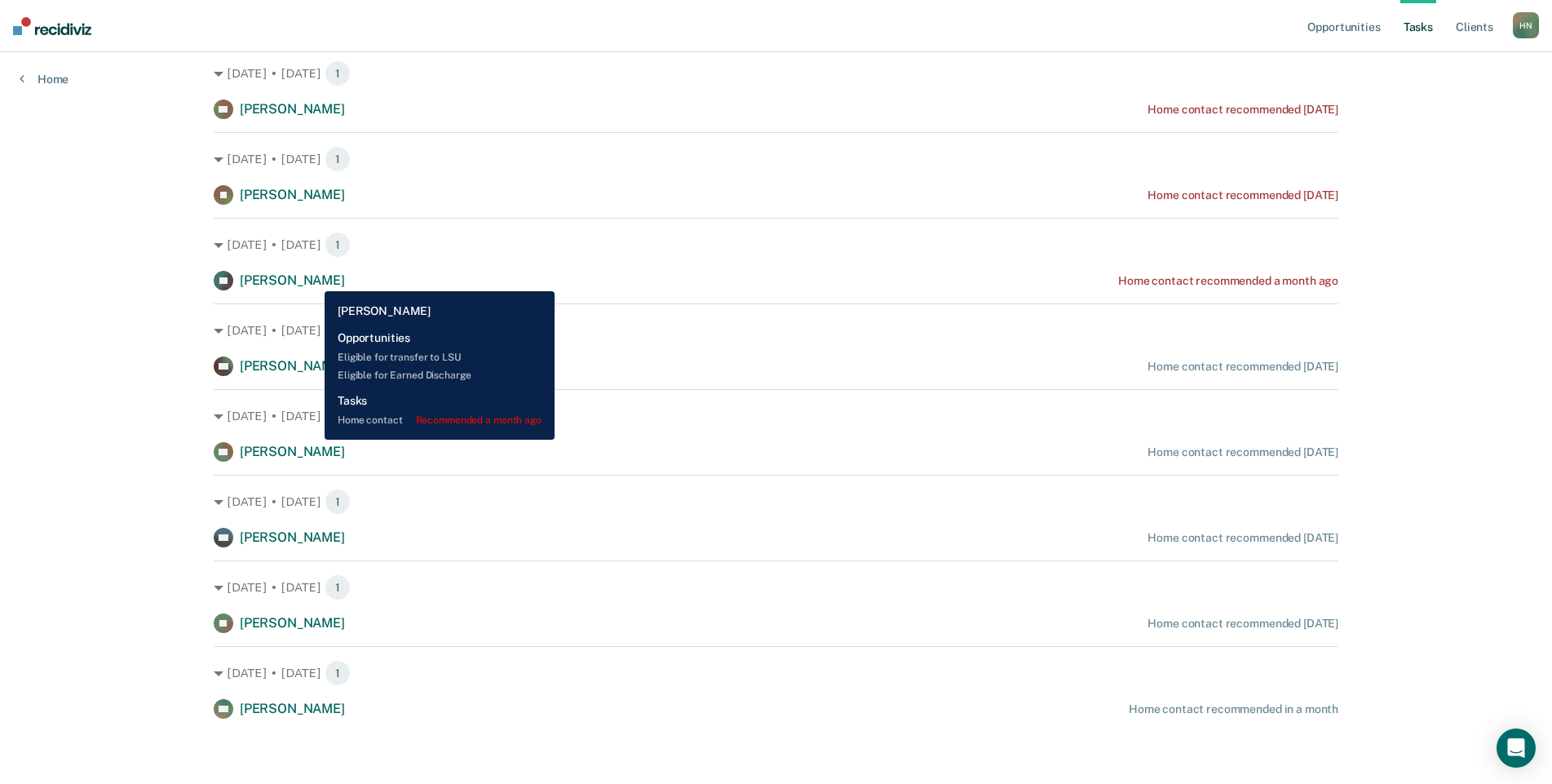
click at [313, 279] on span "[PERSON_NAME]" at bounding box center [292, 280] width 105 height 16
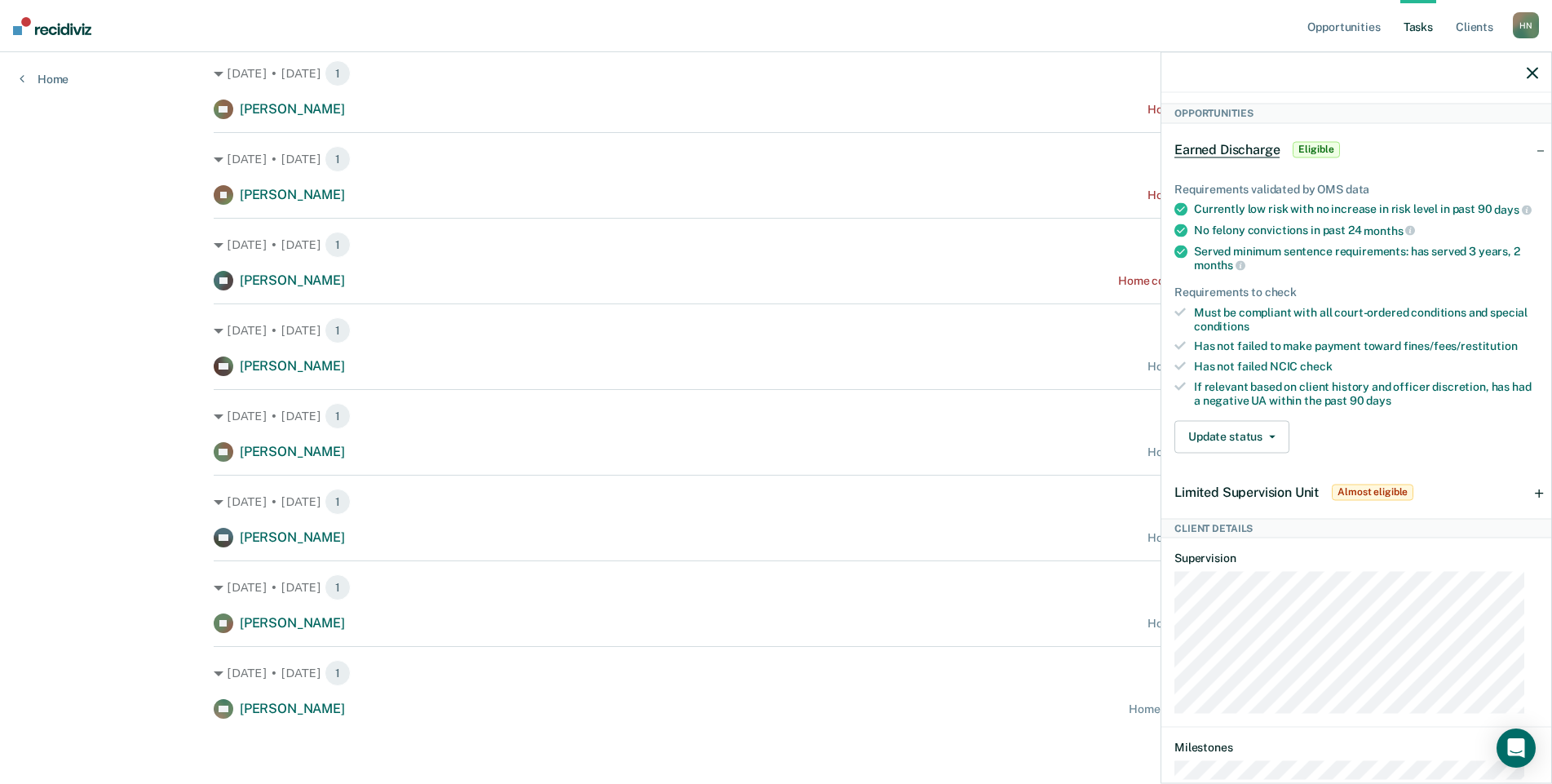
scroll to position [385, 0]
